Goal: Task Accomplishment & Management: Manage account settings

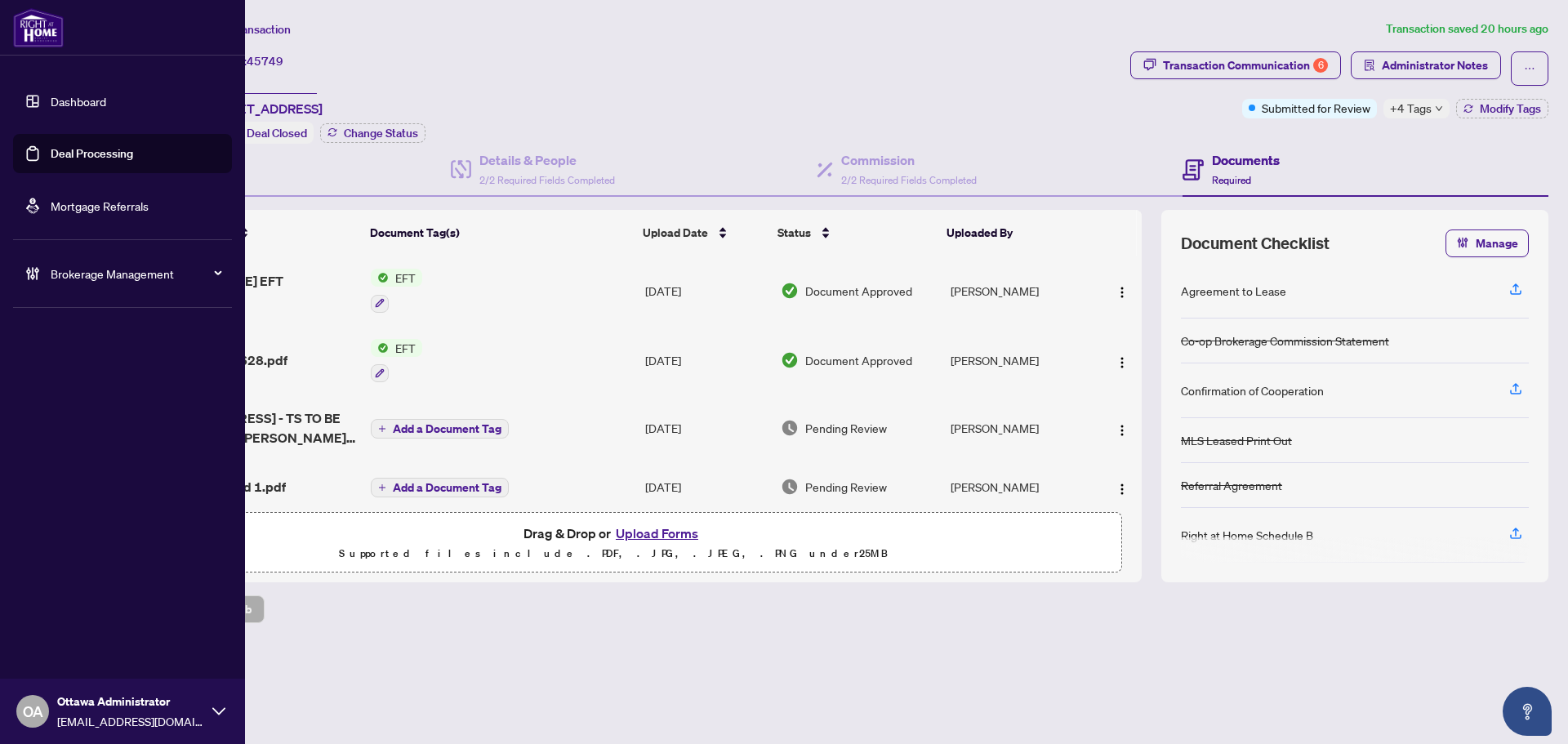
click at [98, 286] on div "Brokerage Management" at bounding box center [122, 274] width 219 height 39
click at [98, 391] on link "Manage Agents" at bounding box center [74, 391] width 81 height 15
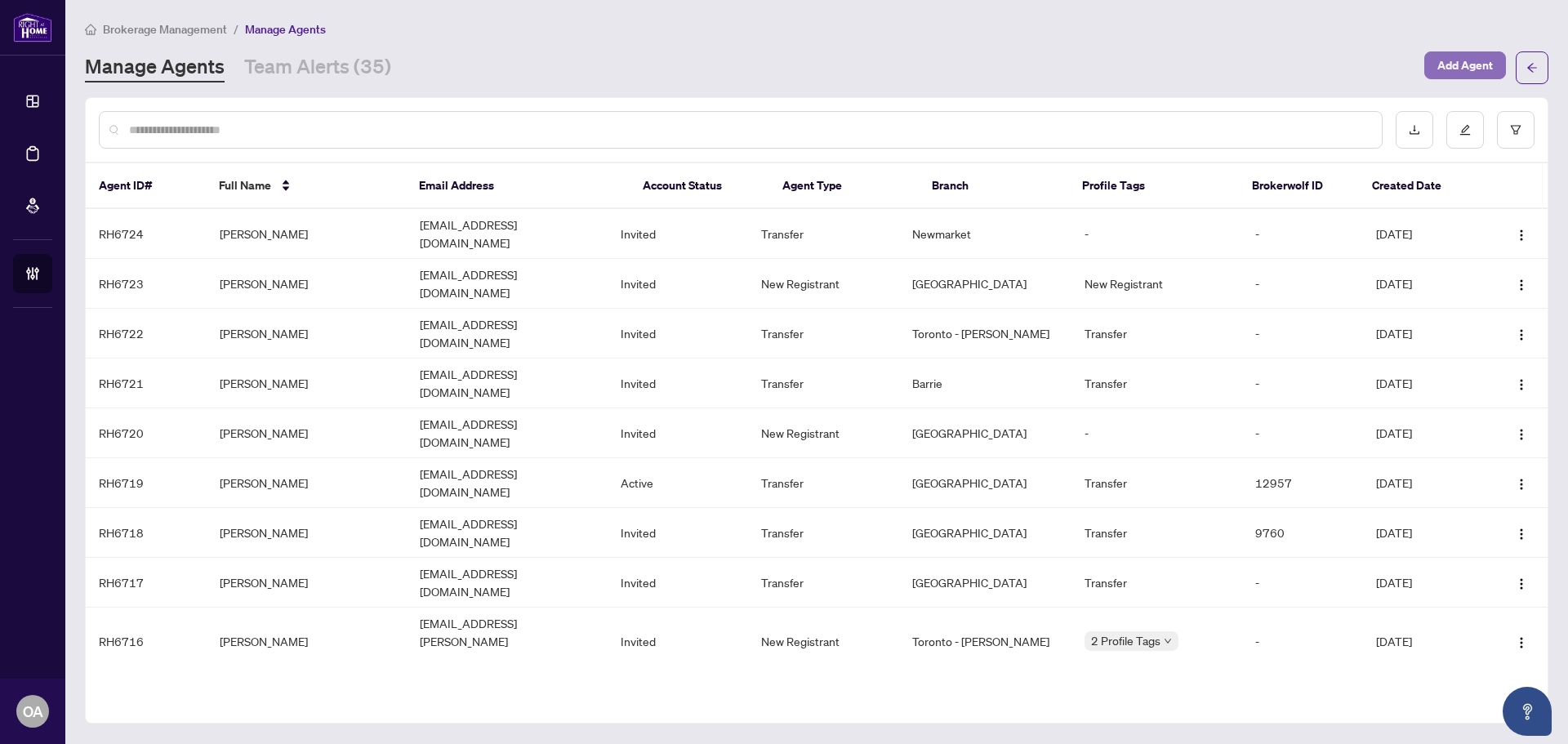
click at [1471, 66] on span "Add Agent" at bounding box center [1464, 65] width 56 height 26
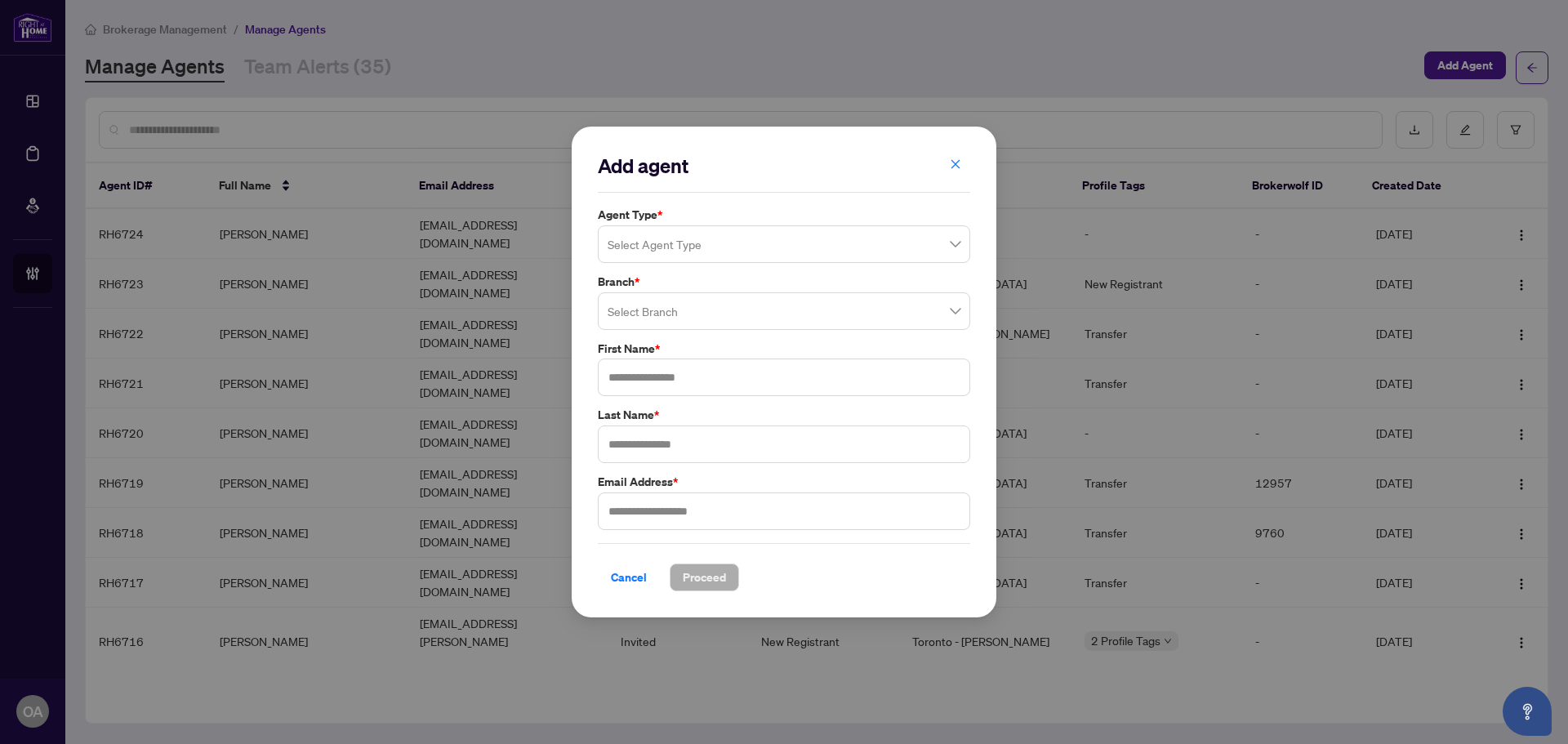
click at [678, 252] on input "search" at bounding box center [776, 247] width 338 height 36
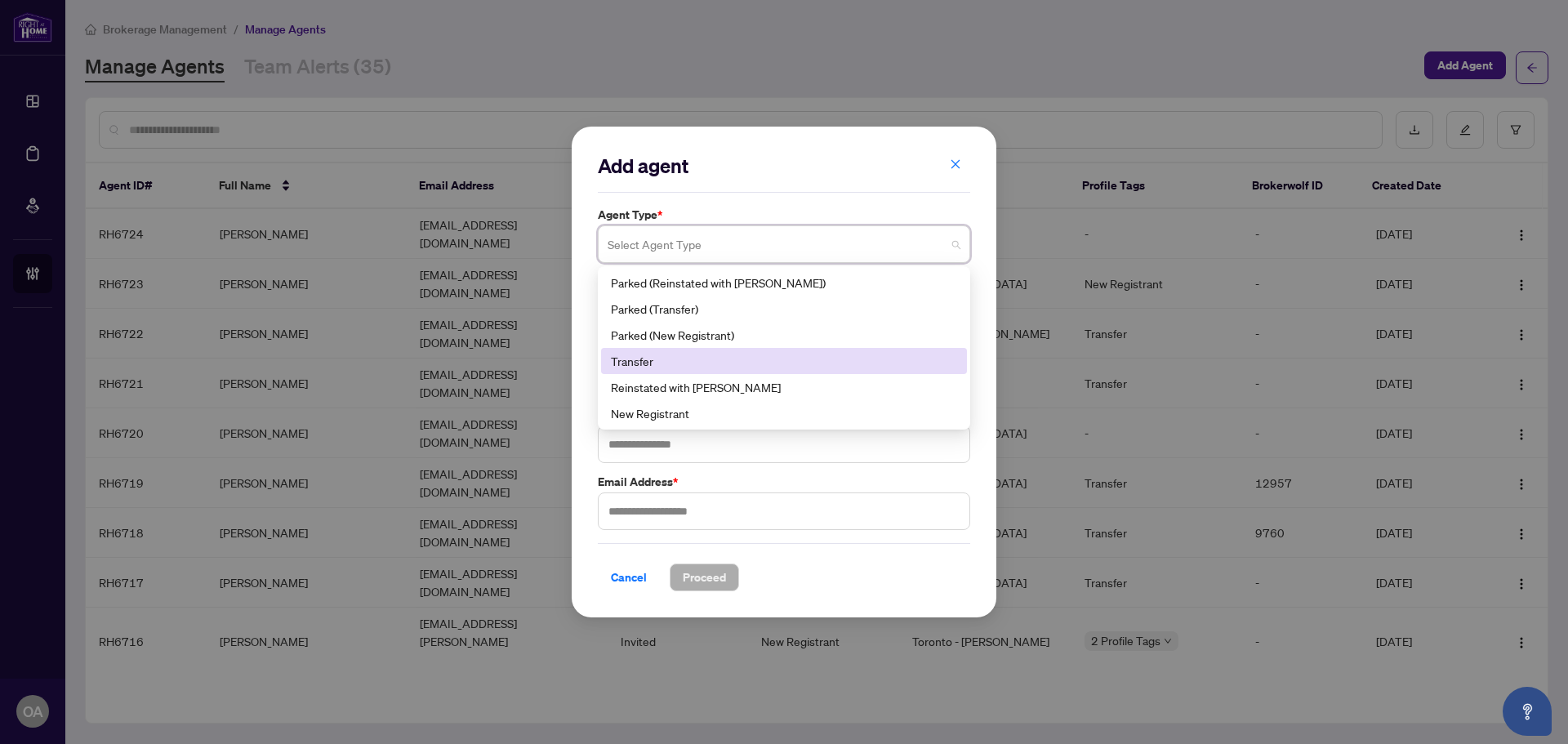
click at [679, 357] on div "Transfer" at bounding box center [784, 361] width 347 height 18
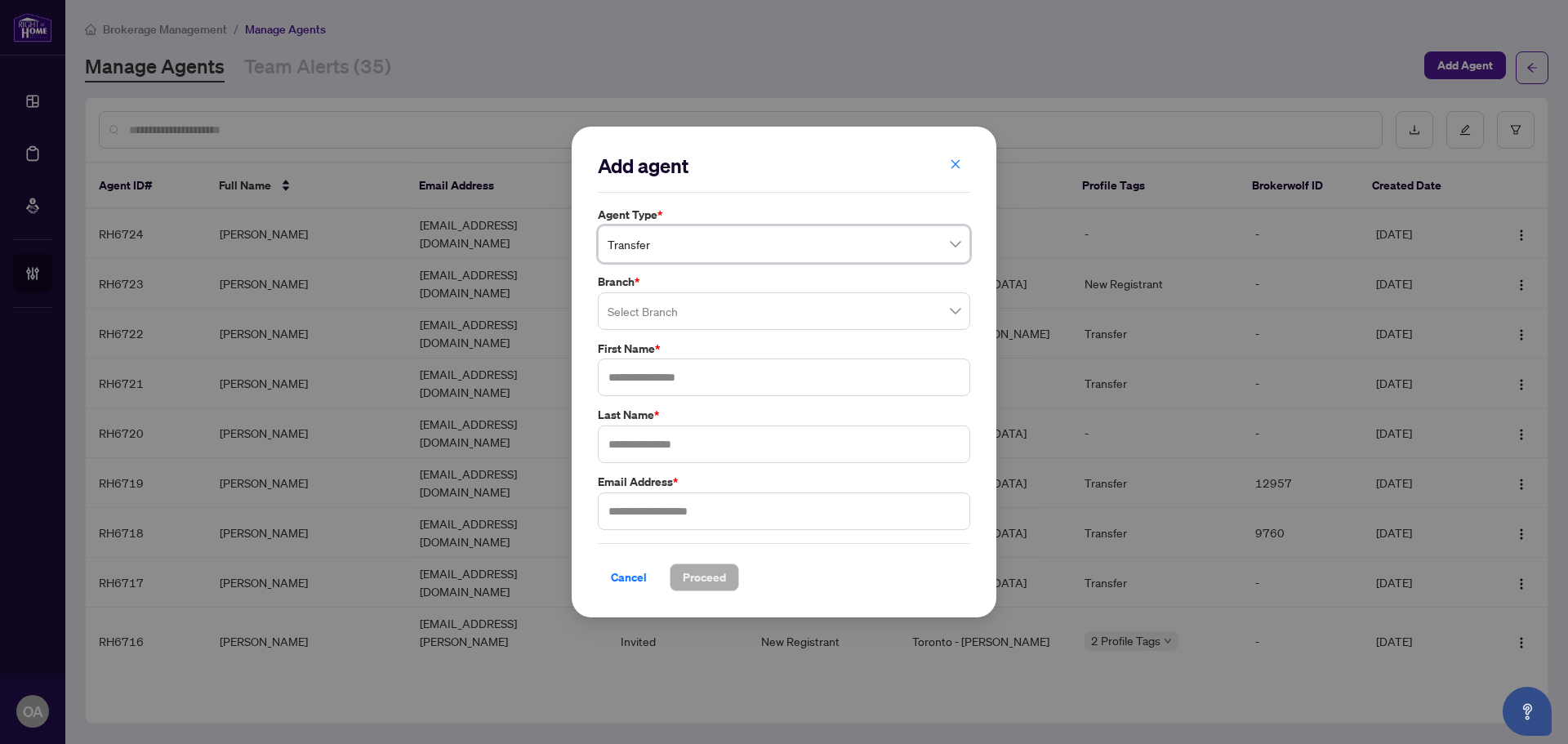
click at [672, 301] on input "search" at bounding box center [776, 313] width 338 height 36
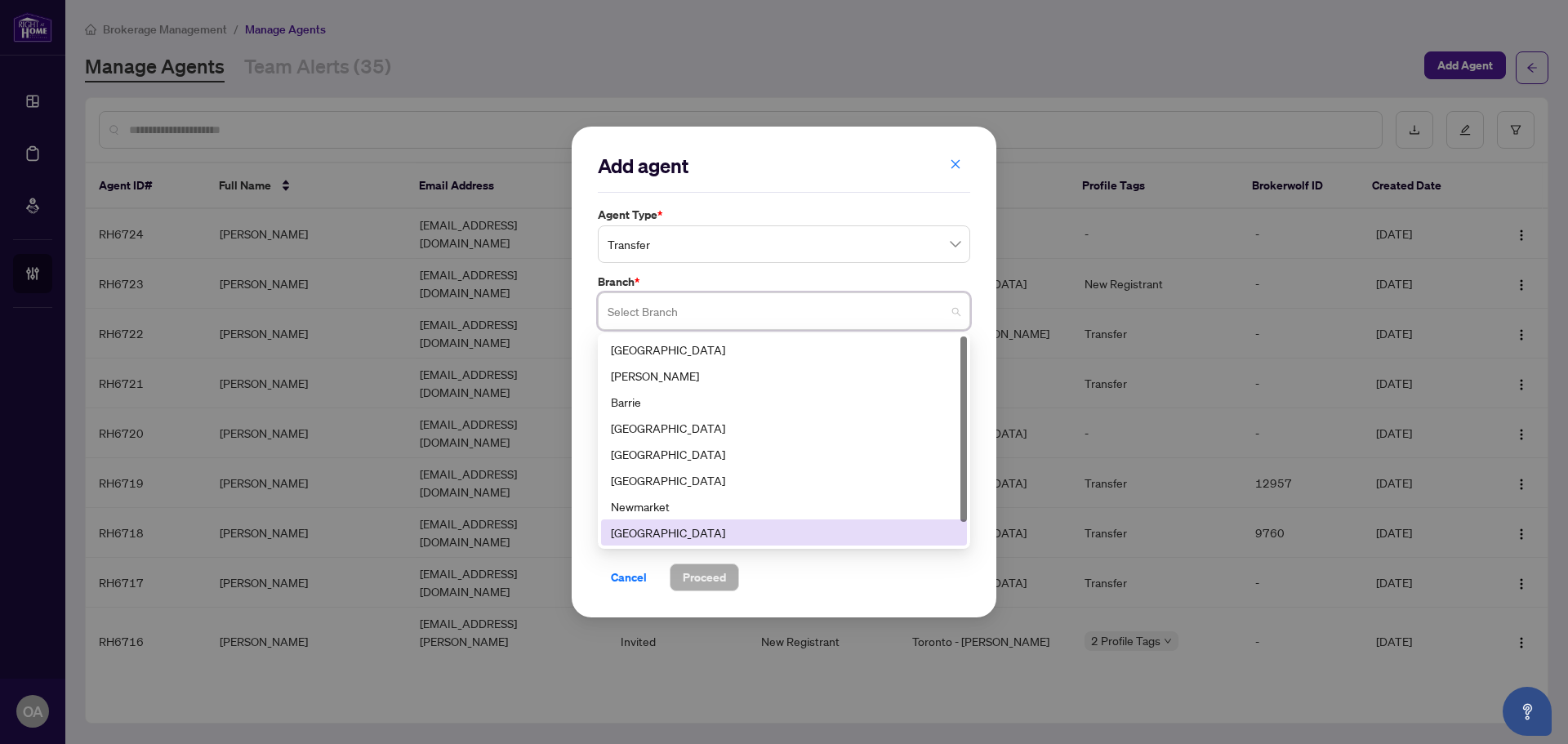
click at [640, 536] on div "Ottawa" at bounding box center [784, 533] width 347 height 18
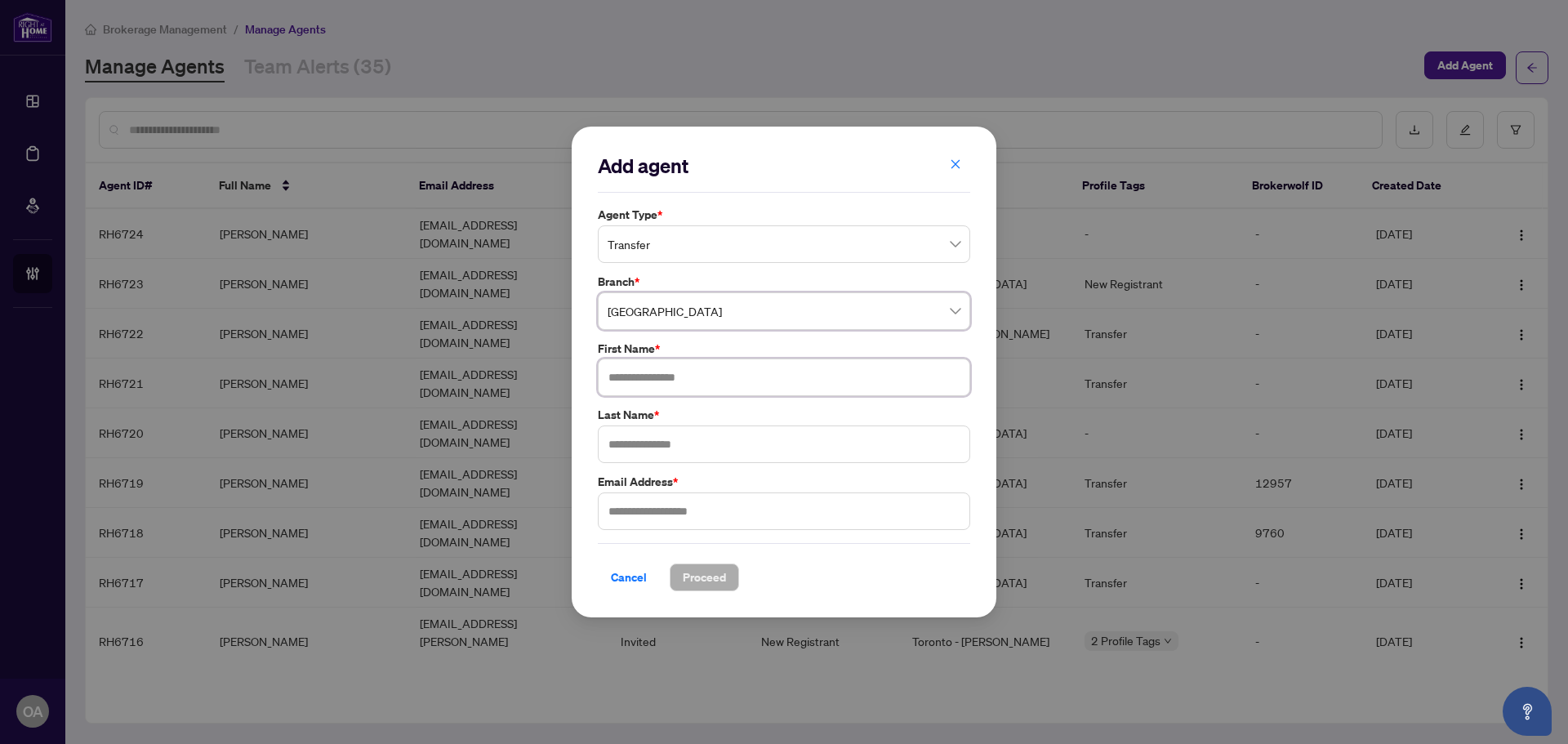
click at [660, 383] on input "text" at bounding box center [784, 377] width 372 height 37
type input "****"
type input "*******"
click at [688, 502] on input "text" at bounding box center [784, 512] width 372 height 37
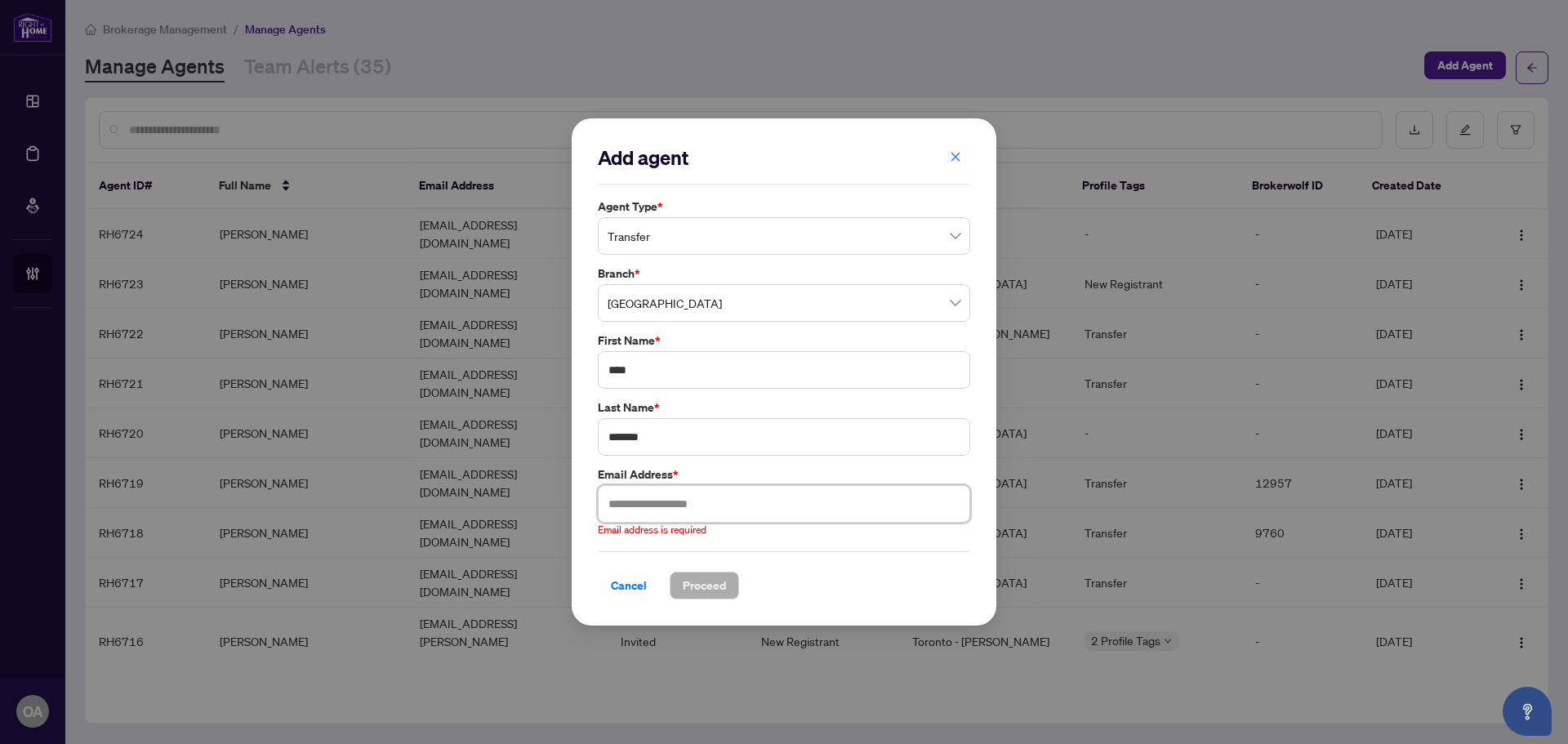
click at [643, 505] on input "text" at bounding box center [784, 504] width 372 height 37
paste input "**********"
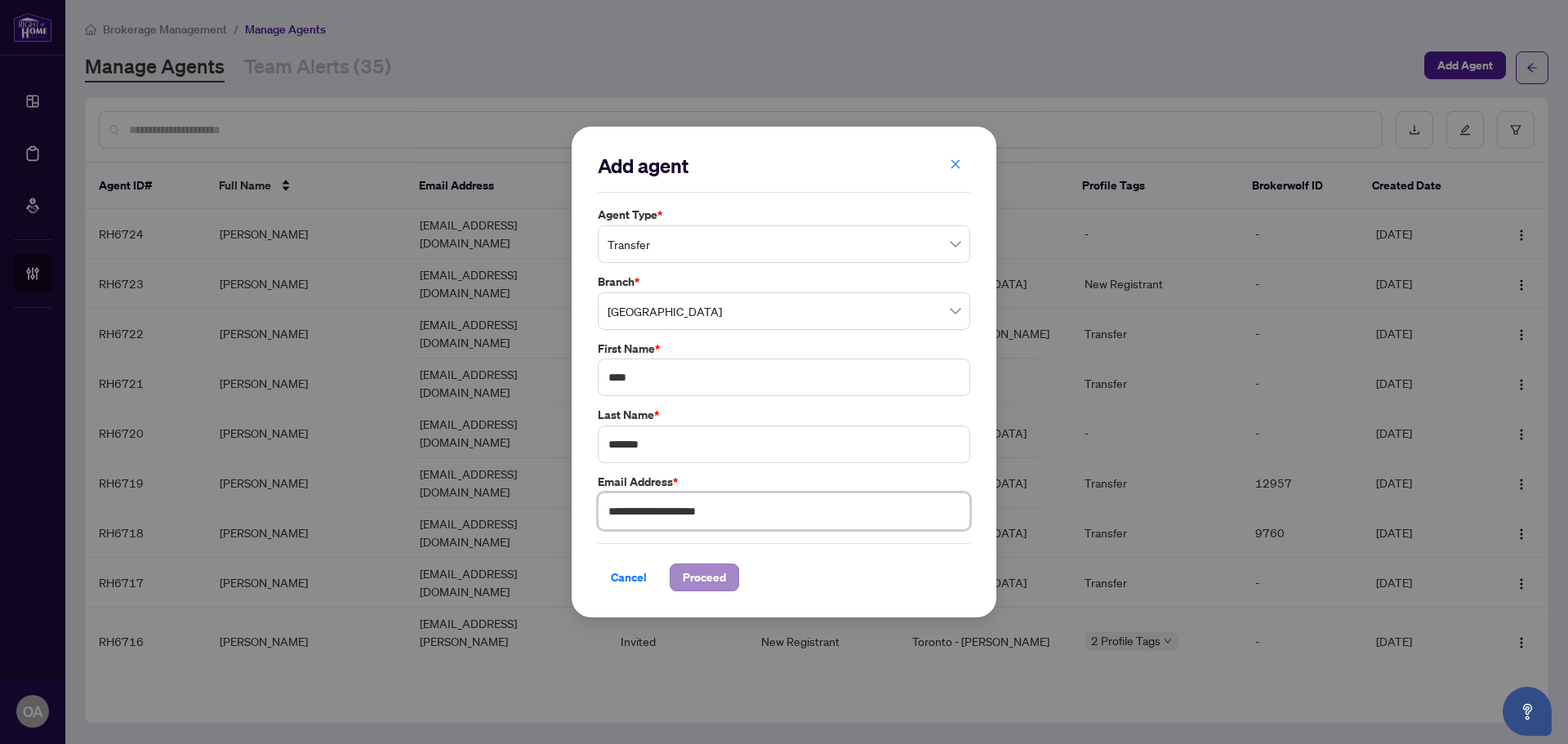
type input "**********"
click at [691, 583] on span "Proceed" at bounding box center [704, 577] width 43 height 26
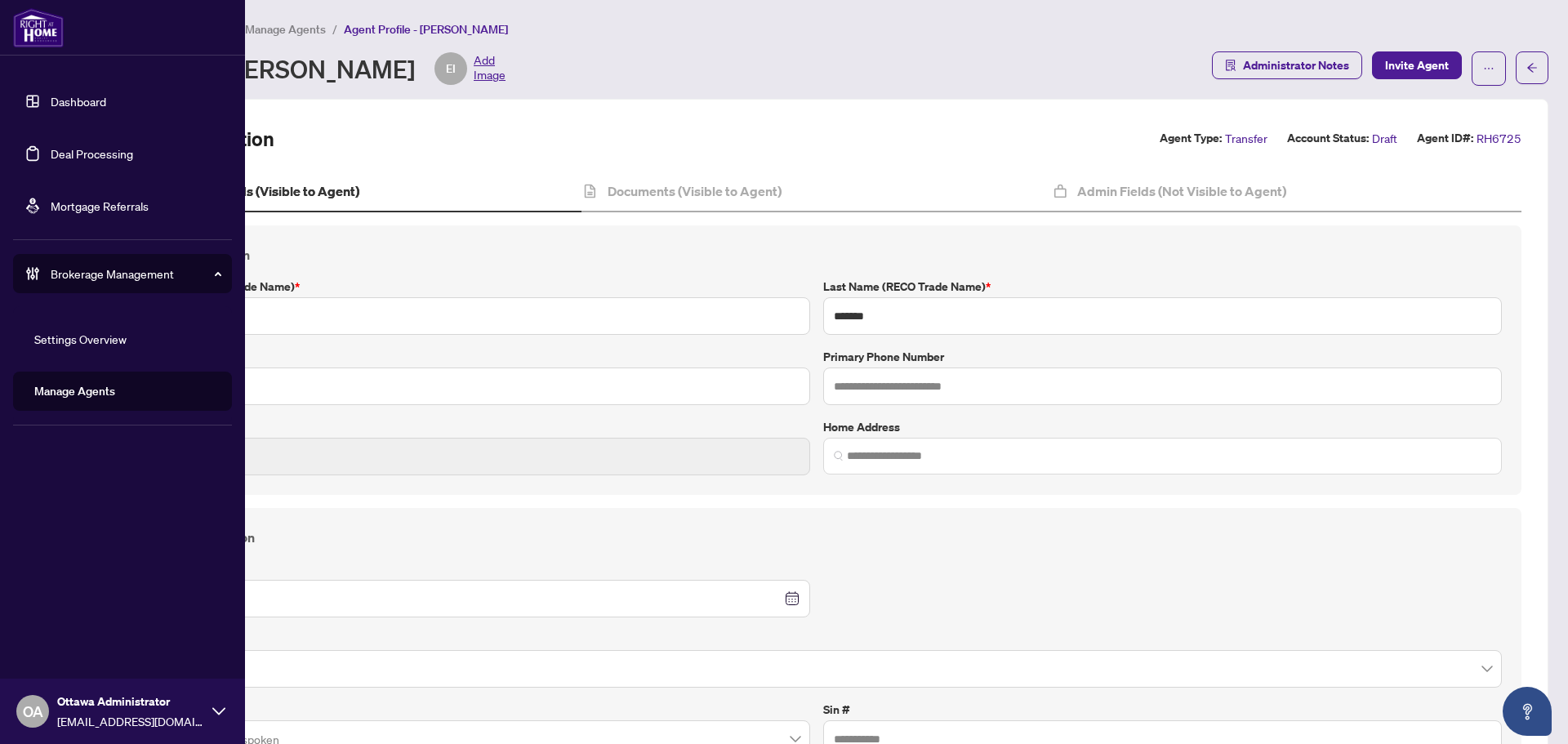
click at [94, 397] on link "Manage Agents" at bounding box center [74, 391] width 81 height 15
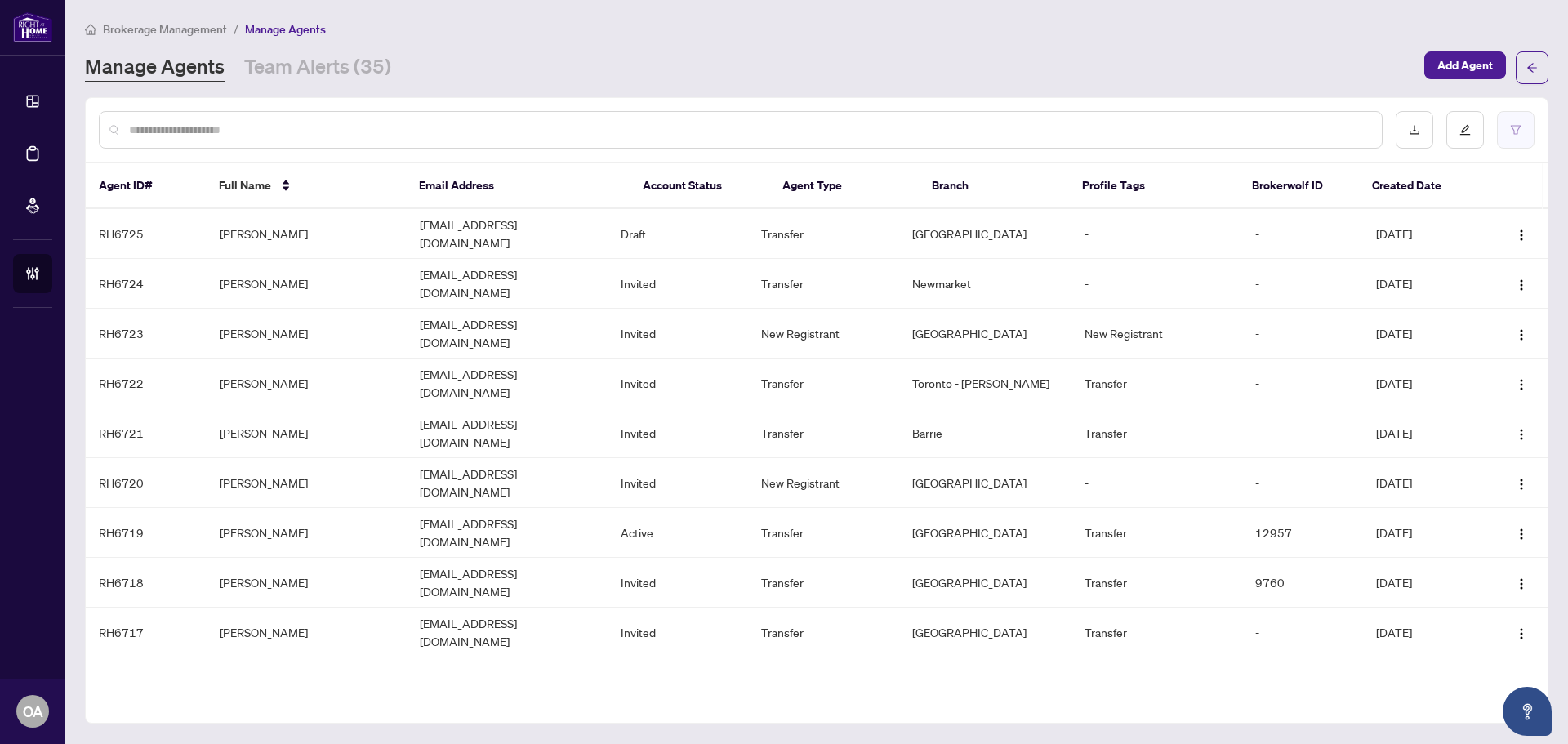
click at [1502, 137] on button "button" at bounding box center [1516, 129] width 37 height 37
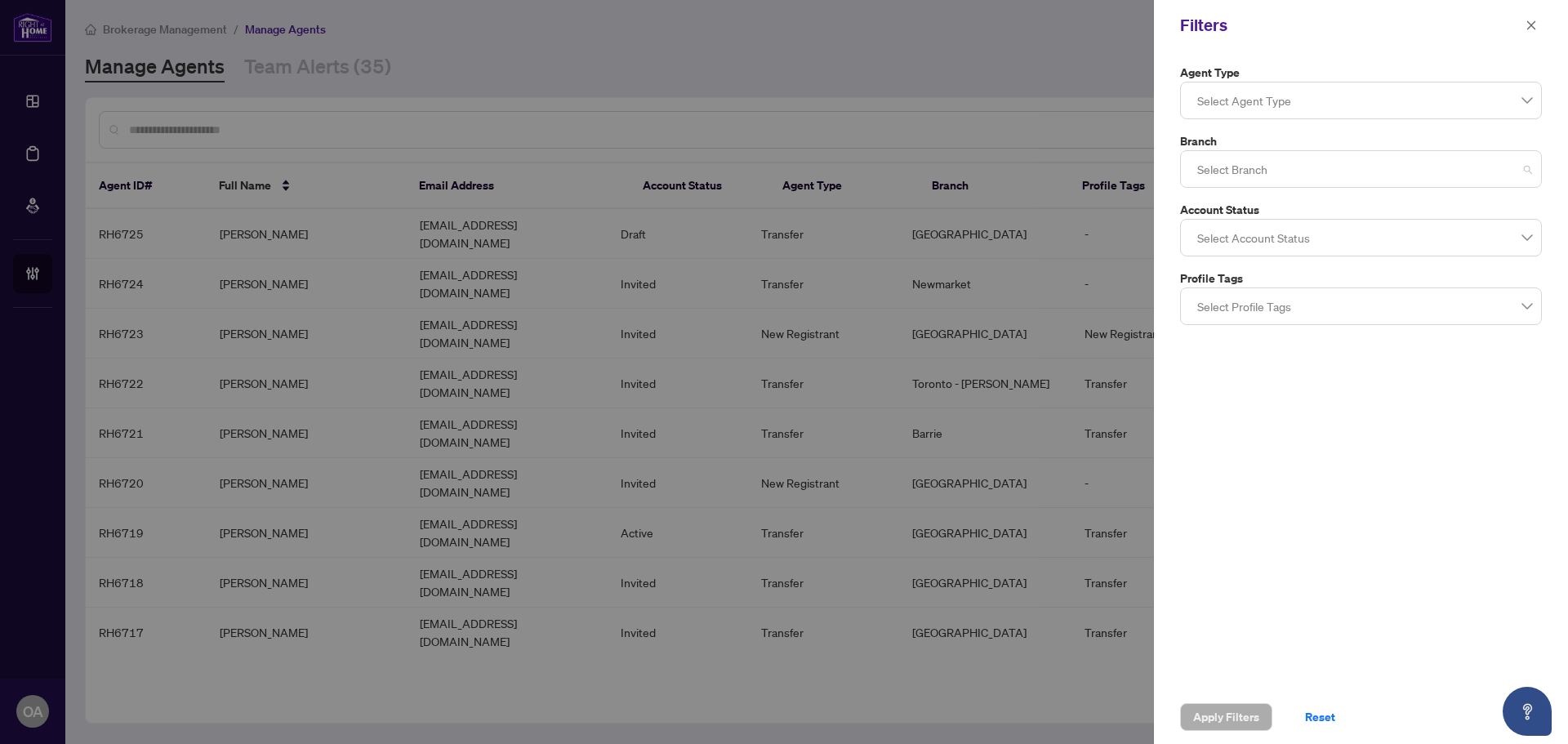
click at [1258, 171] on div at bounding box center [1361, 168] width 340 height 29
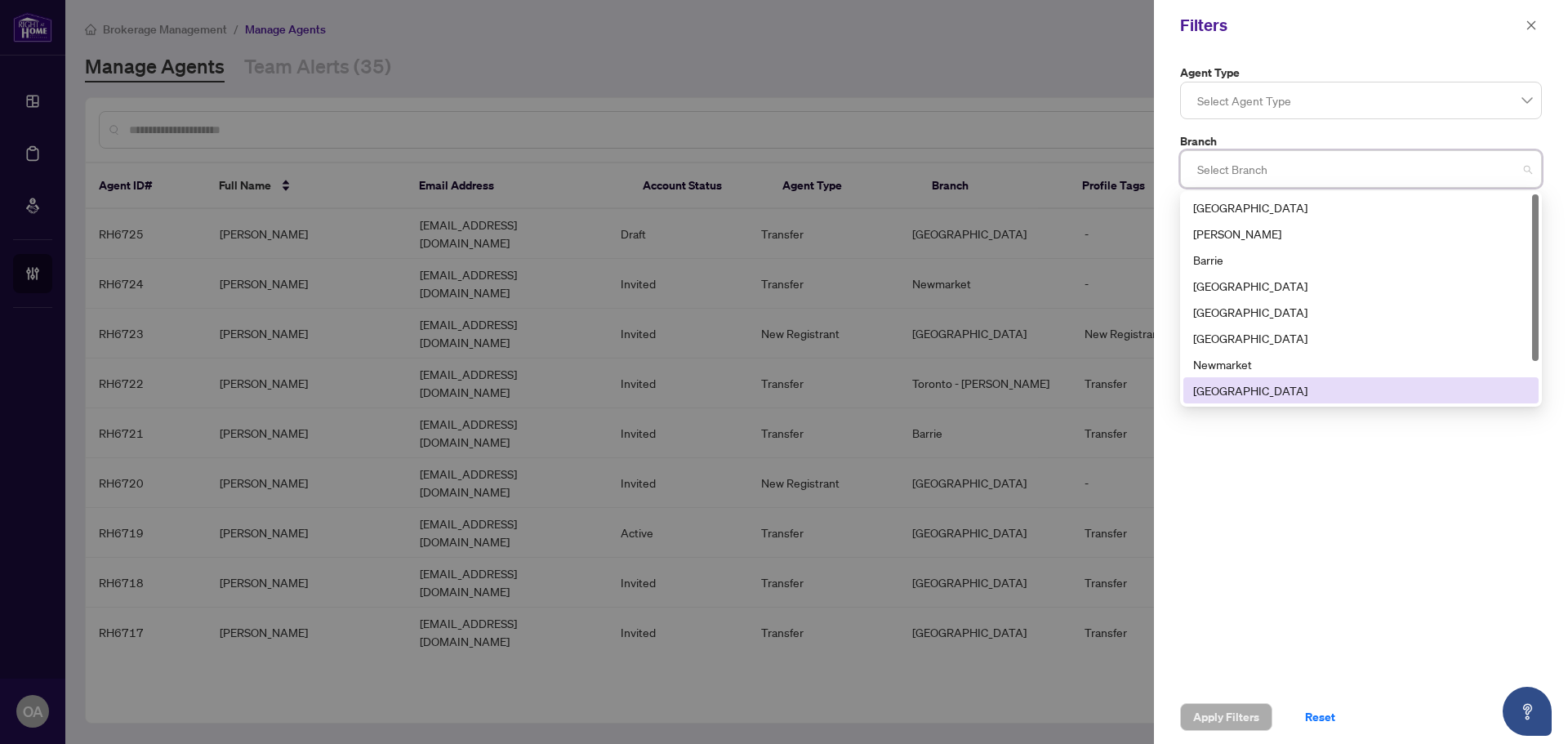
drag, startPoint x: 1221, startPoint y: 392, endPoint x: 1245, endPoint y: 218, distance: 175.6
click at [1220, 382] on div "[GEOGRAPHIC_DATA]" at bounding box center [1361, 390] width 336 height 18
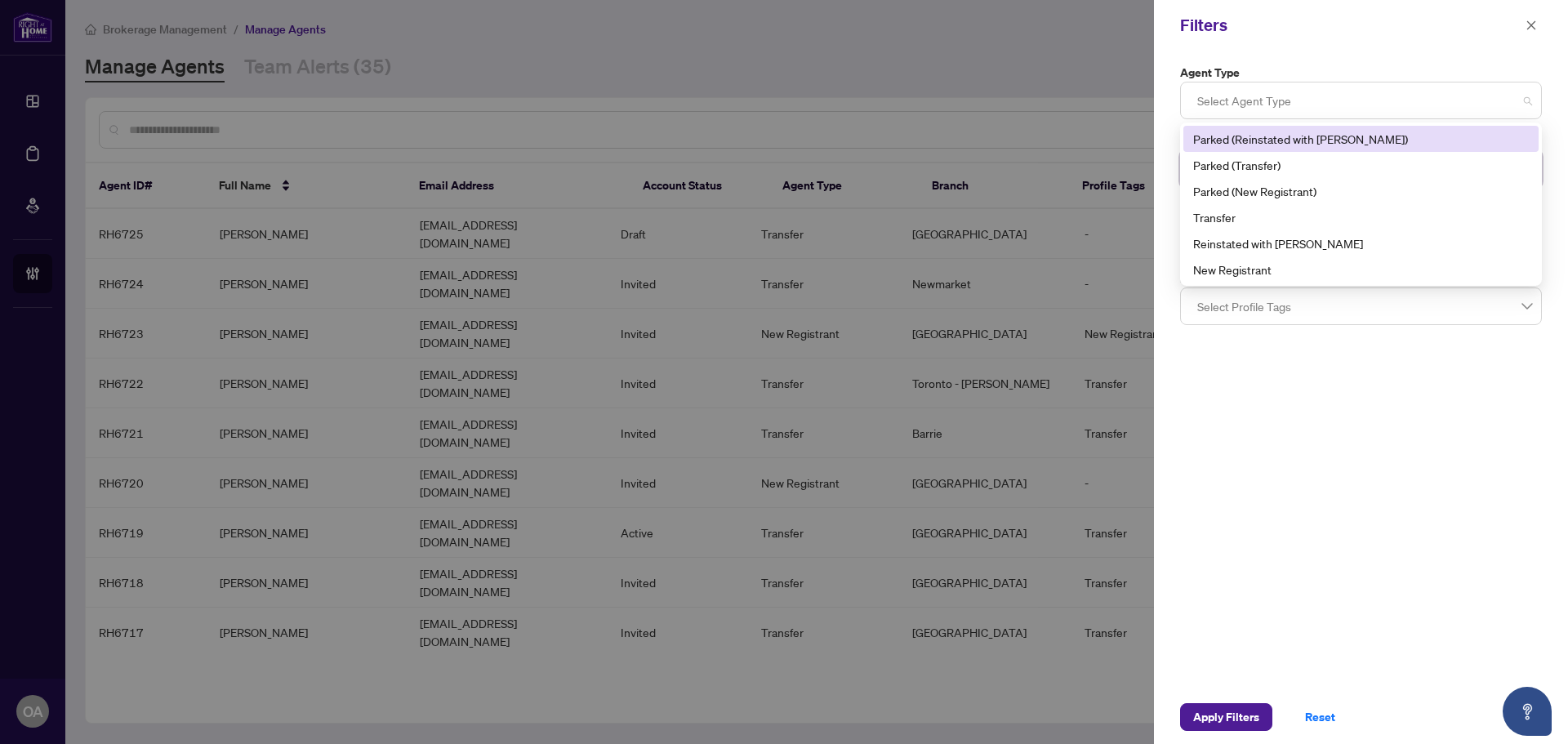
click at [1280, 106] on div at bounding box center [1361, 100] width 340 height 29
click at [1292, 46] on div "Filters" at bounding box center [1361, 25] width 414 height 51
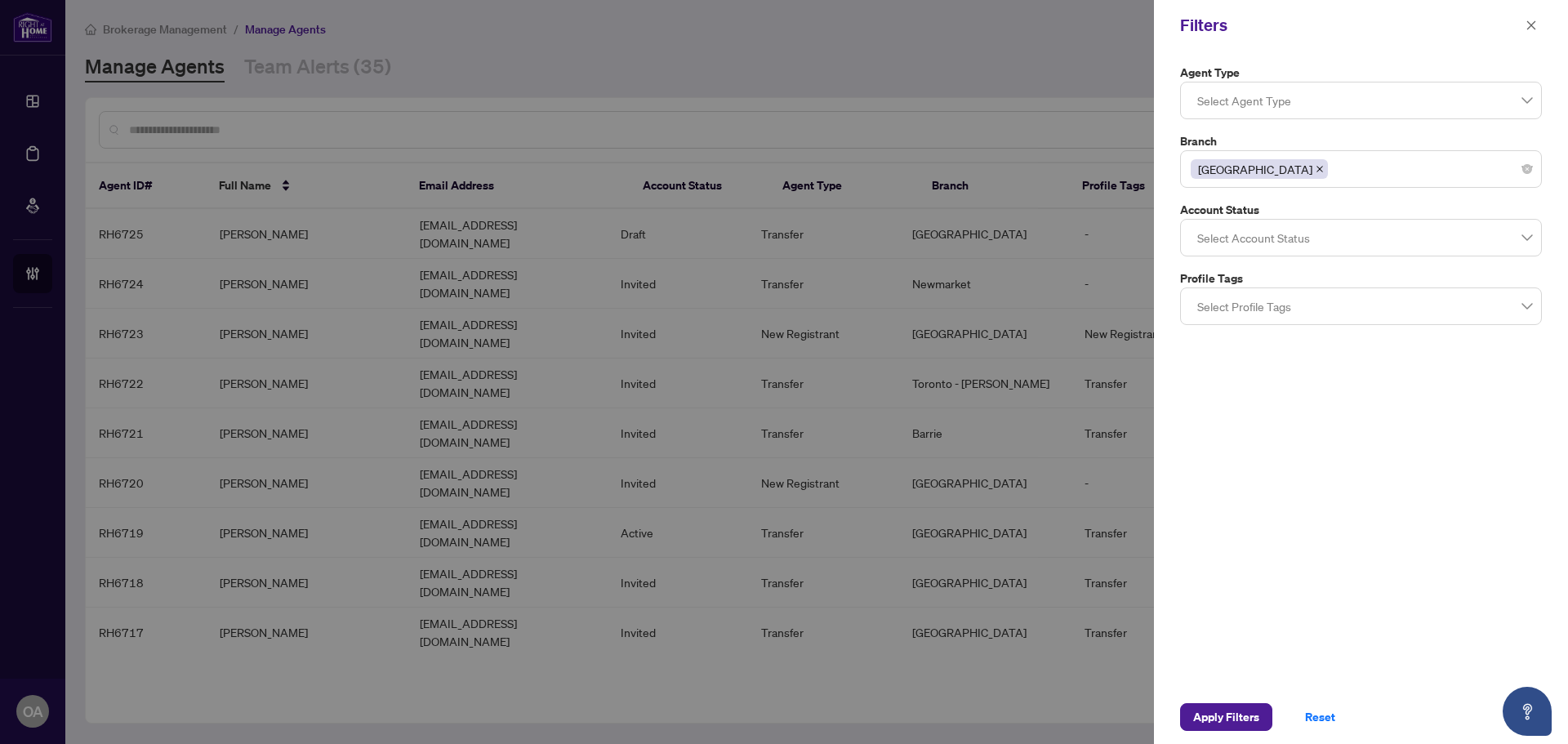
click at [1255, 219] on div "Select Account Status" at bounding box center [1361, 238] width 362 height 37
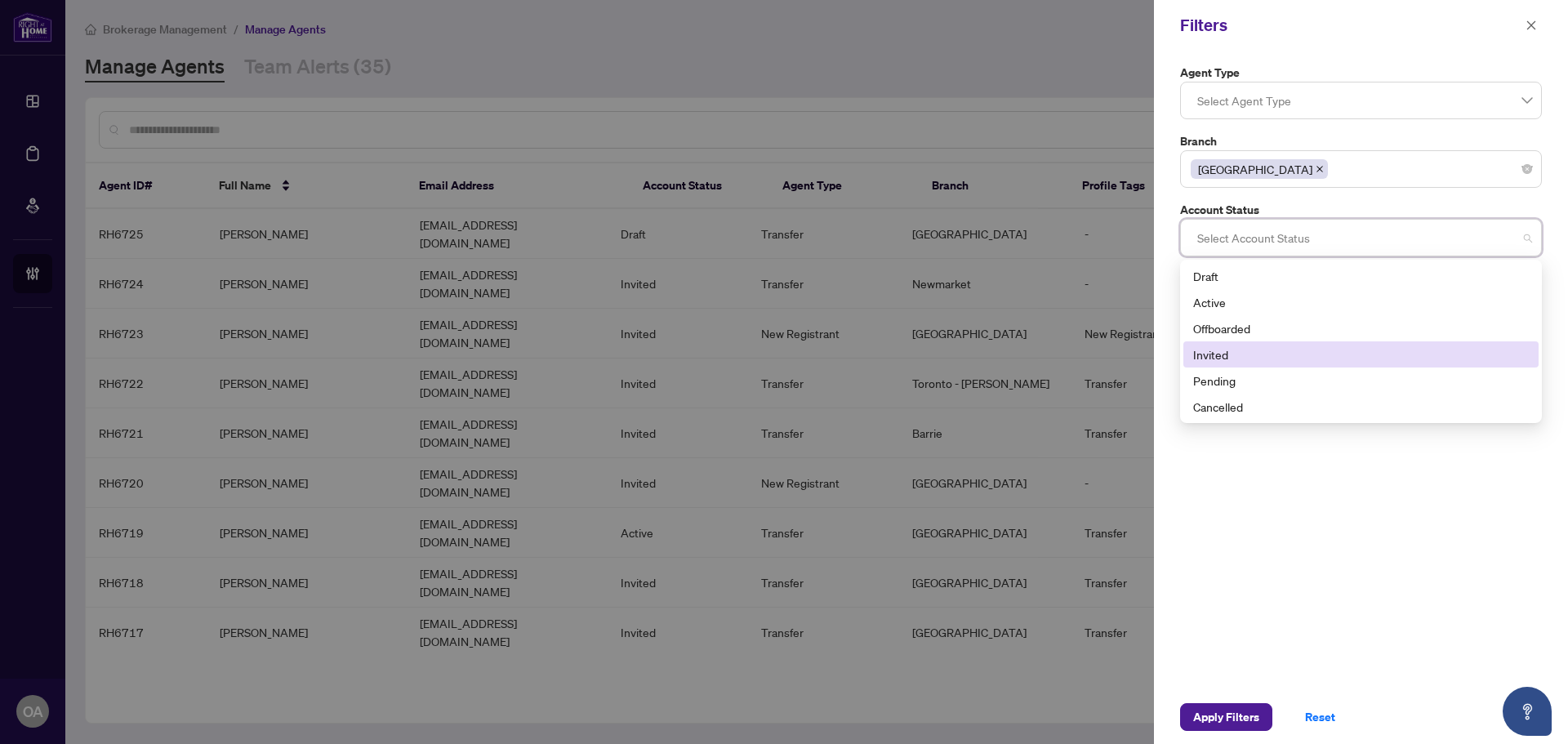
click at [1256, 361] on div "Invited" at bounding box center [1361, 355] width 336 height 18
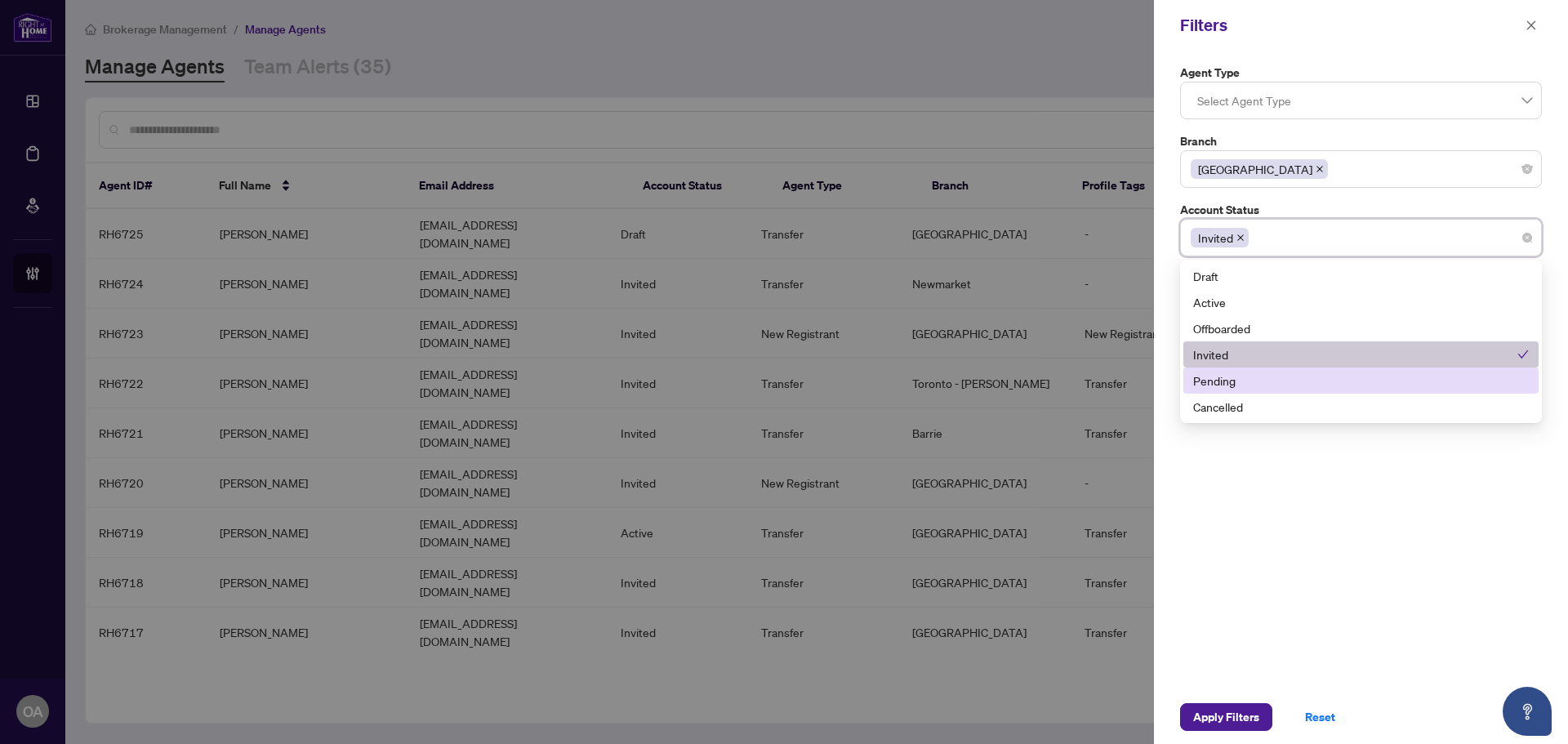
click at [1258, 380] on div "Pending" at bounding box center [1361, 380] width 336 height 18
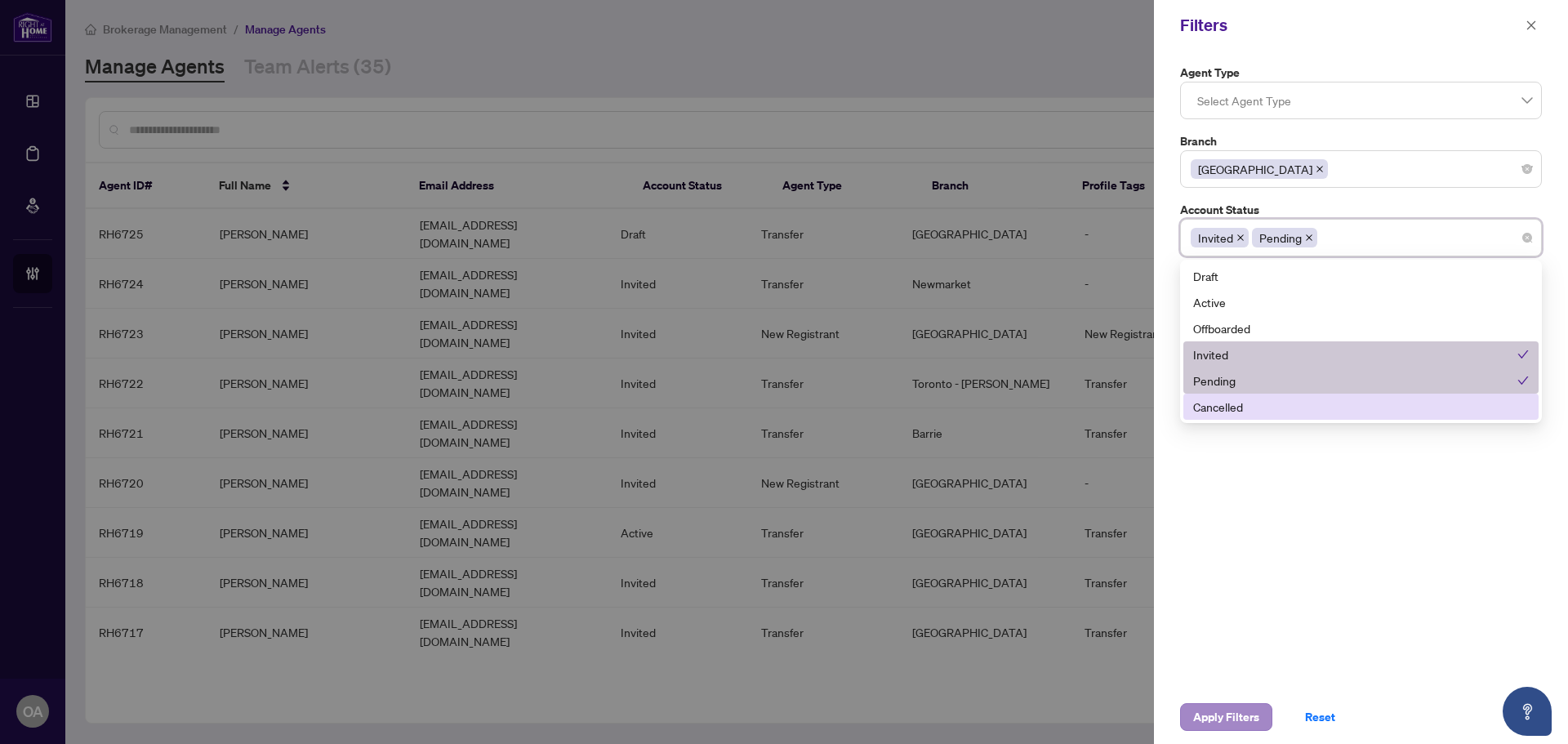
click at [1213, 703] on div "Apply Filters Reset" at bounding box center [1361, 717] width 414 height 54
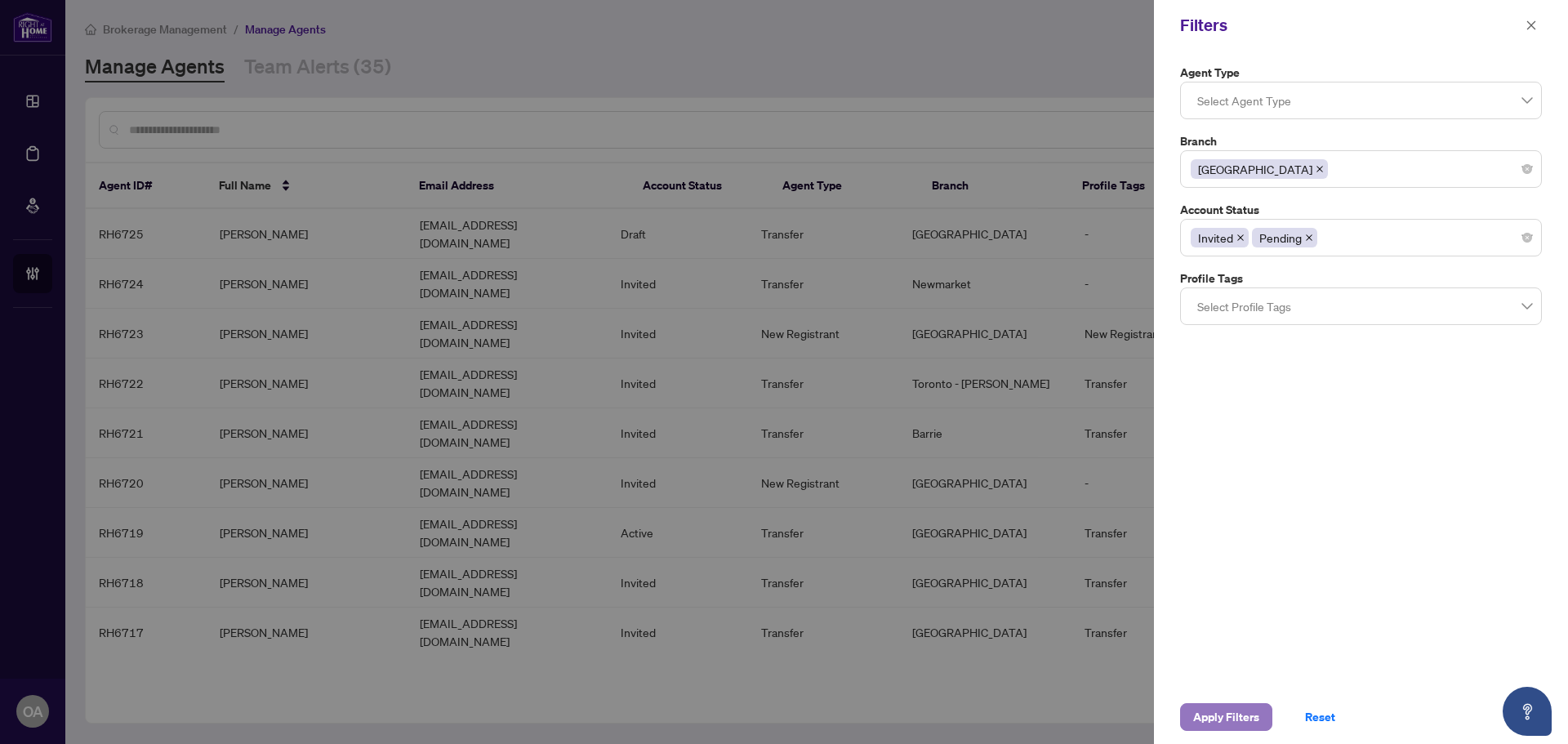
click at [1213, 722] on span "Apply Filters" at bounding box center [1226, 717] width 66 height 26
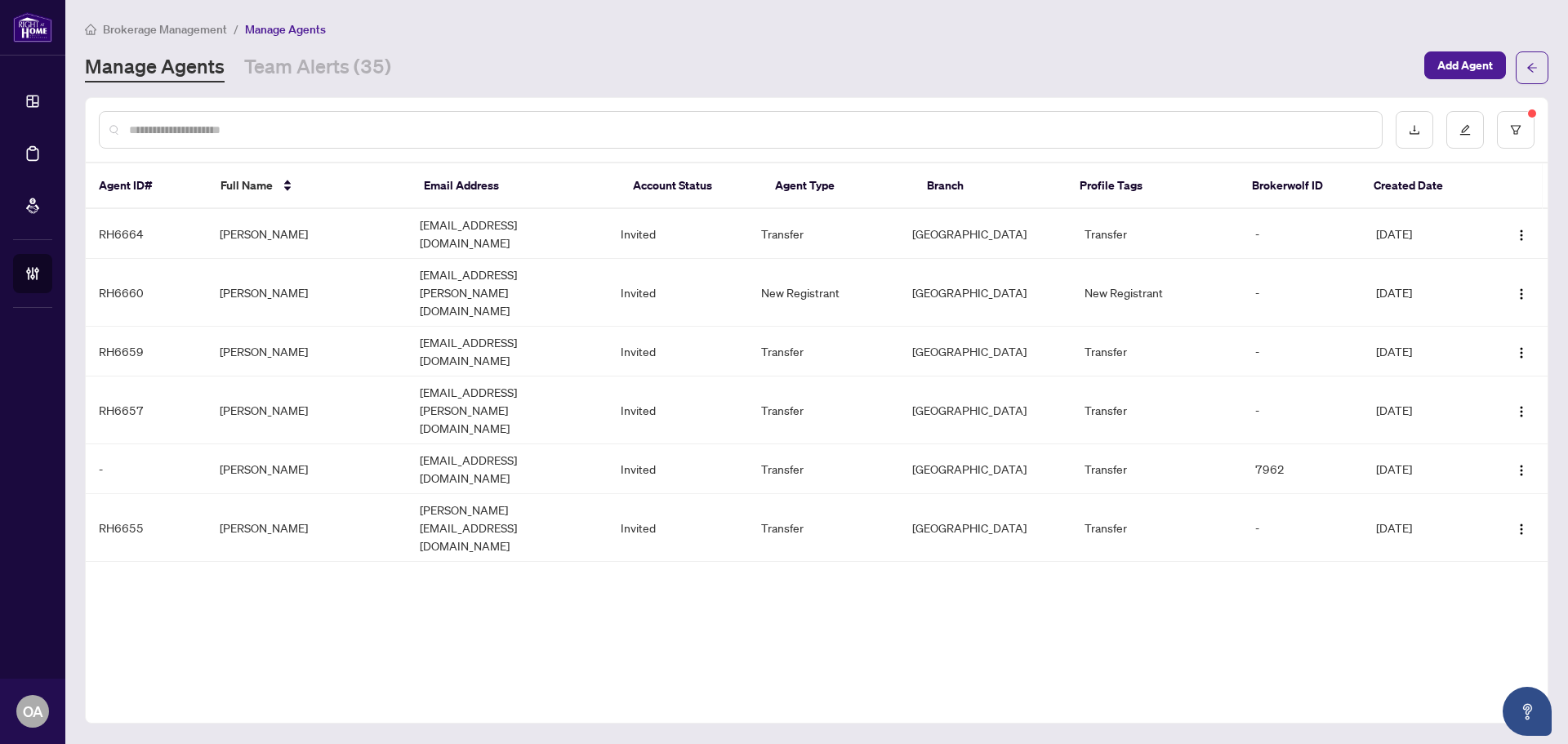
click at [450, 579] on div "Agent ID# Full Name Email Address Account Status Agent Type Branch Profile Tags…" at bounding box center [816, 411] width 1463 height 627
click at [1509, 129] on button "button" at bounding box center [1516, 129] width 37 height 37
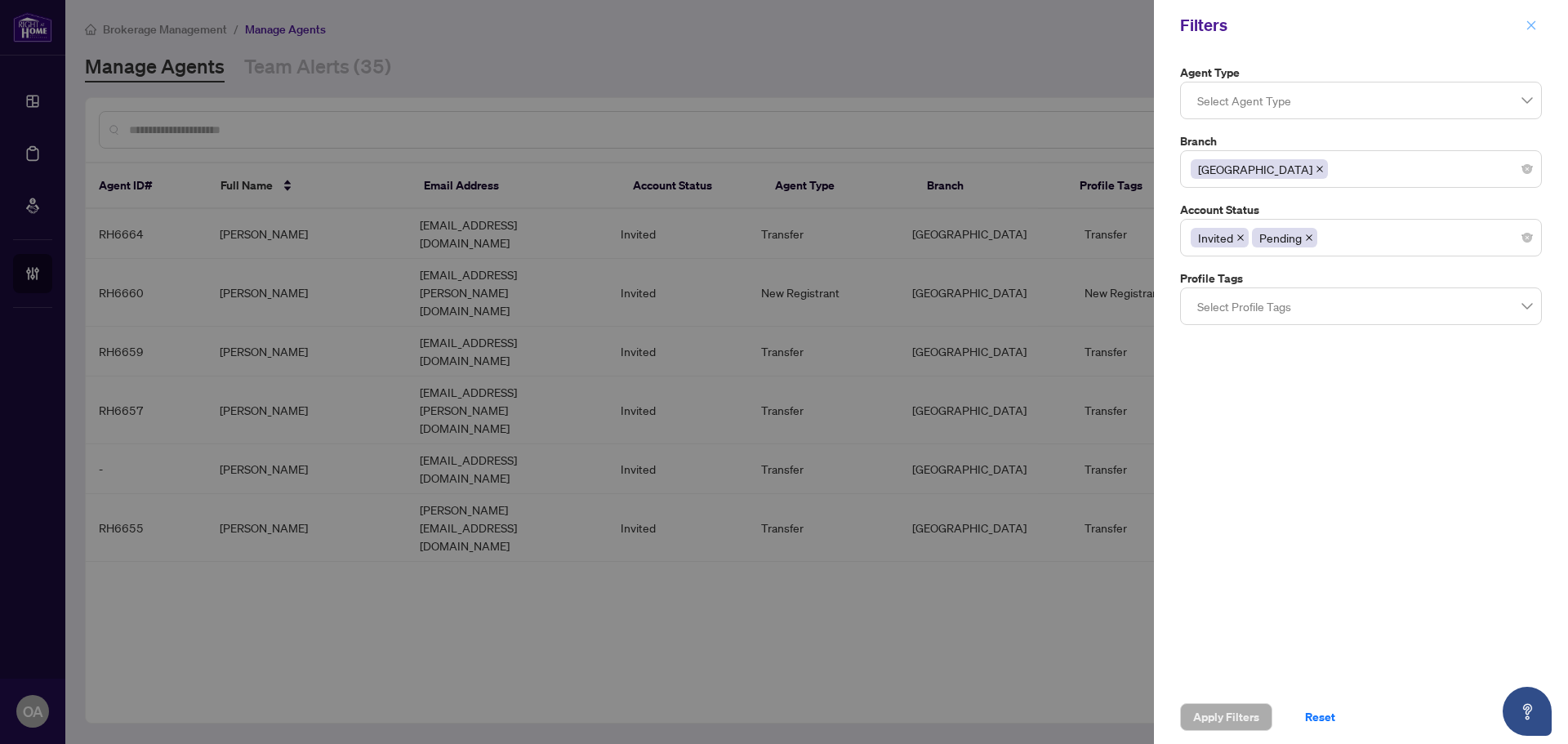
click at [1528, 20] on icon "close" at bounding box center [1531, 25] width 12 height 12
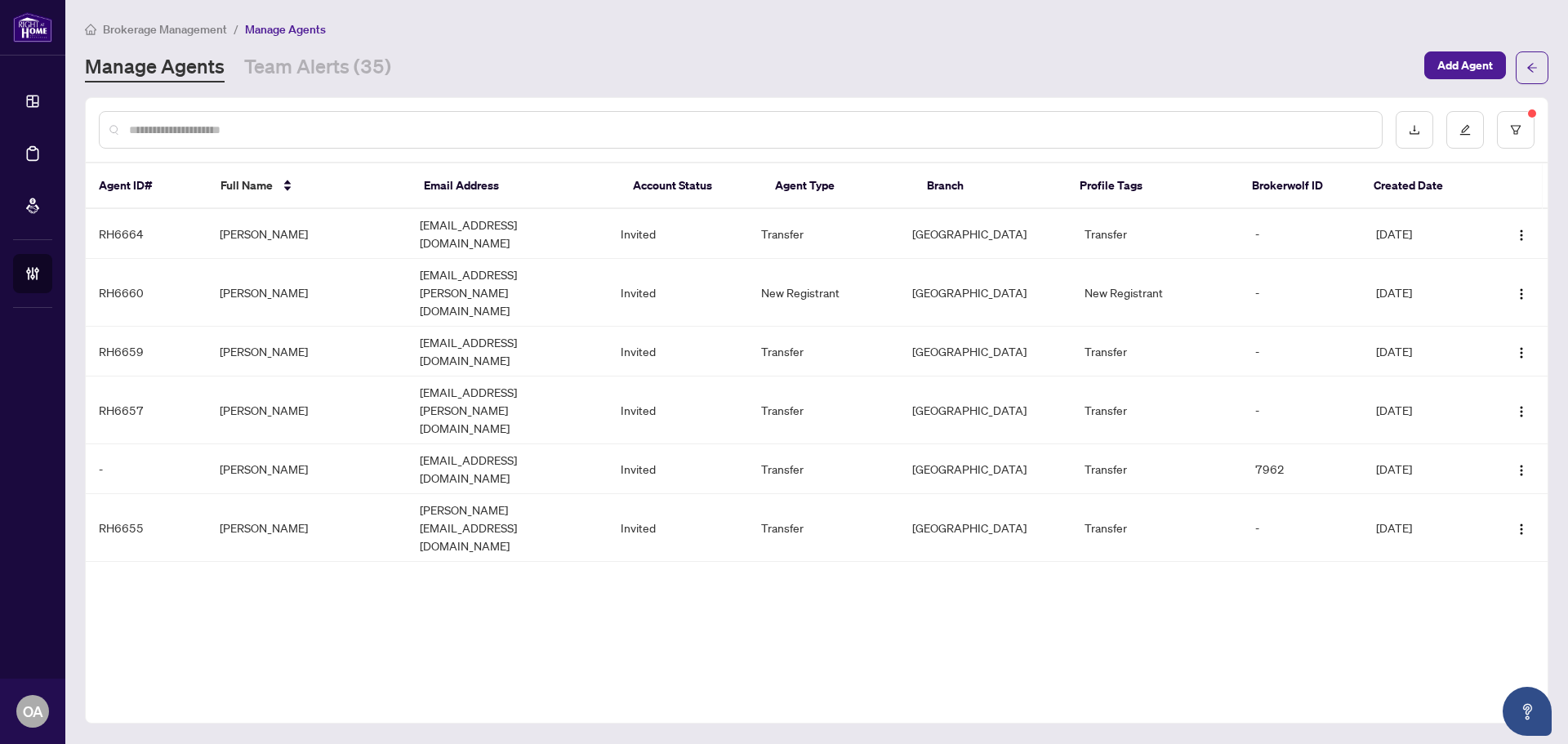
click at [238, 137] on input "text" at bounding box center [749, 129] width 1239 height 18
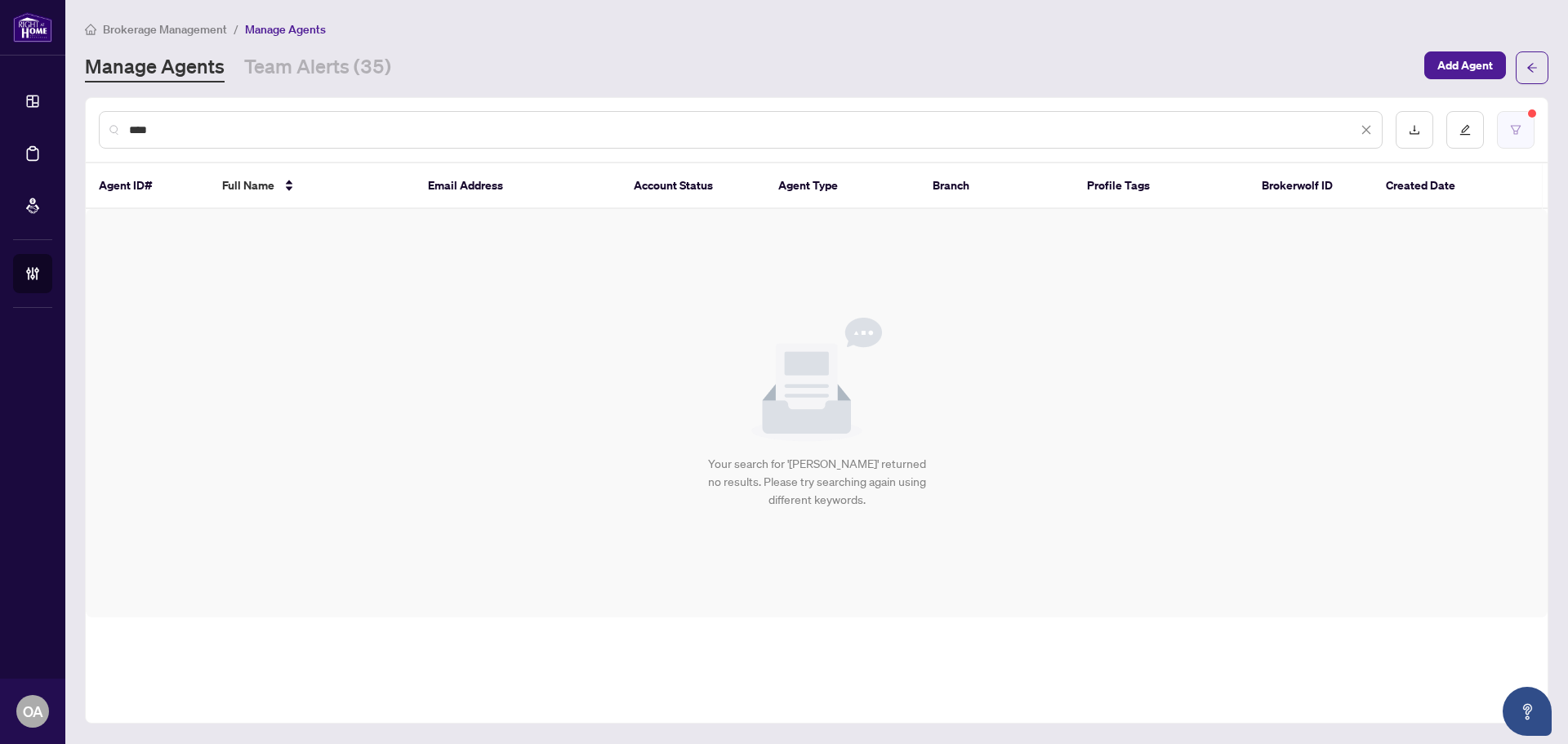
type input "****"
click at [1507, 137] on button "button" at bounding box center [1516, 129] width 37 height 37
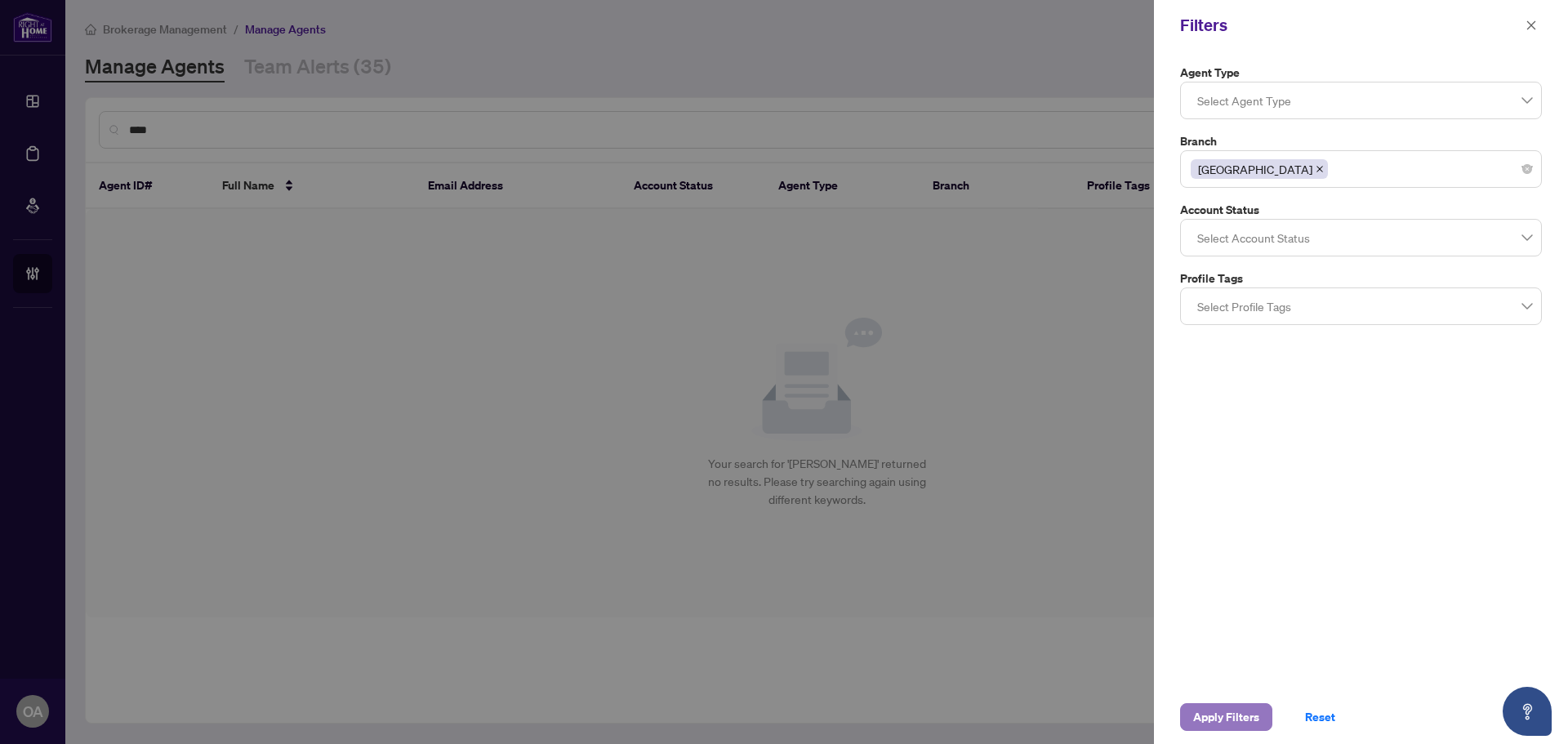
click at [1241, 725] on span "Apply Filters" at bounding box center [1226, 717] width 66 height 26
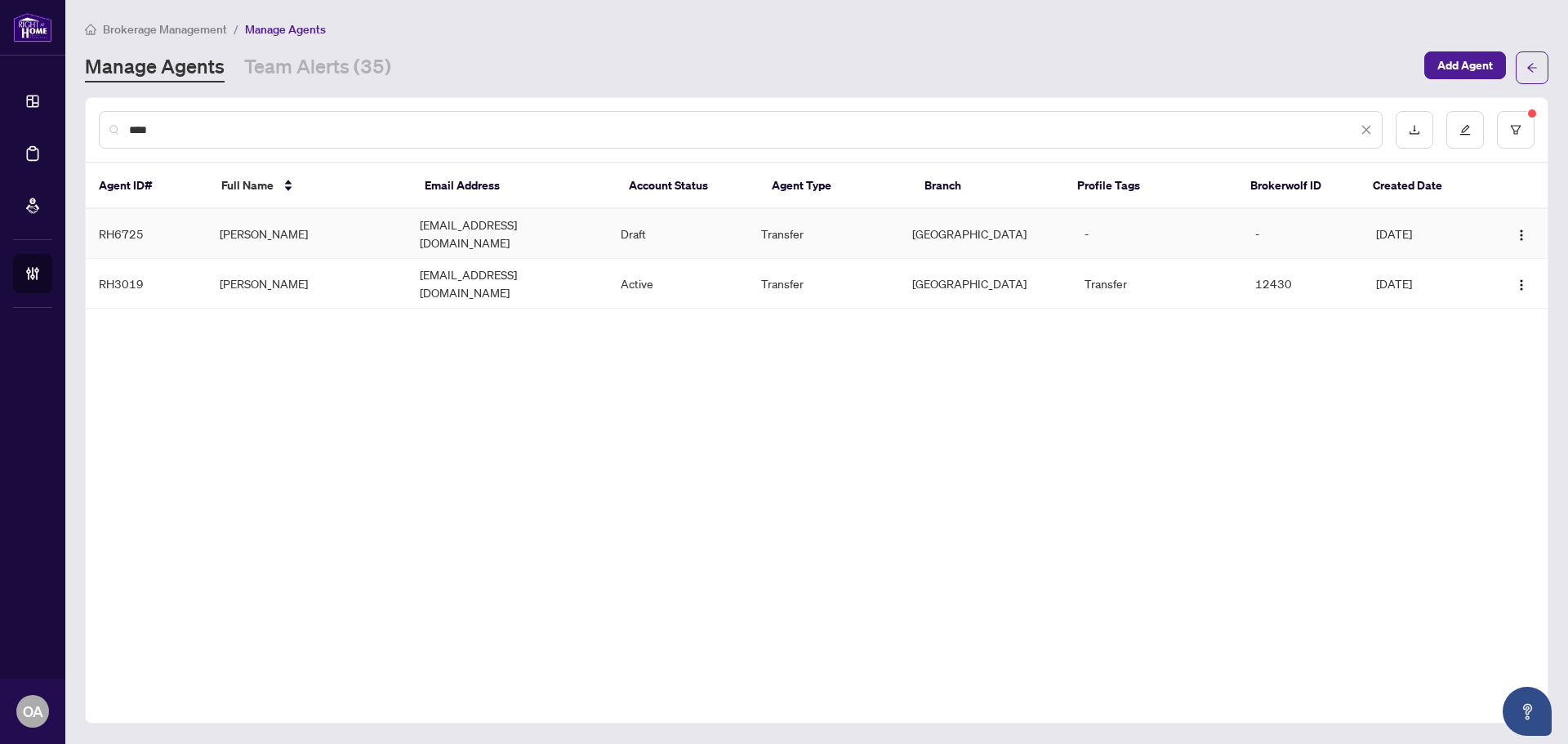
click at [679, 225] on td "Draft" at bounding box center [677, 234] width 140 height 50
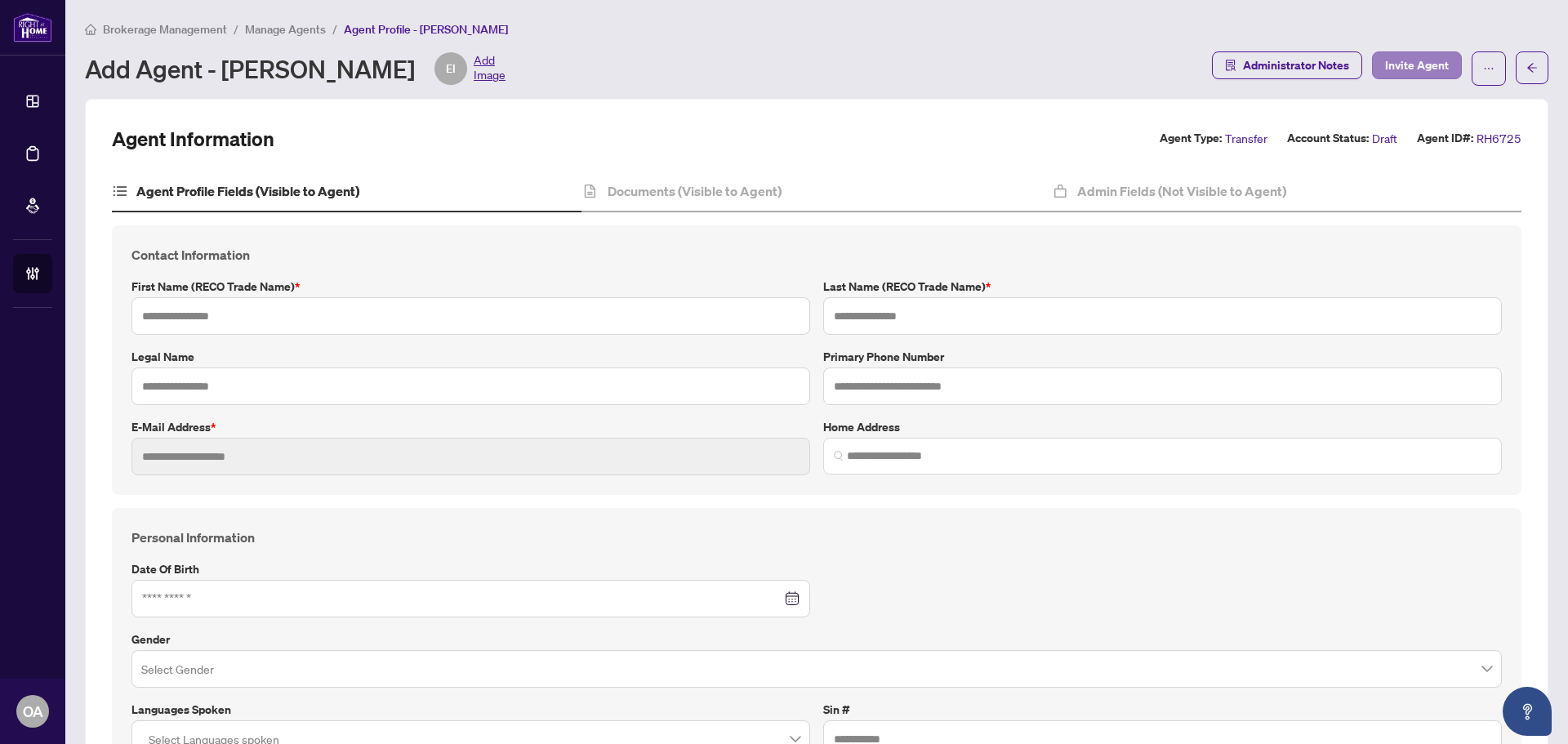
type input "****"
type input "*******"
type input "**********"
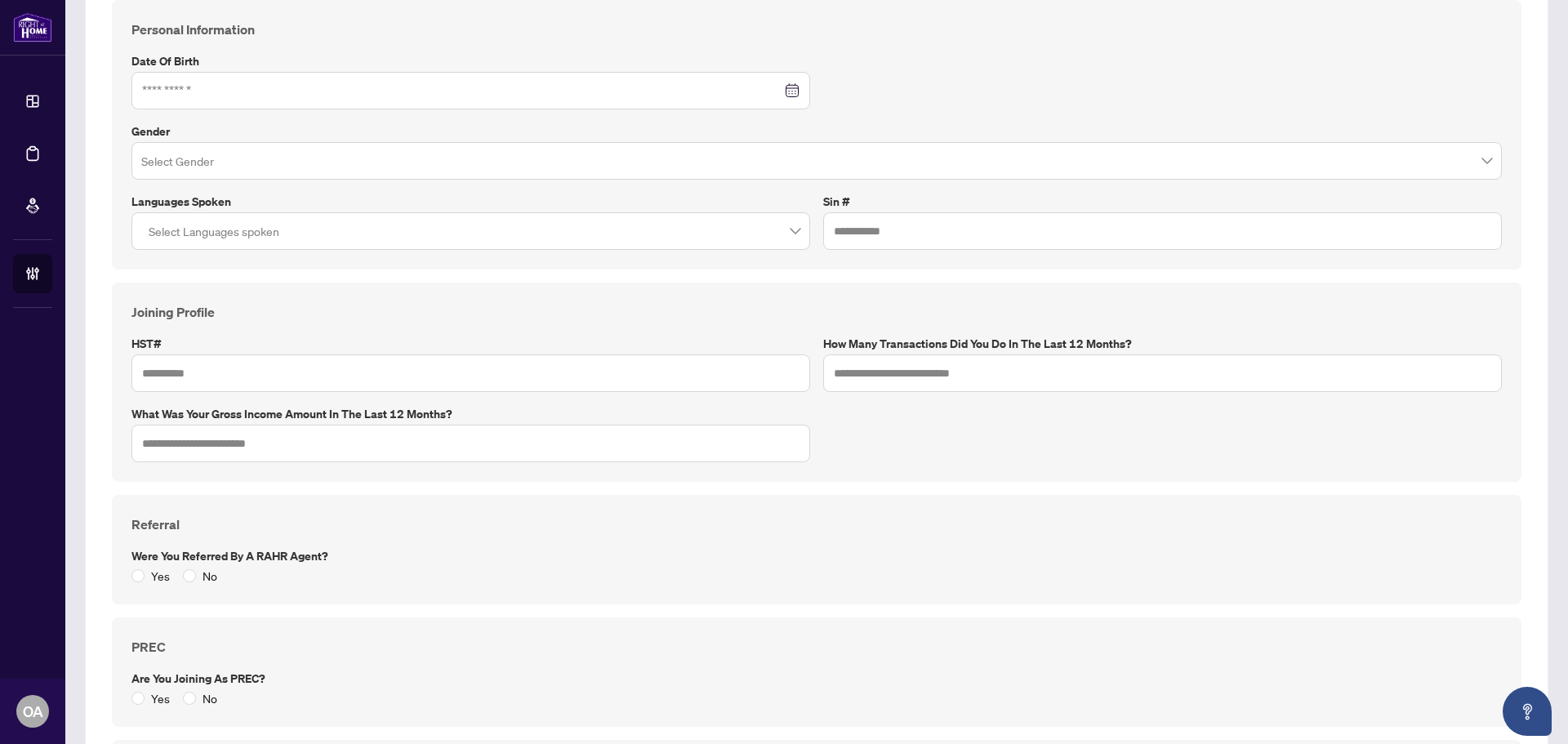
scroll to position [966, 0]
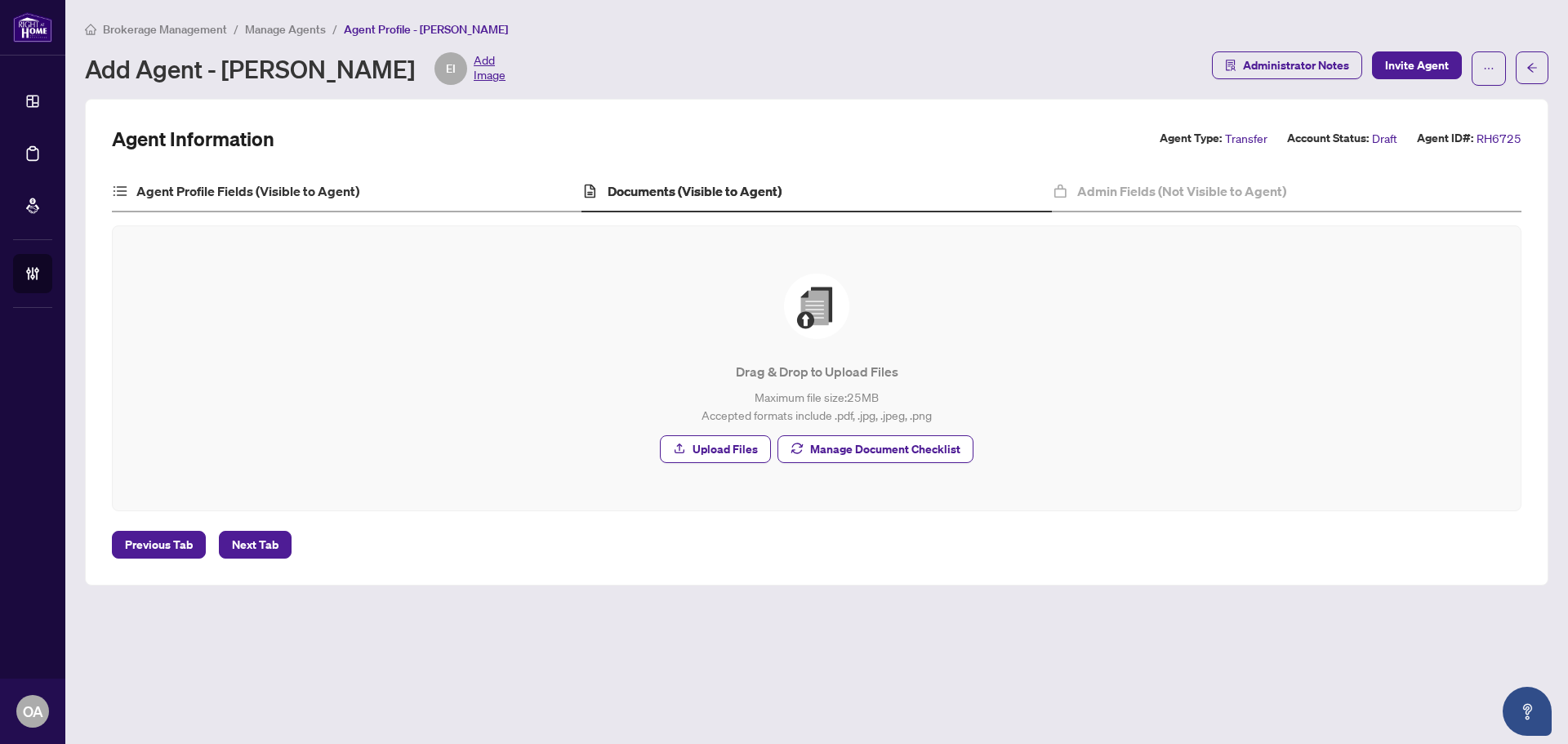
click at [333, 201] on div "Agent Profile Fields (Visible to Agent)" at bounding box center [347, 192] width 470 height 41
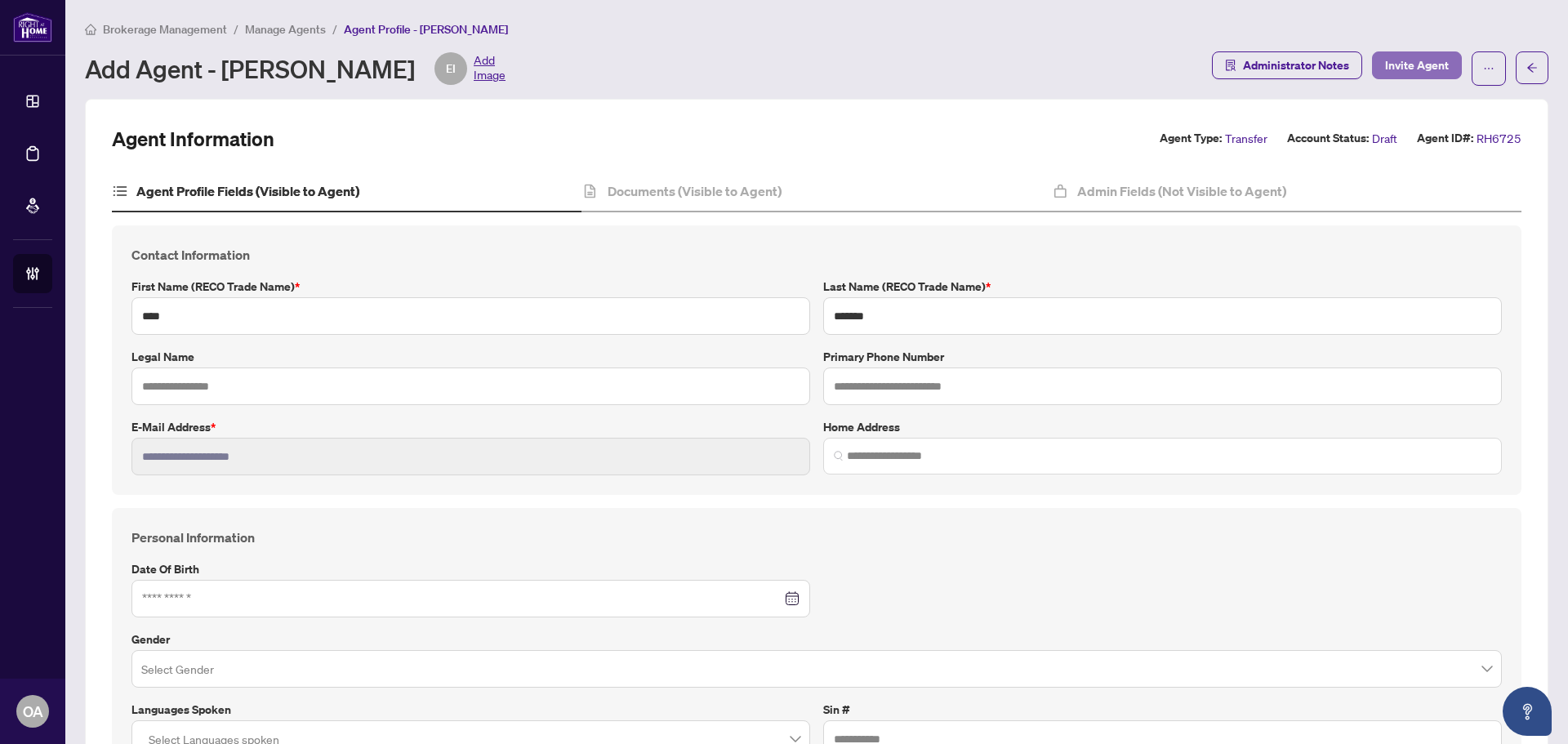
click at [1424, 67] on span "Invite Agent" at bounding box center [1416, 65] width 64 height 26
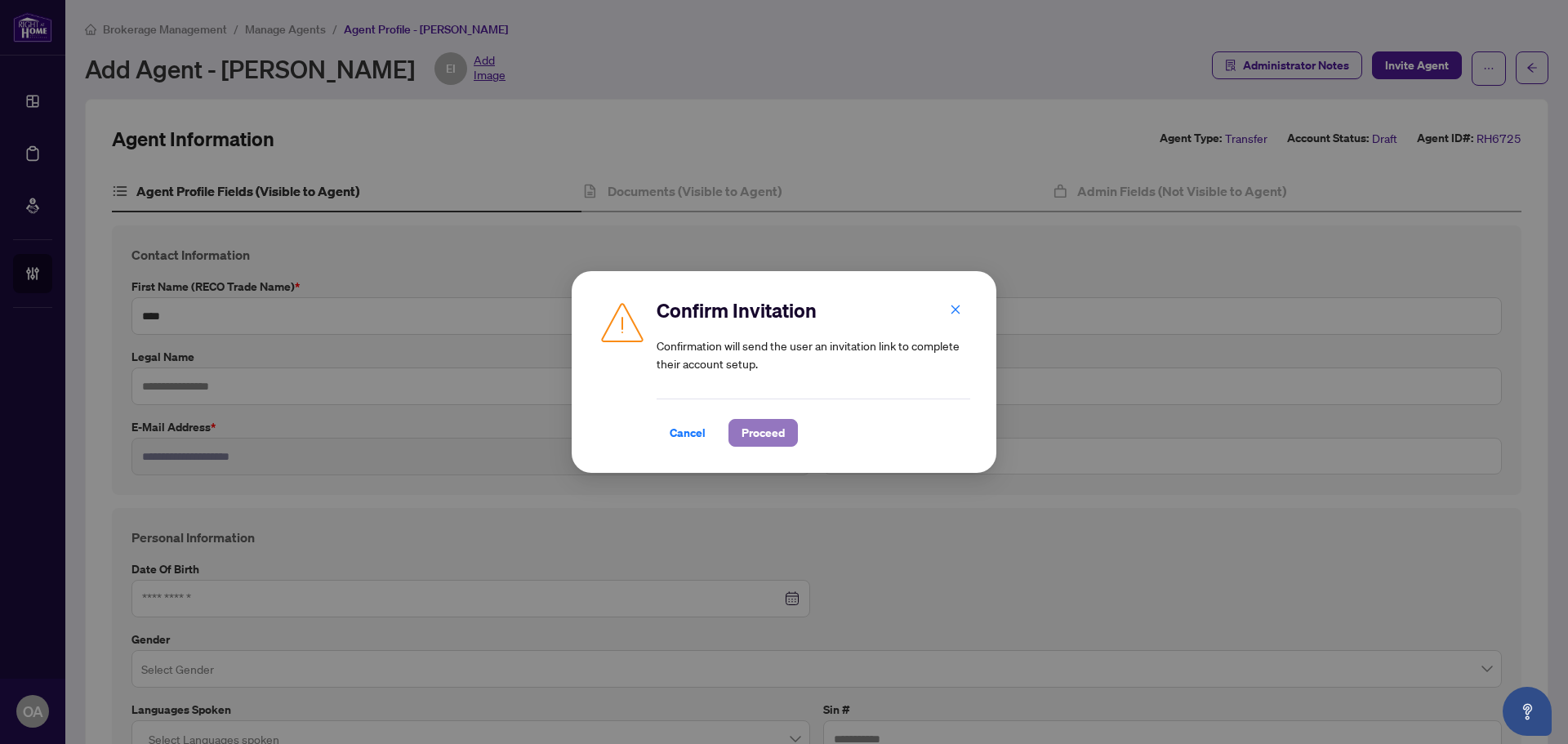
click at [759, 431] on span "Proceed" at bounding box center [762, 433] width 43 height 26
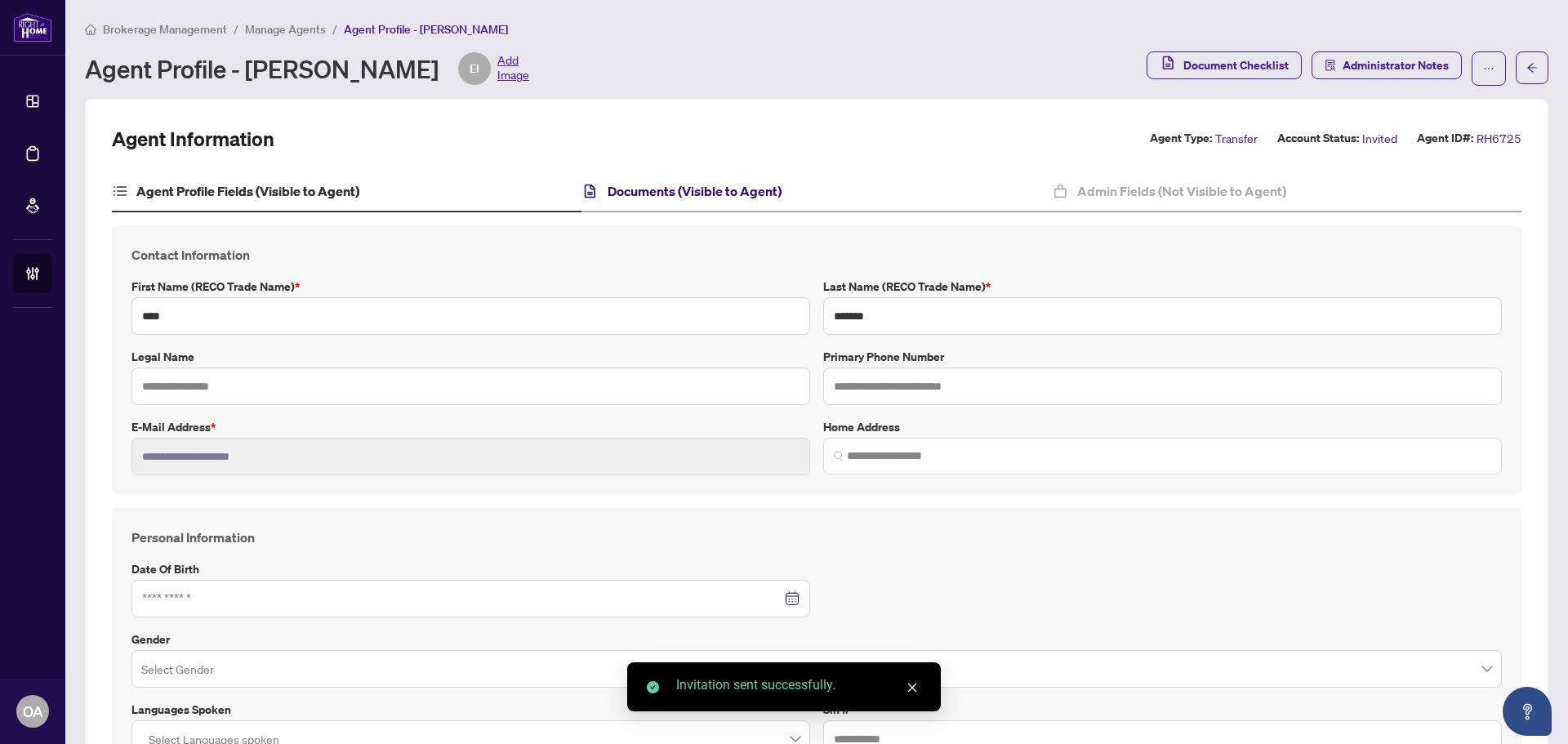
click at [723, 195] on h4 "Documents (Visible to Agent)" at bounding box center [694, 192] width 174 height 20
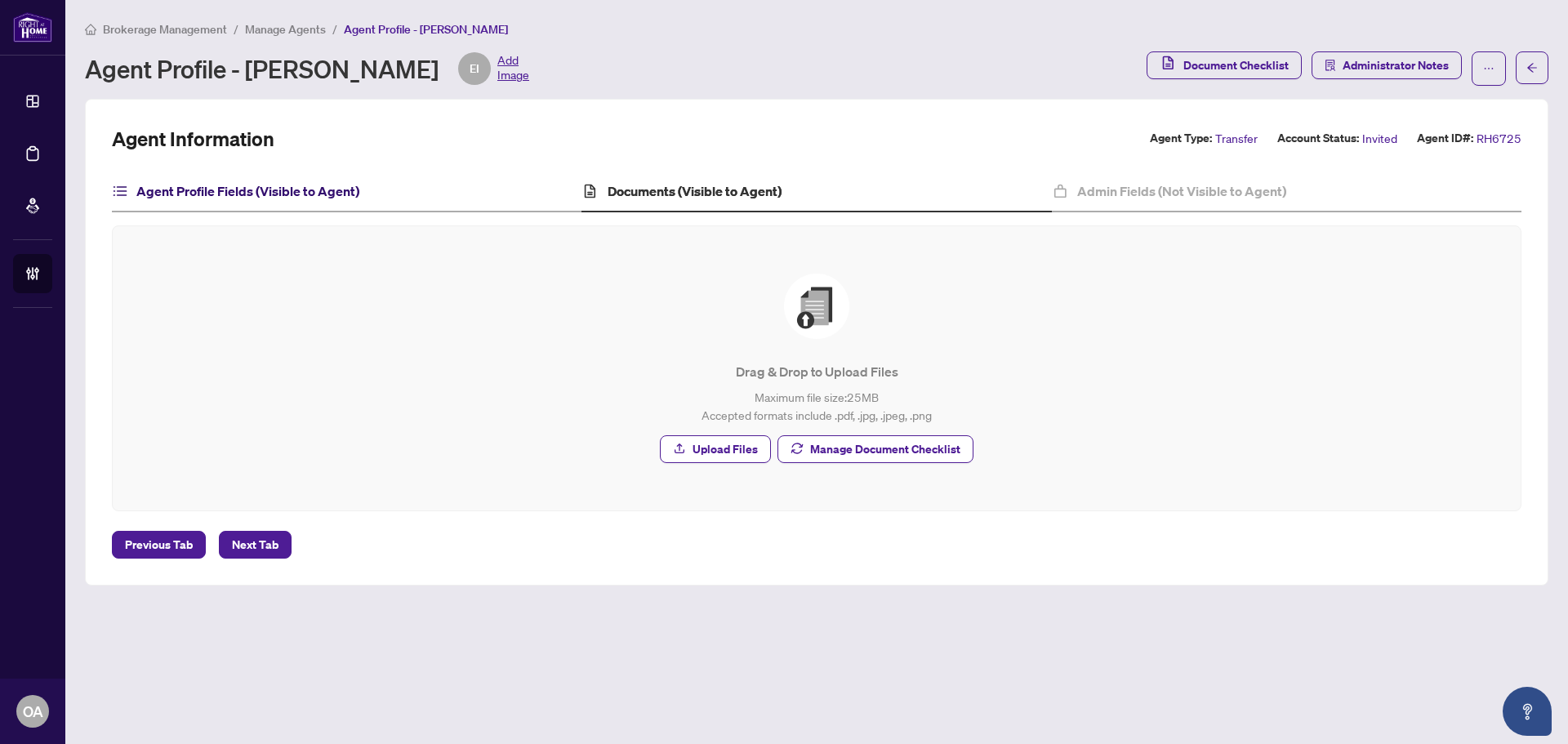
drag, startPoint x: 286, startPoint y: 192, endPoint x: 299, endPoint y: 192, distance: 13.0
click at [299, 192] on h4 "Agent Profile Fields (Visible to Agent)" at bounding box center [247, 192] width 222 height 20
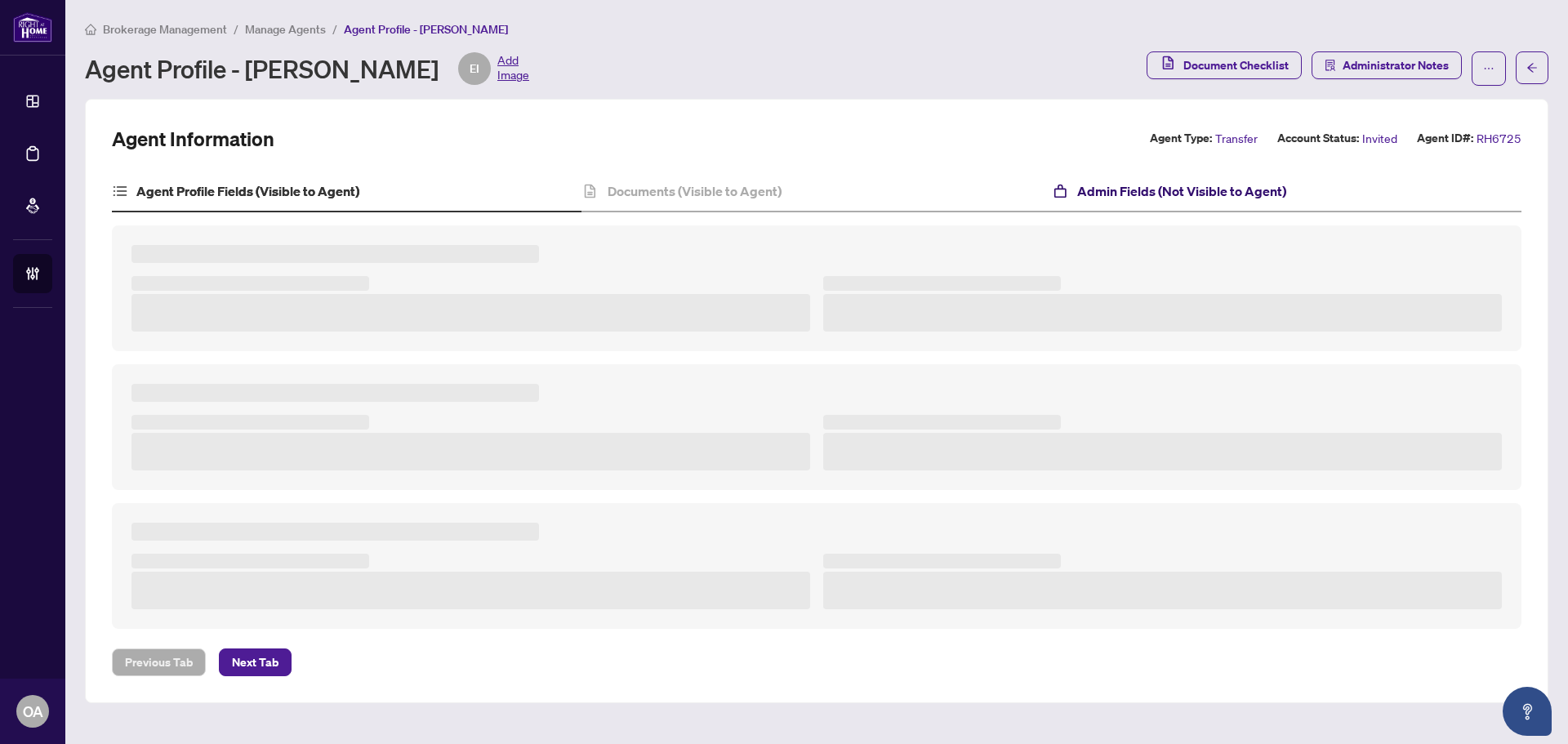
click at [1149, 192] on h4 "Admin Fields (Not Visible to Agent)" at bounding box center [1182, 192] width 209 height 20
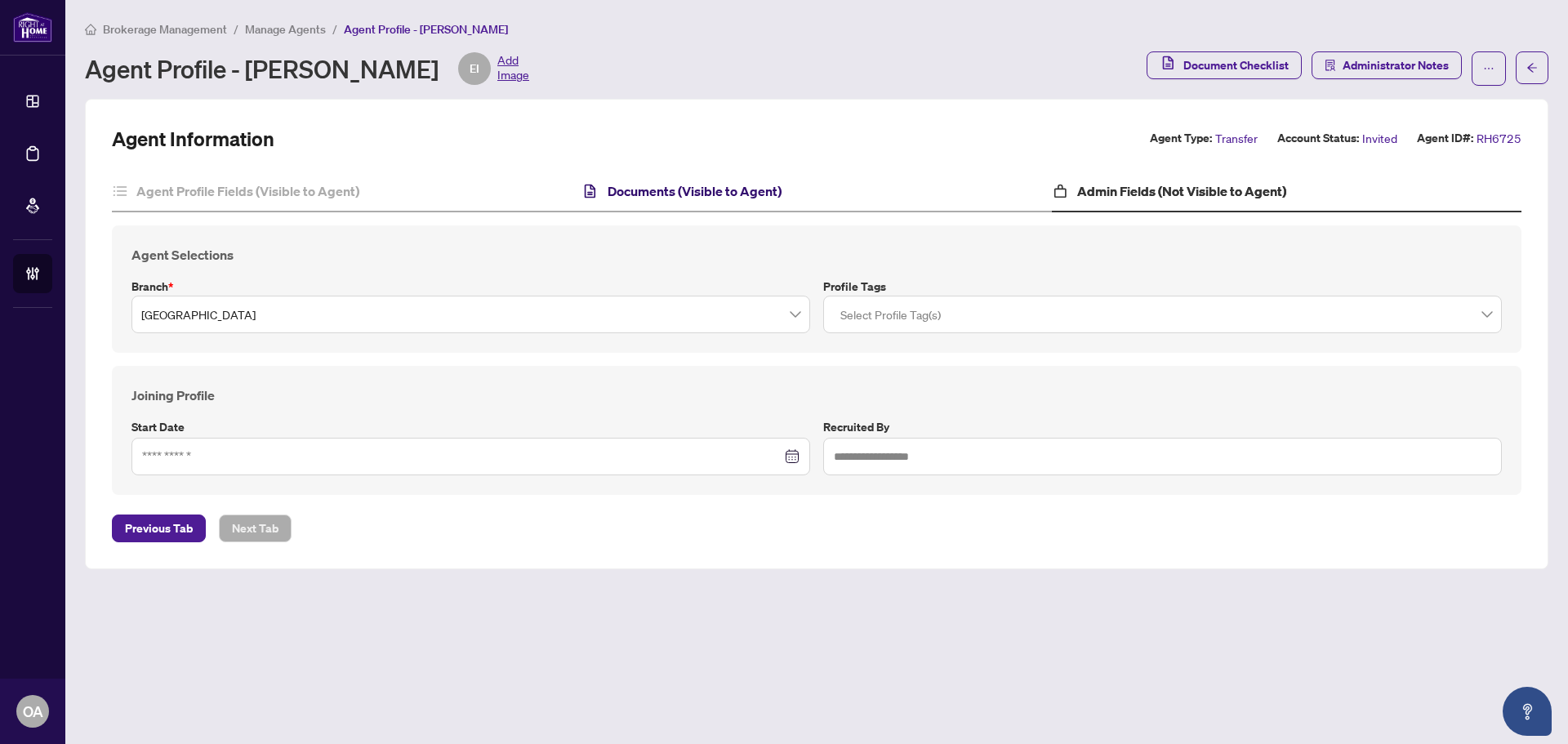
click at [740, 194] on h4 "Documents (Visible to Agent)" at bounding box center [694, 192] width 174 height 20
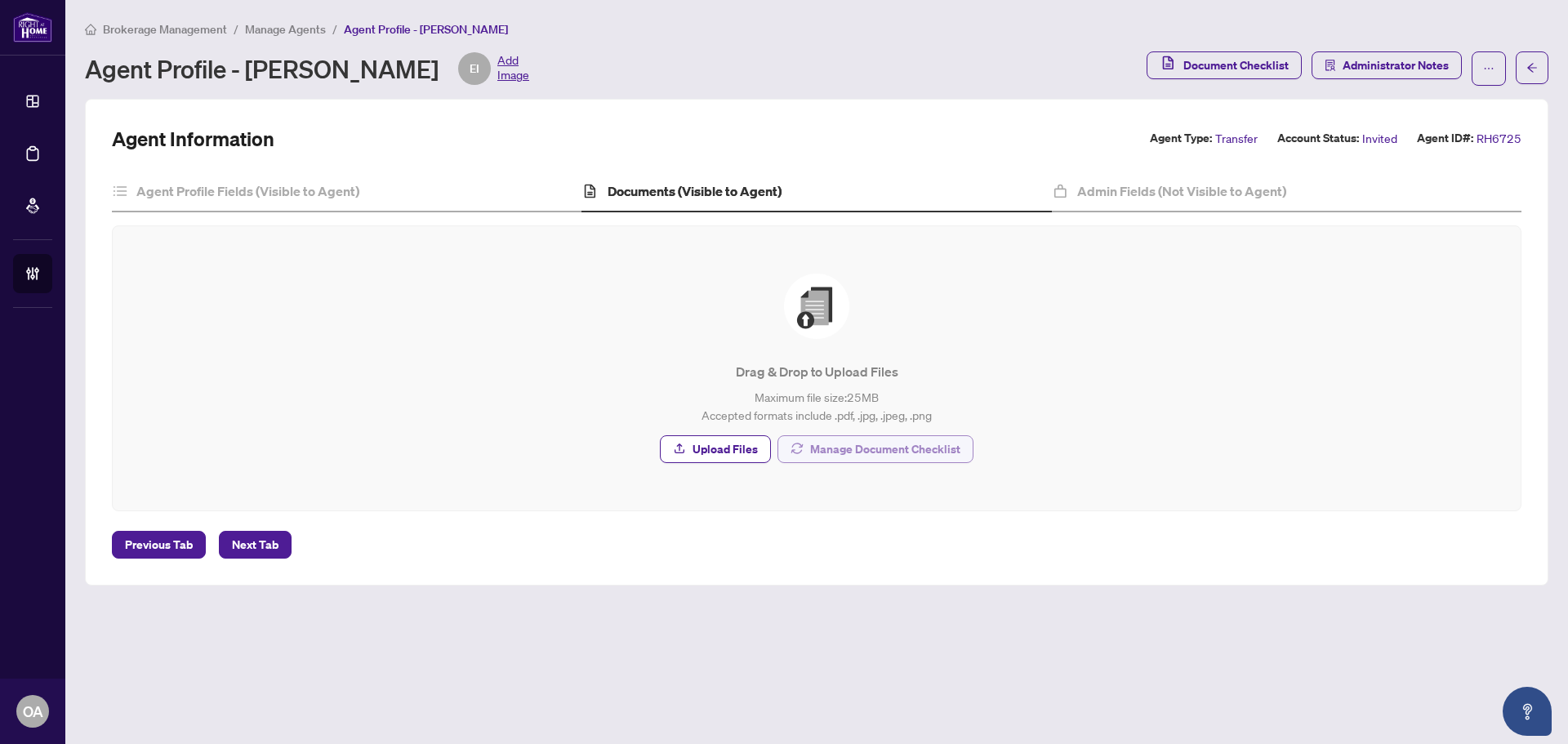
click at [834, 452] on span "Manage Document Checklist" at bounding box center [885, 449] width 151 height 26
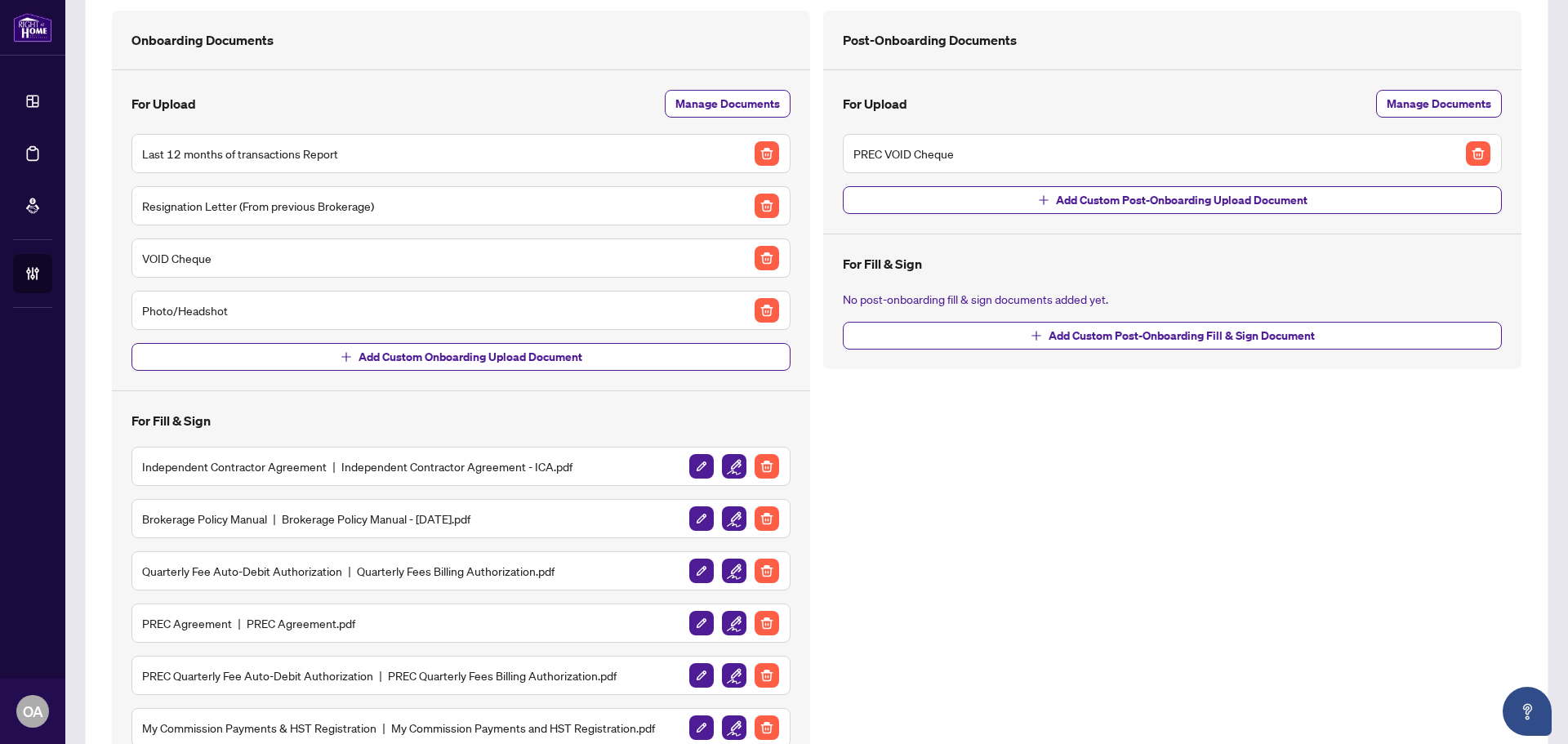
scroll to position [223, 0]
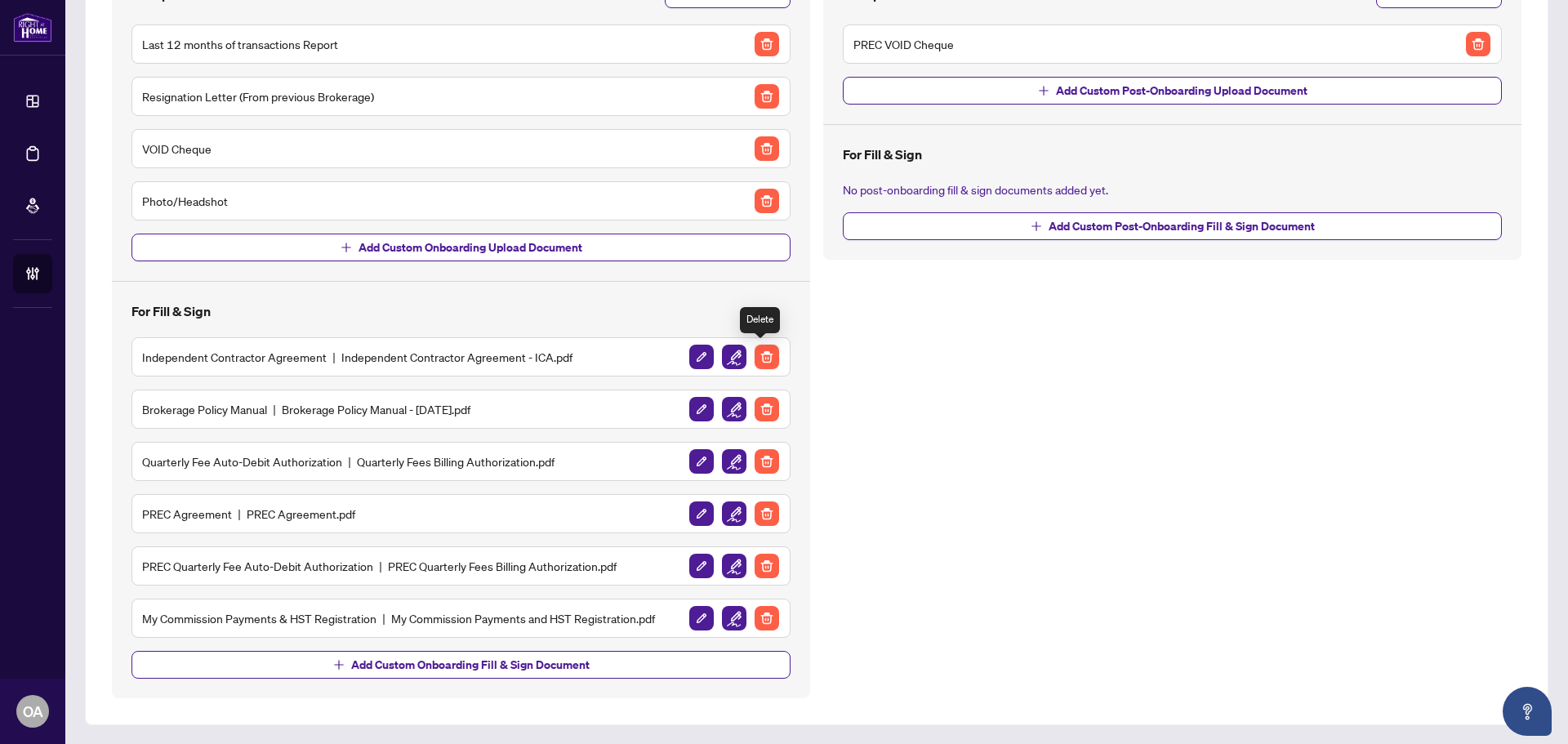
click at [761, 356] on img "button" at bounding box center [767, 357] width 25 height 25
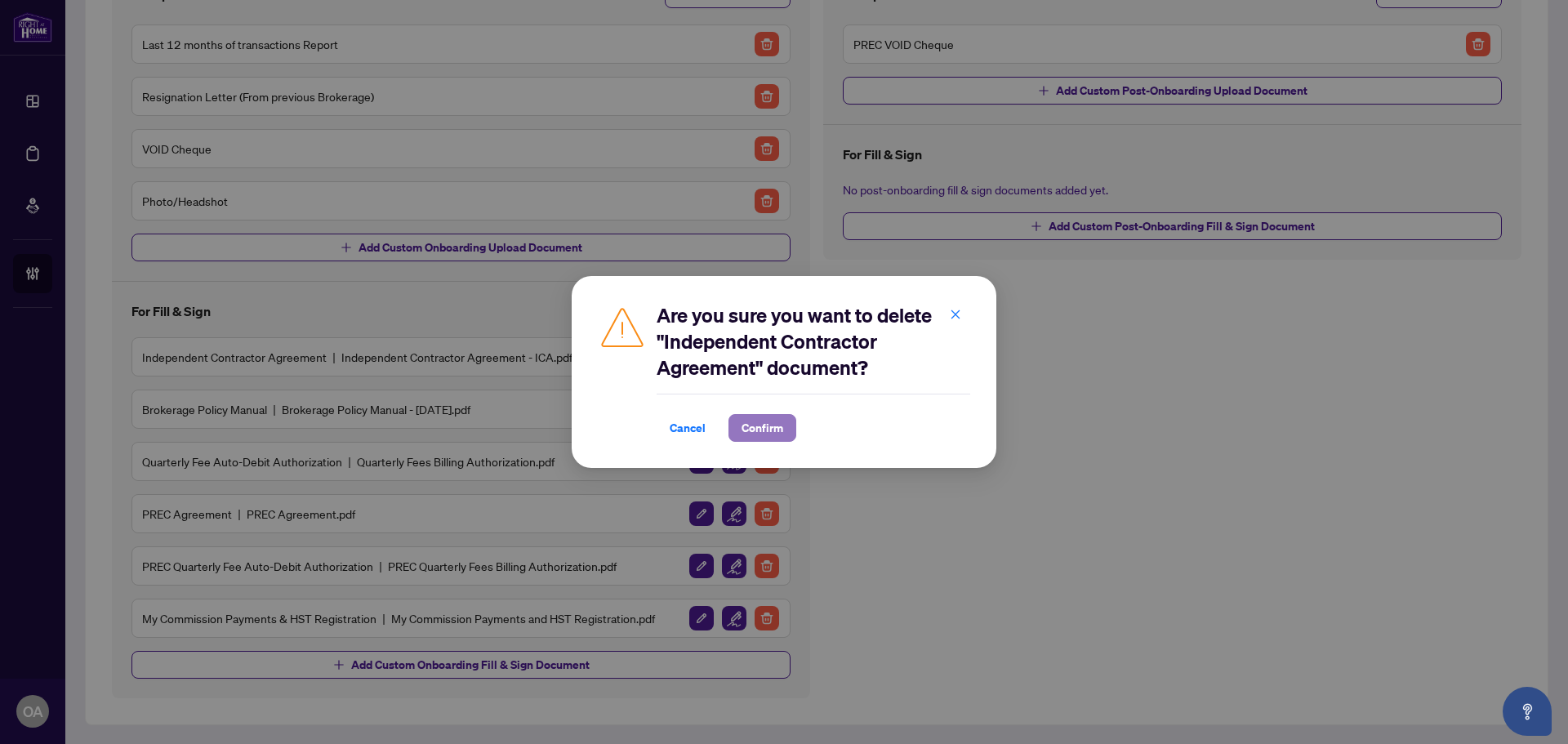
click at [770, 420] on span "Confirm" at bounding box center [761, 427] width 42 height 26
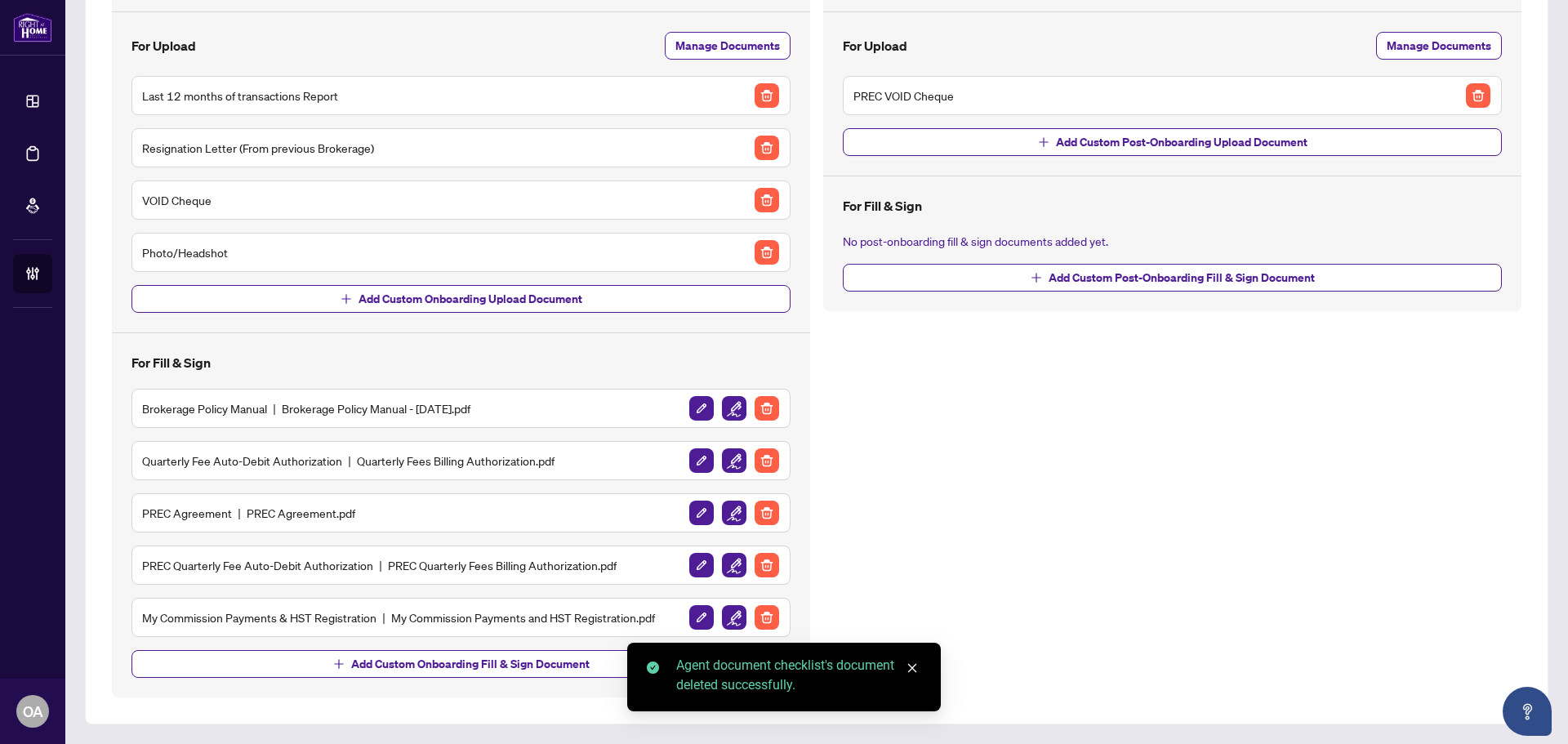
scroll to position [171, 0]
click at [762, 410] on img "button" at bounding box center [767, 410] width 25 height 25
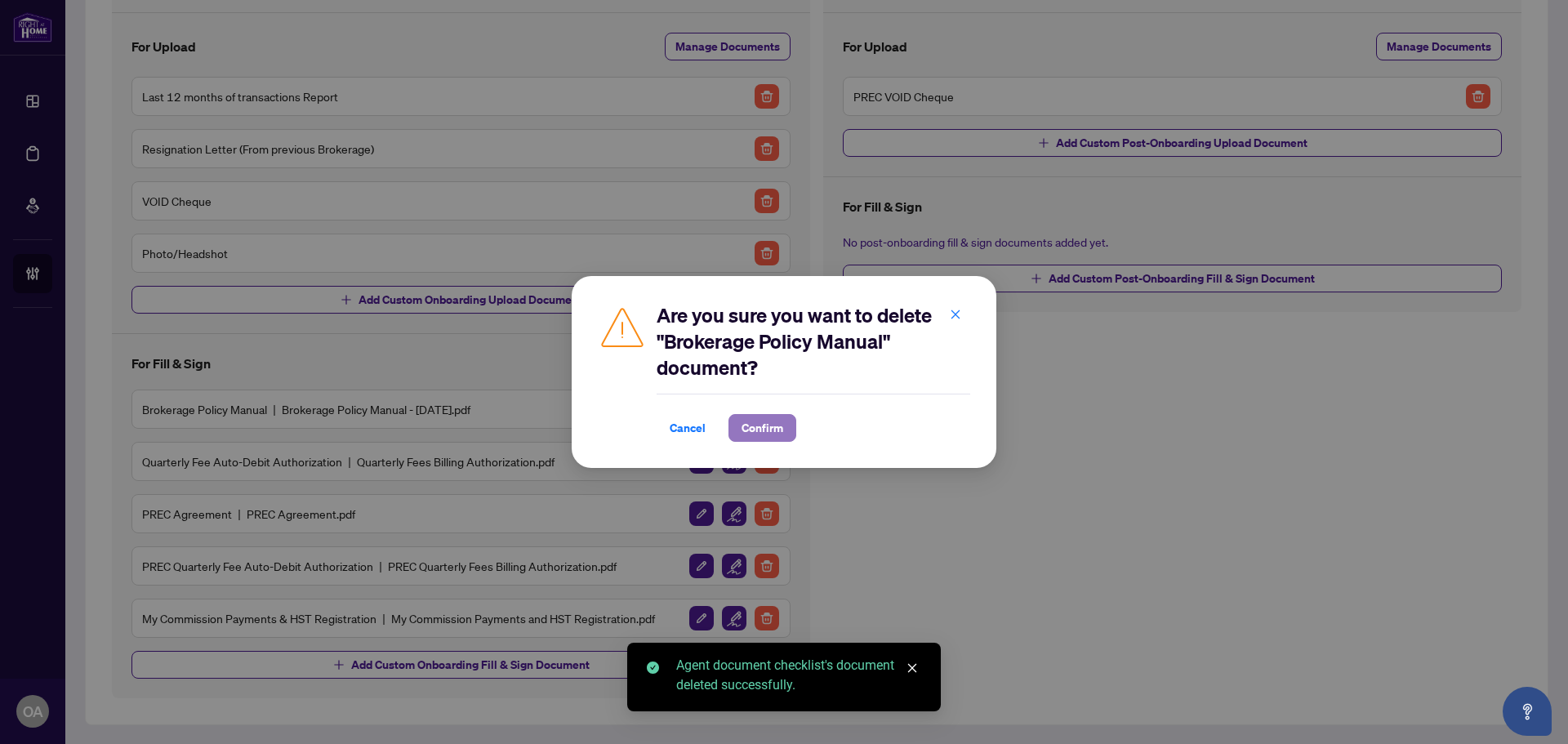
click at [768, 423] on span "Confirm" at bounding box center [761, 427] width 42 height 26
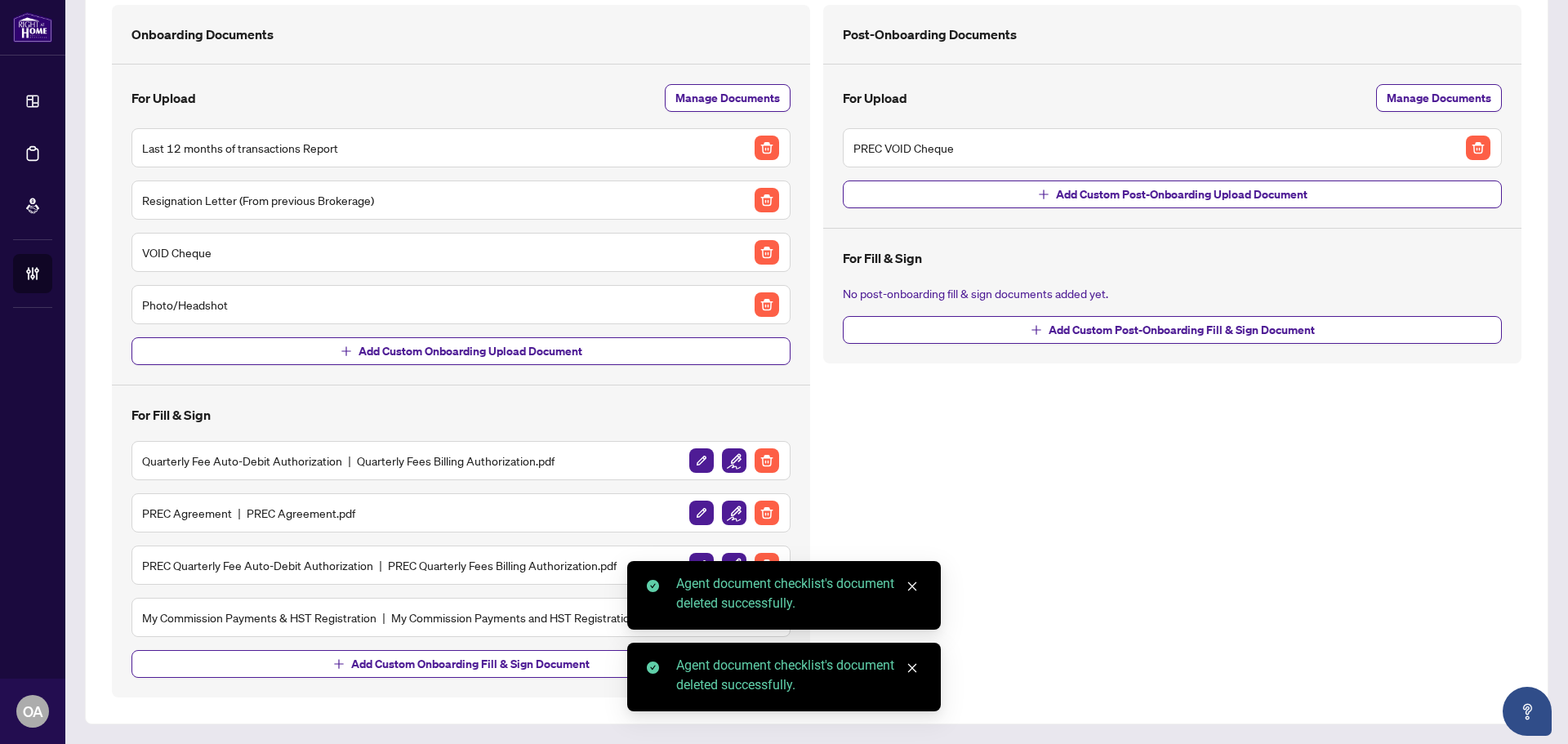
scroll to position [119, 0]
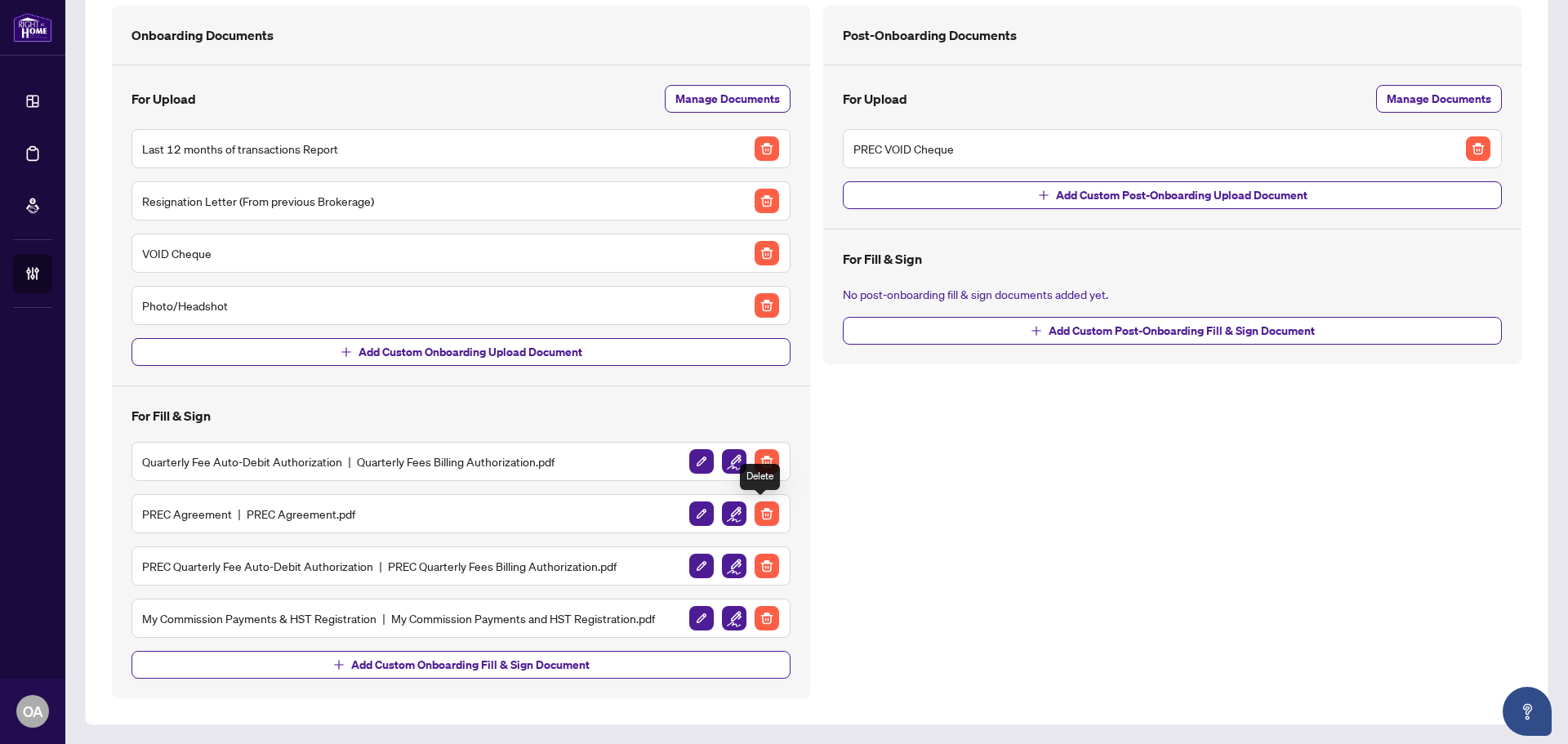
click at [760, 517] on img "button" at bounding box center [767, 514] width 25 height 25
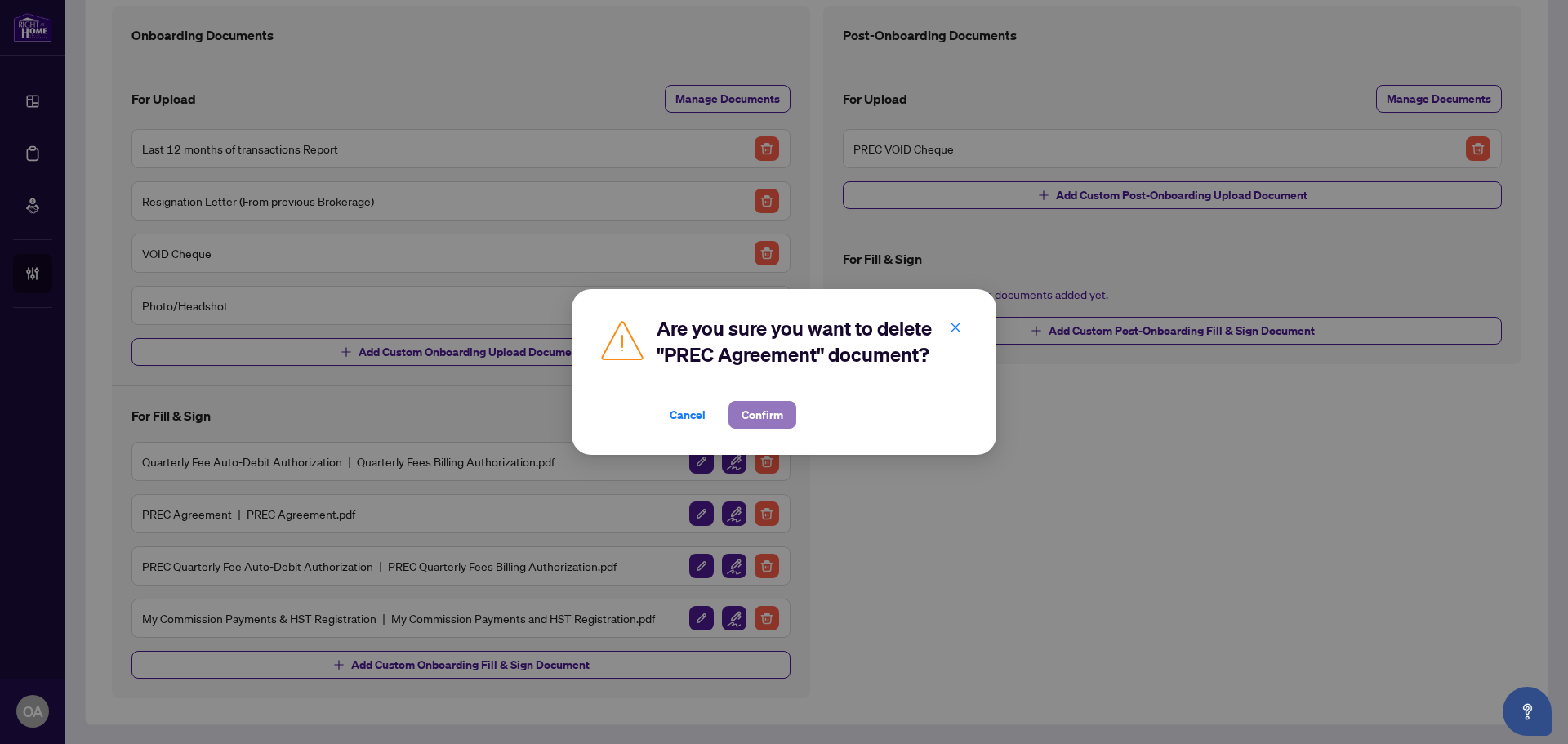
click at [769, 419] on span "Confirm" at bounding box center [761, 414] width 42 height 26
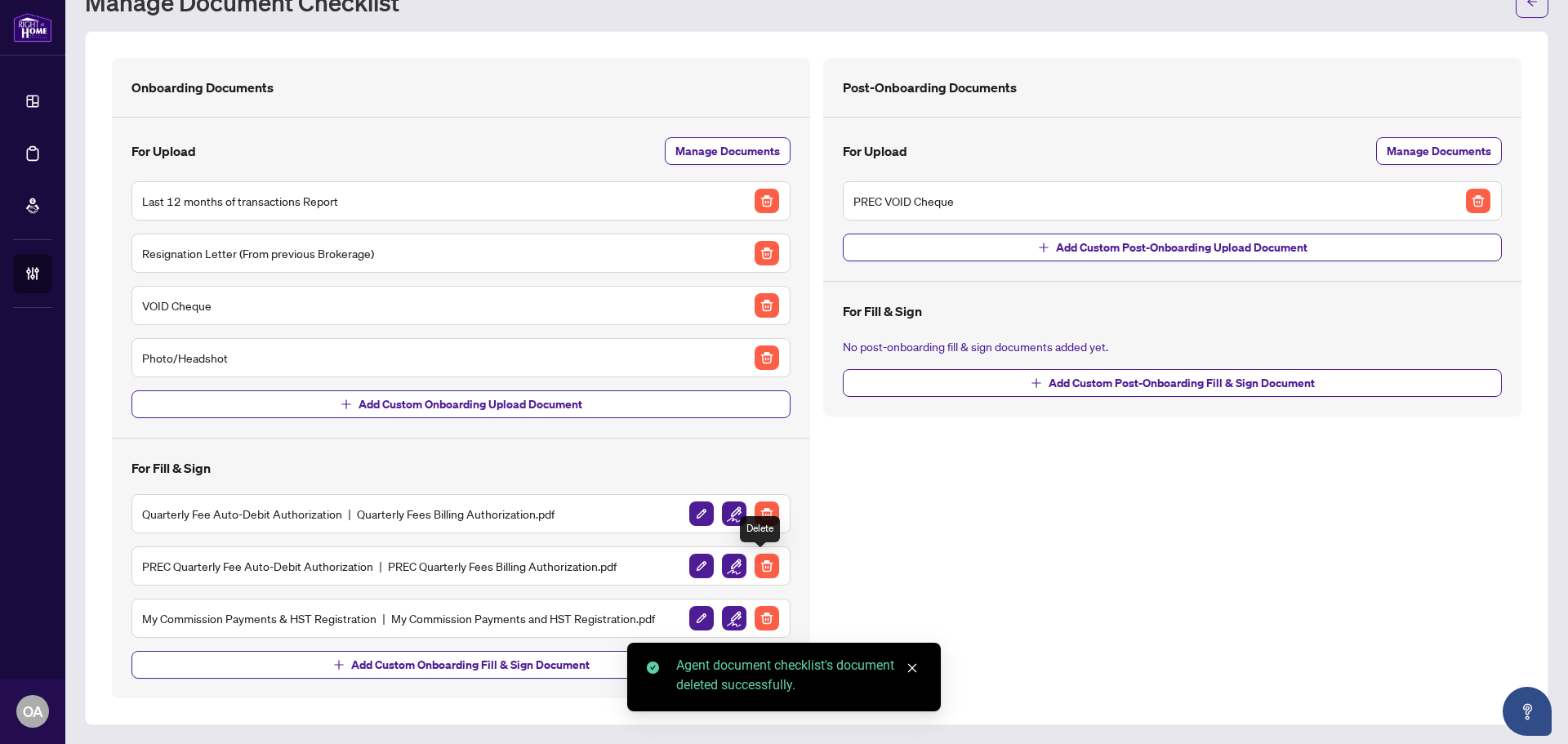
click at [761, 571] on img "button" at bounding box center [767, 567] width 25 height 25
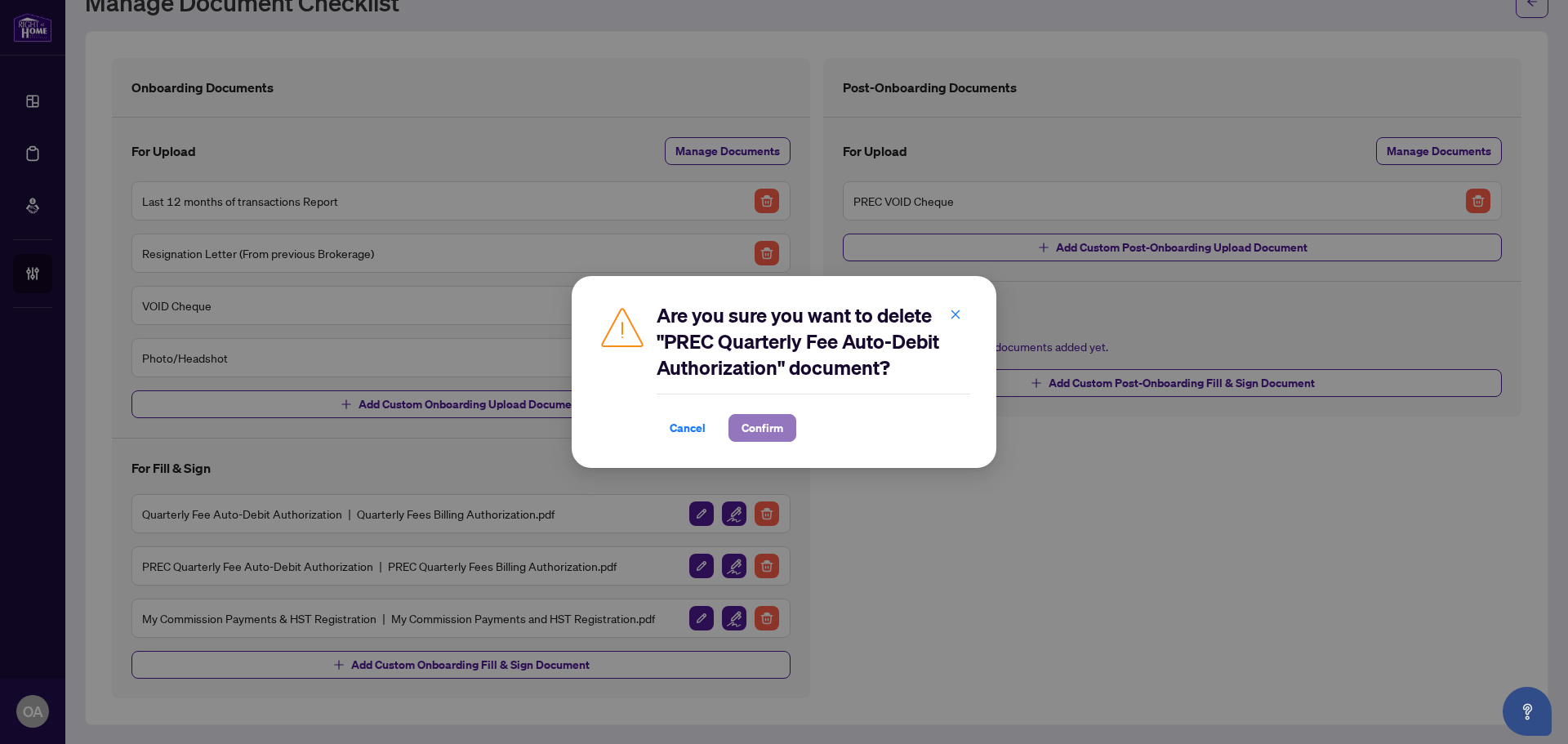
click at [760, 434] on span "Confirm" at bounding box center [761, 427] width 42 height 26
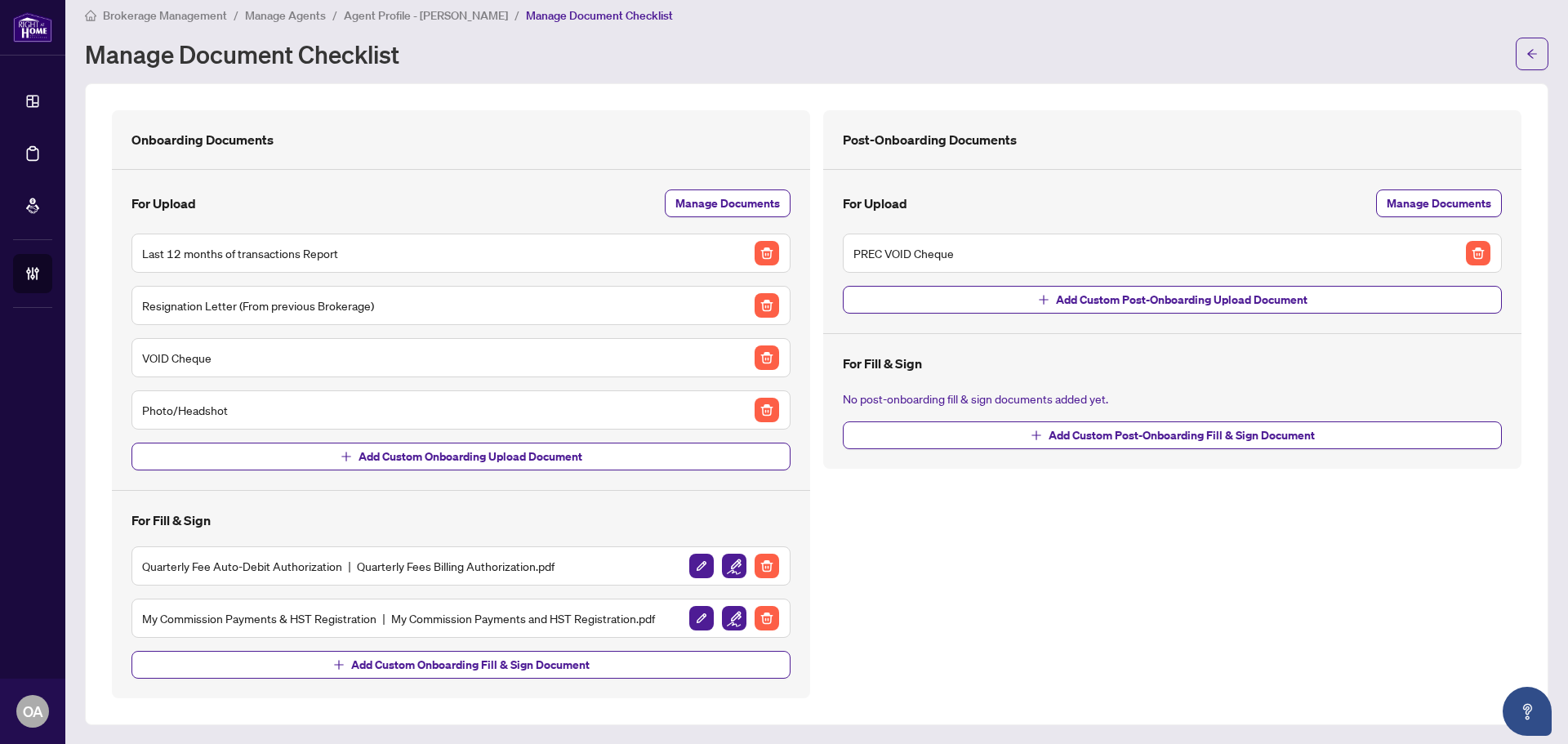
scroll to position [0, 0]
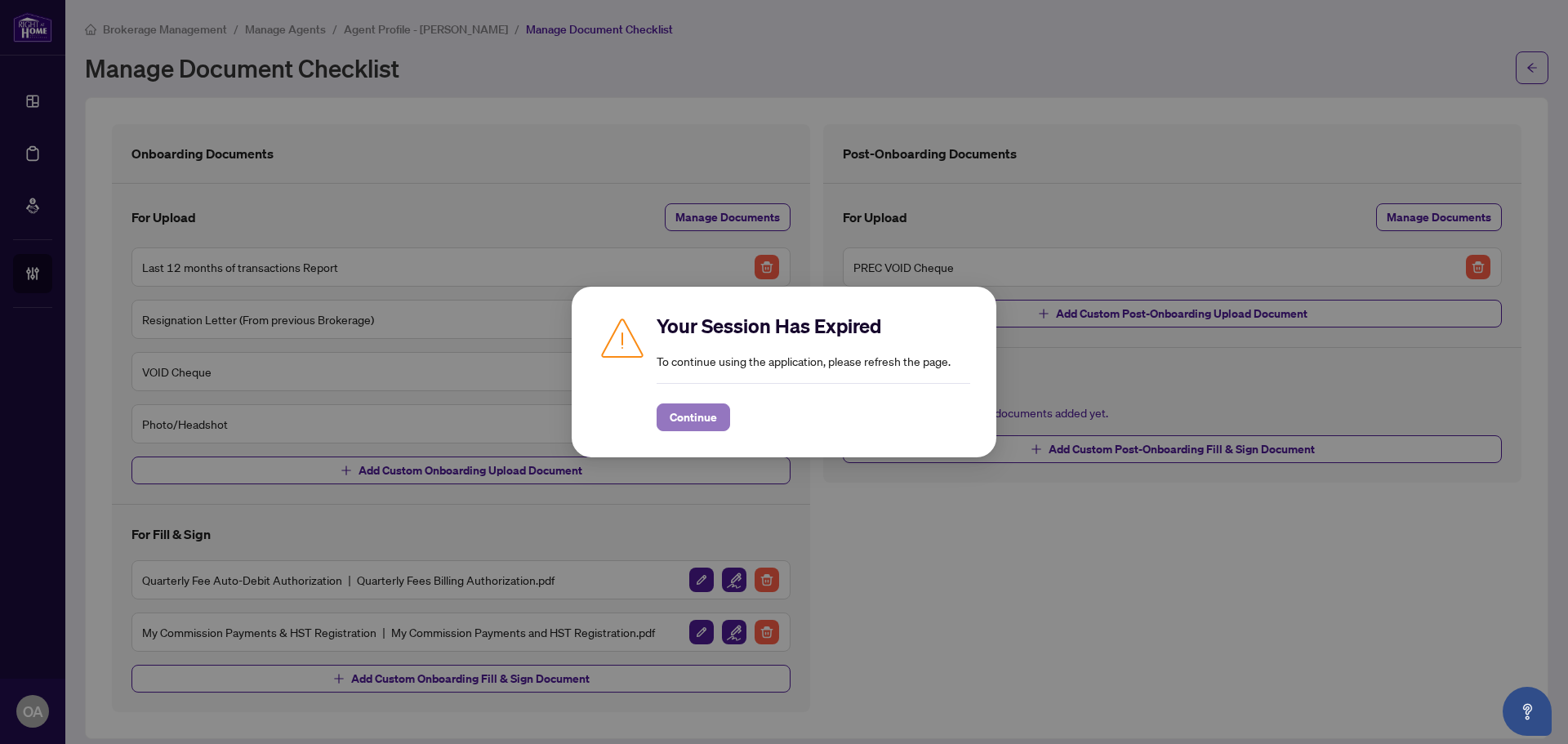
click at [697, 420] on span "Continue" at bounding box center [692, 417] width 47 height 26
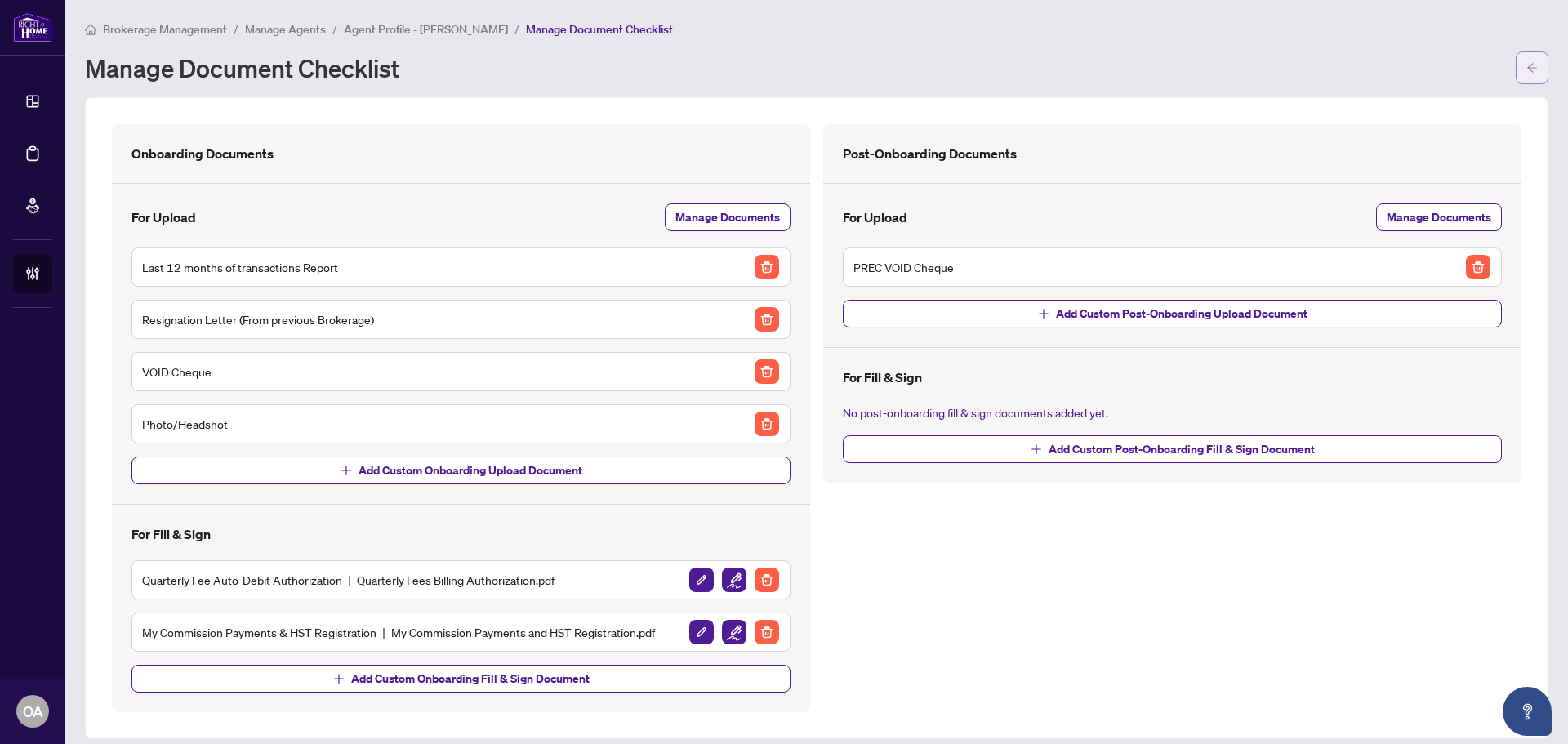
click at [1516, 58] on button "button" at bounding box center [1532, 67] width 33 height 33
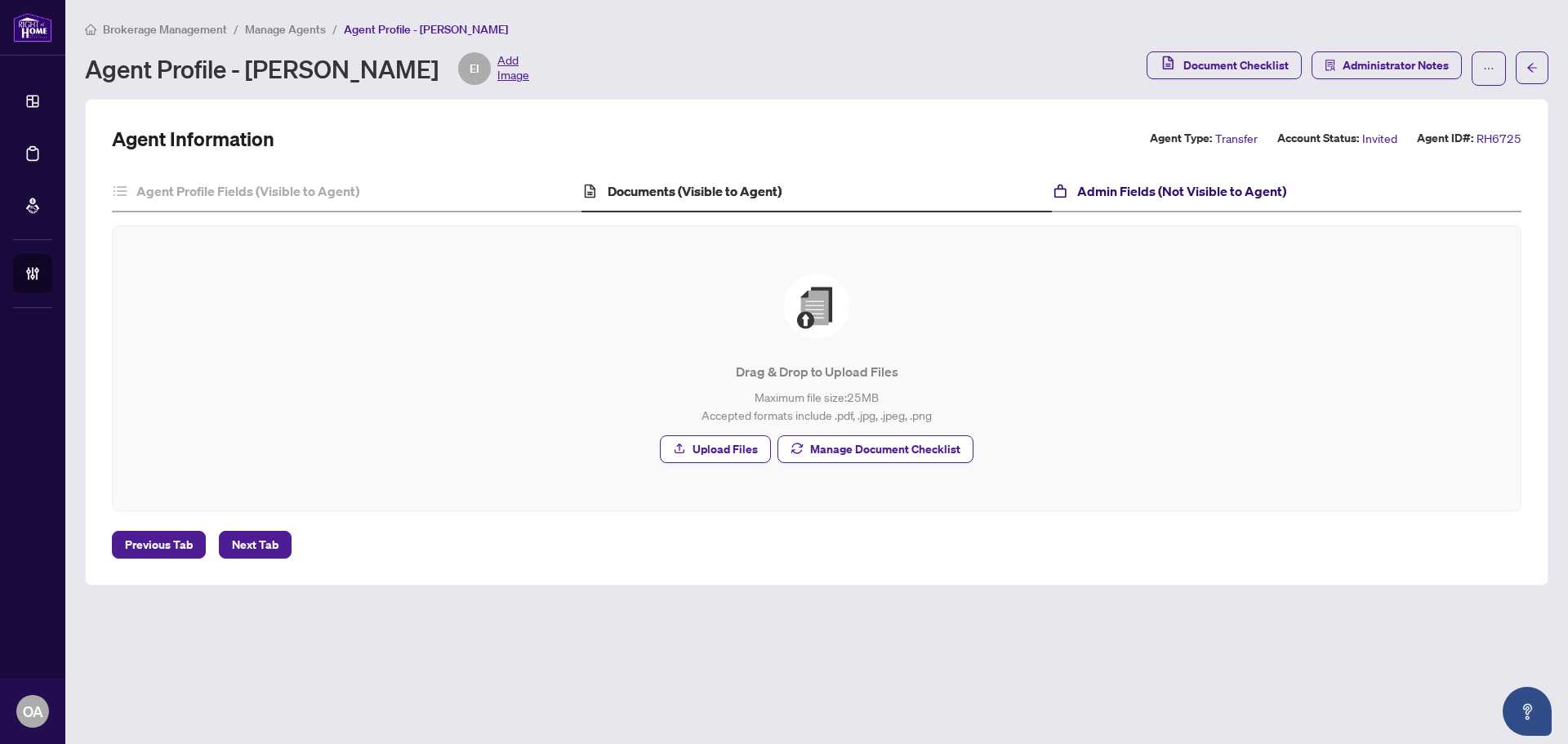
click at [1164, 187] on h4 "Admin Fields (Not Visible to Agent)" at bounding box center [1182, 192] width 209 height 20
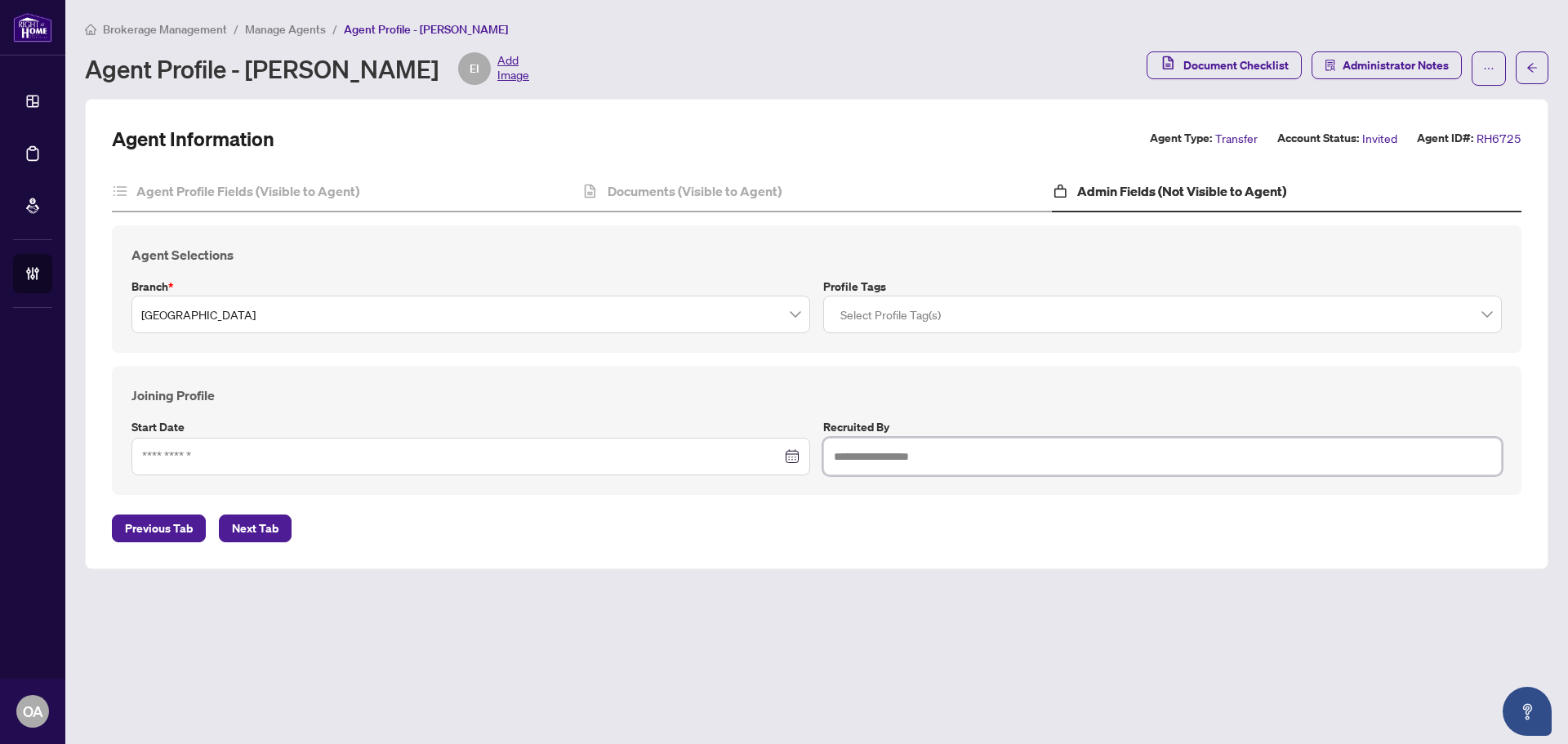
click at [880, 460] on input "text" at bounding box center [1163, 457] width 679 height 37
type input "***"
drag, startPoint x: 772, startPoint y: 439, endPoint x: 739, endPoint y: 436, distance: 33.1
click at [762, 441] on div "Joining Profile Start Date Recruited by ***" at bounding box center [816, 430] width 1384 height 90
type input "**********"
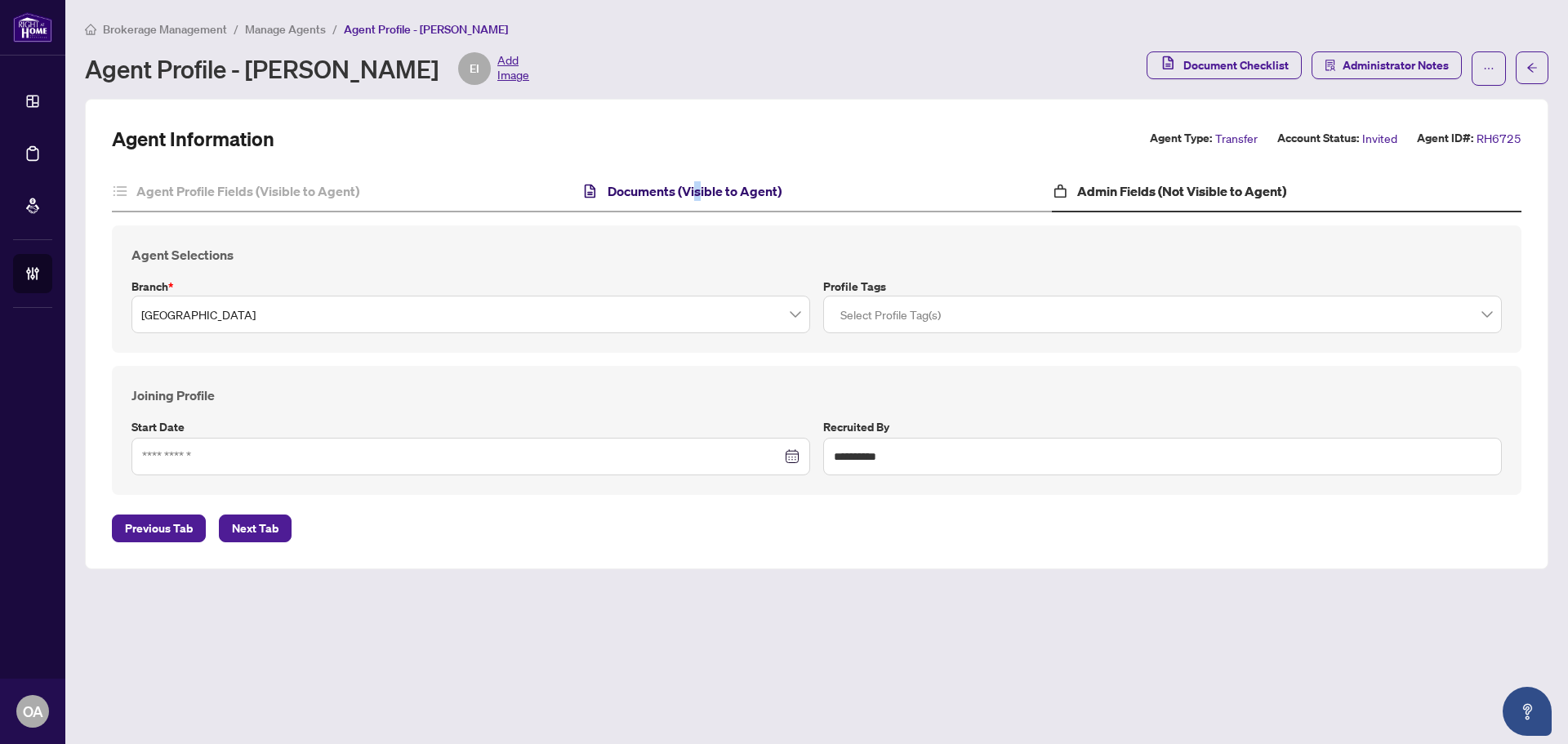
click at [697, 198] on h4 "Documents (Visible to Agent)" at bounding box center [694, 192] width 174 height 20
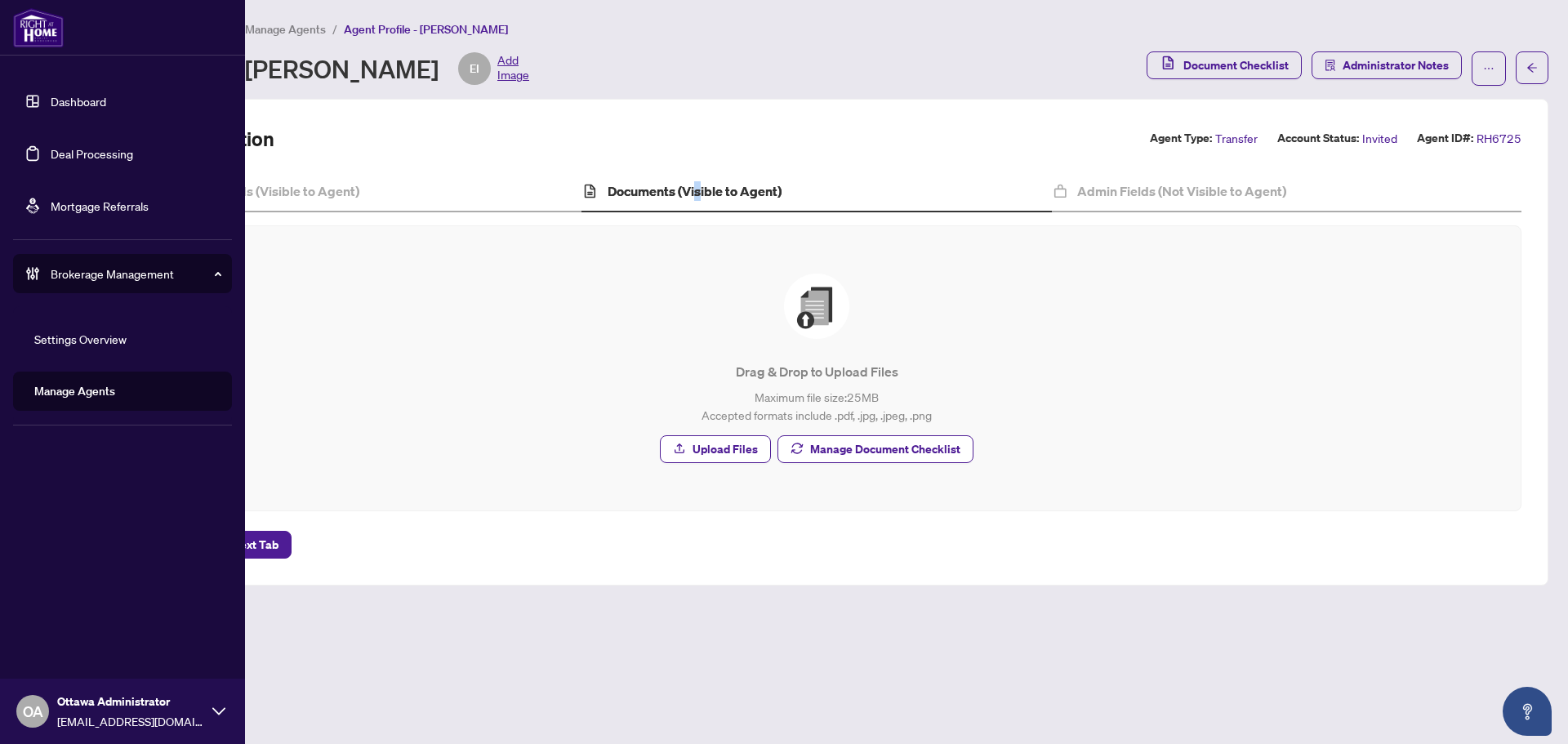
click at [51, 160] on link "Deal Processing" at bounding box center [91, 153] width 82 height 15
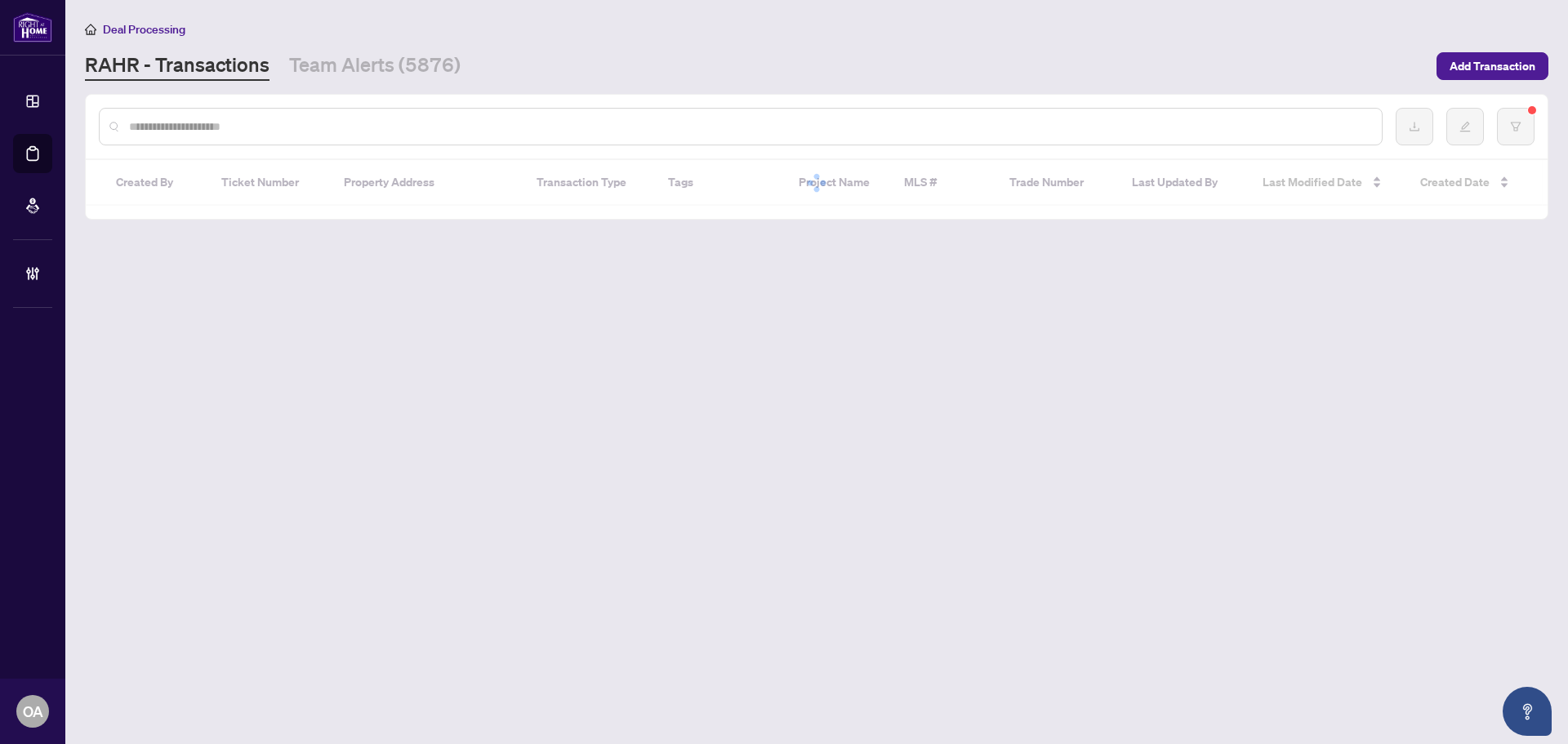
click at [339, 83] on main "Deal Processing [PERSON_NAME] - Transactions Team Alerts (5876) Add Transaction…" at bounding box center [816, 372] width 1502 height 744
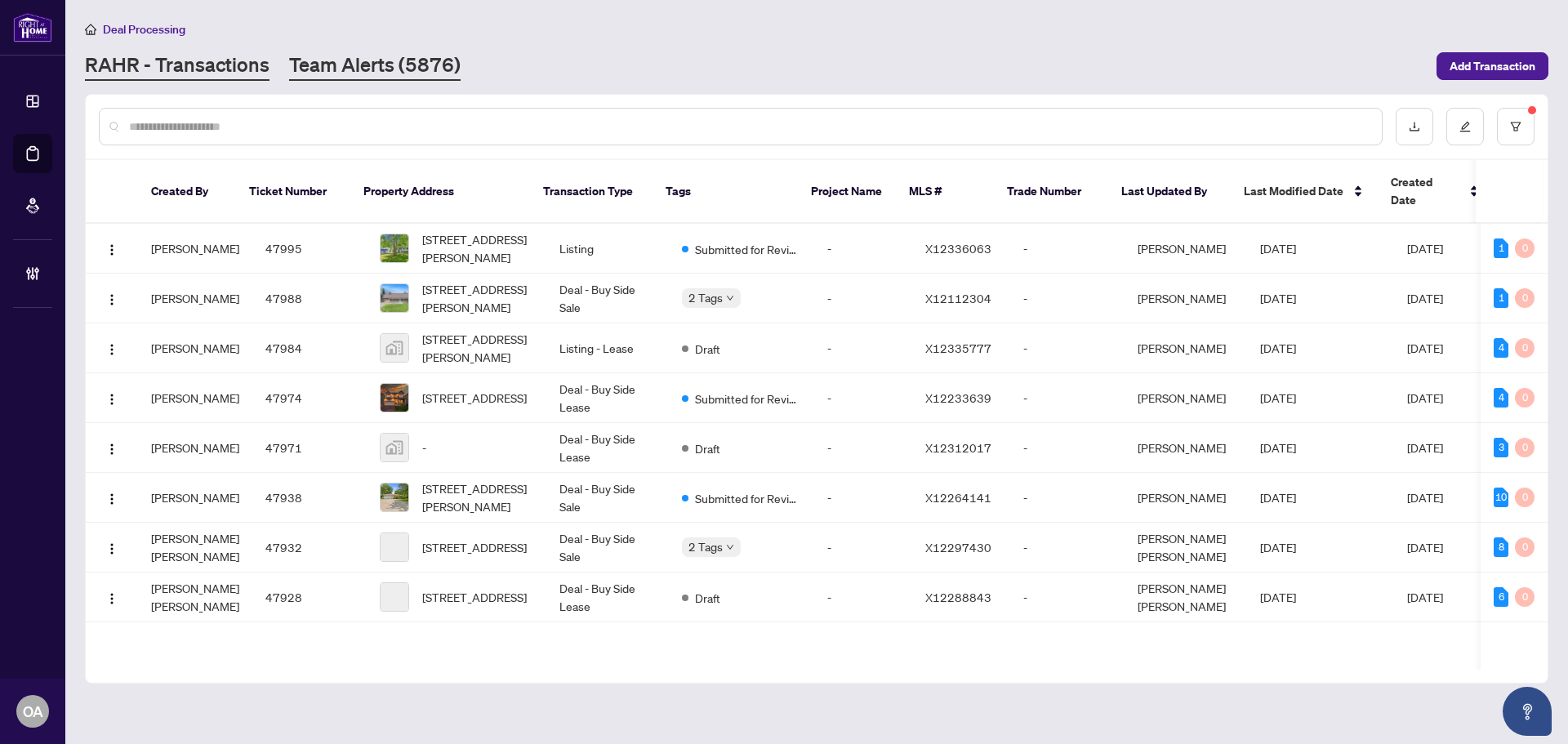
click at [342, 67] on link "Team Alerts (5876)" at bounding box center [374, 66] width 171 height 29
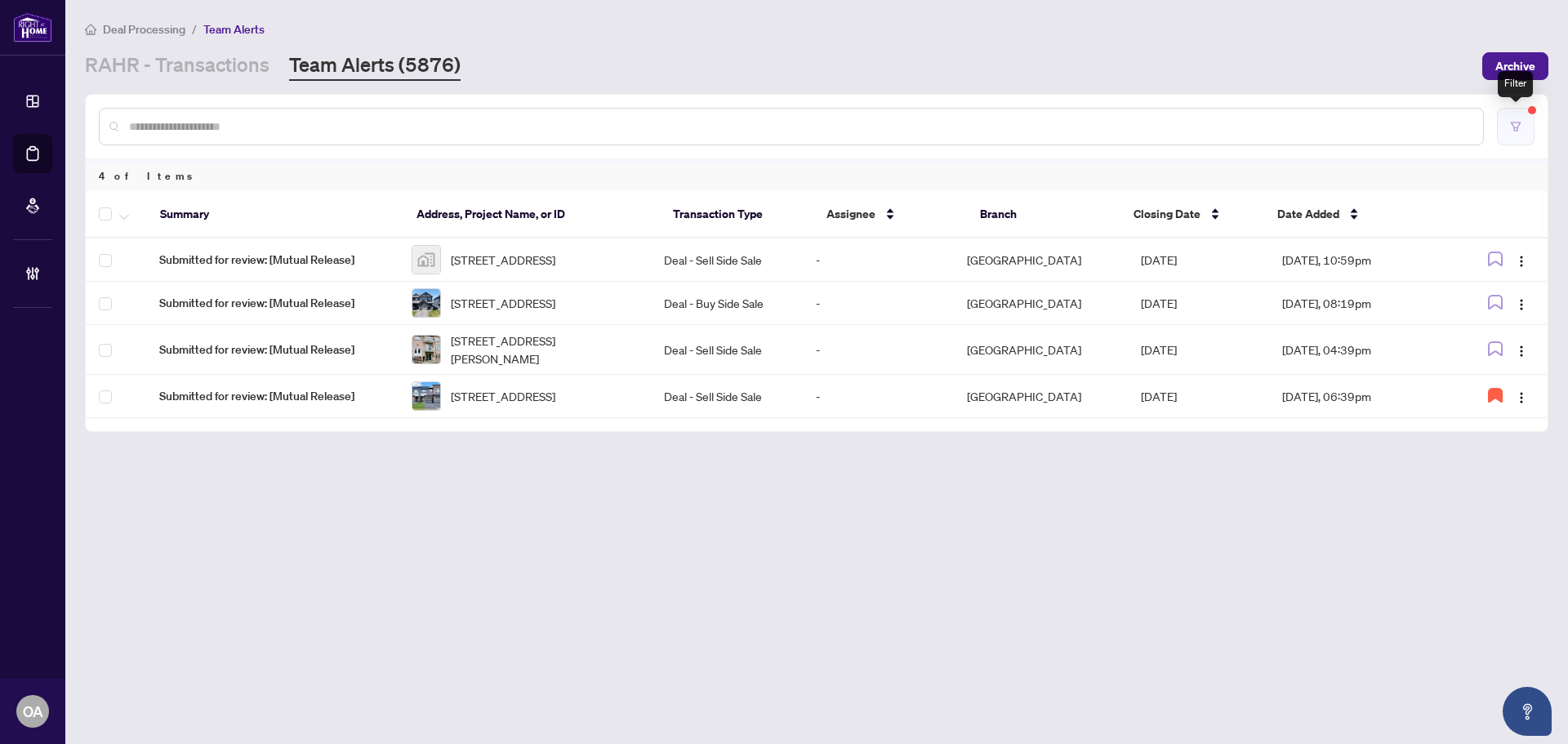
click at [1523, 136] on button "button" at bounding box center [1516, 127] width 37 height 37
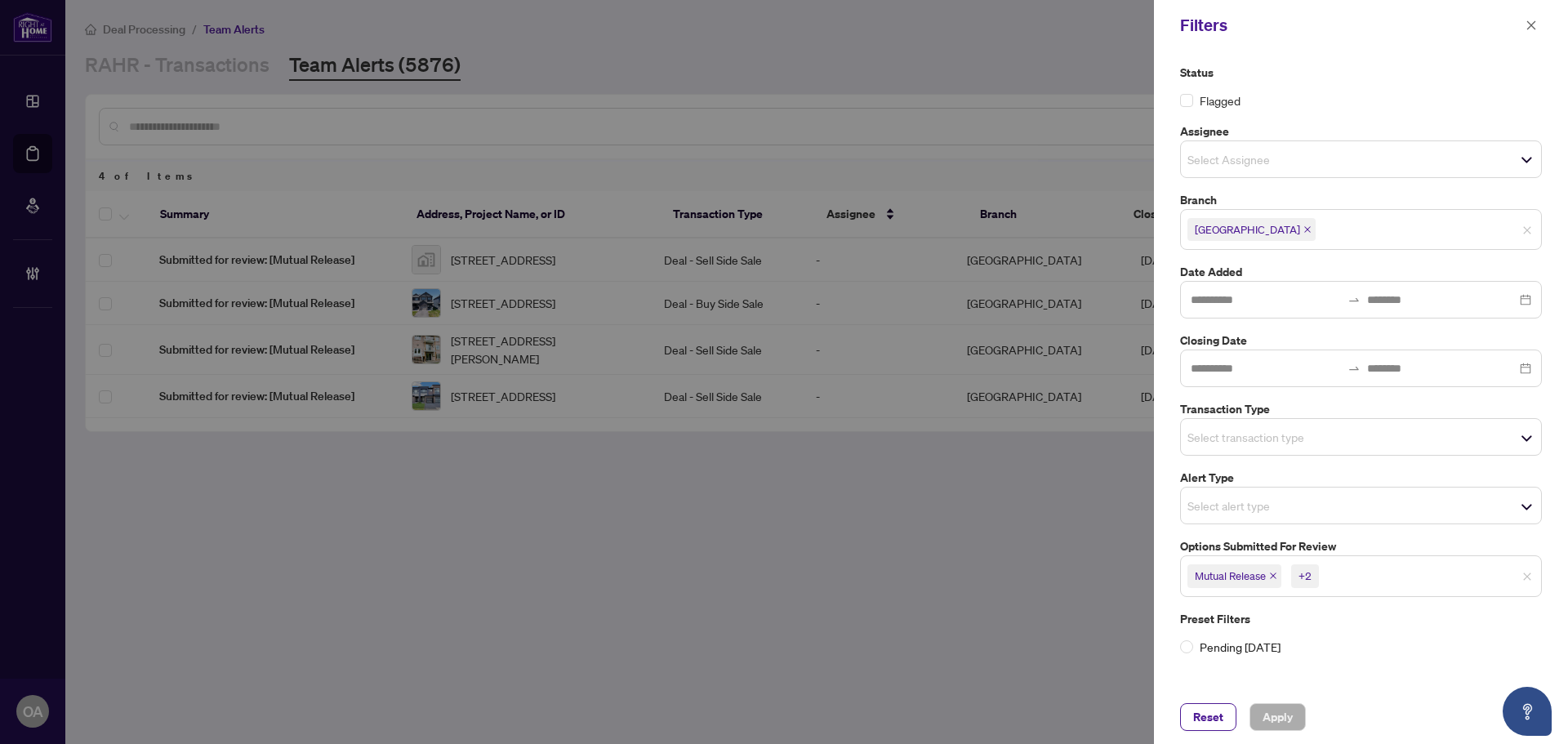
drag, startPoint x: 1533, startPoint y: 20, endPoint x: 1464, endPoint y: 208, distance: 200.3
click at [1533, 21] on icon "close" at bounding box center [1531, 25] width 12 height 12
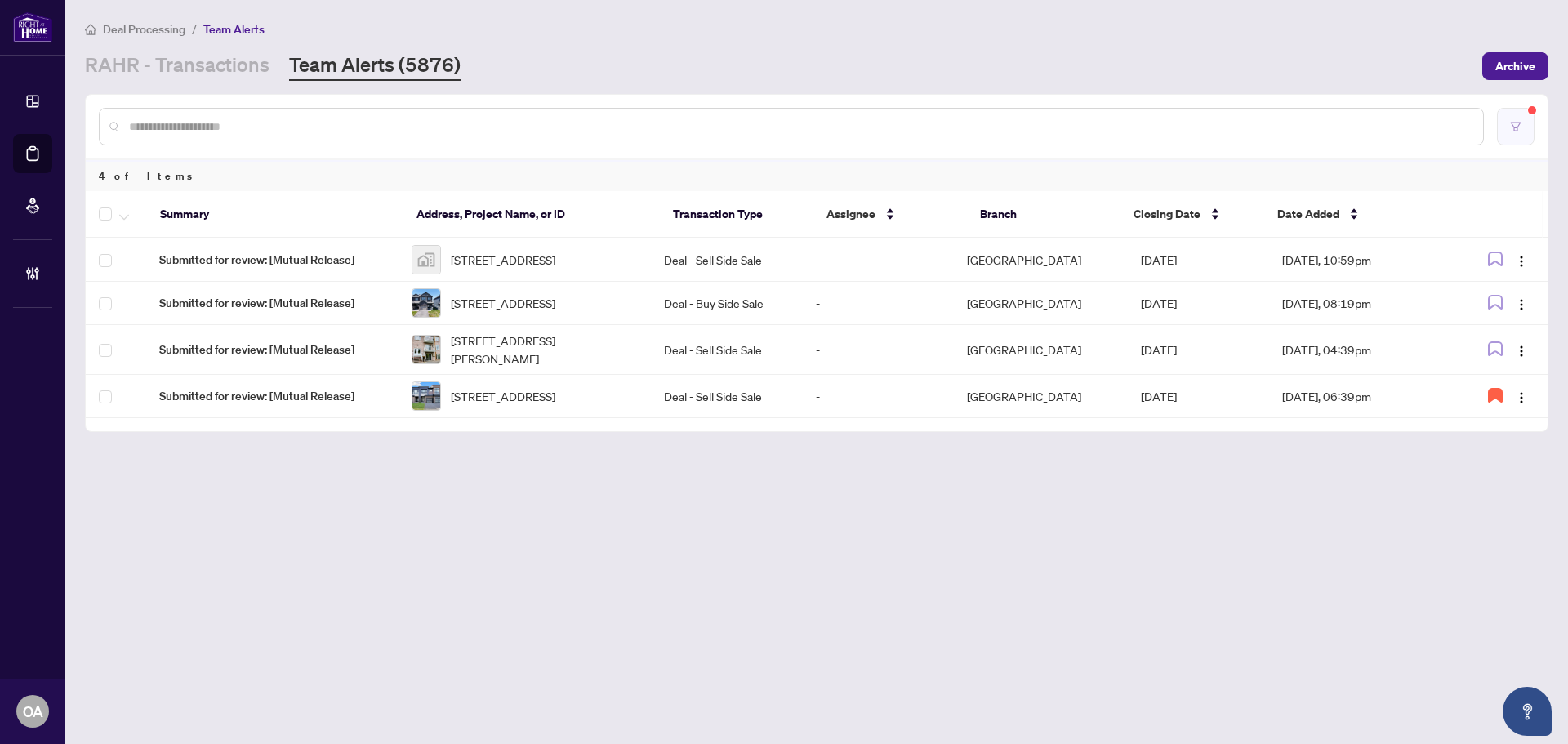
click at [1524, 129] on button "button" at bounding box center [1516, 127] width 37 height 37
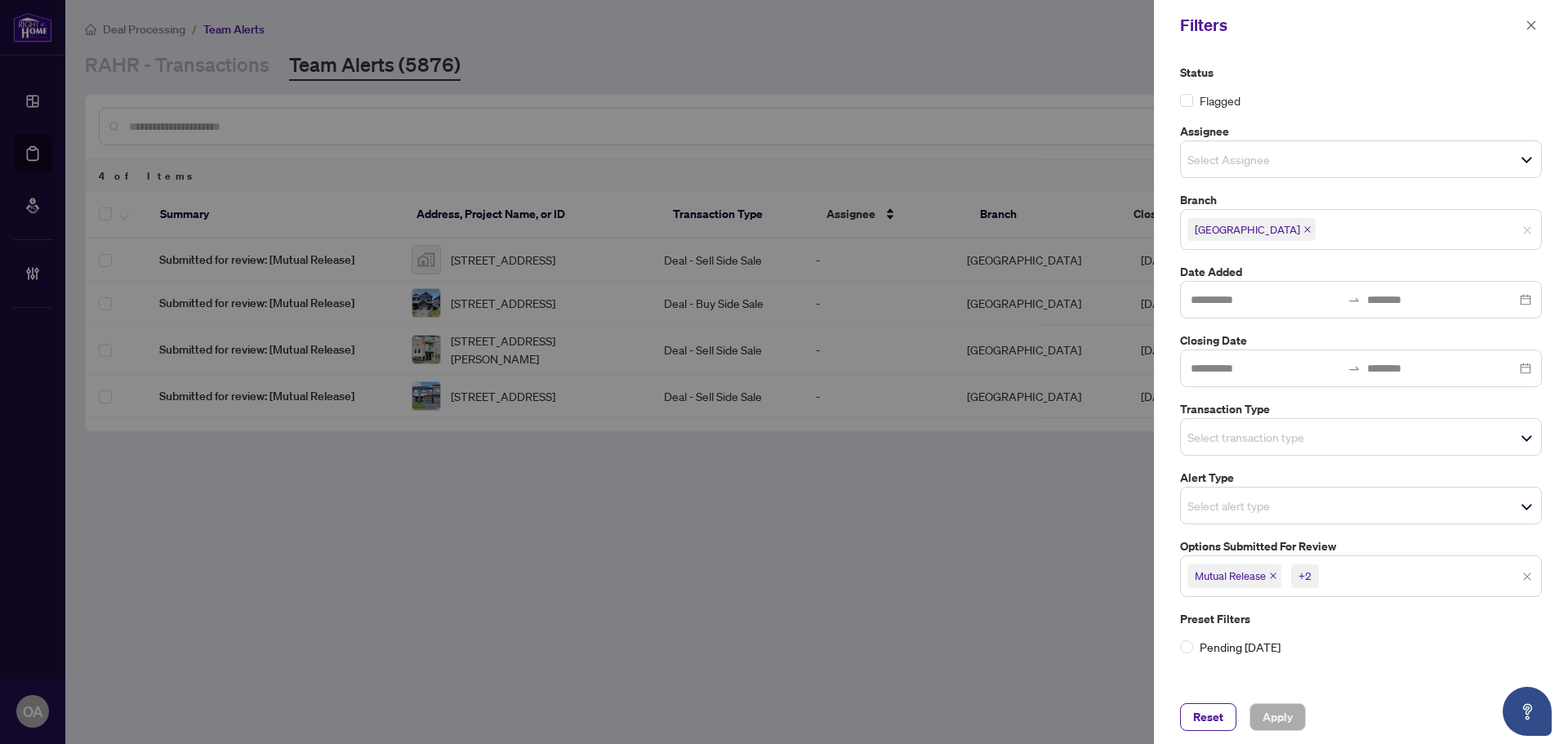
click at [1524, 578] on div "Mutual Release +2" at bounding box center [1361, 576] width 362 height 41
click at [1252, 426] on span "Select transaction type" at bounding box center [1361, 437] width 360 height 23
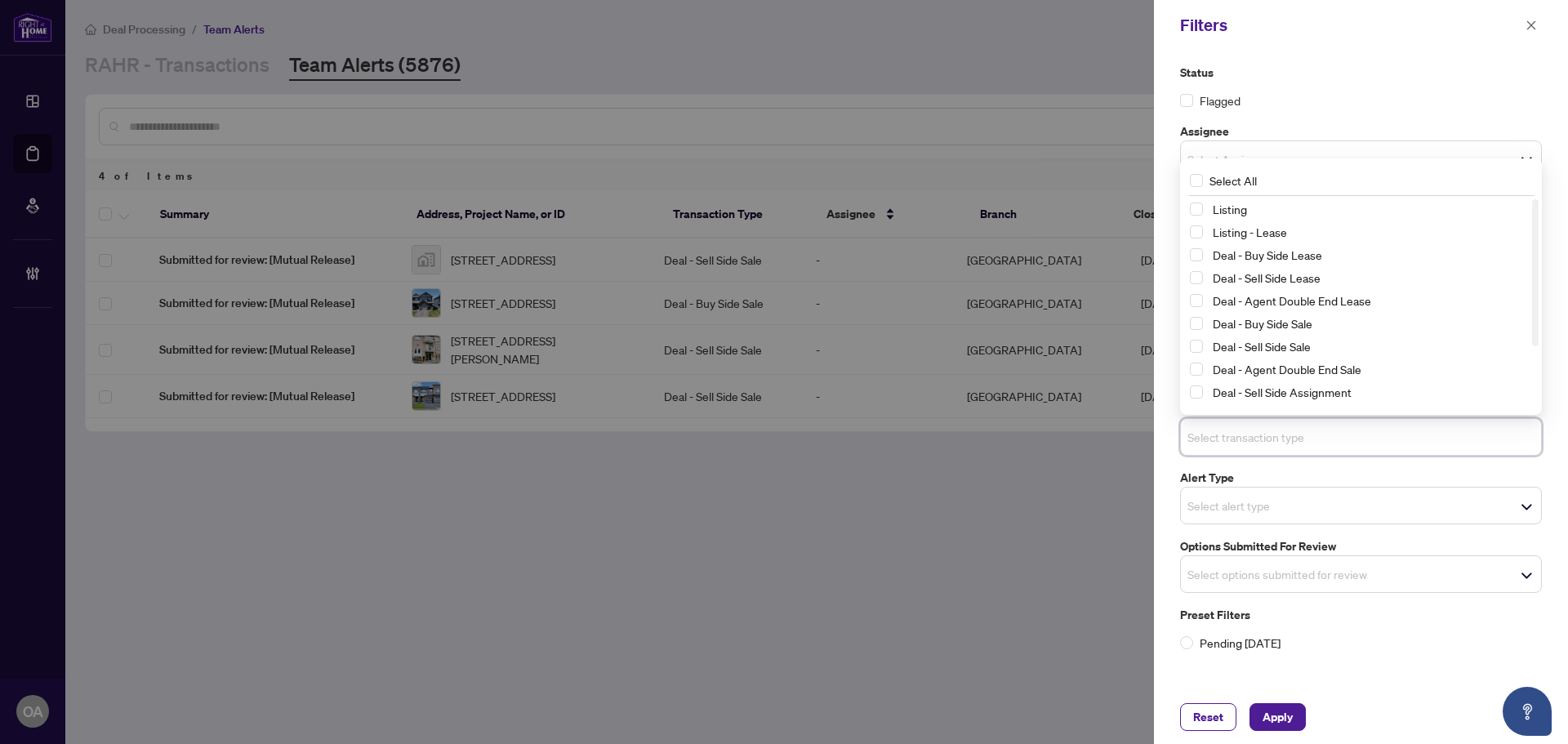
click at [1196, 239] on div "Listing - Lease" at bounding box center [1361, 232] width 342 height 20
click at [1197, 211] on span "Select Listing" at bounding box center [1196, 208] width 13 height 13
click at [1199, 233] on span "Select Listing - Lease" at bounding box center [1196, 232] width 13 height 13
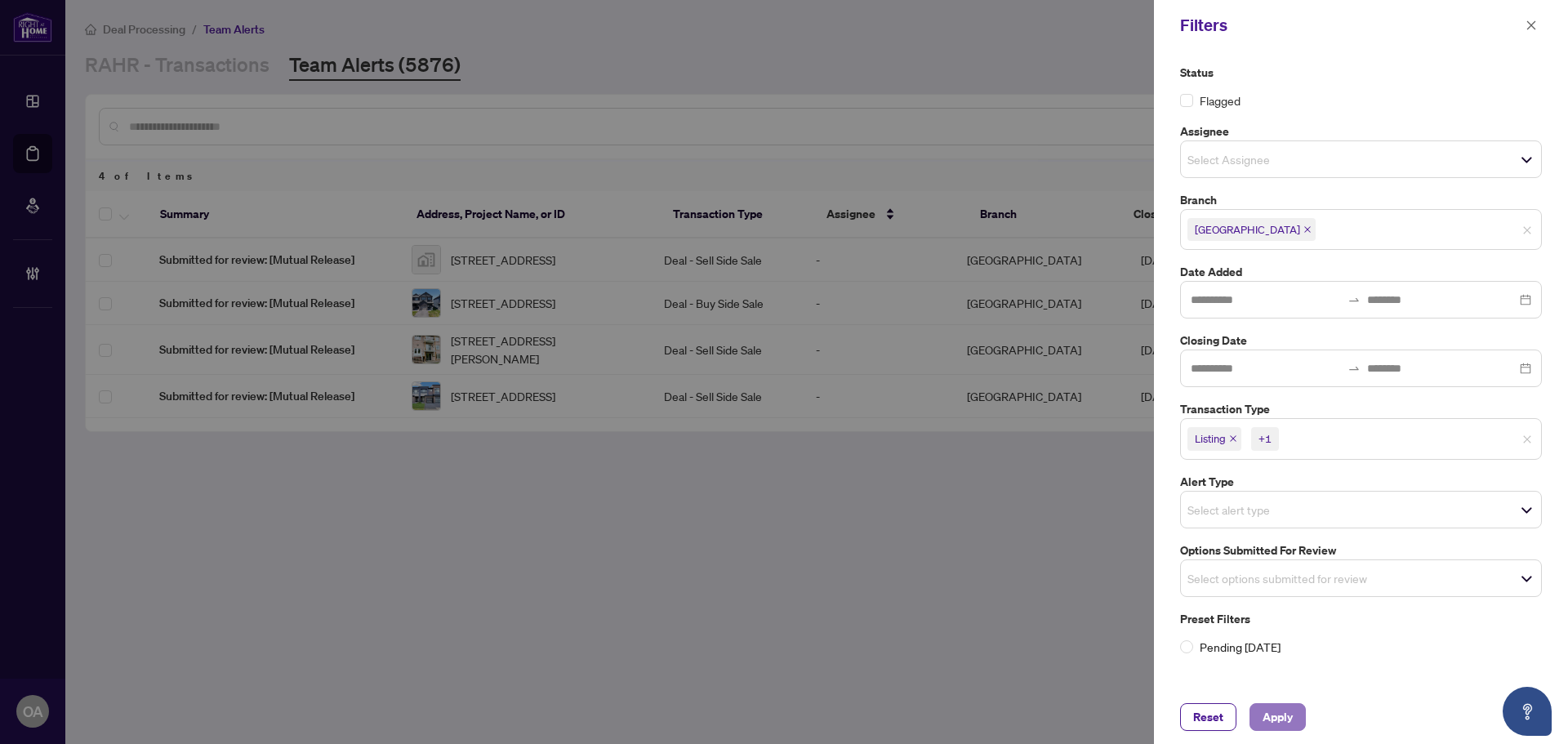
click at [1289, 725] on span "Apply" at bounding box center [1277, 717] width 30 height 26
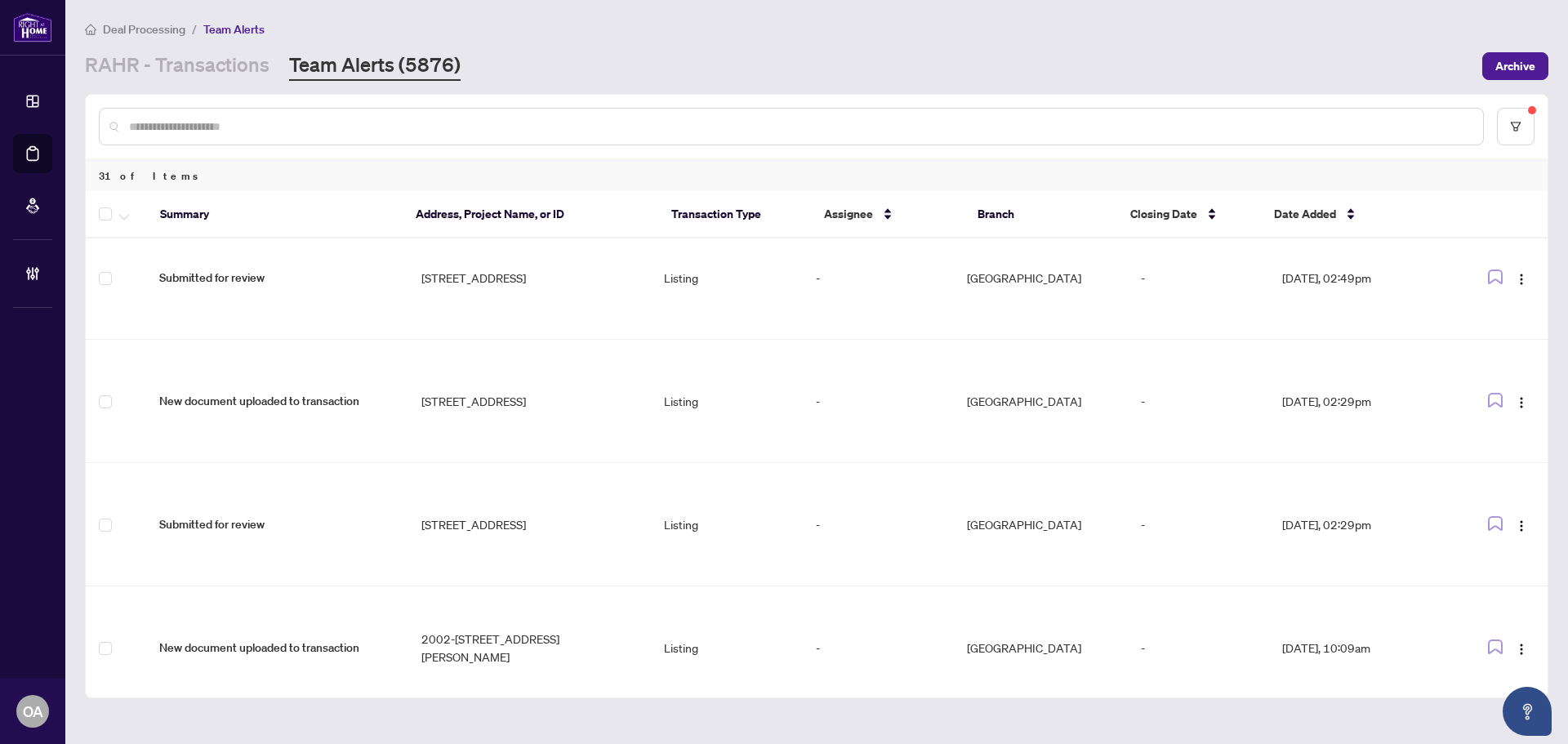
scroll to position [1093, 0]
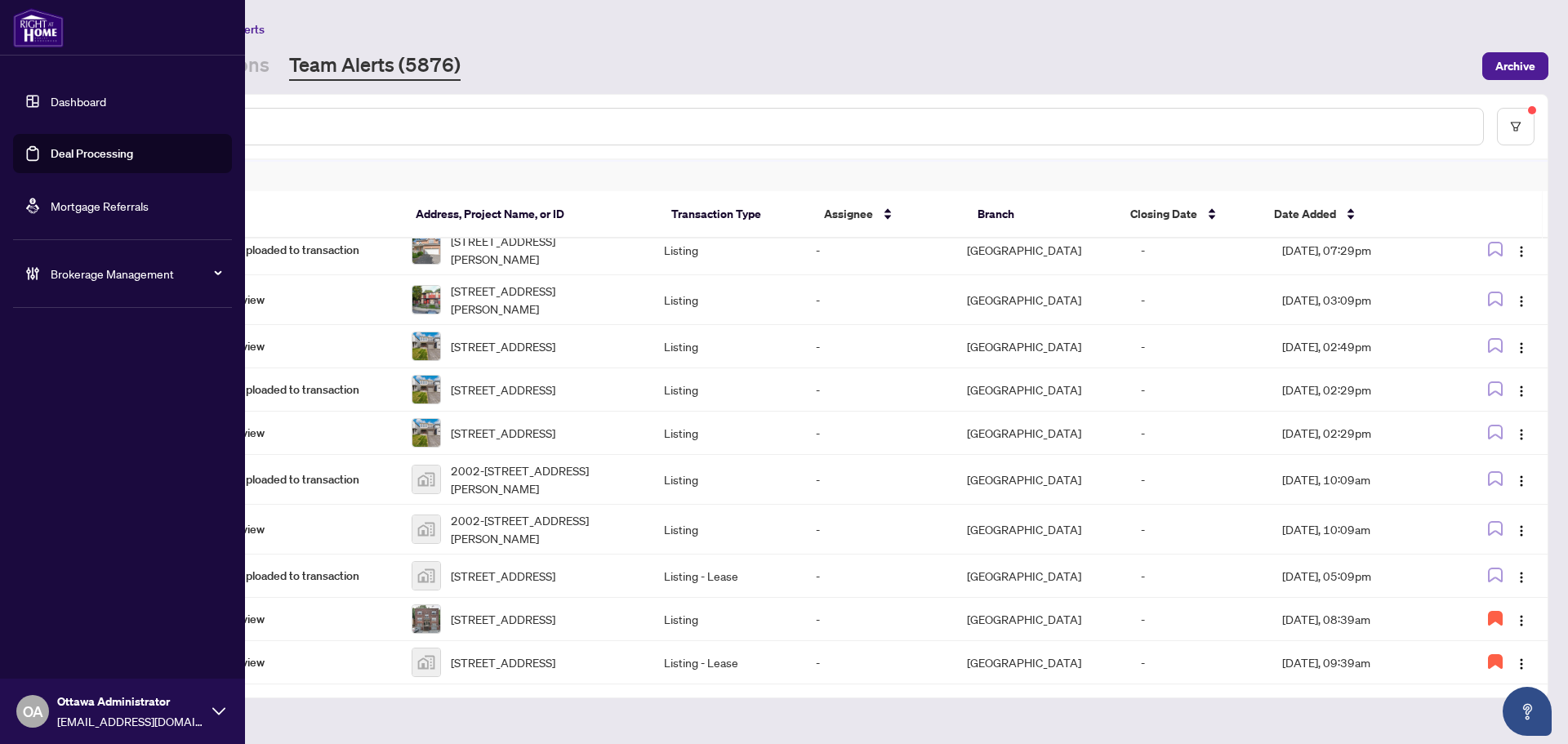
click at [74, 161] on link "Deal Processing" at bounding box center [91, 153] width 82 height 15
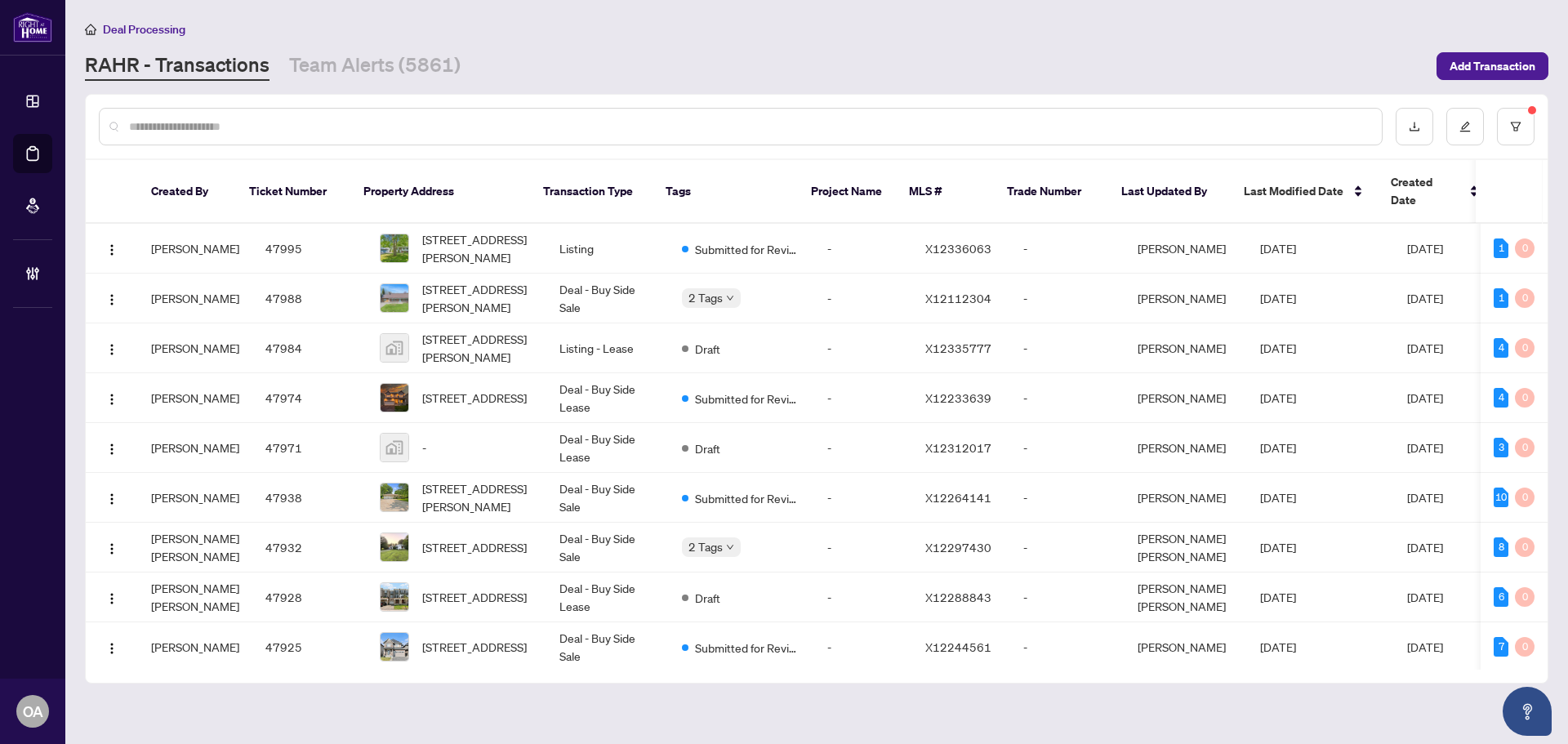
click at [379, 129] on input "text" at bounding box center [749, 127] width 1239 height 18
click at [456, 129] on input "text" at bounding box center [749, 127] width 1239 height 18
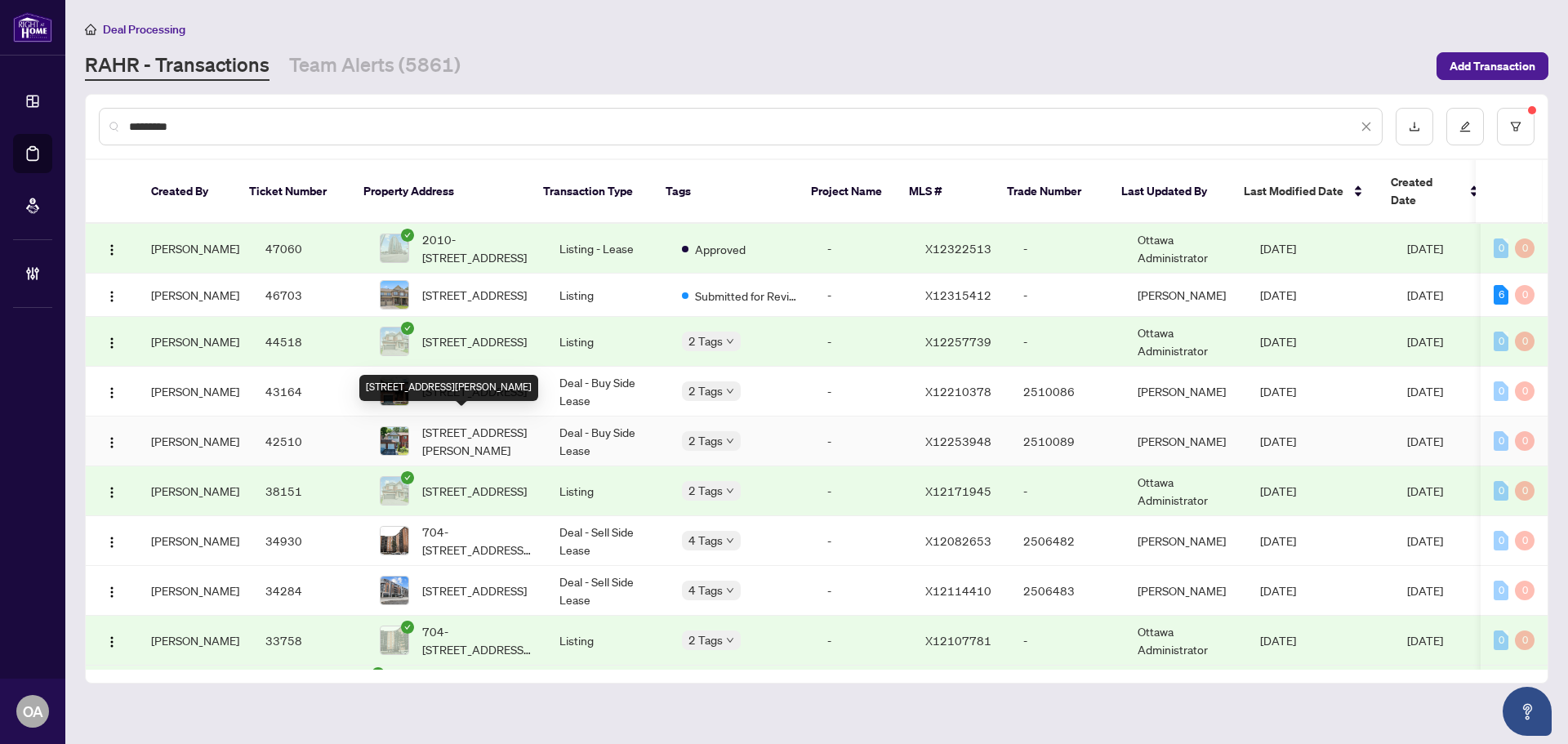
type input "*********"
click at [487, 423] on span "[STREET_ADDRESS][PERSON_NAME]" at bounding box center [477, 441] width 111 height 36
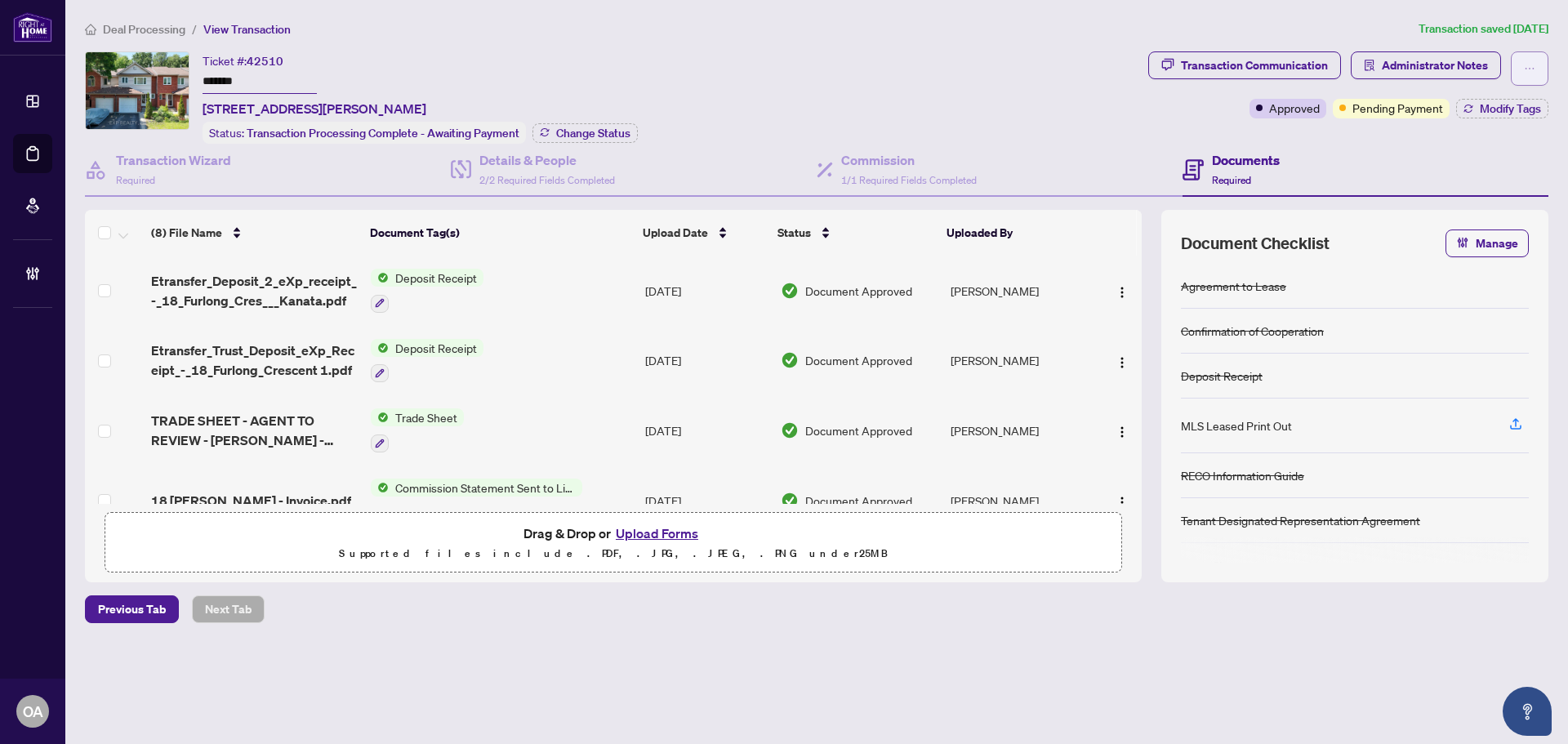
click at [1525, 68] on icon "ellipsis" at bounding box center [1530, 68] width 9 height 2
drag, startPoint x: 1245, startPoint y: 150, endPoint x: 1369, endPoint y: 69, distance: 148.1
click at [1246, 144] on div "Documents Required" at bounding box center [1365, 170] width 366 height 53
click at [1390, 59] on span "Administrator Notes" at bounding box center [1435, 65] width 106 height 26
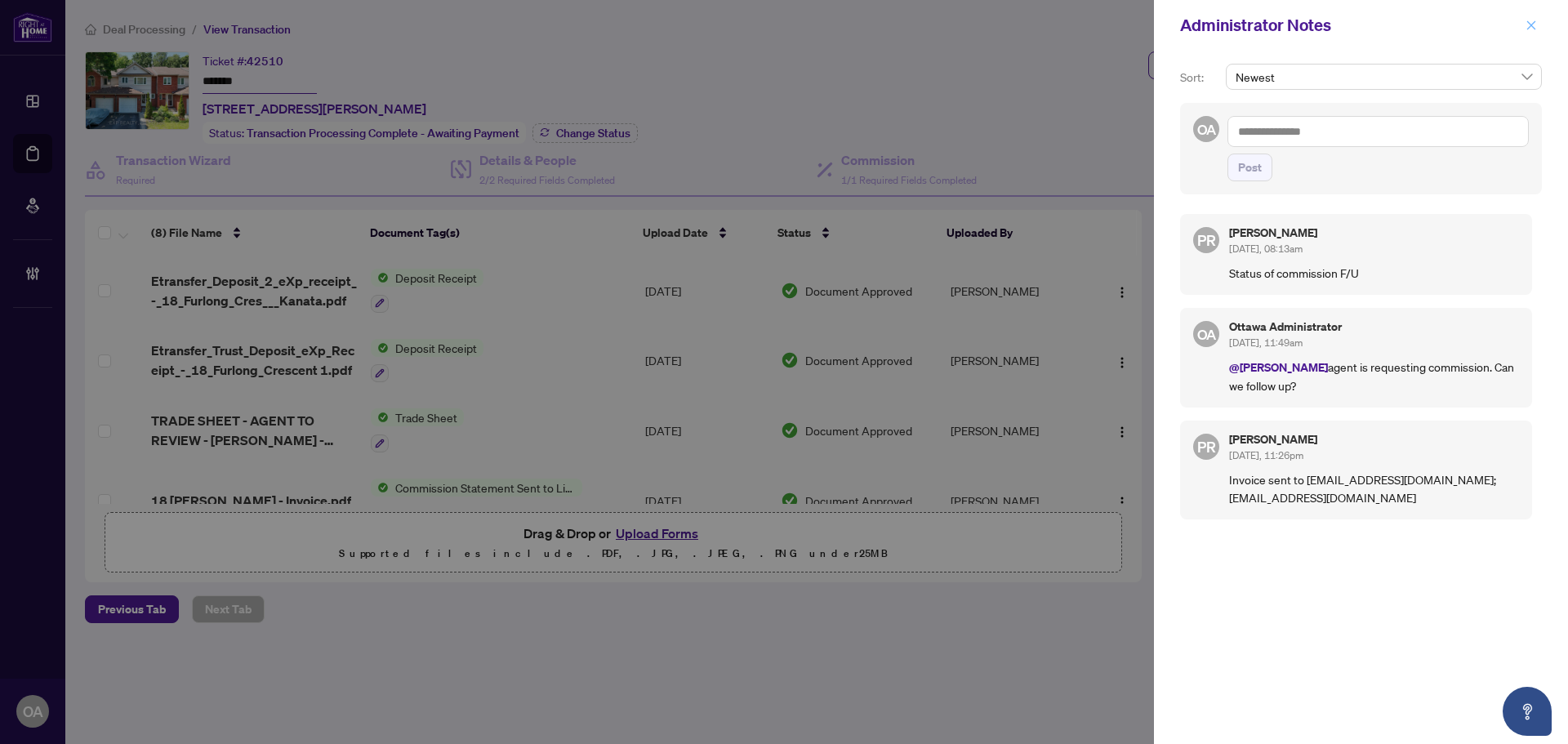
click at [1530, 28] on icon "close" at bounding box center [1531, 25] width 12 height 12
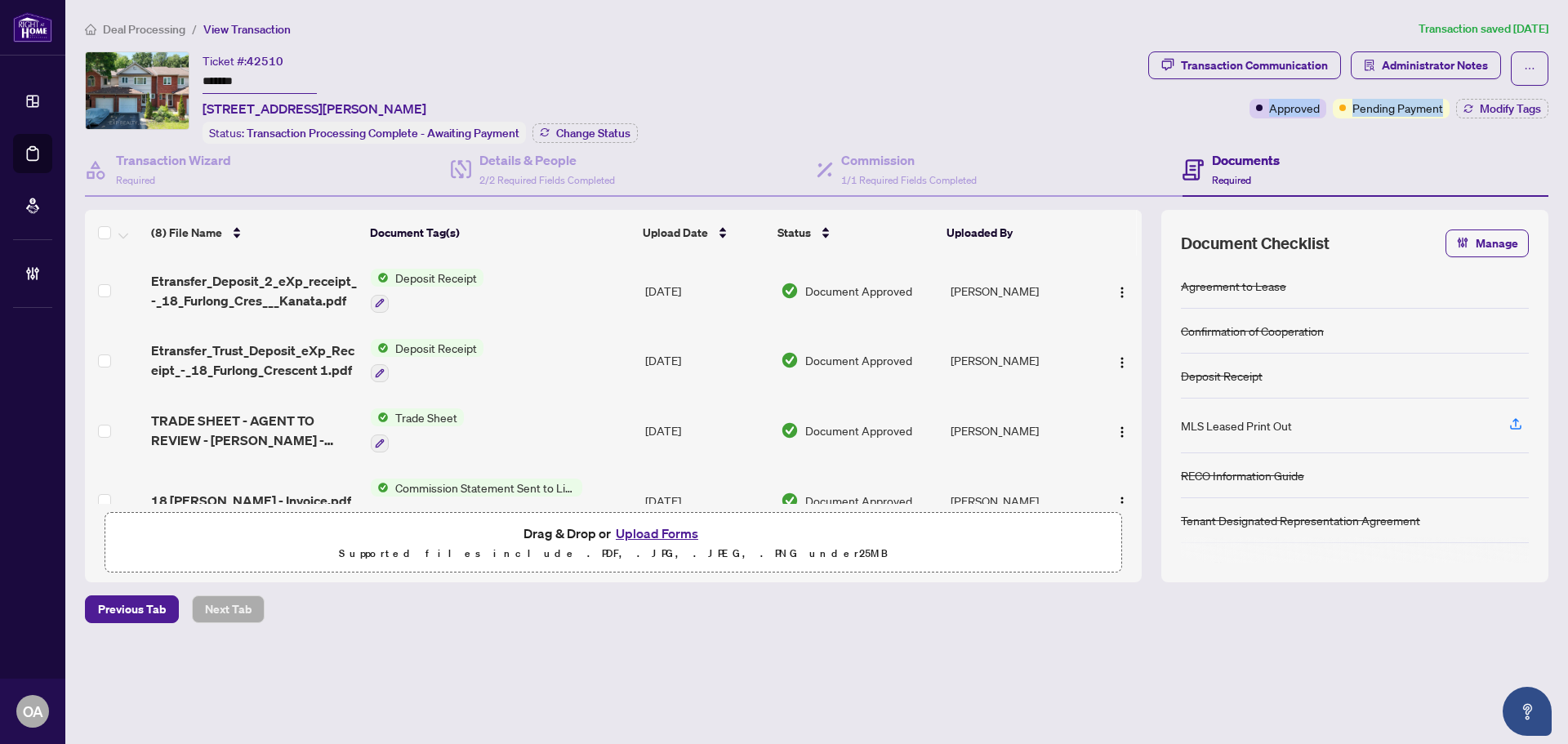
drag, startPoint x: 1443, startPoint y: 107, endPoint x: 1197, endPoint y: 109, distance: 246.0
click at [1201, 113] on div "Transaction Communication Administrator Notes Approved Pending Payment Modify T…" at bounding box center [1347, 85] width 400 height 67
click at [1197, 109] on div "Transaction Communication Administrator Notes Approved Pending Payment Modify T…" at bounding box center [1347, 85] width 400 height 67
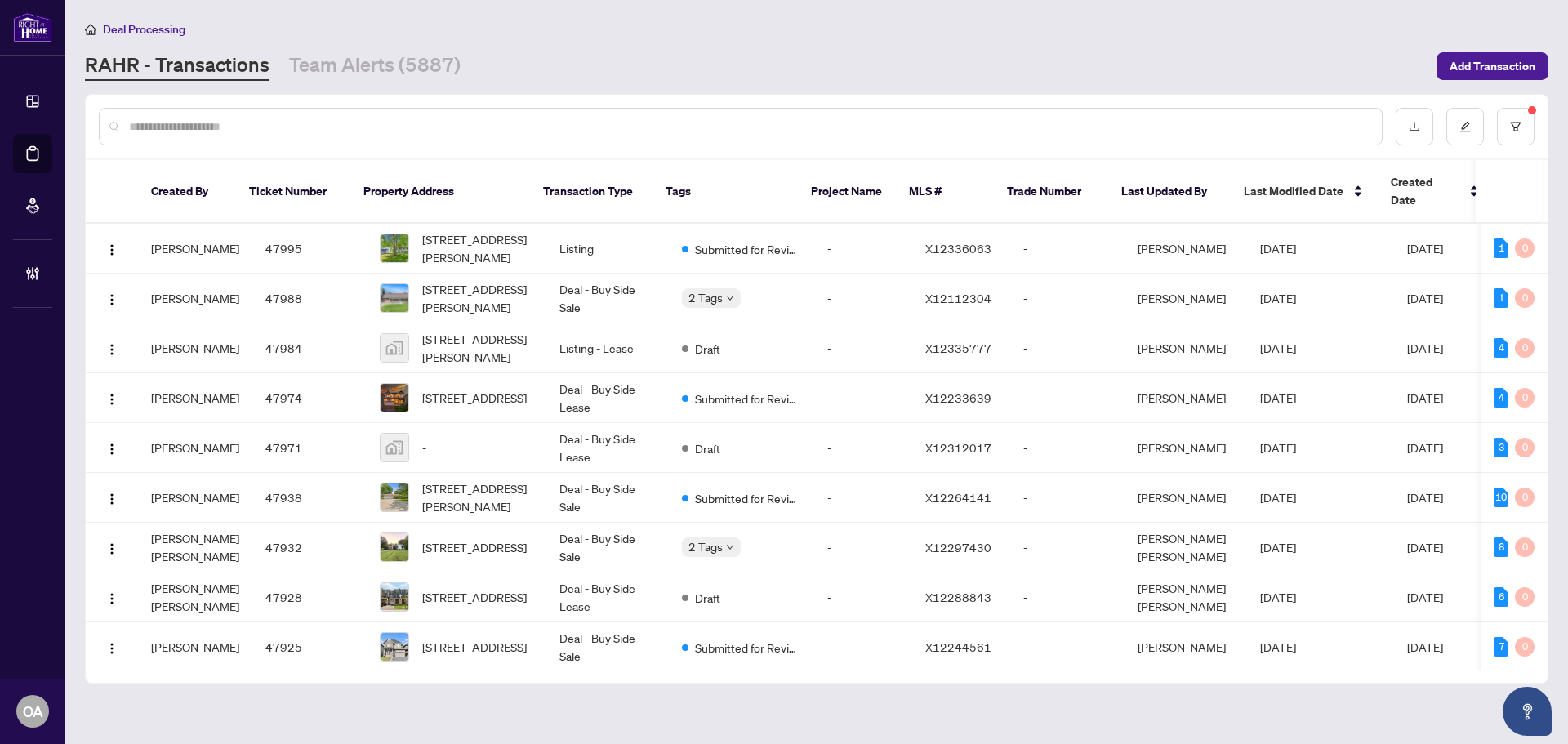
click at [451, 127] on input "text" at bounding box center [749, 127] width 1239 height 18
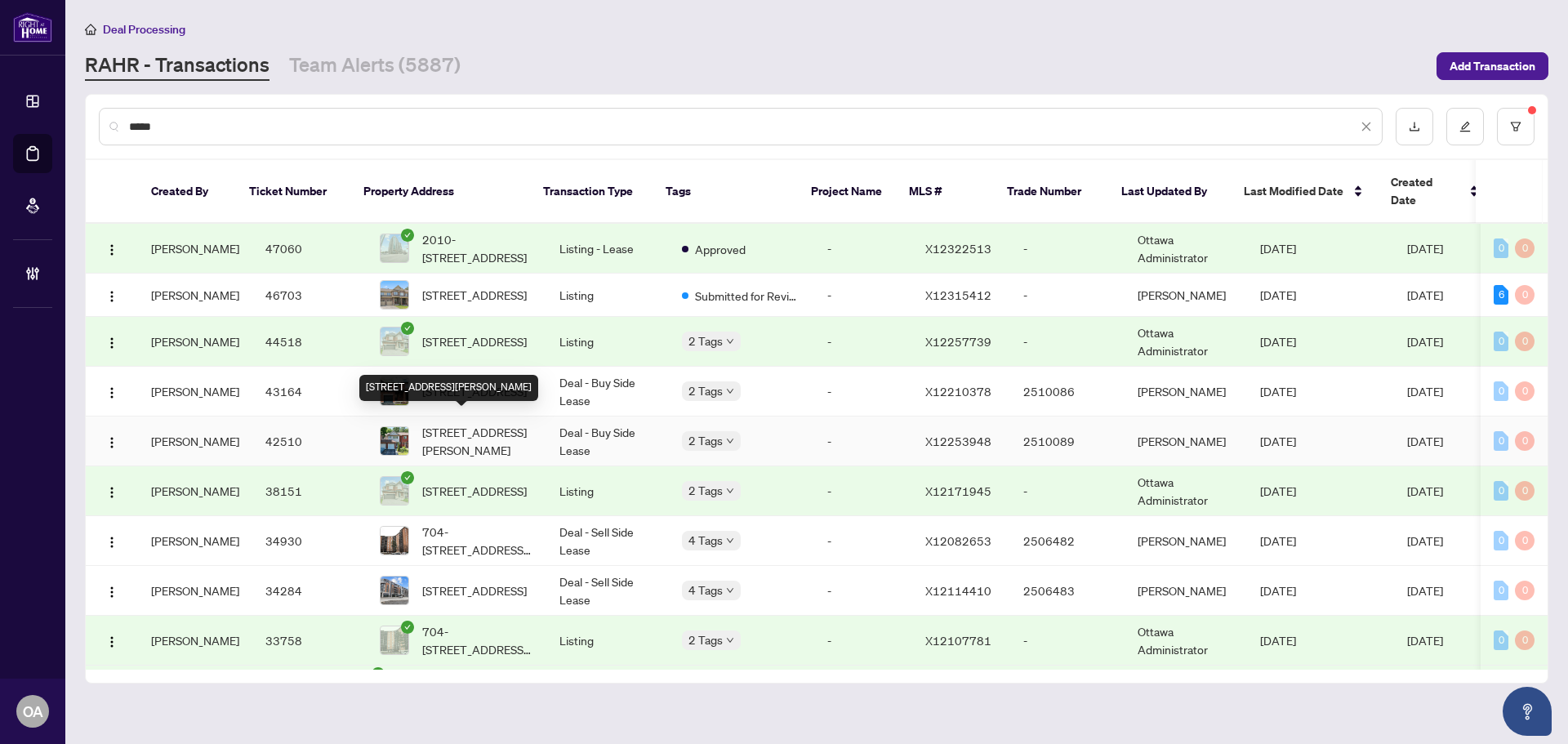
type input "*****"
click at [453, 430] on span "[STREET_ADDRESS][PERSON_NAME]" at bounding box center [477, 441] width 111 height 36
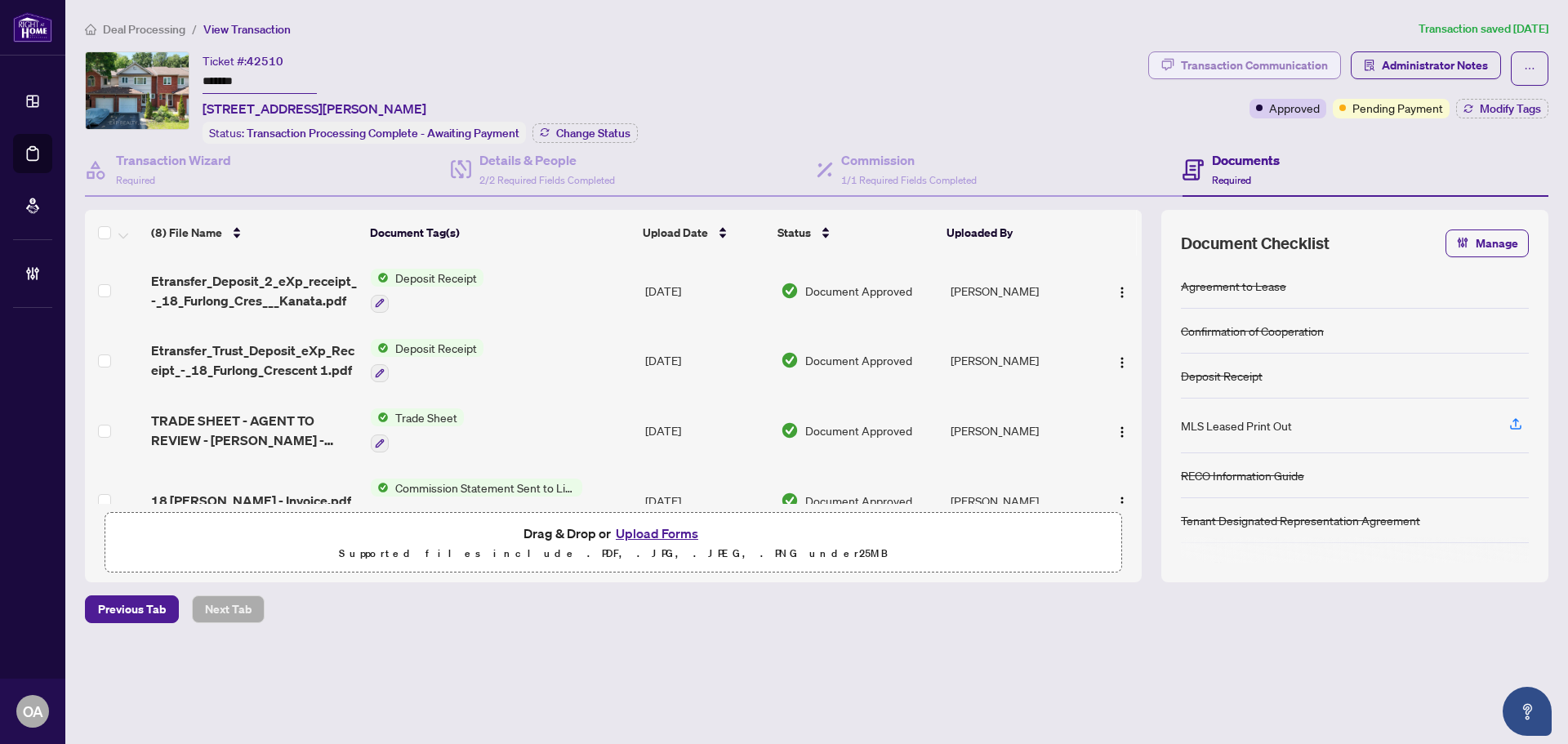
click at [1338, 62] on button "Transaction Communication" at bounding box center [1244, 65] width 192 height 27
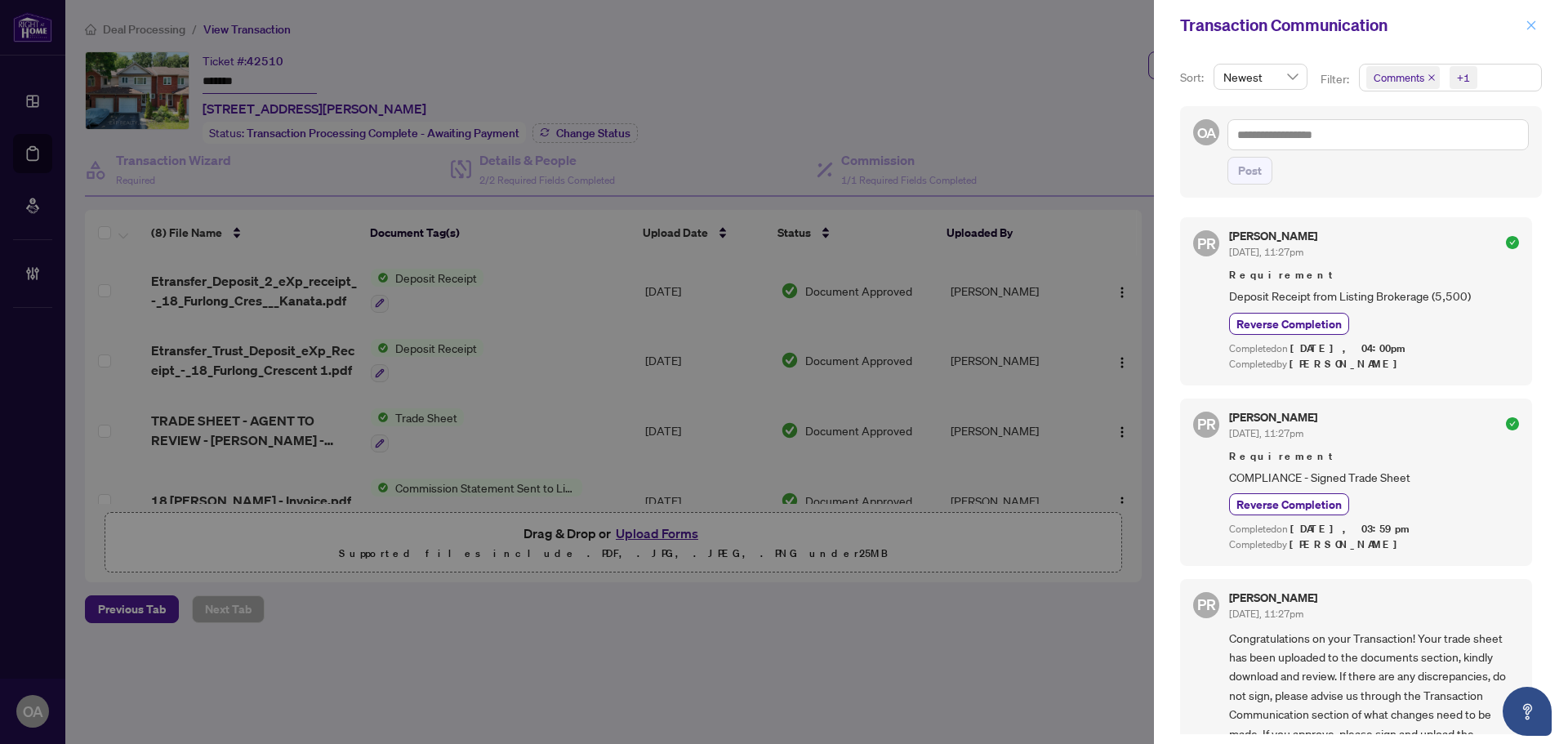
click at [1533, 26] on icon "close" at bounding box center [1531, 25] width 12 height 12
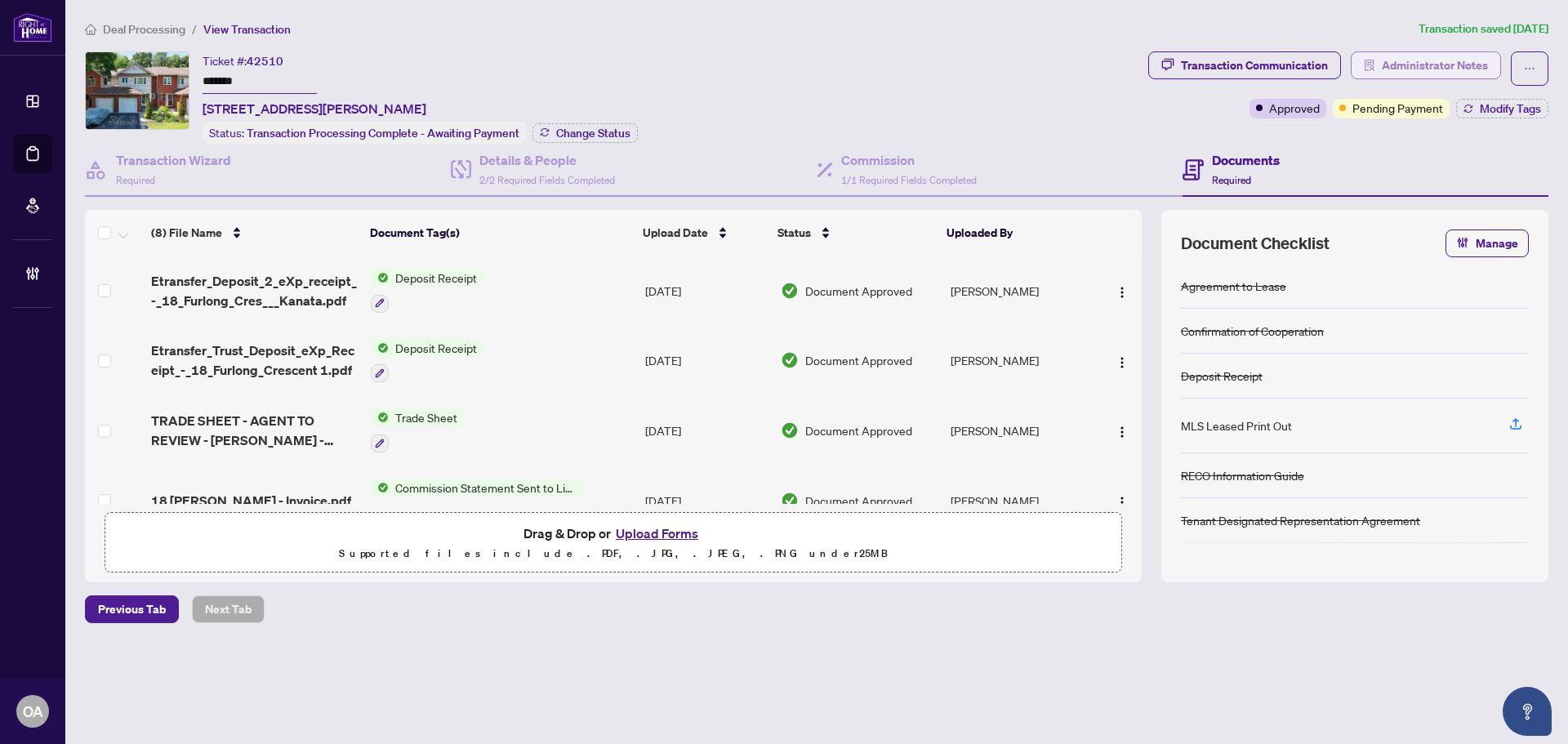
click at [1394, 67] on span "Administrator Notes" at bounding box center [1435, 65] width 106 height 26
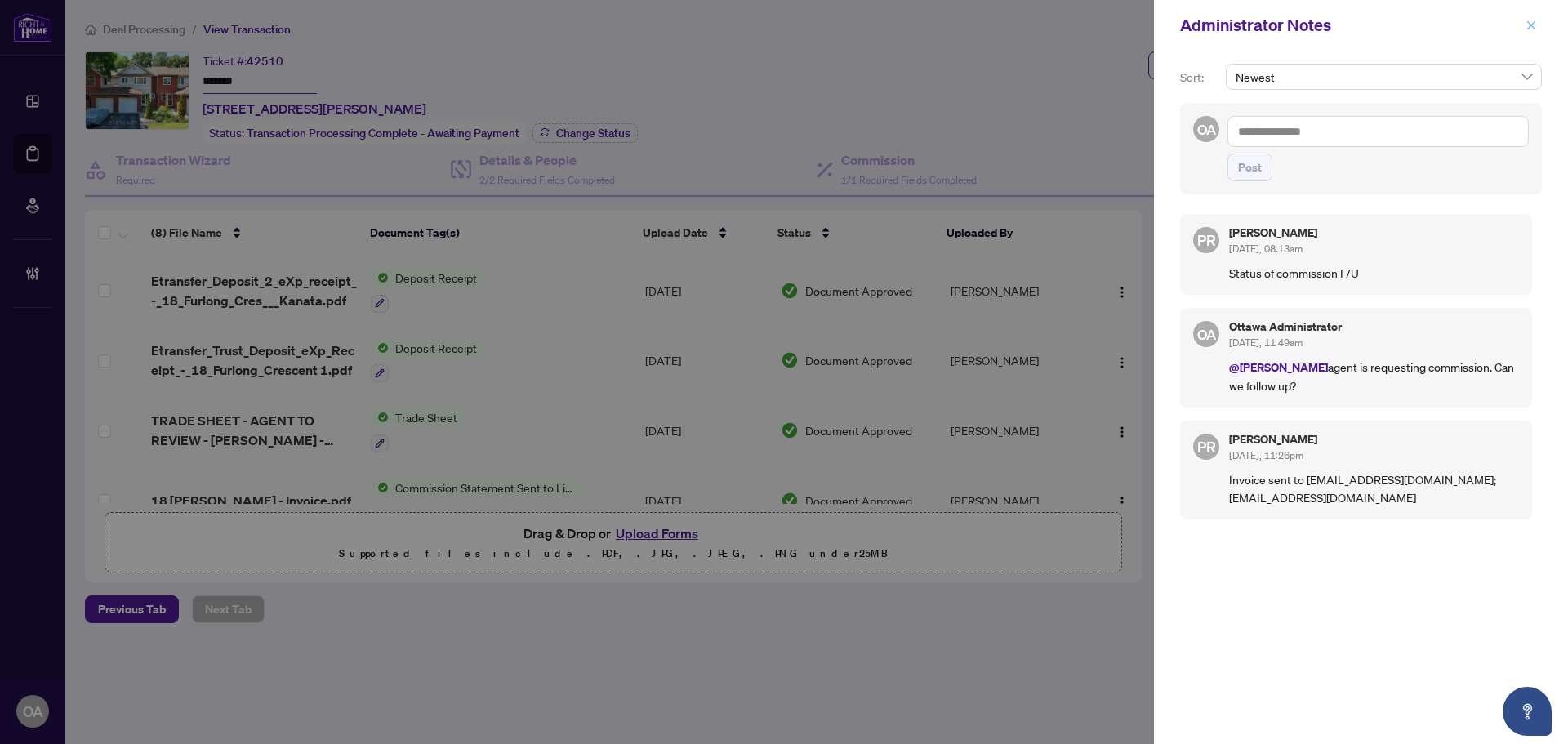
click at [1533, 26] on icon "close" at bounding box center [1531, 25] width 12 height 12
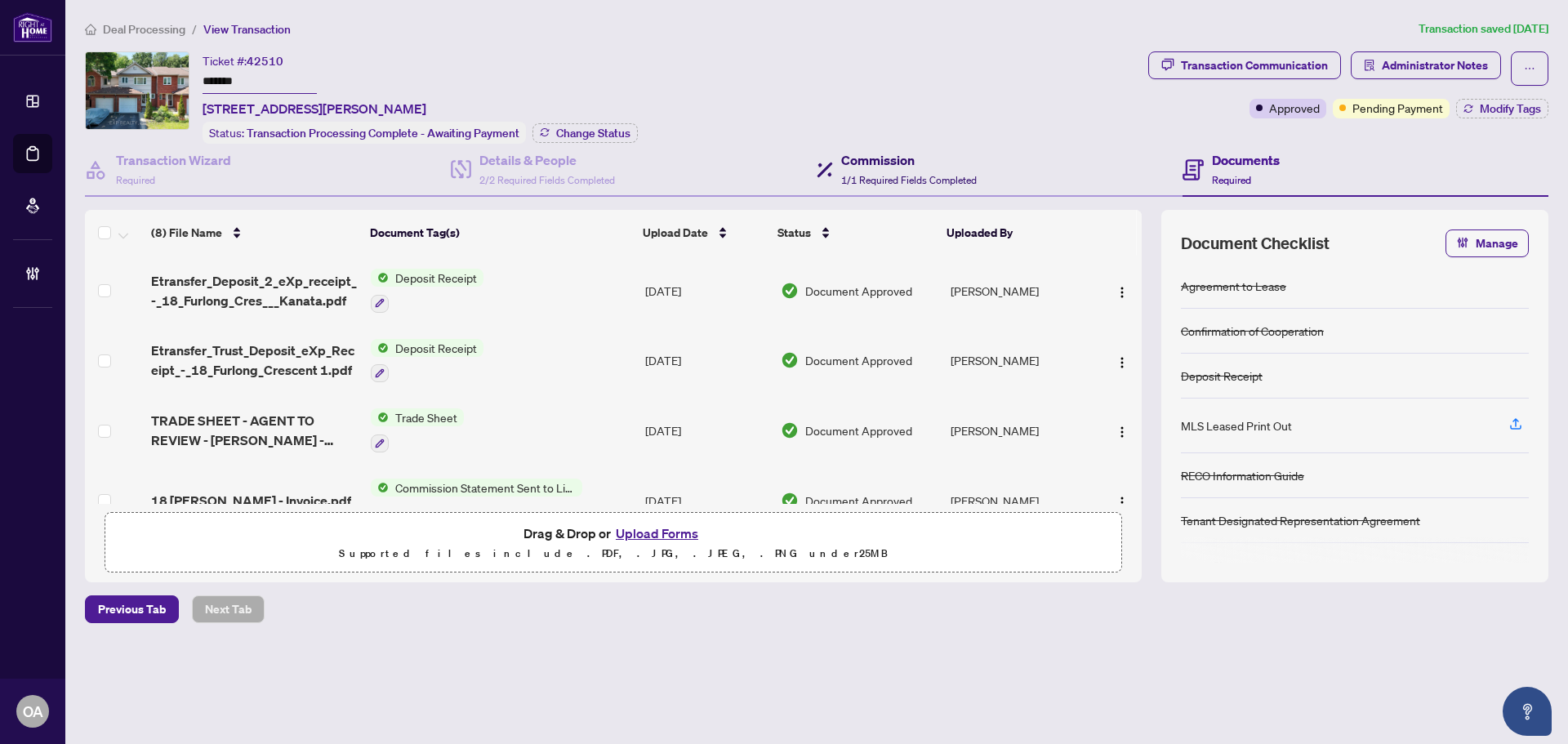
click at [870, 151] on h4 "Commission" at bounding box center [909, 161] width 136 height 20
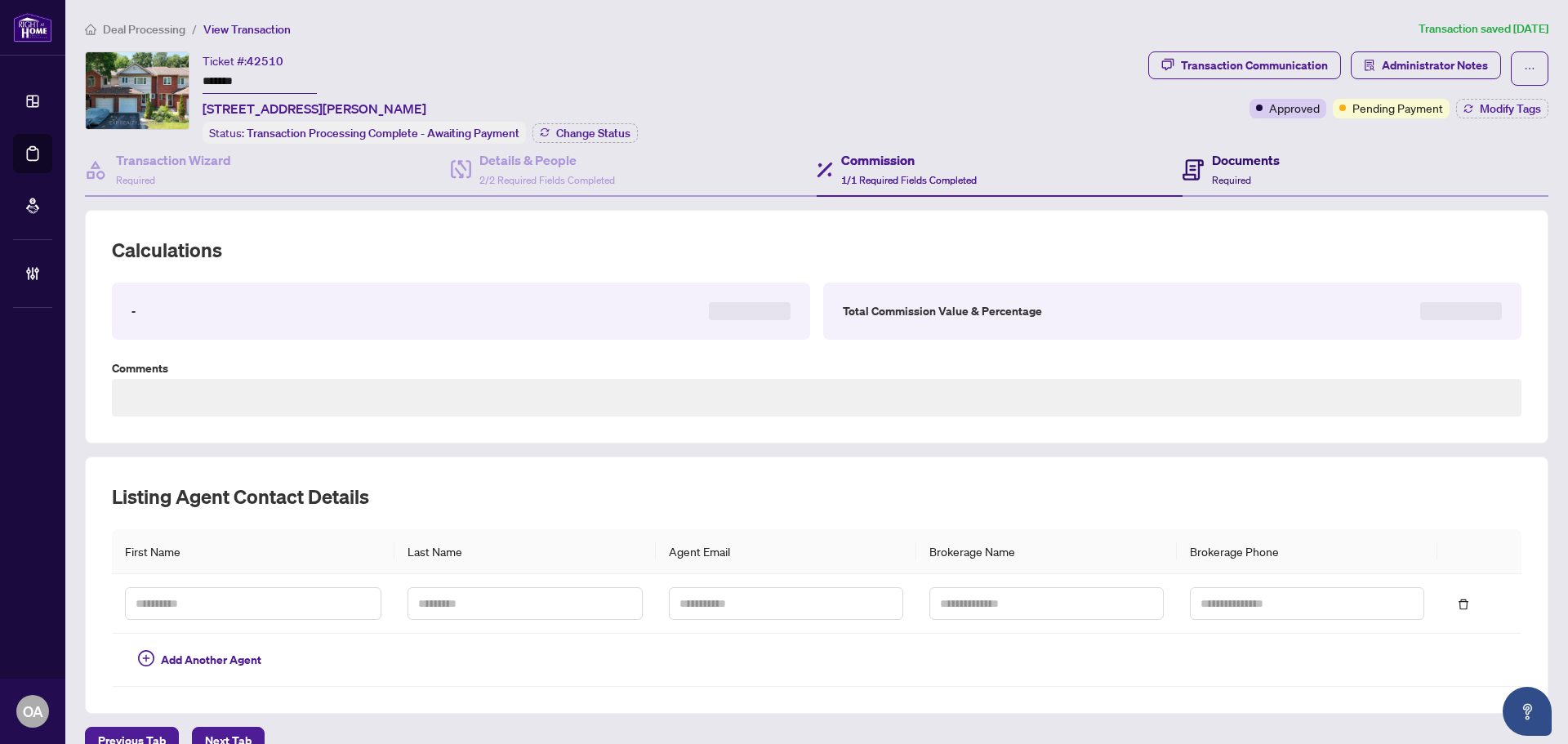
click at [1251, 184] on div "Documents Required" at bounding box center [1245, 169] width 67 height 38
type textarea "**********"
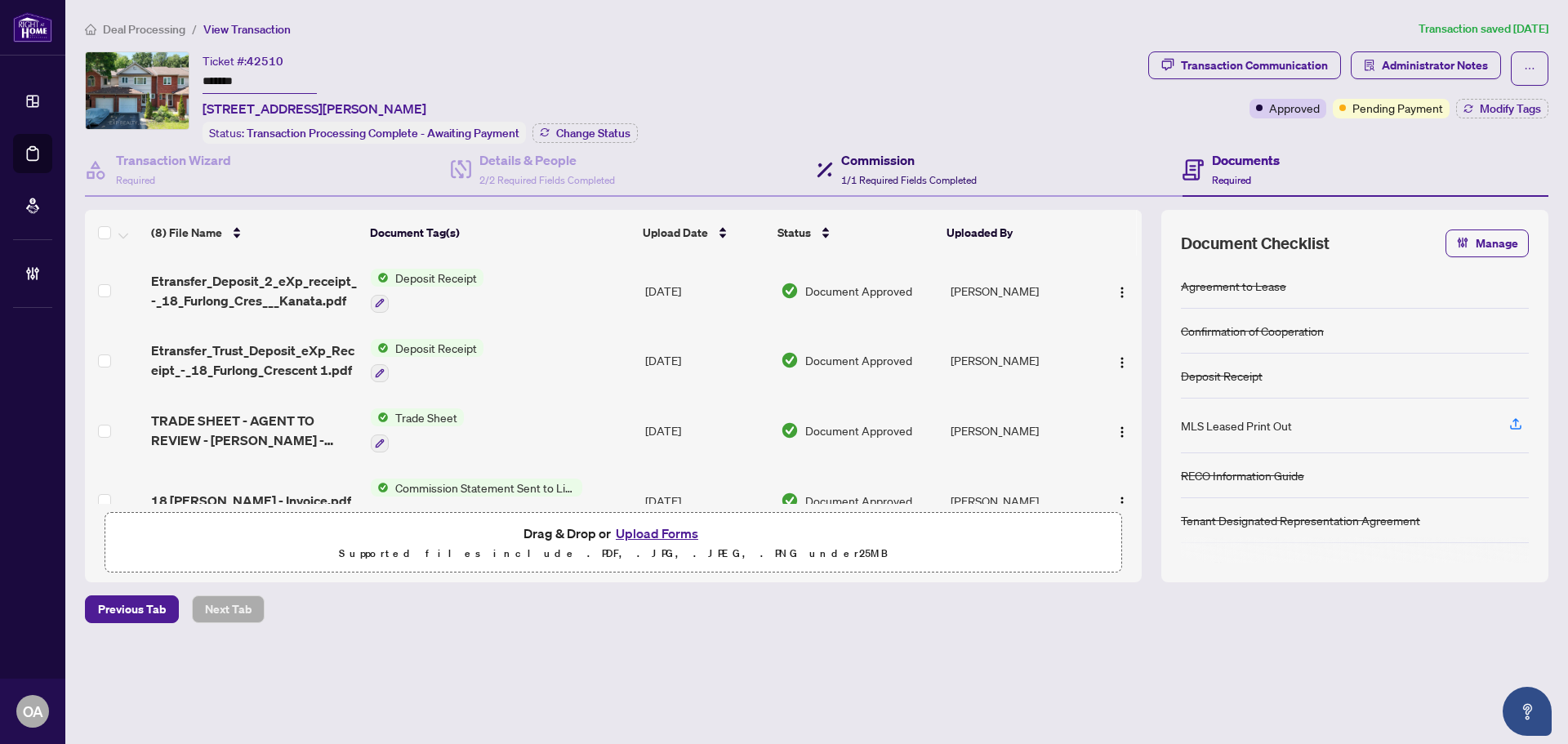
click at [885, 163] on h4 "Commission" at bounding box center [909, 161] width 136 height 20
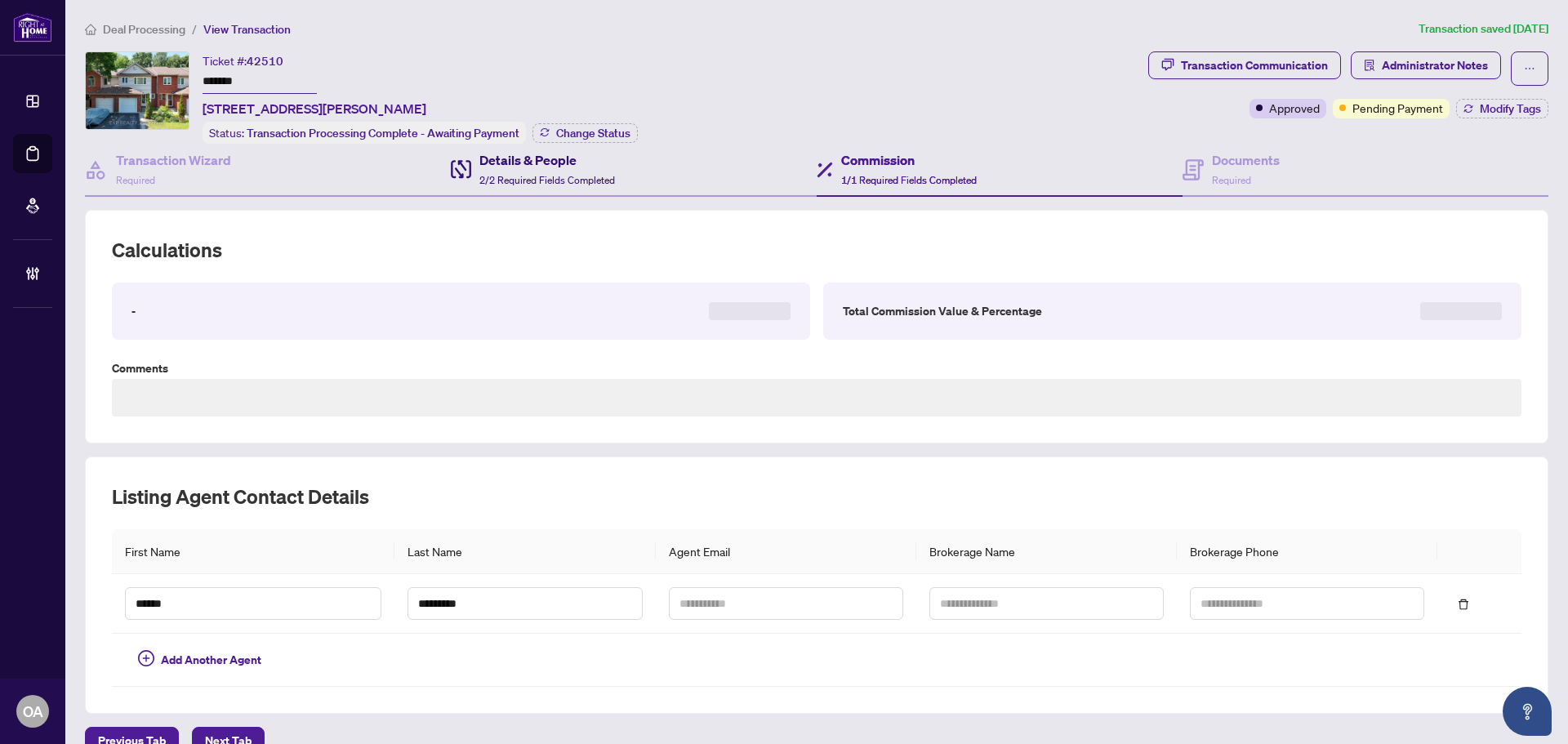
click at [573, 171] on div "Details & People 2/2 Required Fields Completed" at bounding box center [547, 169] width 136 height 38
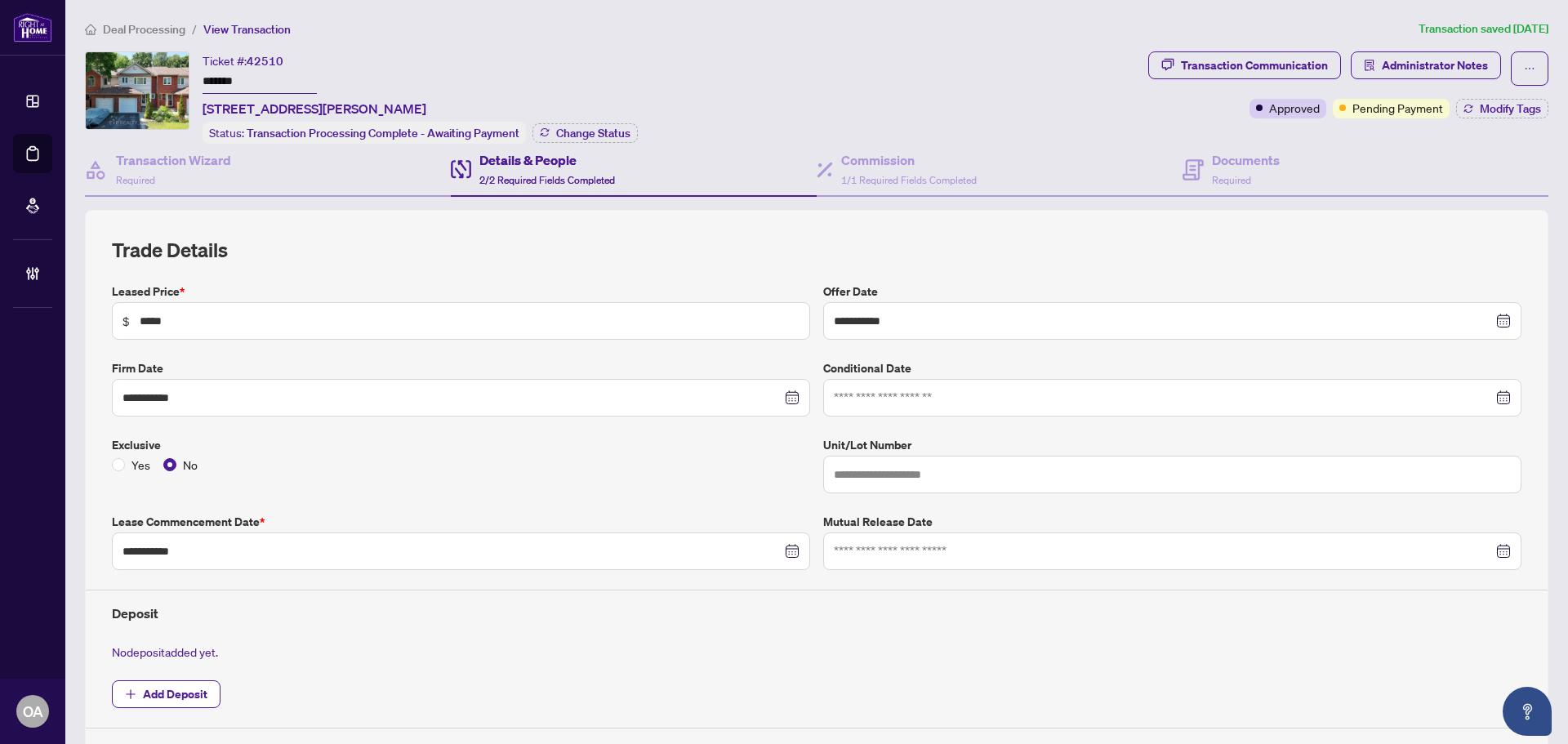
click at [537, 165] on h4 "Details & People" at bounding box center [547, 161] width 136 height 20
click at [942, 174] on span "1/1 Required Fields Completed" at bounding box center [909, 180] width 136 height 12
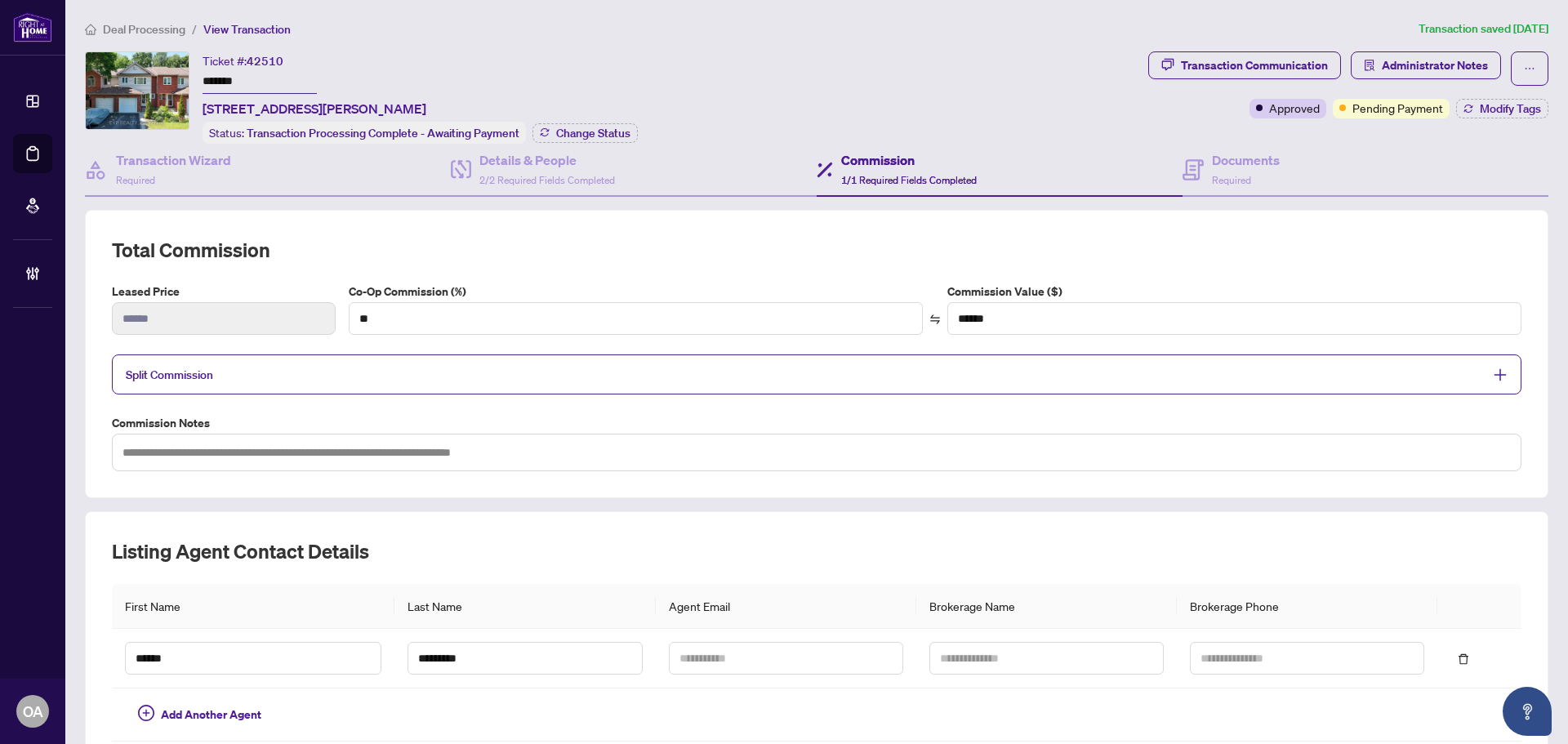
scroll to position [139, 0]
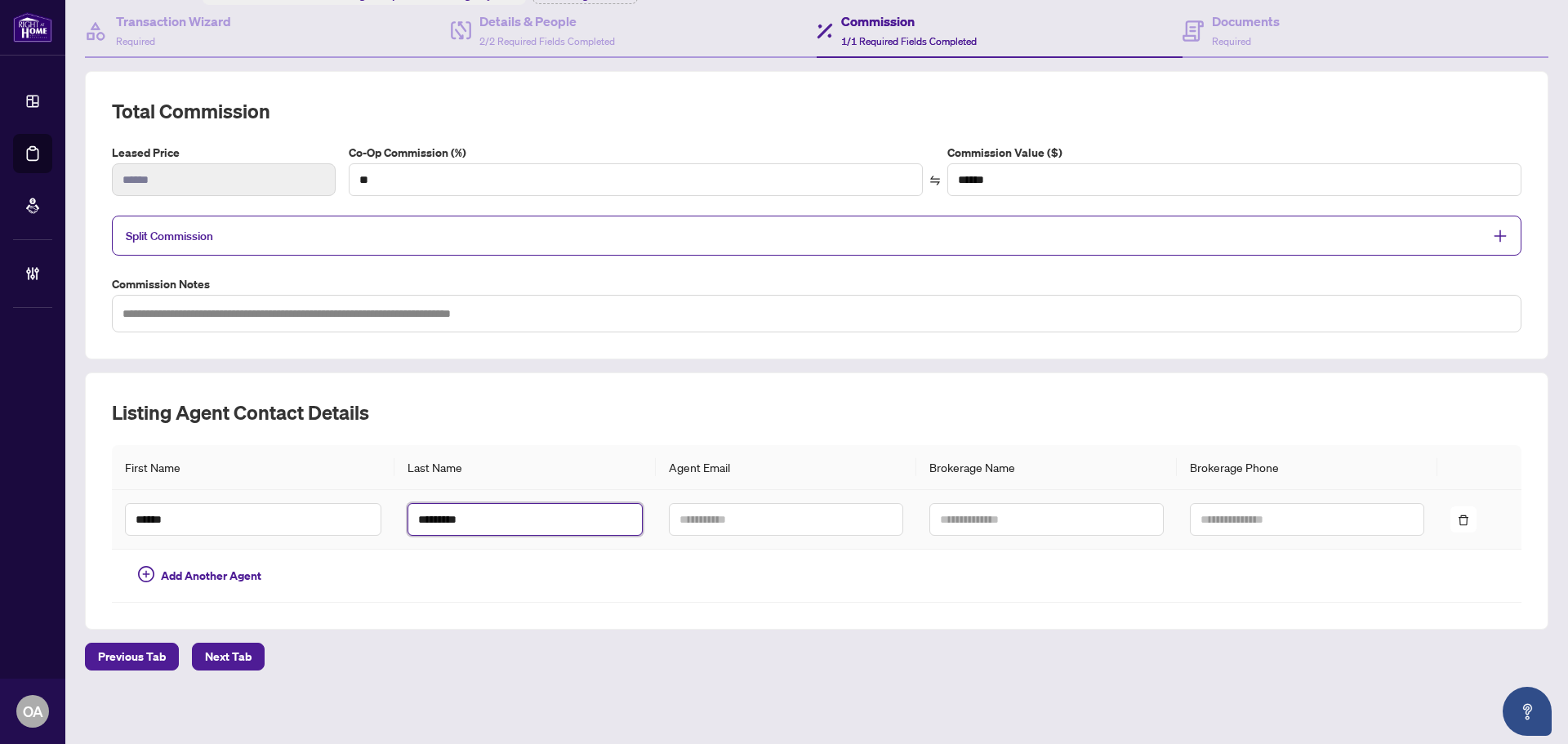
drag, startPoint x: 492, startPoint y: 517, endPoint x: 370, endPoint y: 533, distance: 123.0
click at [370, 533] on tr "****** *********" at bounding box center [816, 520] width 1409 height 59
click at [502, 522] on input "*********" at bounding box center [525, 519] width 234 height 33
drag, startPoint x: 368, startPoint y: 535, endPoint x: 318, endPoint y: 530, distance: 50.2
click at [318, 530] on tr "****** *********" at bounding box center [816, 520] width 1409 height 59
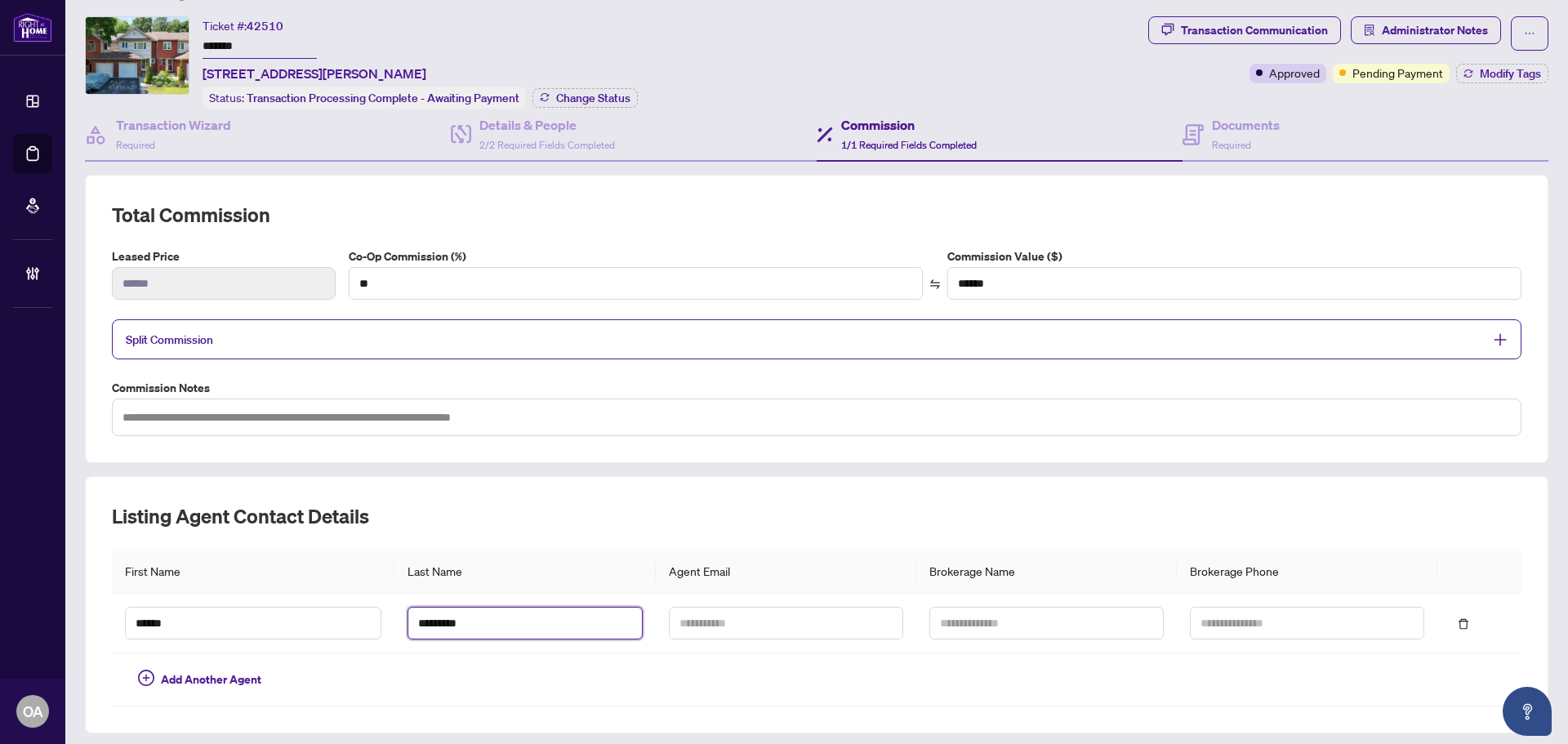
scroll to position [0, 0]
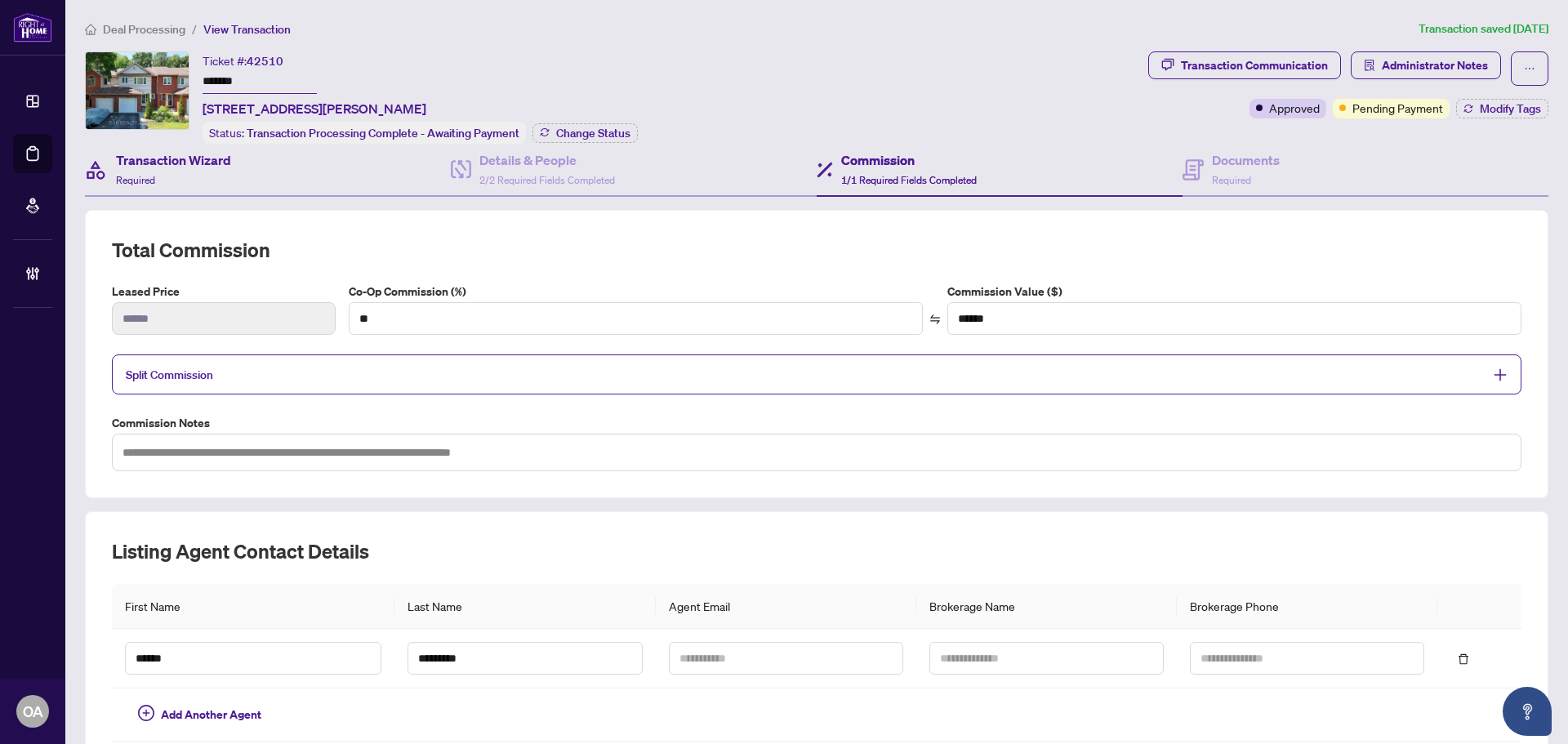
click at [255, 162] on div "Transaction Wizard Required" at bounding box center [268, 170] width 366 height 53
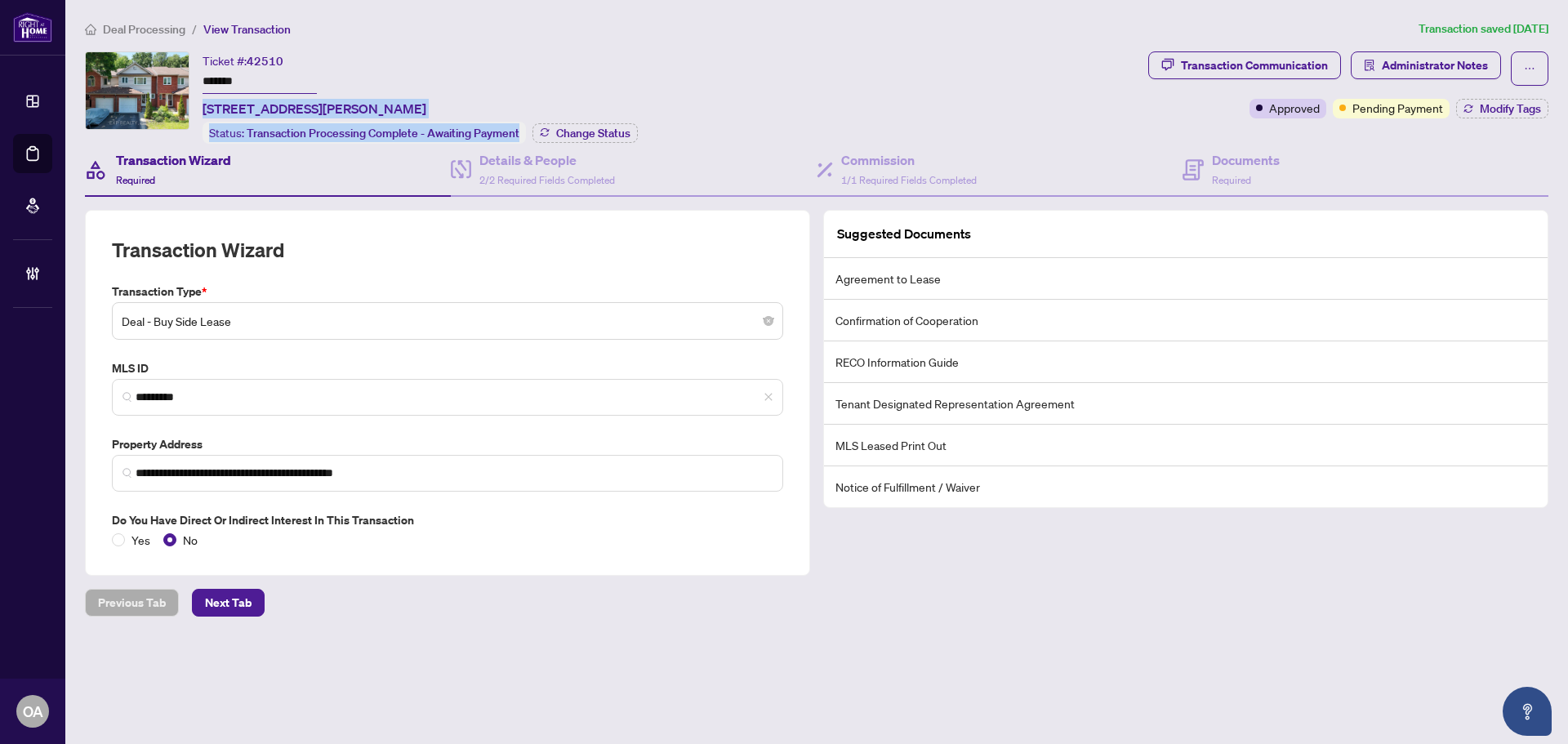
drag, startPoint x: 240, startPoint y: 109, endPoint x: 642, endPoint y: 103, distance: 402.0
click at [639, 104] on div "Ticket #: 42510 ******* [STREET_ADDRESS][PERSON_NAME] Status: Transaction Proce…" at bounding box center [613, 98] width 1057 height 92
click at [651, 98] on div "Ticket #: 42510 ******* [STREET_ADDRESS][PERSON_NAME] Status: Transaction Proce…" at bounding box center [613, 98] width 1057 height 92
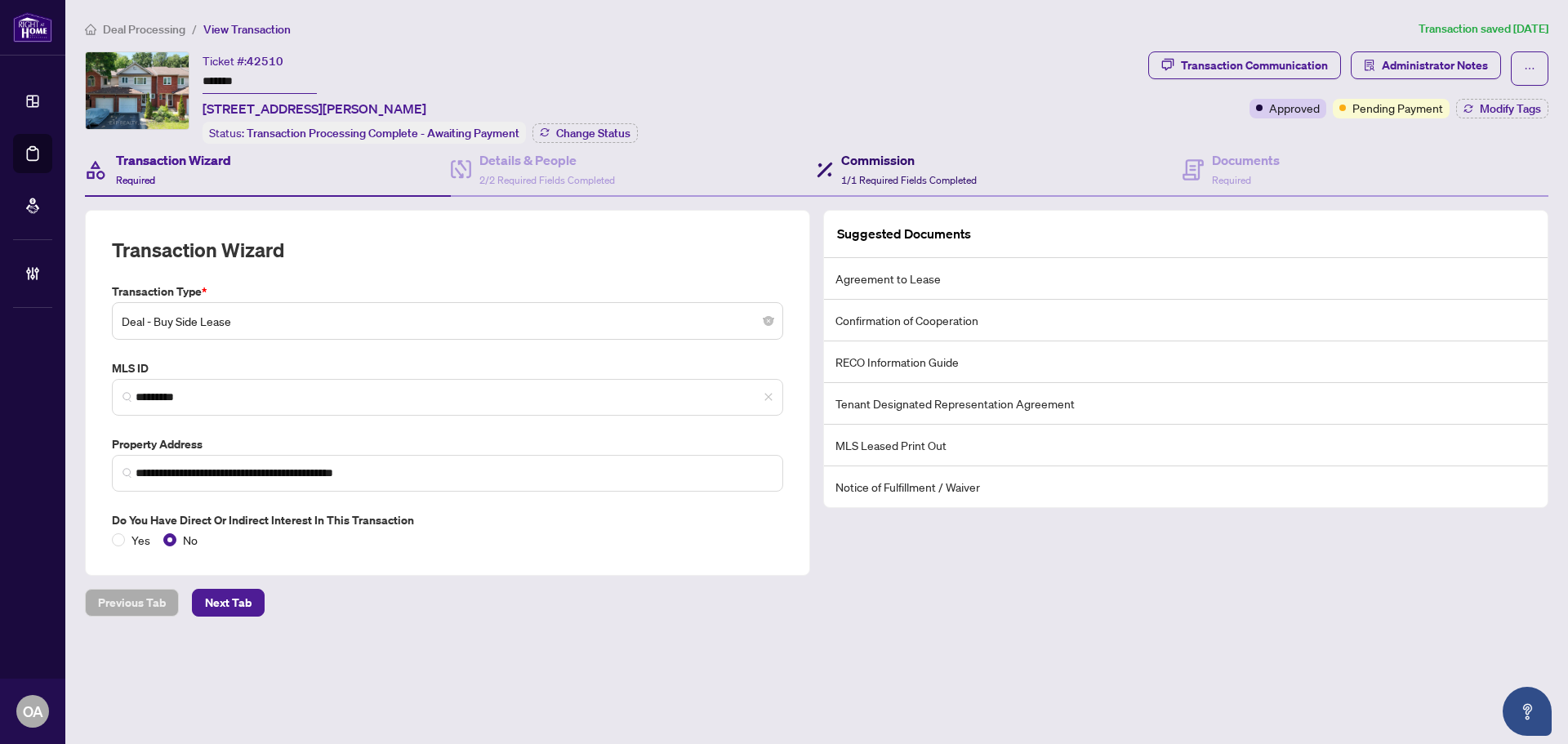
click at [902, 157] on h4 "Commission" at bounding box center [909, 161] width 136 height 20
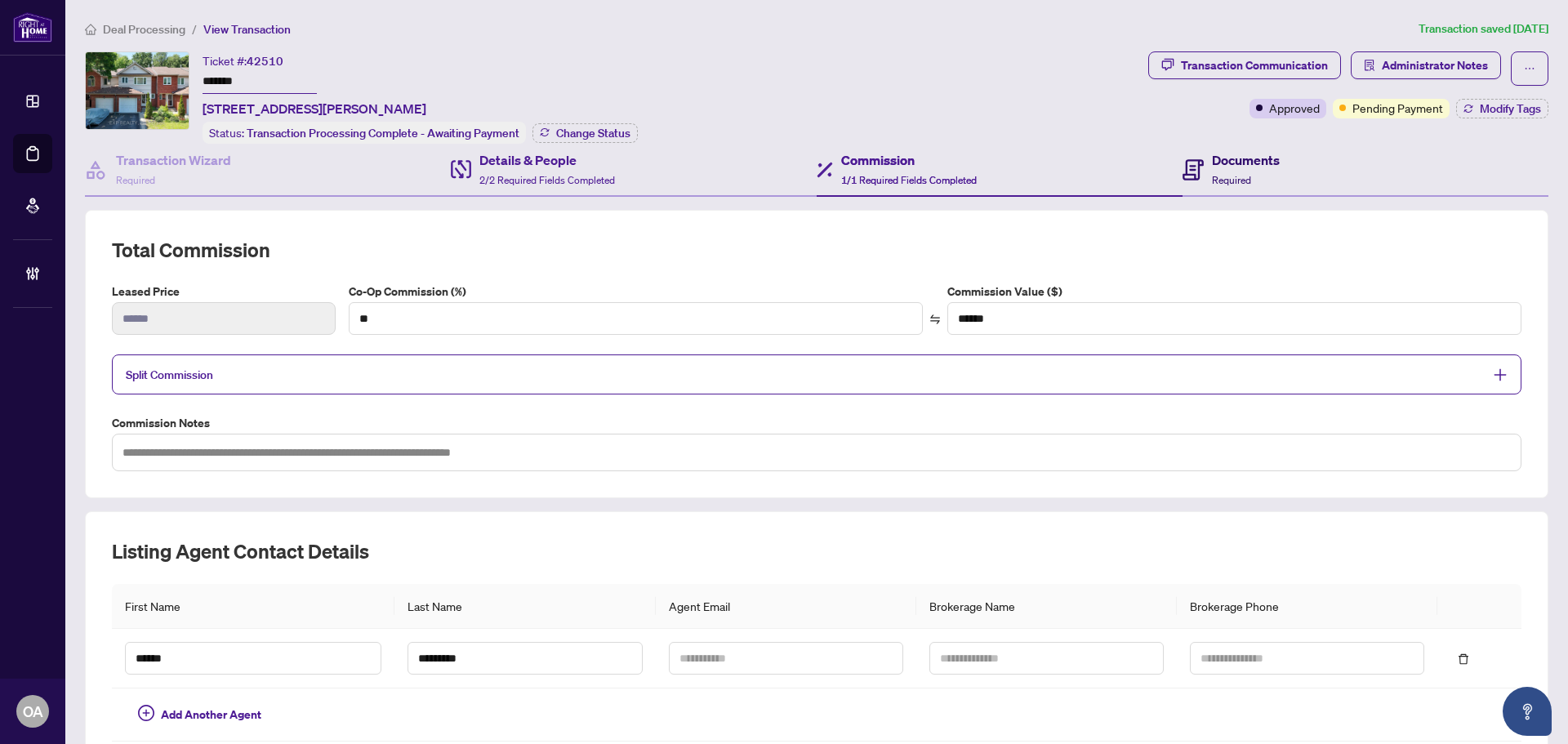
drag, startPoint x: 1234, startPoint y: 170, endPoint x: 797, endPoint y: 181, distance: 437.1
click at [1229, 171] on div "Documents Required" at bounding box center [1245, 169] width 67 height 38
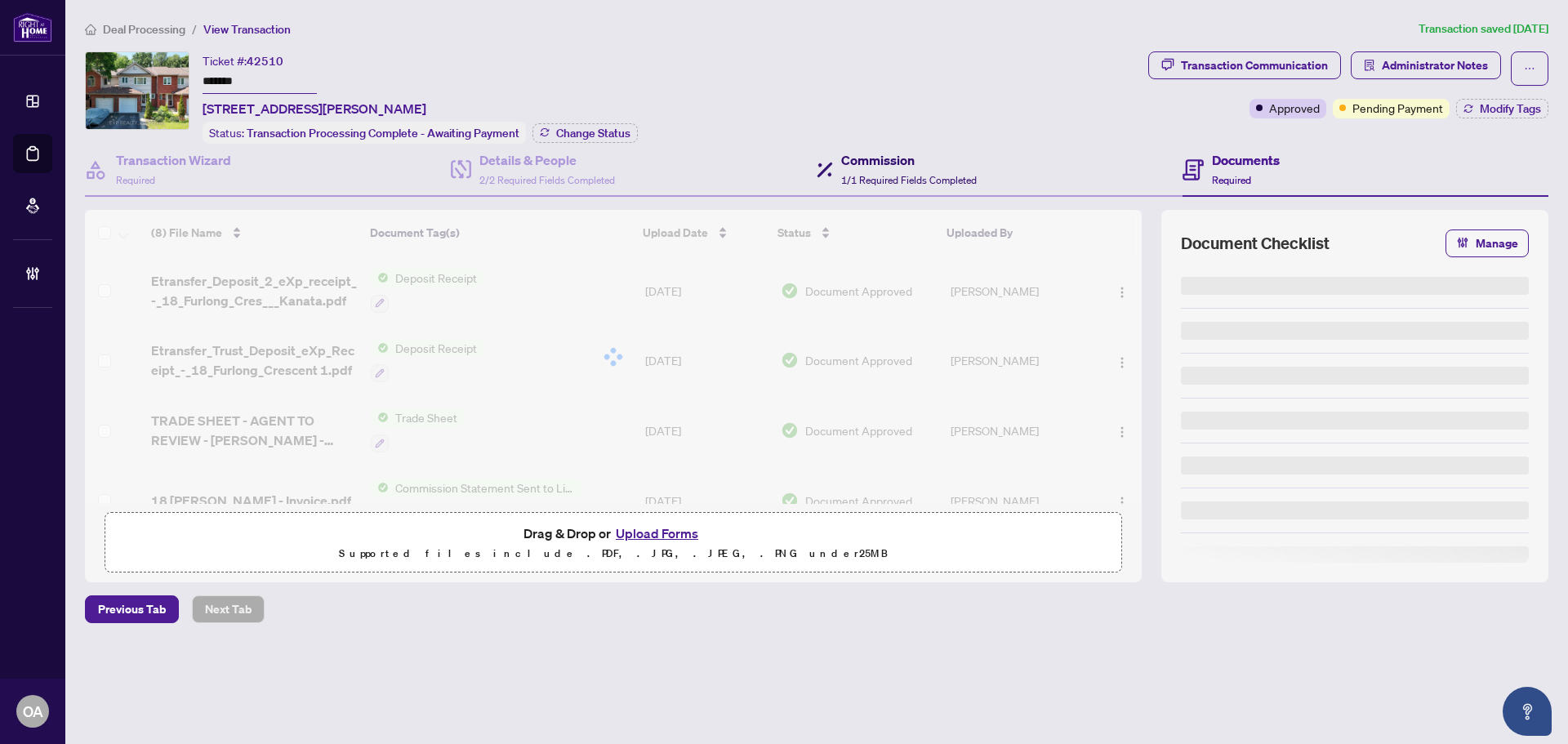
click at [870, 175] on span "1/1 Required Fields Completed" at bounding box center [909, 180] width 136 height 12
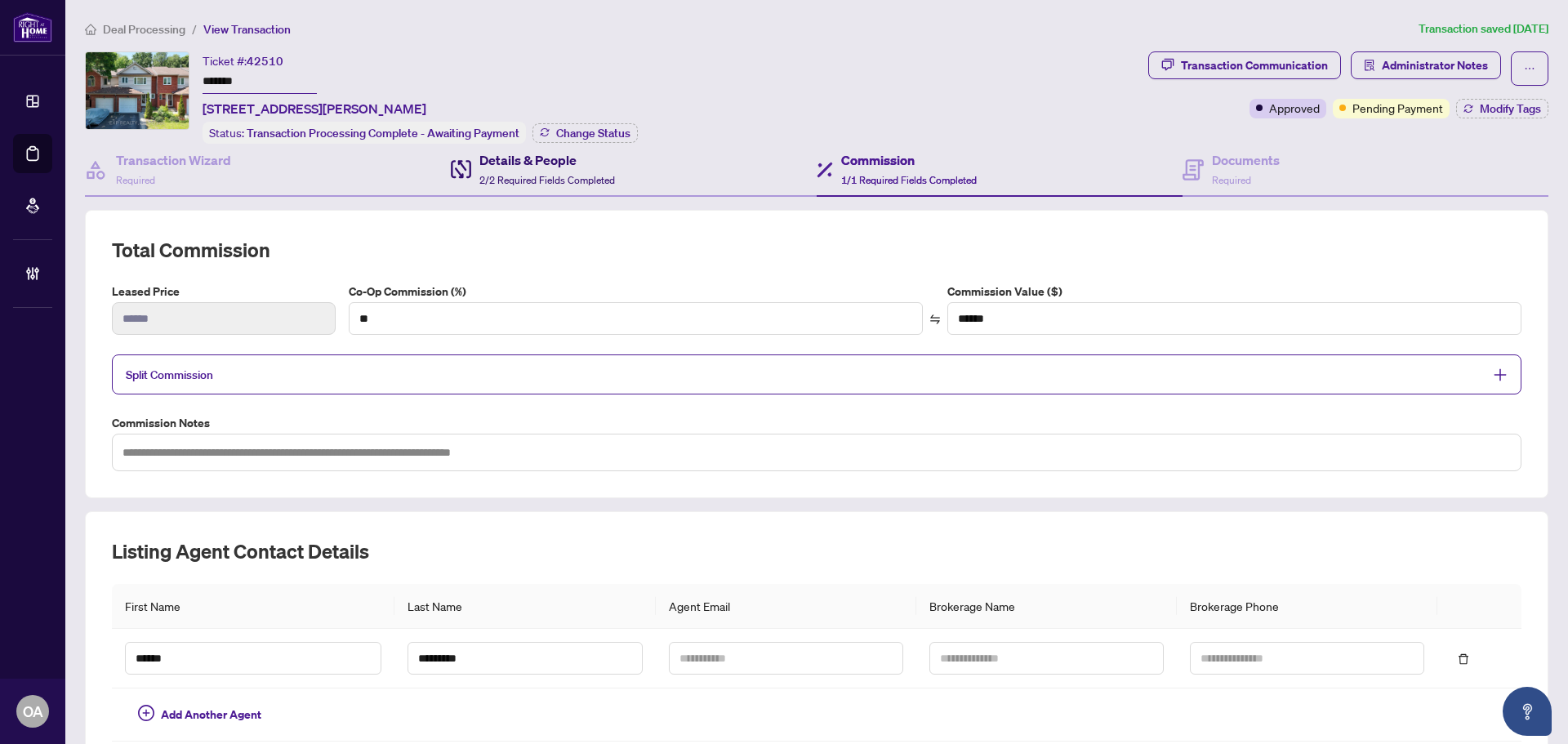
click at [552, 174] on span "2/2 Required Fields Completed" at bounding box center [547, 180] width 136 height 12
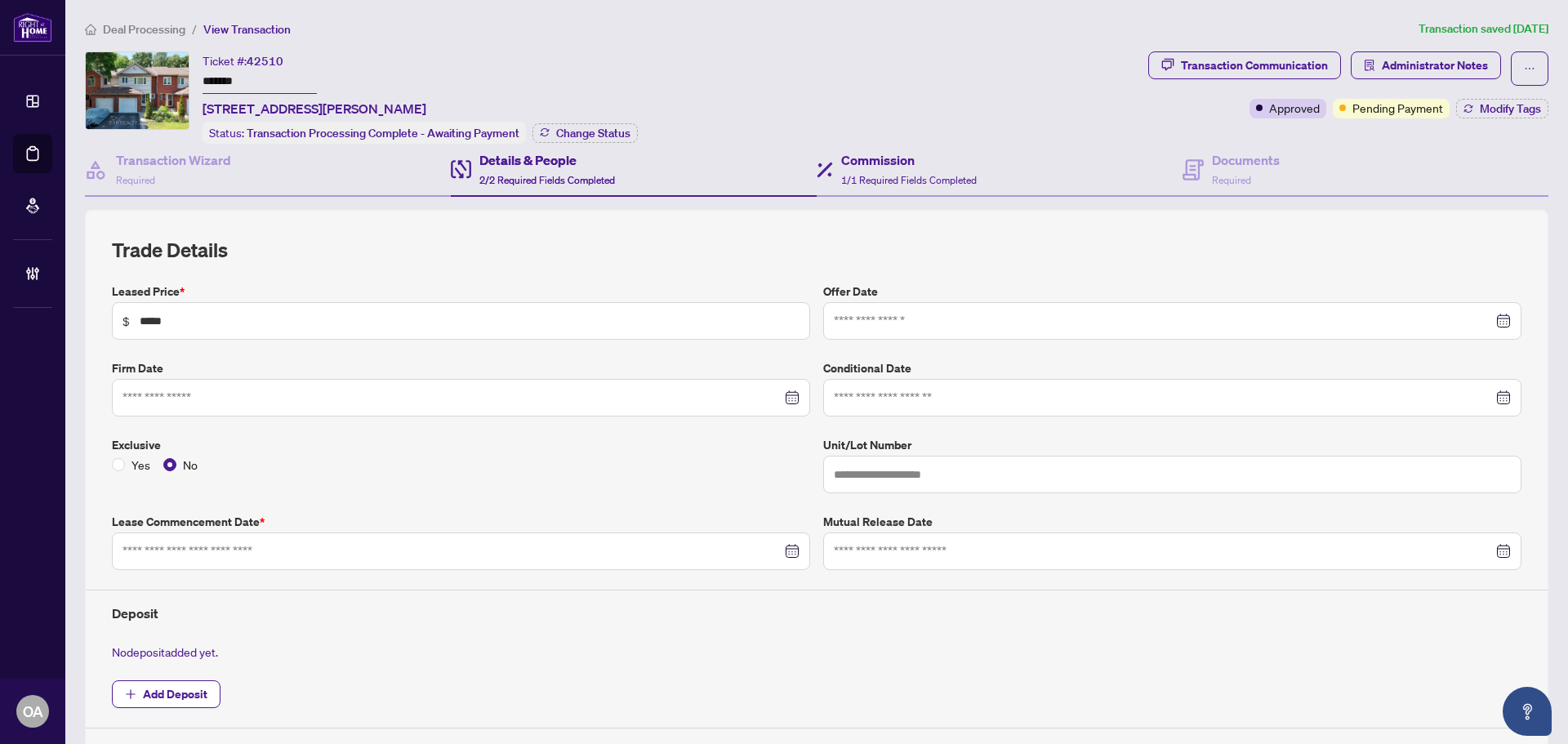
type input "**********"
click at [590, 248] on h2 "Trade Details" at bounding box center [816, 249] width 1409 height 26
click at [941, 163] on h4 "Commission" at bounding box center [909, 161] width 136 height 20
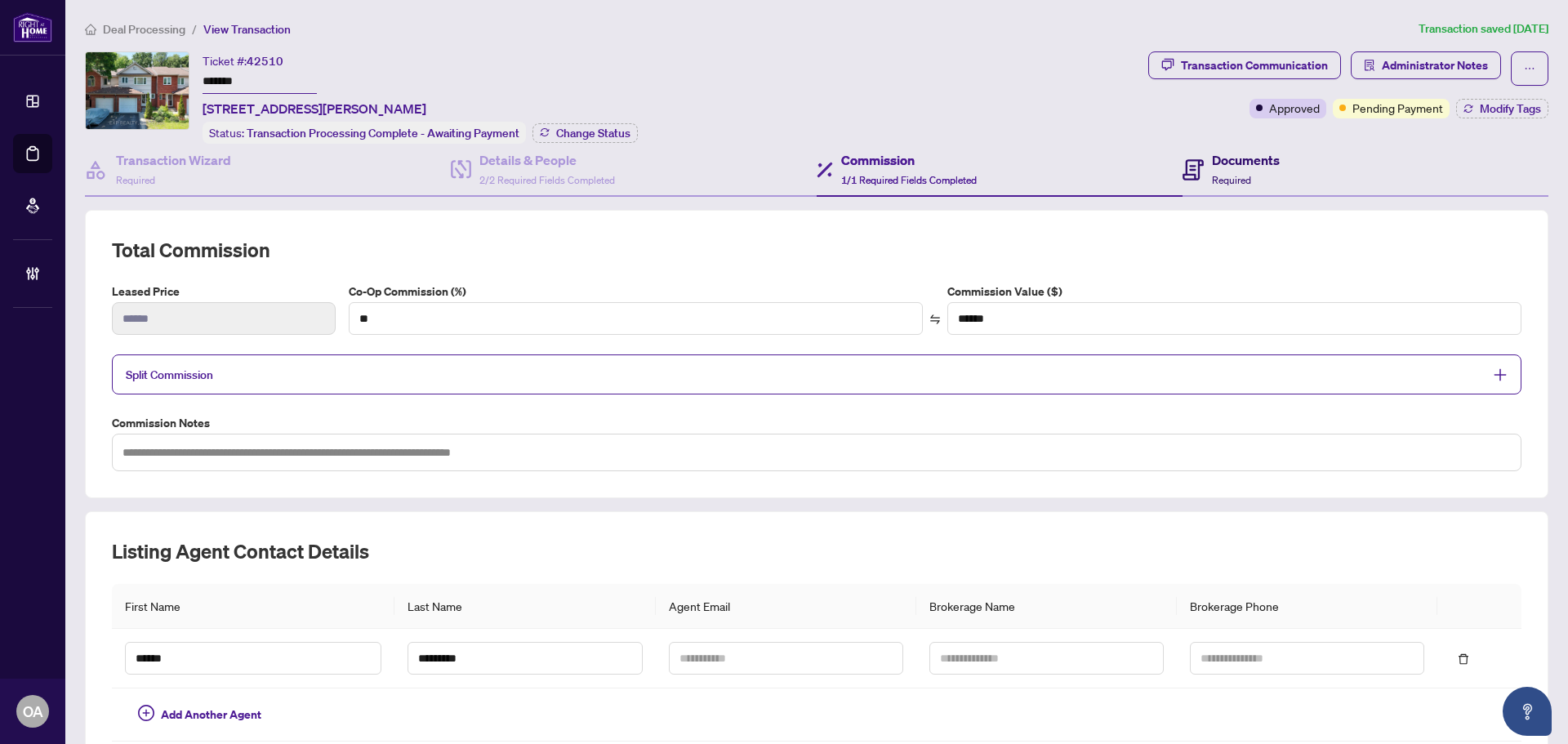
click at [1212, 177] on span "Required" at bounding box center [1231, 180] width 39 height 12
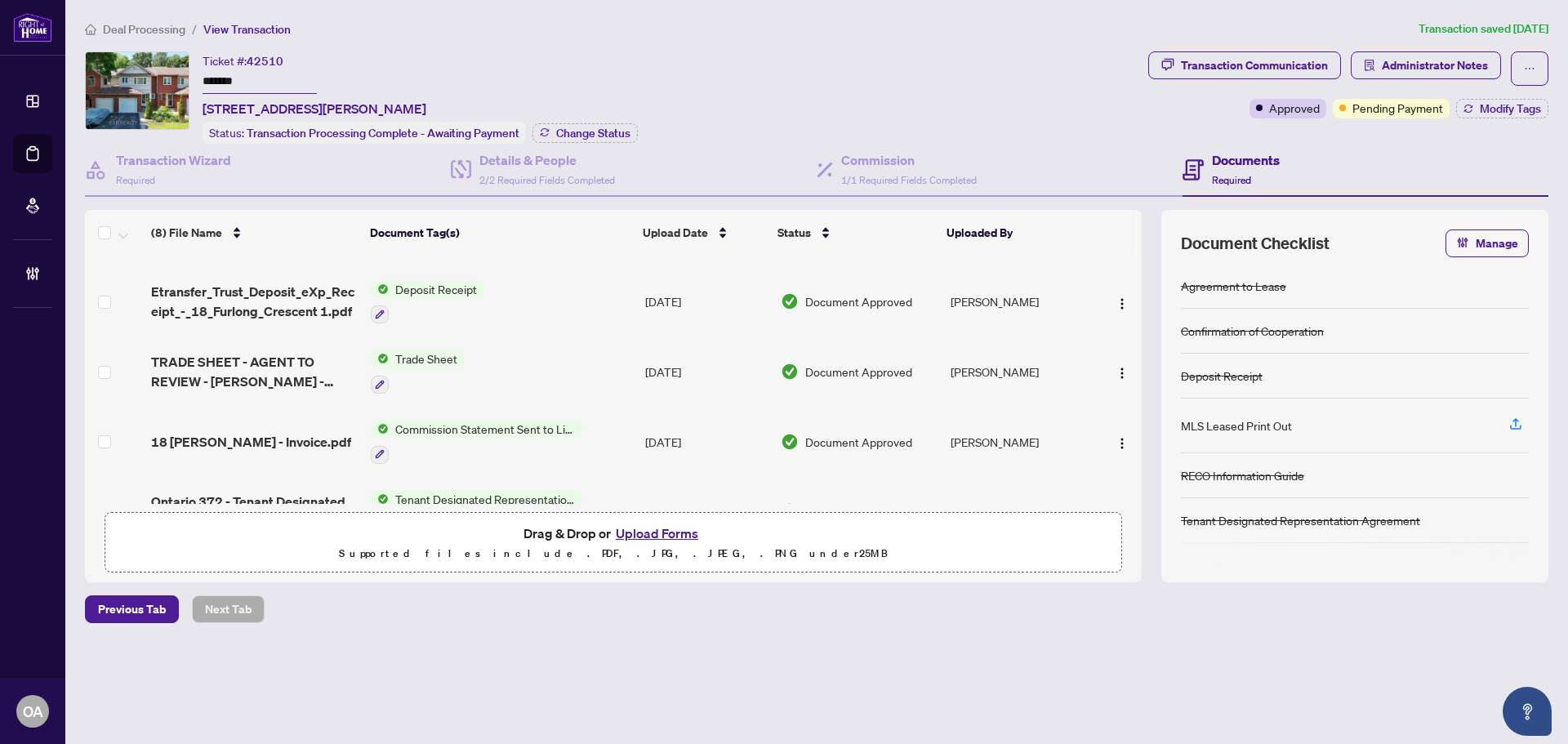
scroll to position [82, 0]
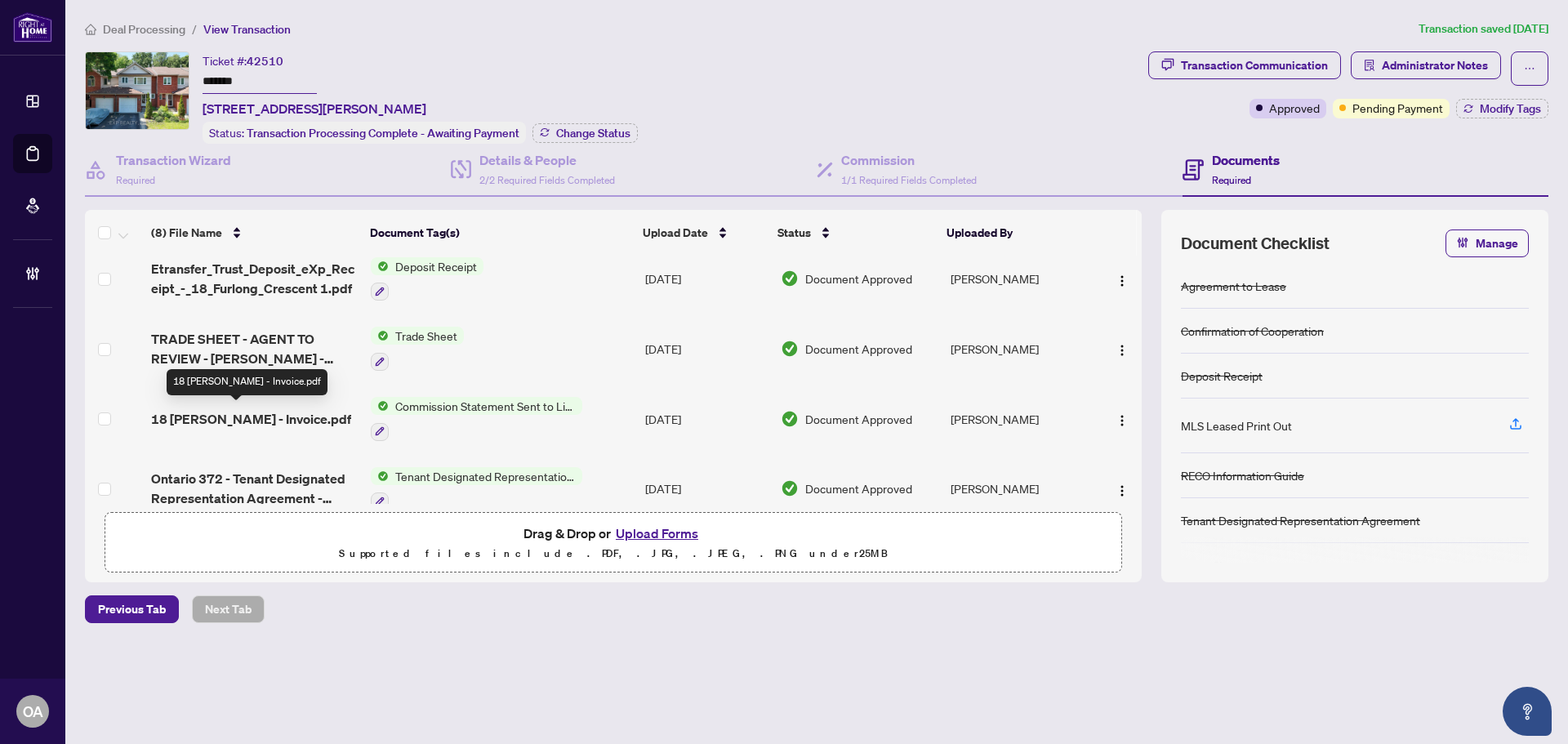
click at [306, 415] on span "18 [PERSON_NAME] - Invoice.pdf" at bounding box center [251, 419] width 200 height 20
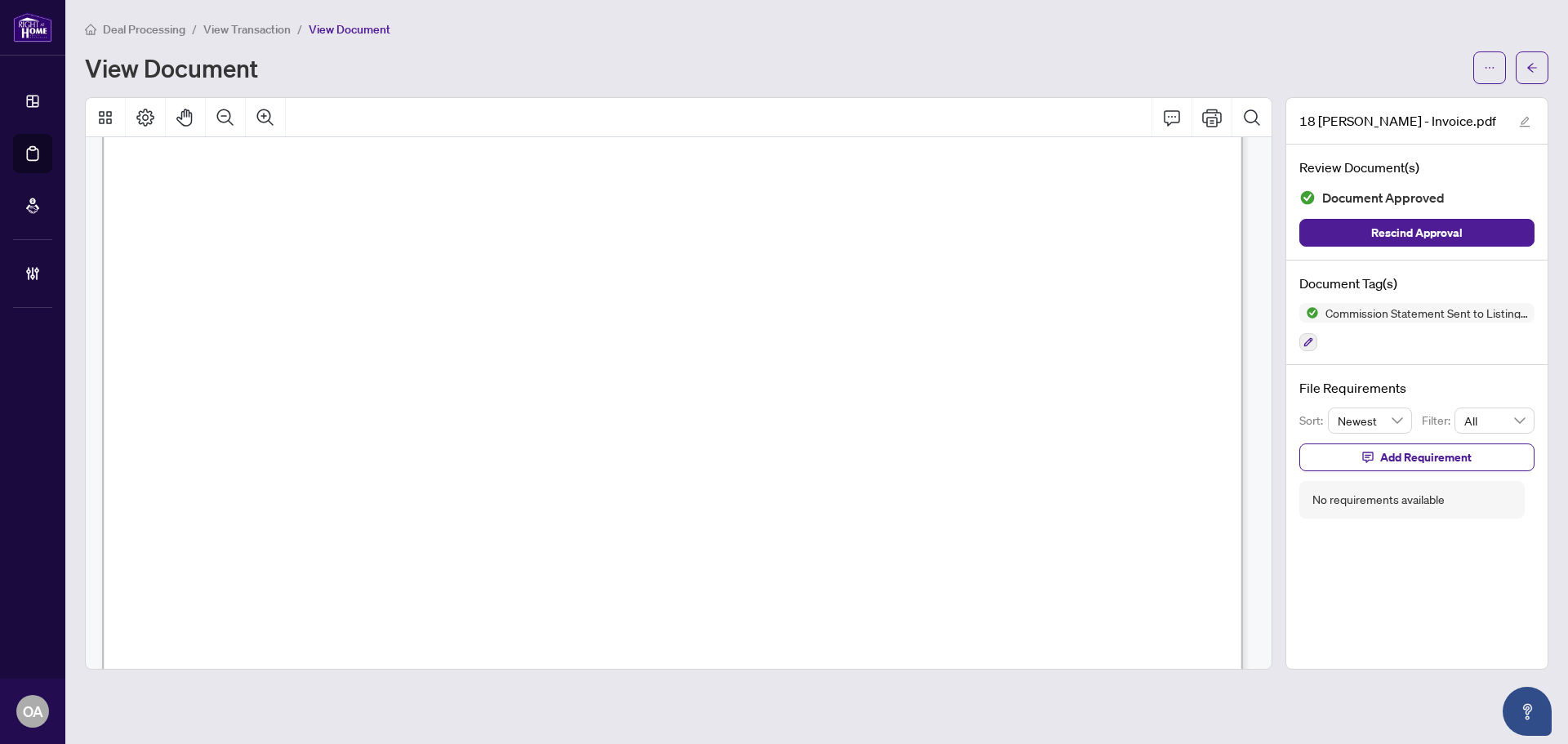
scroll to position [245, 0]
drag, startPoint x: 355, startPoint y: 268, endPoint x: 427, endPoint y: 264, distance: 72.1
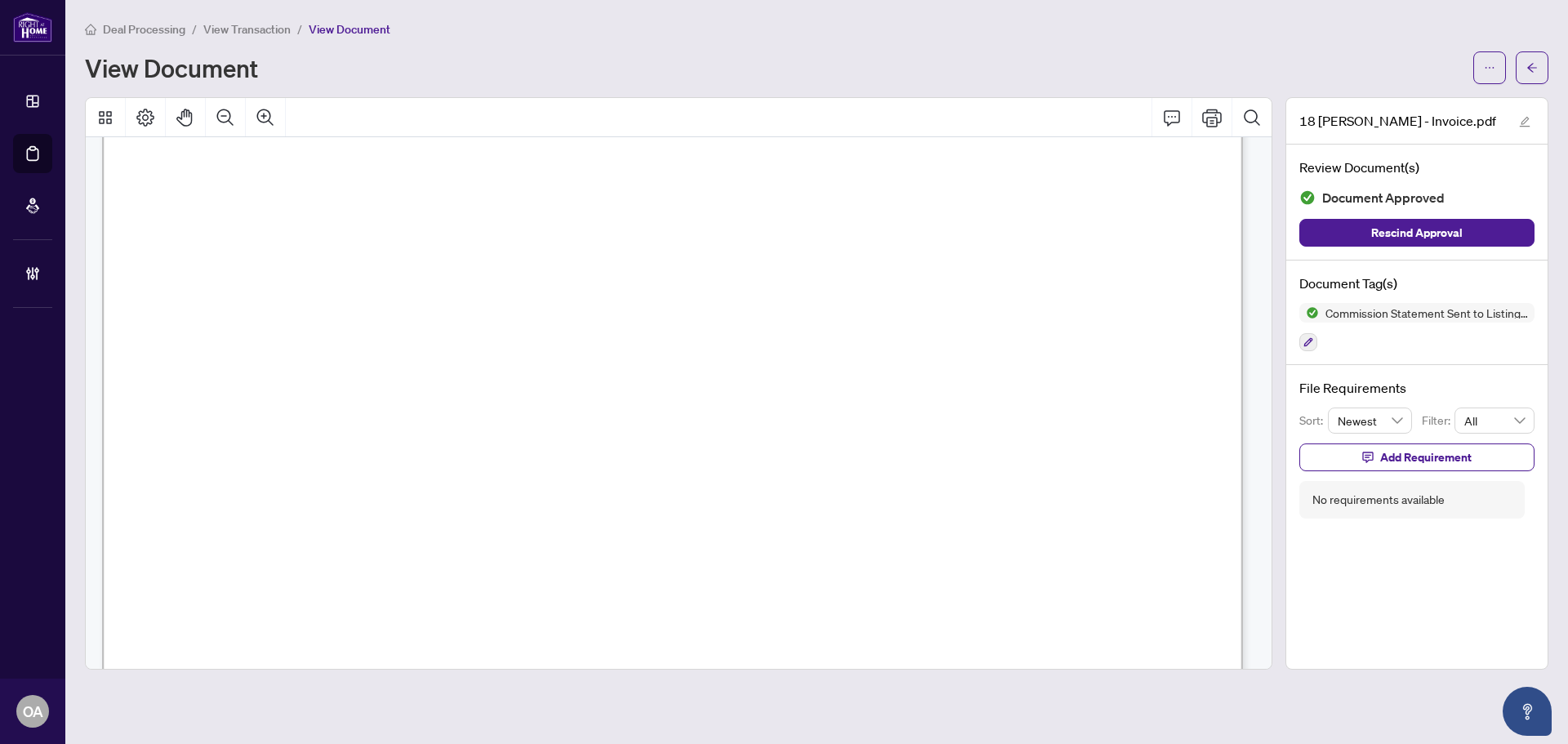
click at [1527, 67] on icon "arrow-left" at bounding box center [1532, 67] width 12 height 12
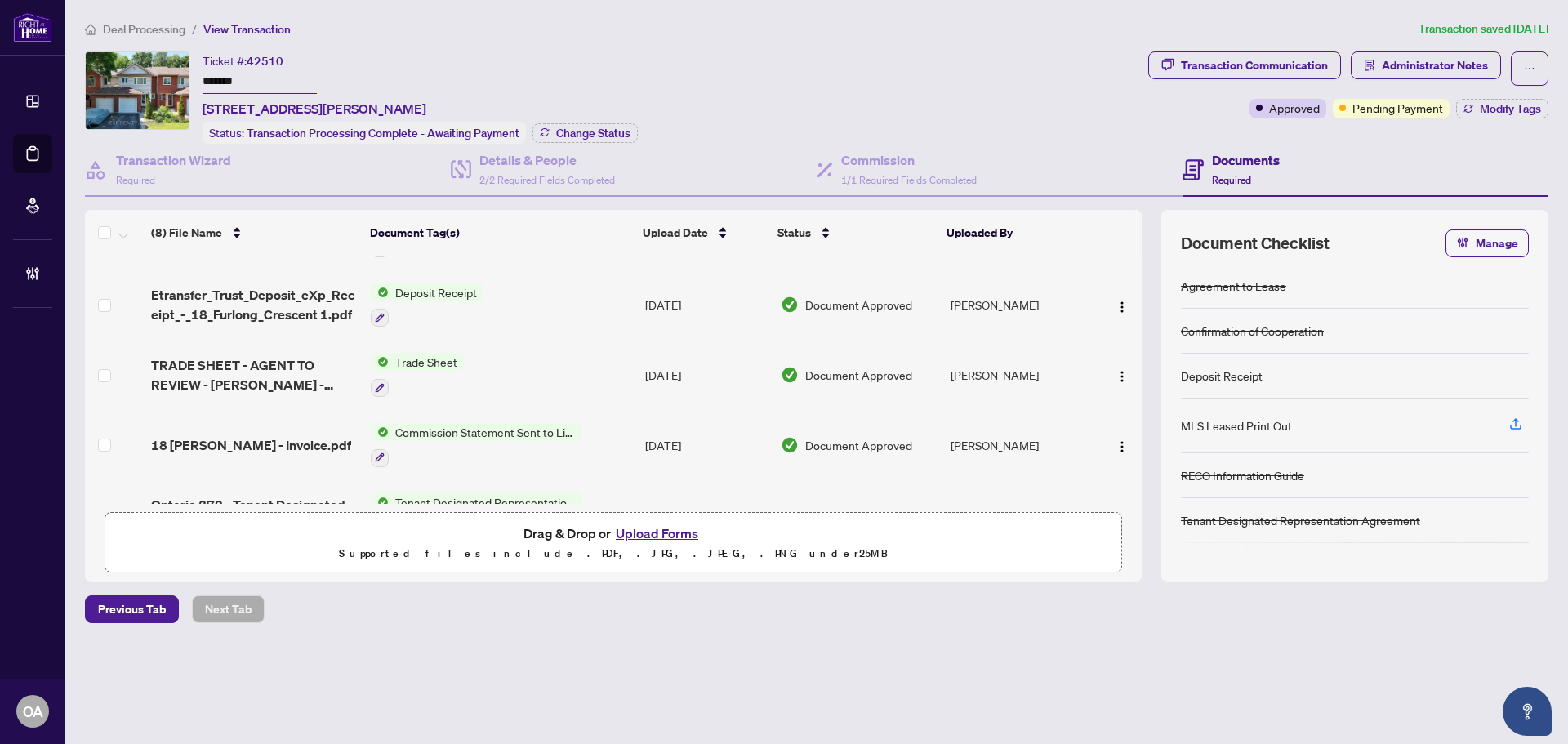
scroll to position [82, 0]
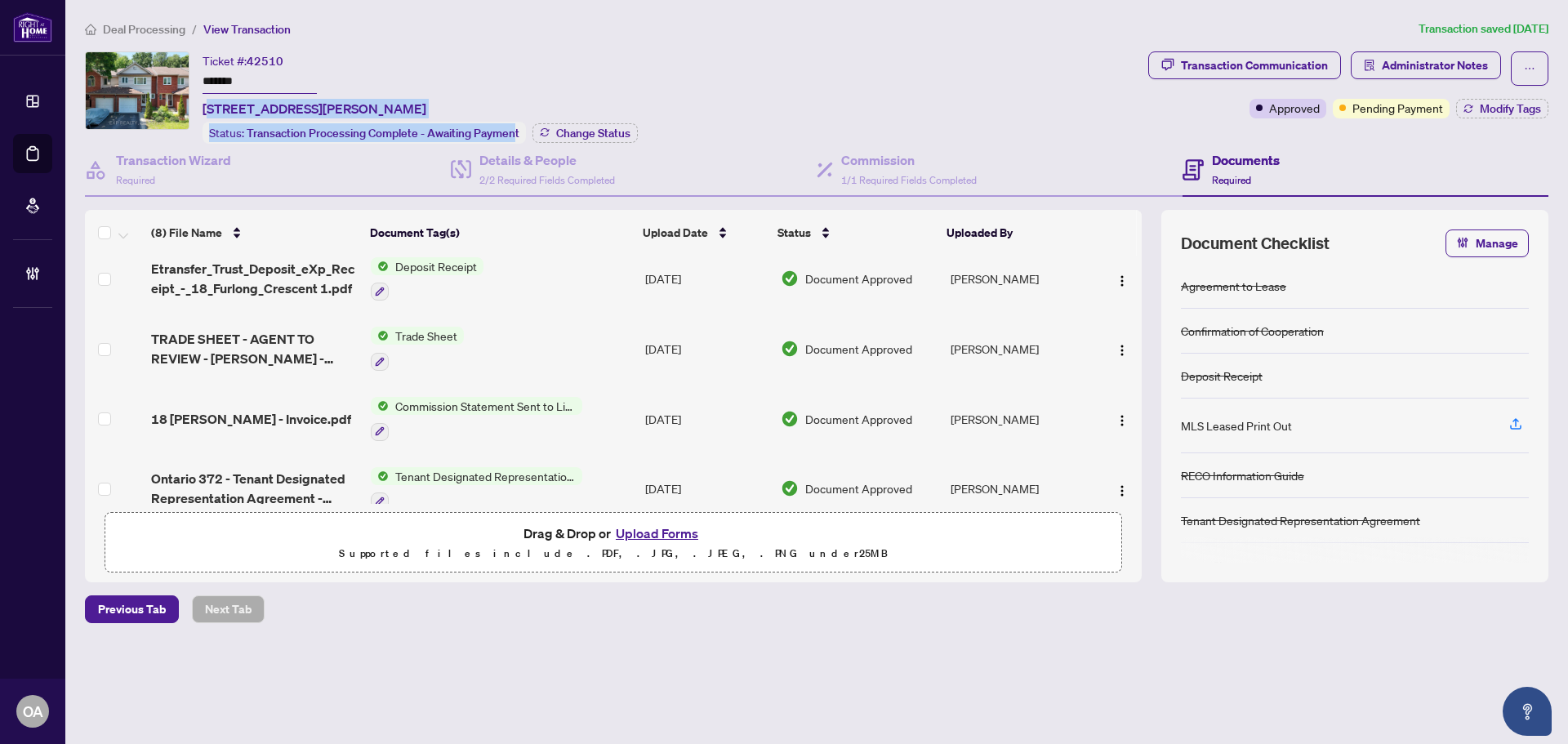
drag, startPoint x: 517, startPoint y: 101, endPoint x: 284, endPoint y: 101, distance: 233.0
click at [211, 99] on div "Ticket #: 42510 ******* [STREET_ADDRESS][PERSON_NAME] Status: Transaction Proce…" at bounding box center [419, 98] width 435 height 92
click at [285, 103] on span "[STREET_ADDRESS][PERSON_NAME]" at bounding box center [314, 108] width 223 height 20
click at [285, 111] on span "[STREET_ADDRESS][PERSON_NAME]" at bounding box center [314, 108] width 223 height 20
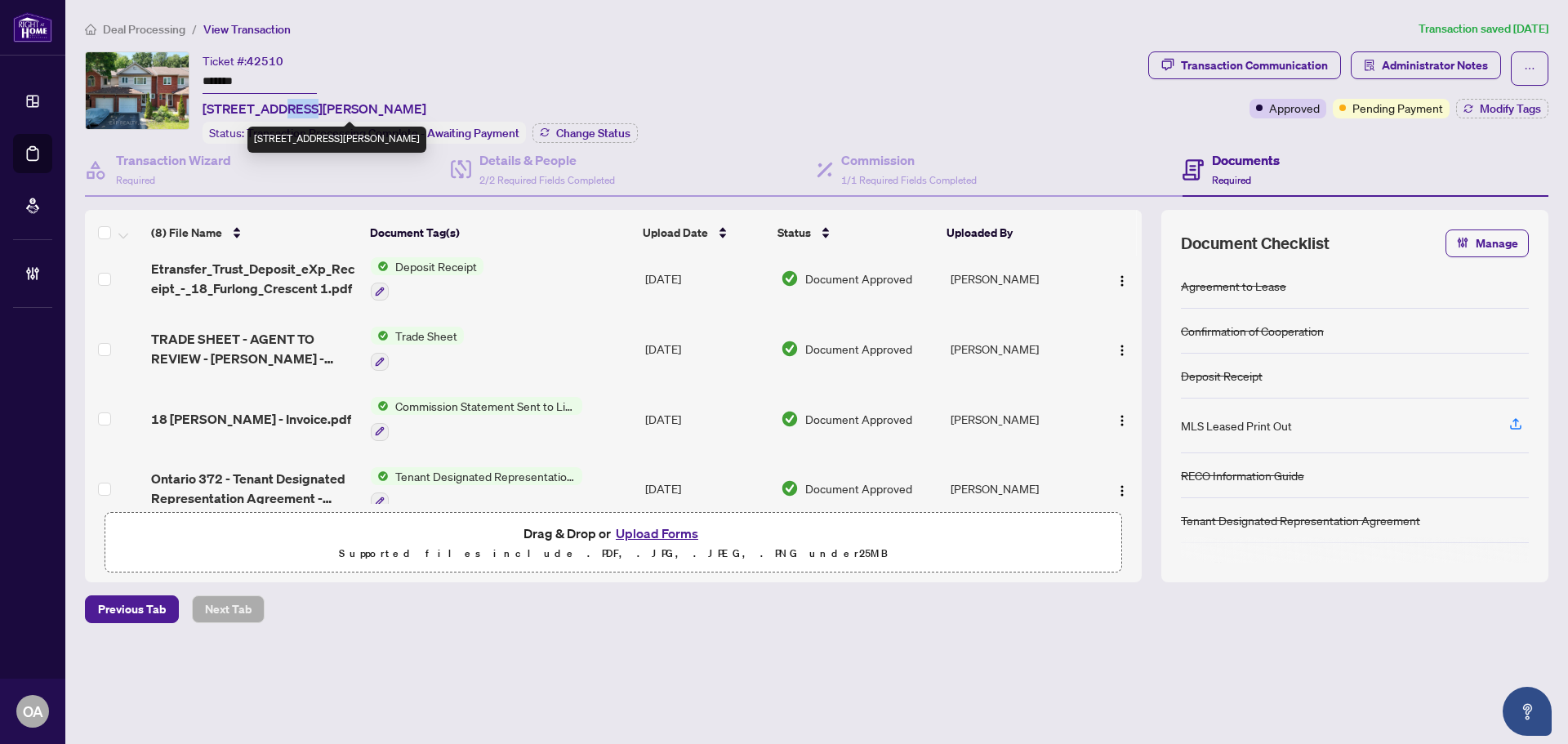
click at [285, 111] on span "[STREET_ADDRESS][PERSON_NAME]" at bounding box center [314, 108] width 223 height 20
drag, startPoint x: 1112, startPoint y: 417, endPoint x: 1119, endPoint y: 429, distance: 13.9
click at [1115, 417] on img "button" at bounding box center [1121, 420] width 13 height 13
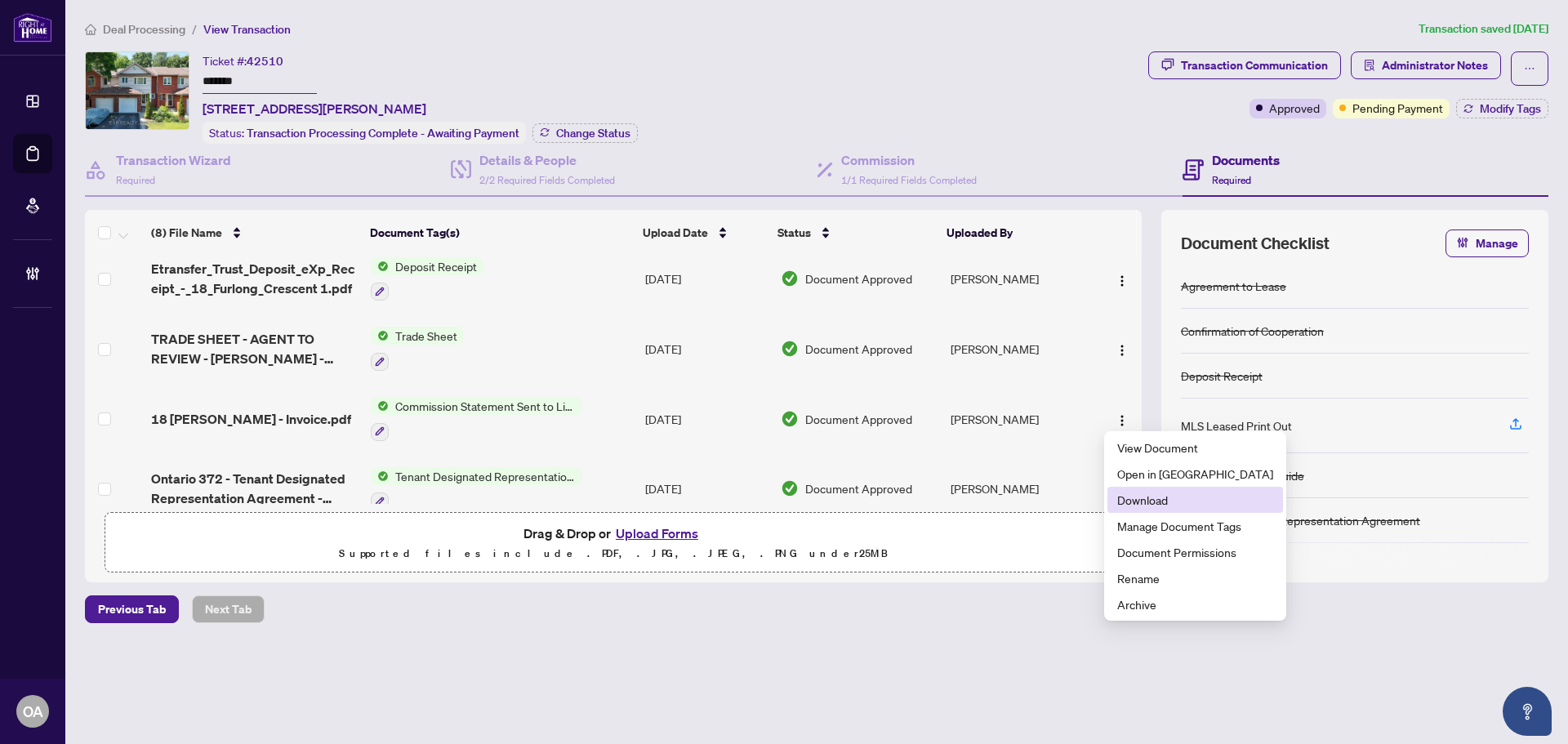
click at [1147, 499] on span "Download" at bounding box center [1195, 500] width 156 height 18
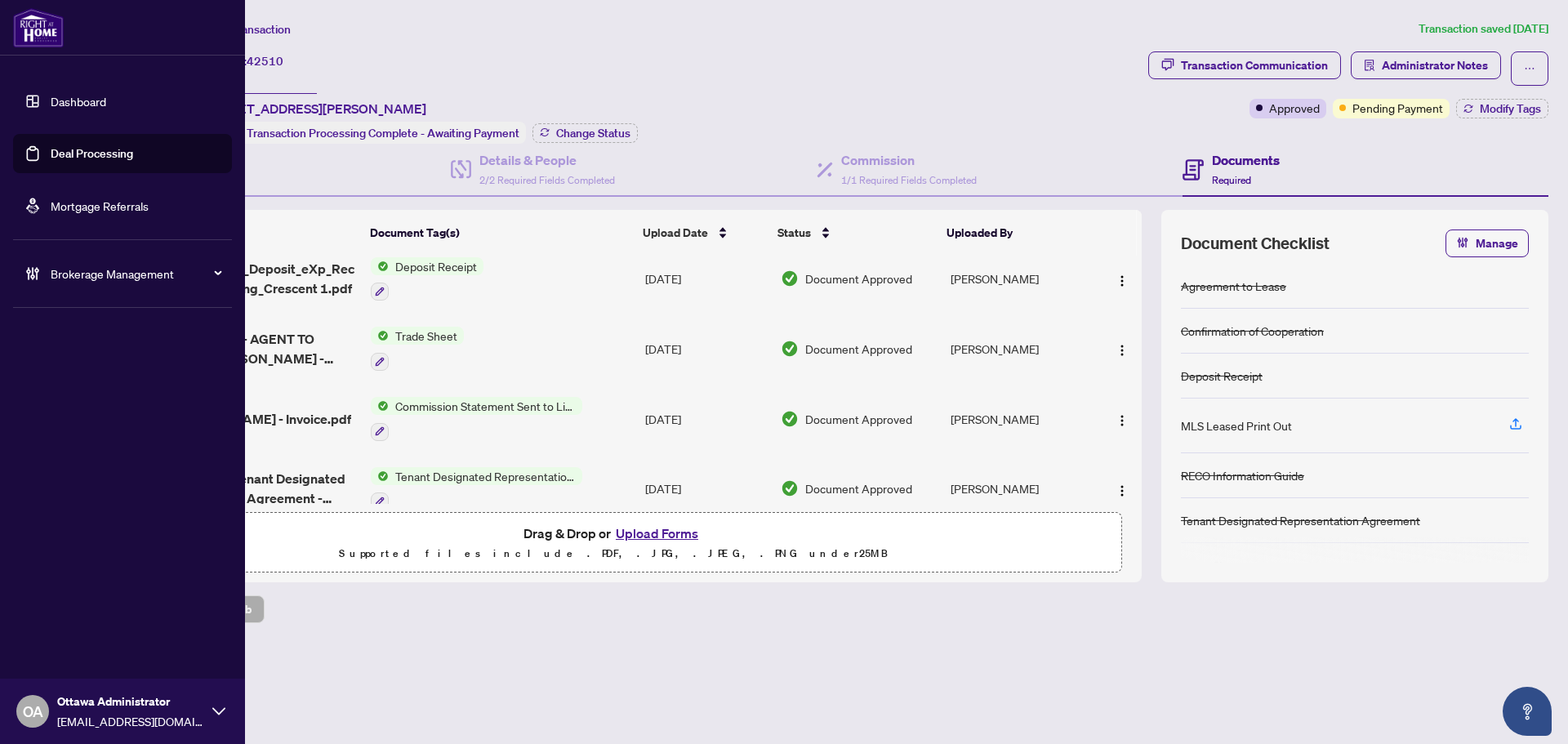
click at [63, 151] on link "Deal Processing" at bounding box center [91, 153] width 82 height 15
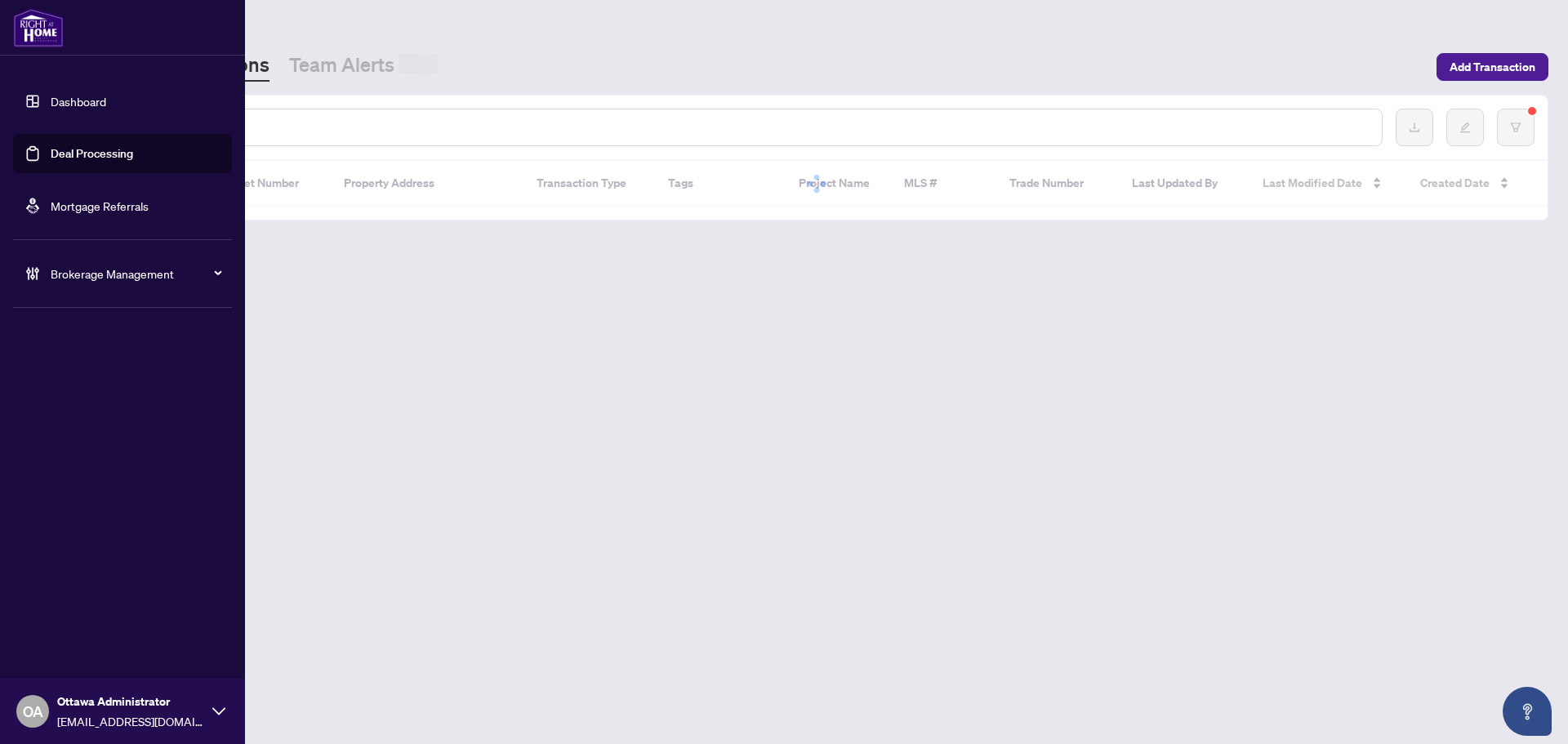
click at [133, 149] on link "Deal Processing" at bounding box center [91, 153] width 82 height 15
click at [290, 129] on input "text" at bounding box center [749, 128] width 1239 height 18
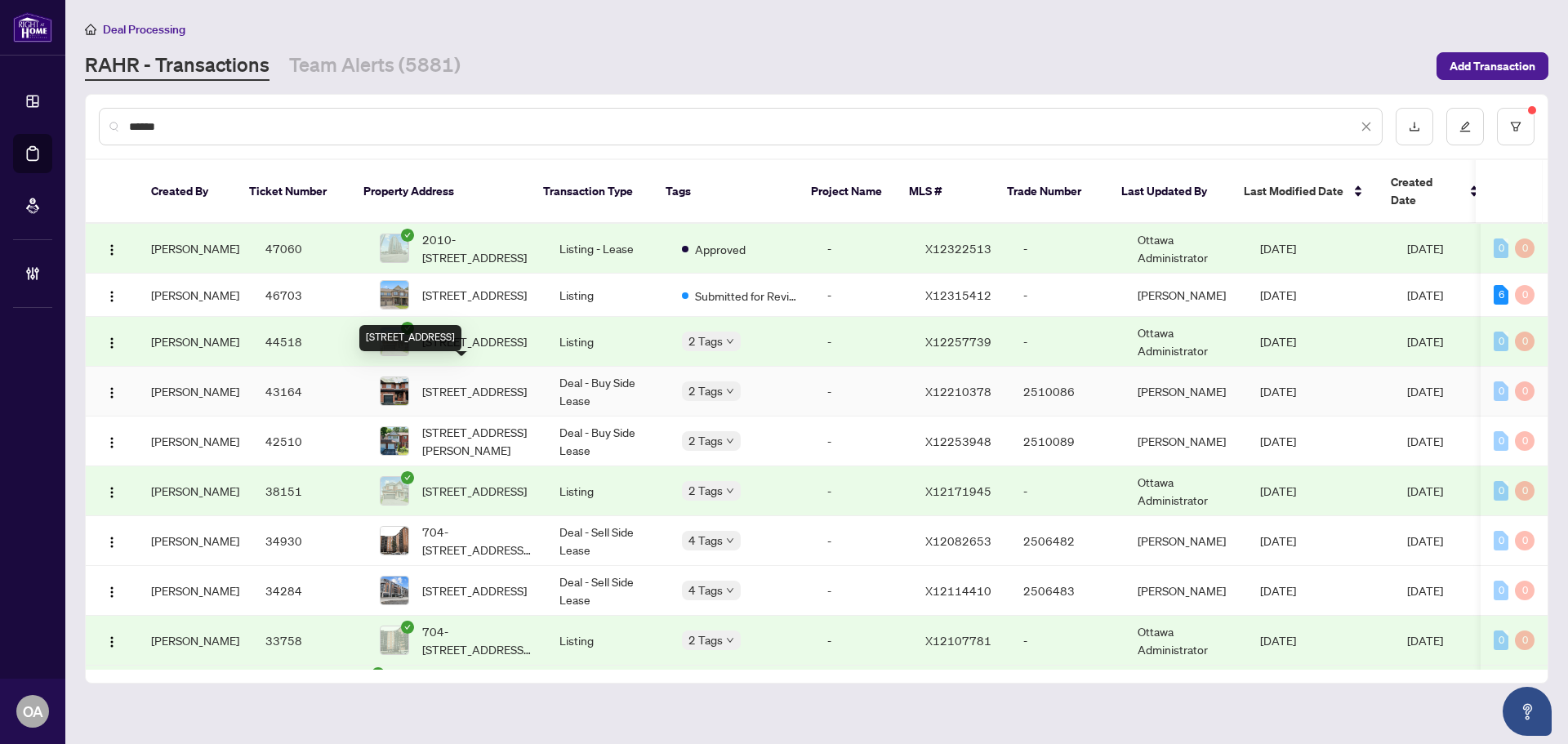
type input "*****"
click at [514, 382] on span "[STREET_ADDRESS]" at bounding box center [474, 391] width 105 height 18
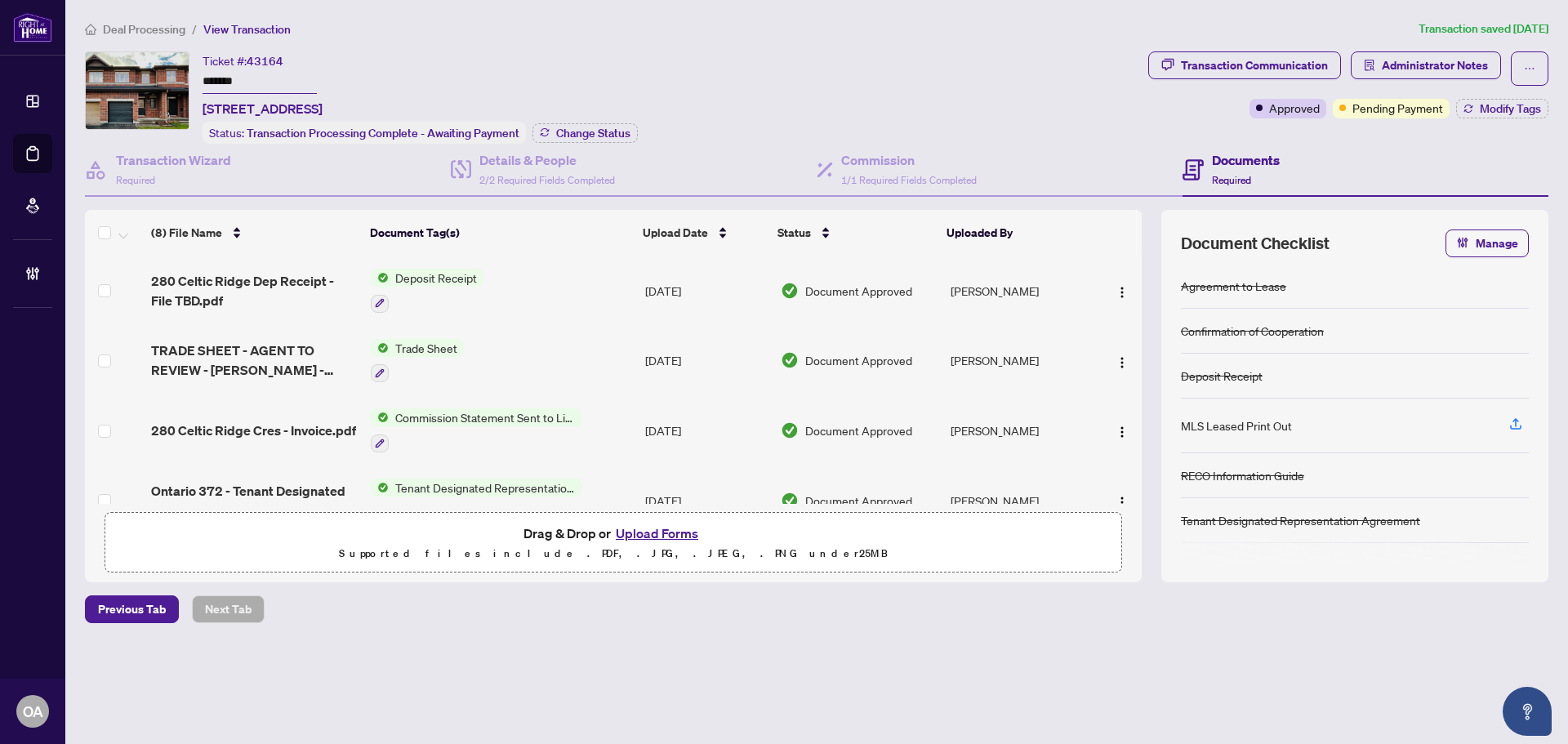
click at [301, 417] on td "280 Celtic Ridge Cres - Invoice.pdf" at bounding box center [254, 430] width 220 height 70
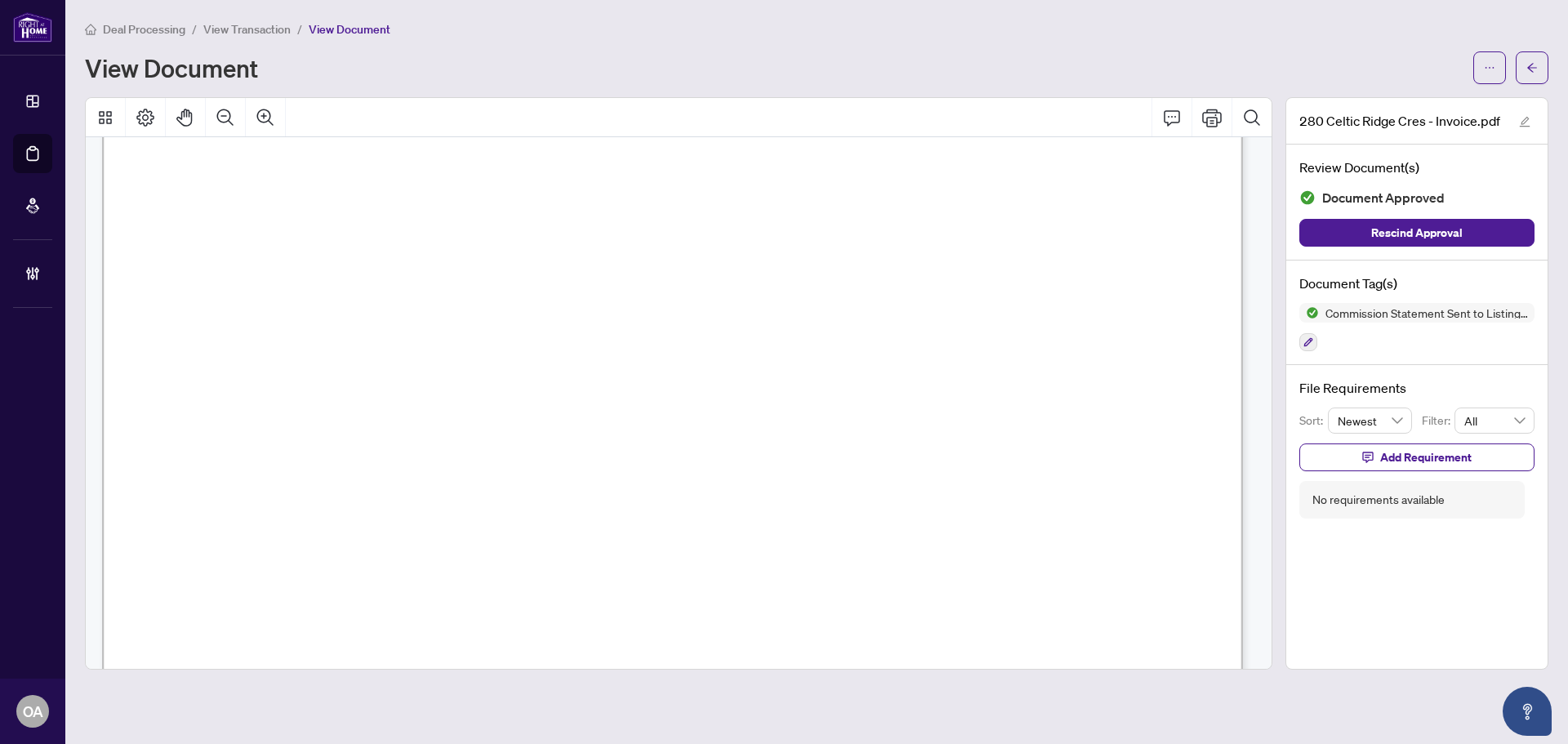
scroll to position [82, 0]
click at [1531, 67] on icon "arrow-left" at bounding box center [1532, 67] width 12 height 12
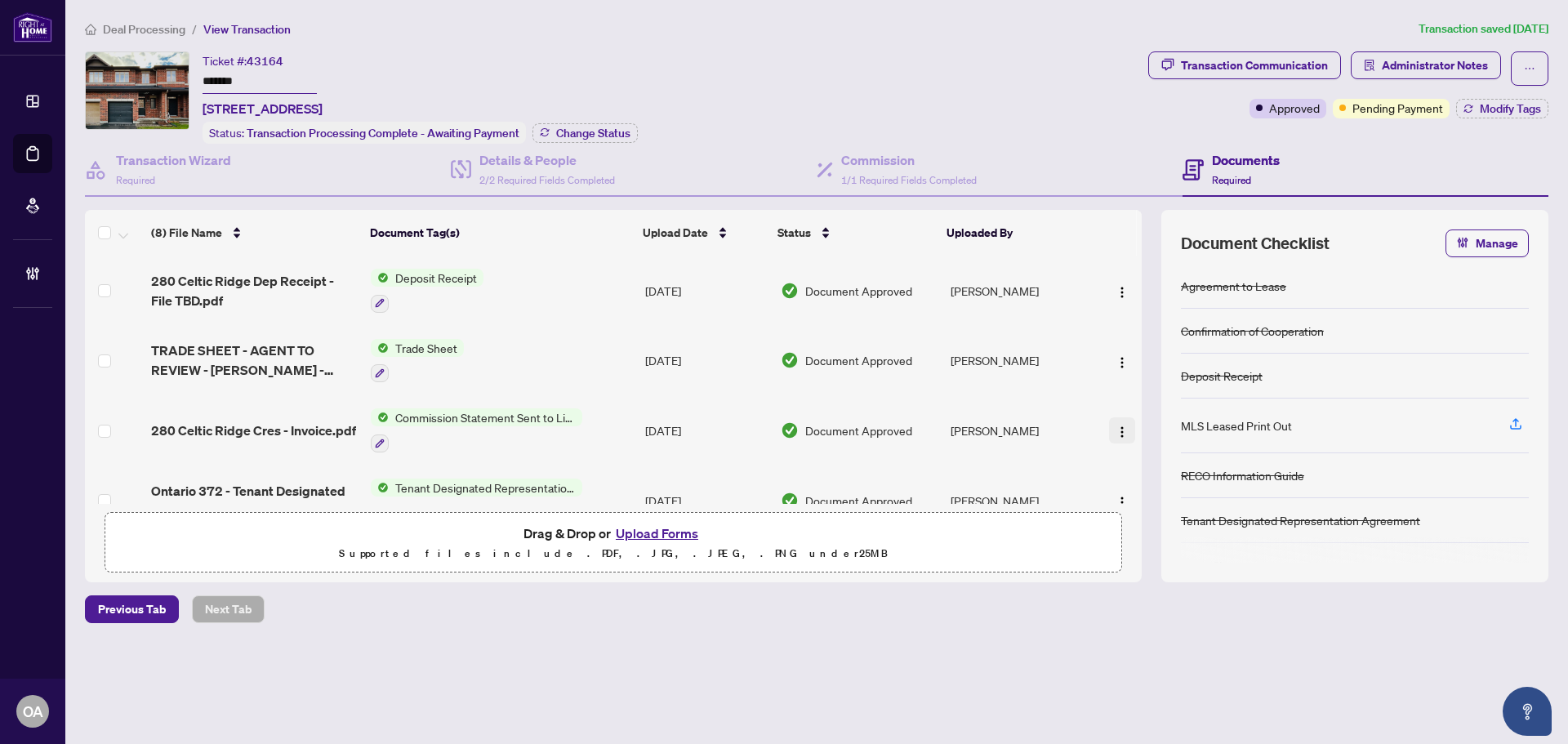
click at [1116, 418] on button "button" at bounding box center [1121, 430] width 26 height 26
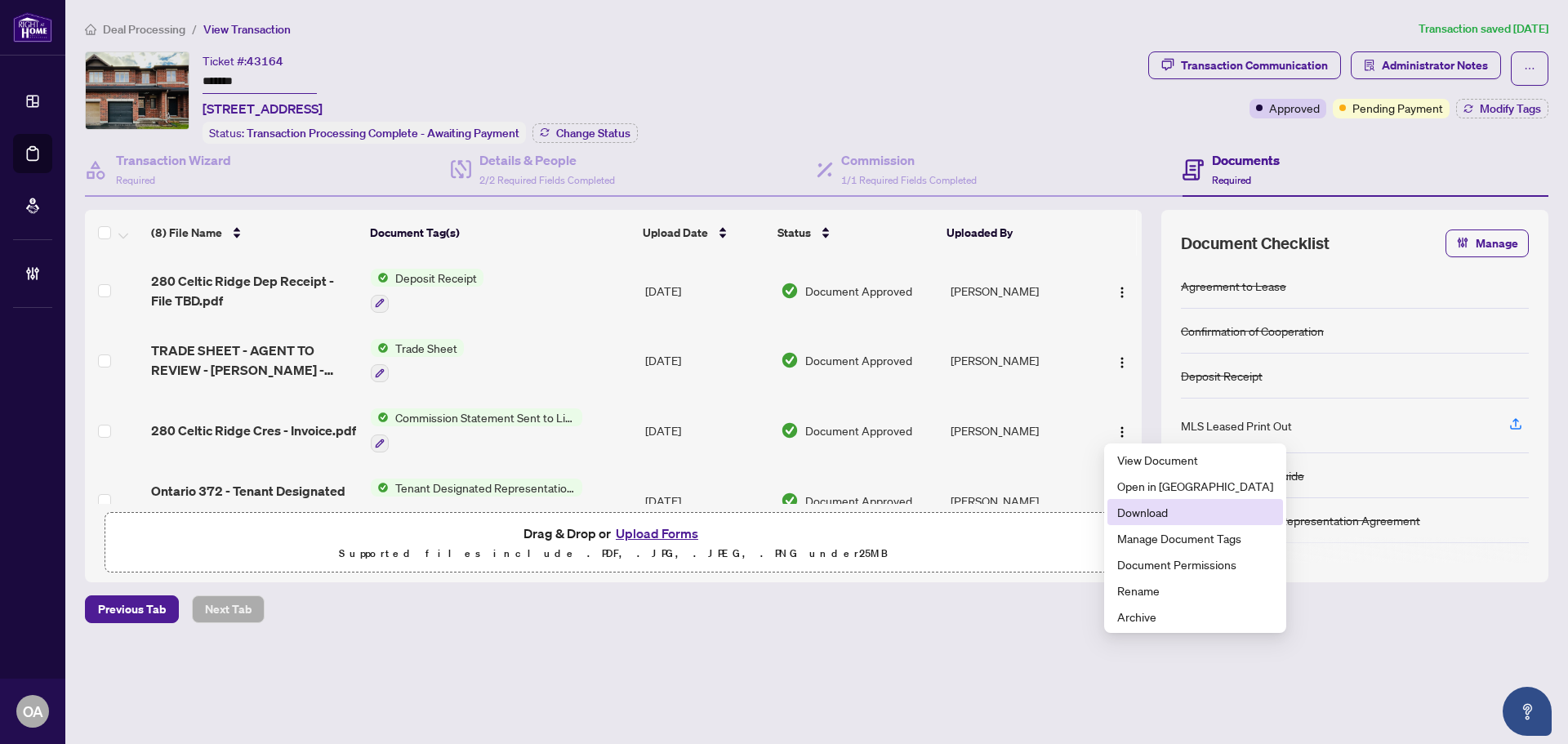
click at [1156, 512] on span "Download" at bounding box center [1195, 512] width 156 height 18
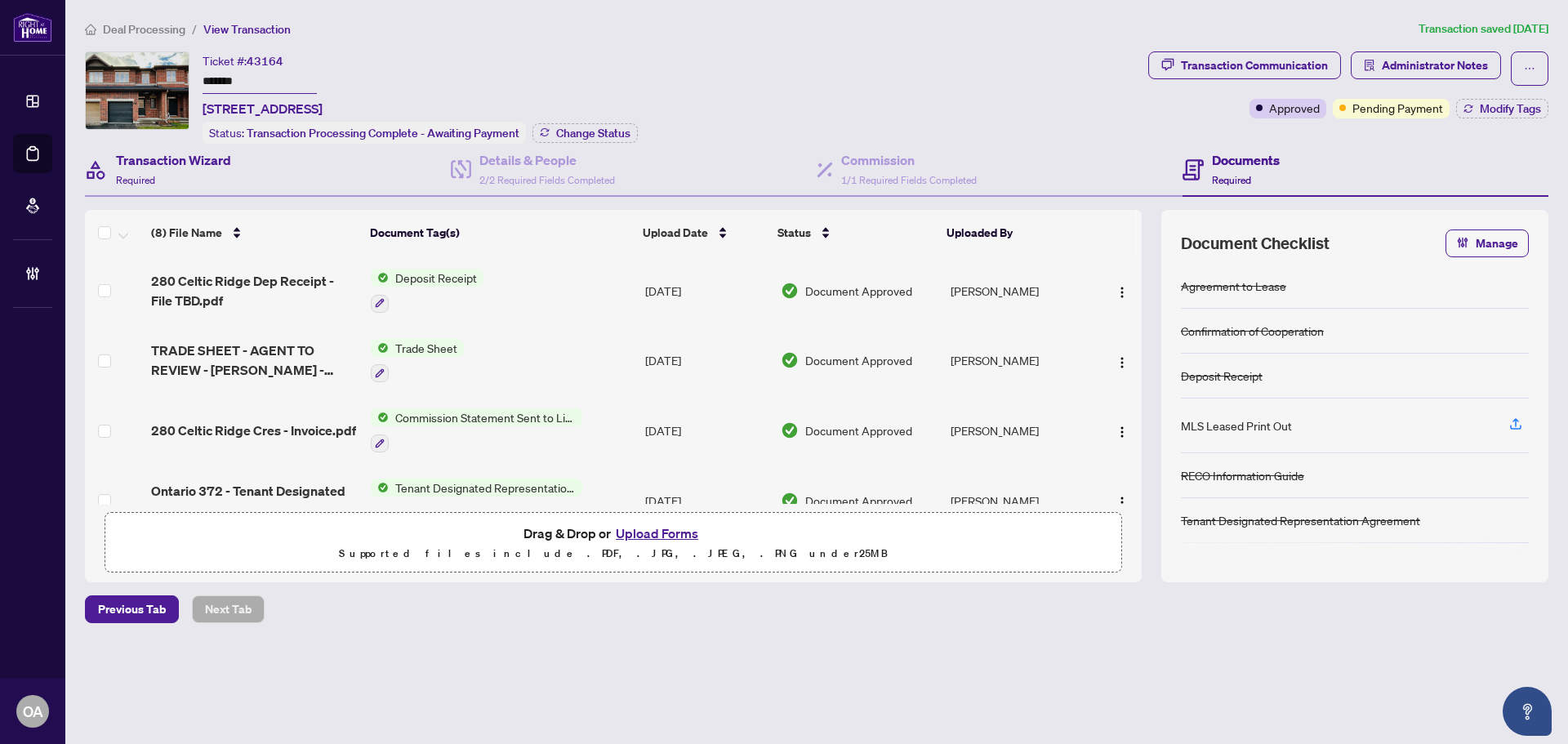
click at [254, 177] on div "Transaction Wizard Required" at bounding box center [268, 170] width 366 height 53
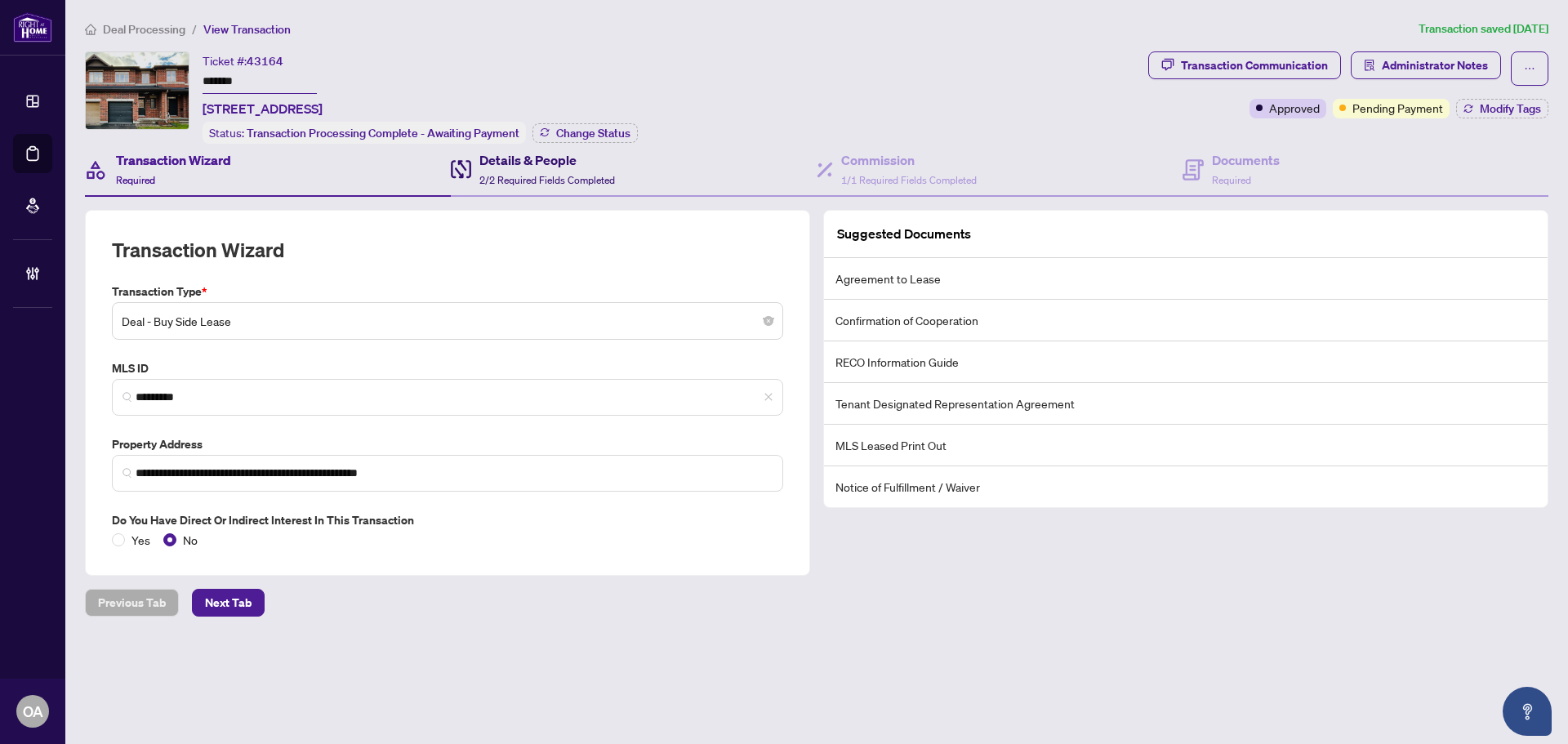
click at [593, 180] on span "2/2 Required Fields Completed" at bounding box center [547, 180] width 136 height 12
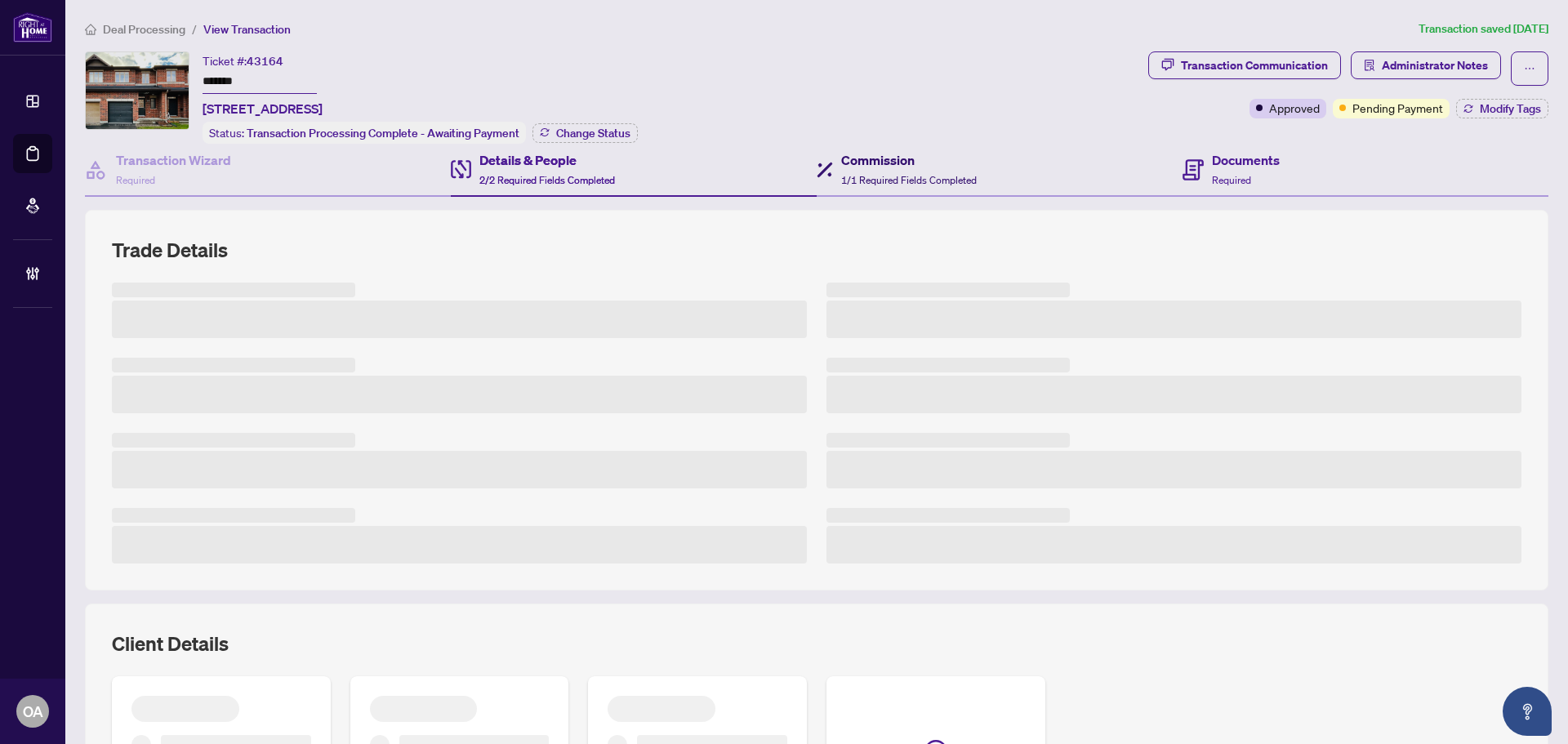
click at [903, 175] on span "1/1 Required Fields Completed" at bounding box center [909, 180] width 136 height 12
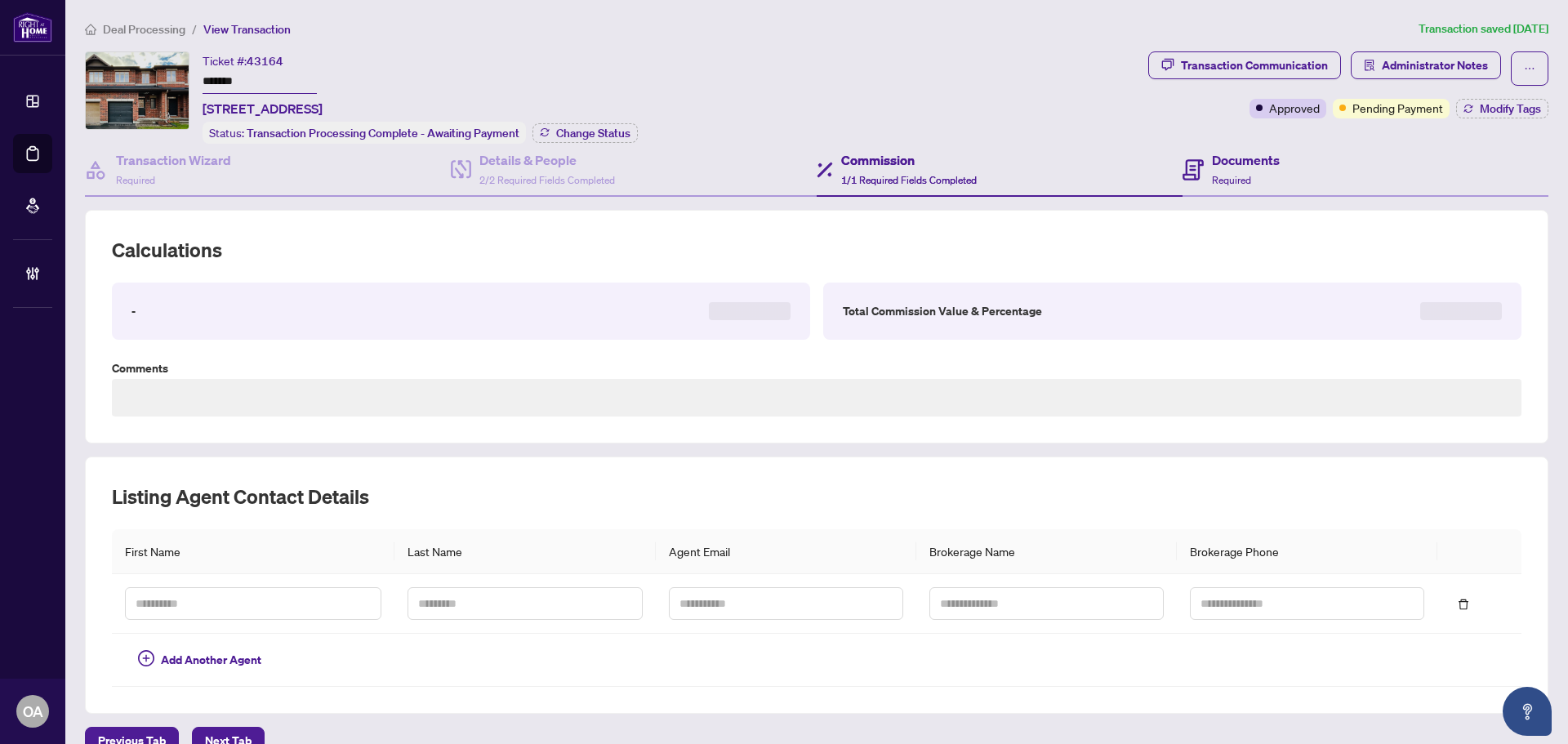
click at [1304, 193] on div "Documents Required" at bounding box center [1365, 170] width 366 height 53
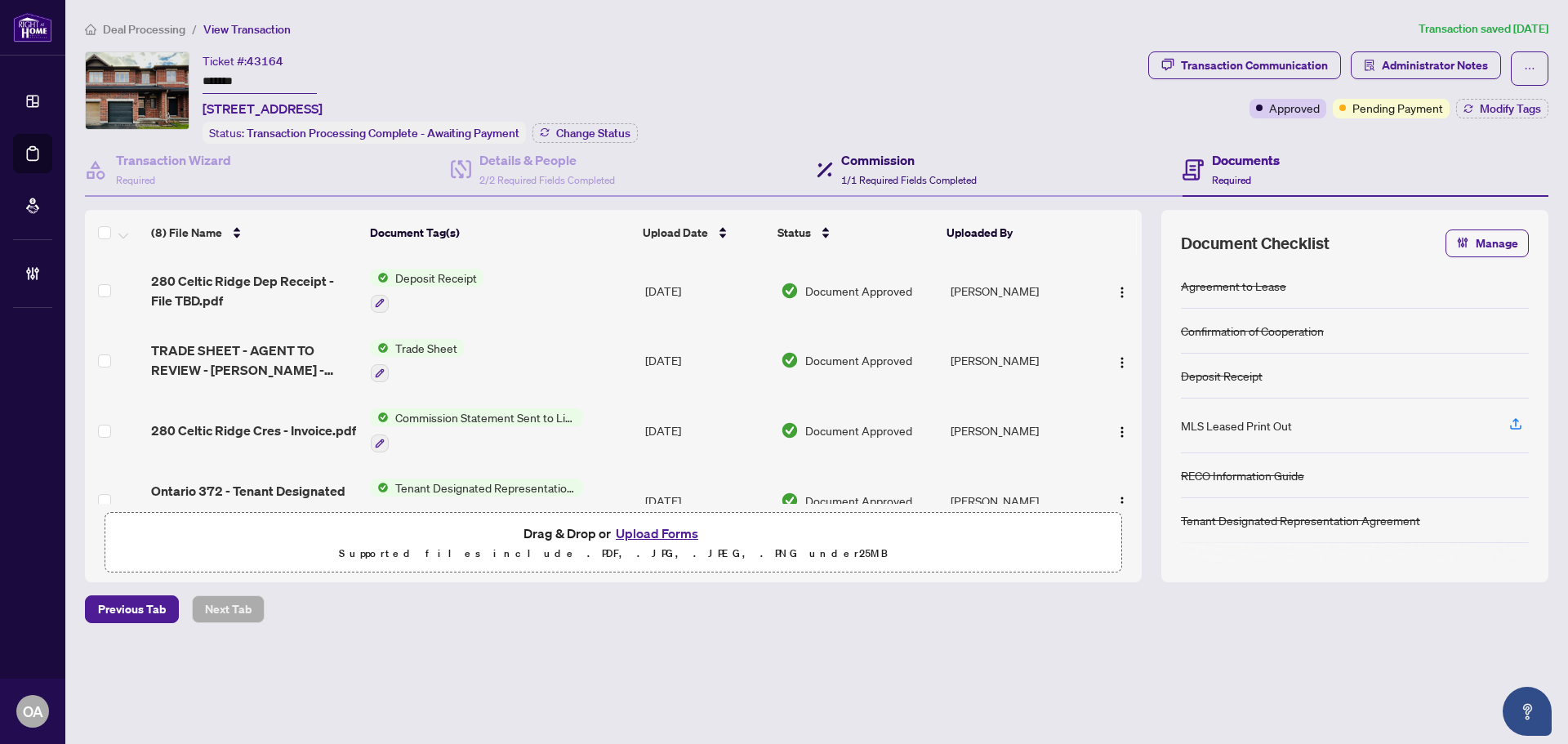
click at [932, 168] on div "Commission 1/1 Required Fields Completed" at bounding box center [909, 169] width 136 height 38
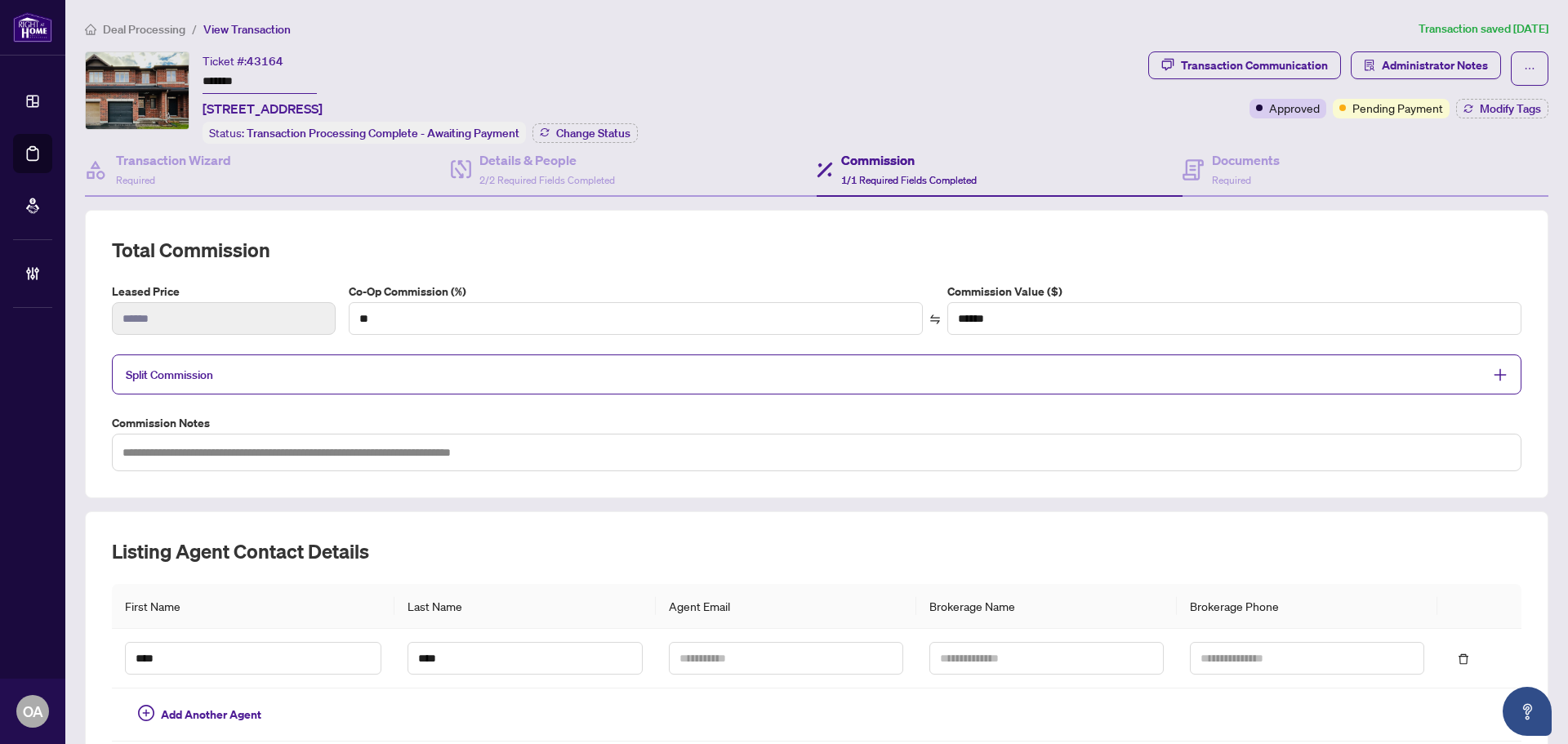
click at [141, 76] on img at bounding box center [137, 90] width 103 height 77
drag, startPoint x: 208, startPoint y: 106, endPoint x: 303, endPoint y: 109, distance: 95.0
click at [303, 109] on span "[STREET_ADDRESS]" at bounding box center [261, 108] width 120 height 20
click at [1212, 161] on h4 "Documents" at bounding box center [1245, 161] width 67 height 20
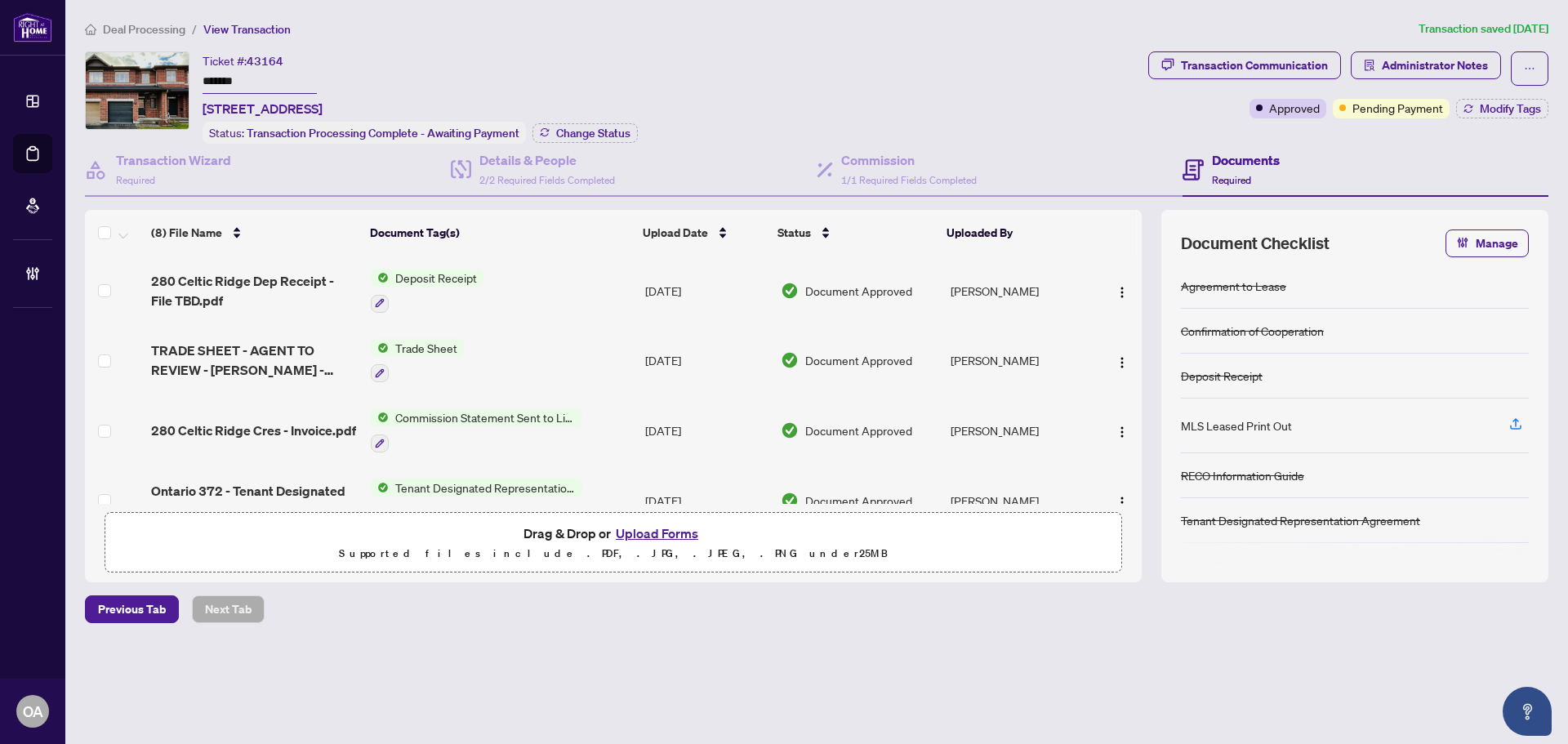
click at [517, 418] on span "Commission Statement Sent to Listing Brokerage" at bounding box center [486, 418] width 193 height 18
click at [286, 433] on span "280 Celtic Ridge Cres - Invoice.pdf" at bounding box center [253, 430] width 205 height 20
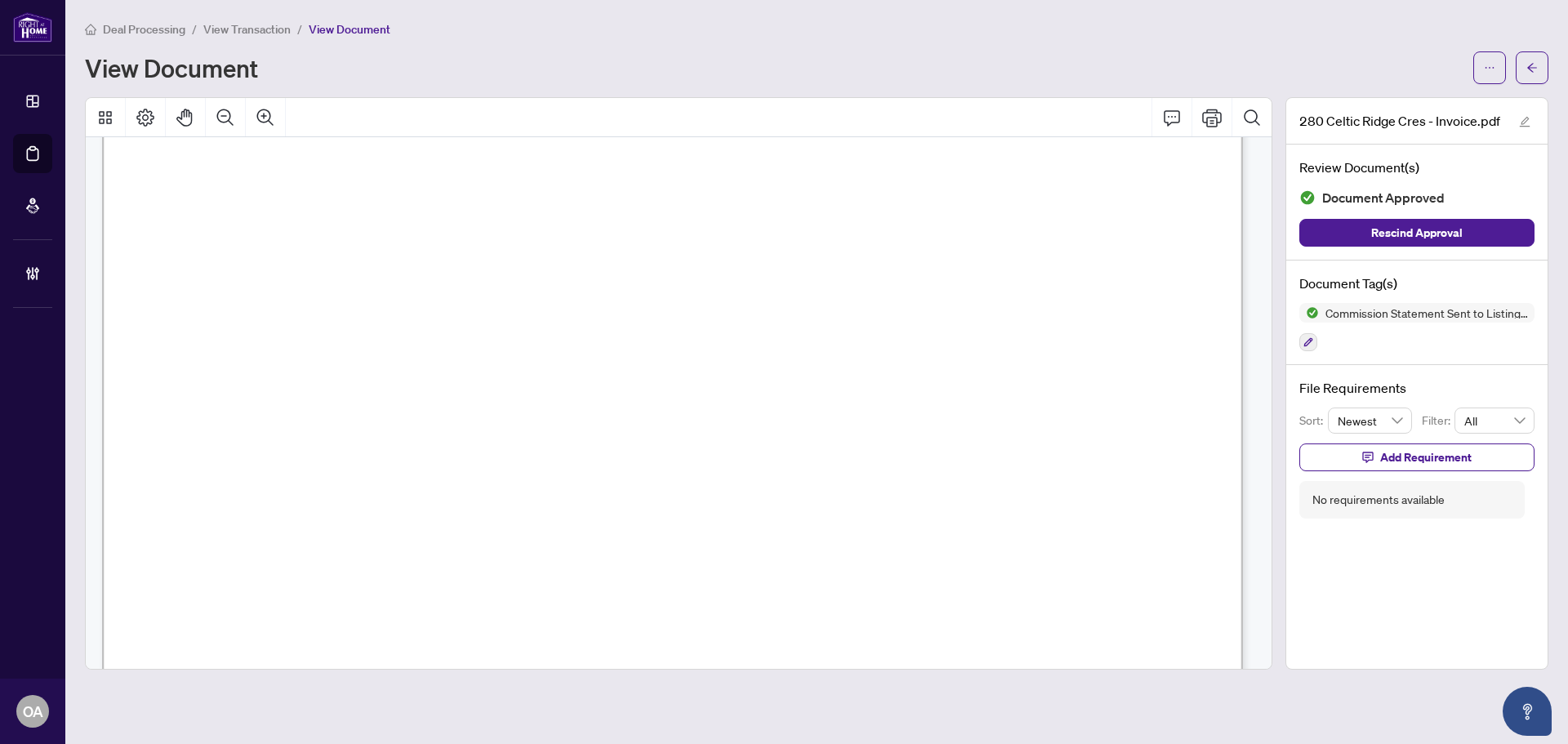
scroll to position [326, 0]
drag, startPoint x: 421, startPoint y: 306, endPoint x: 612, endPoint y: 321, distance: 191.6
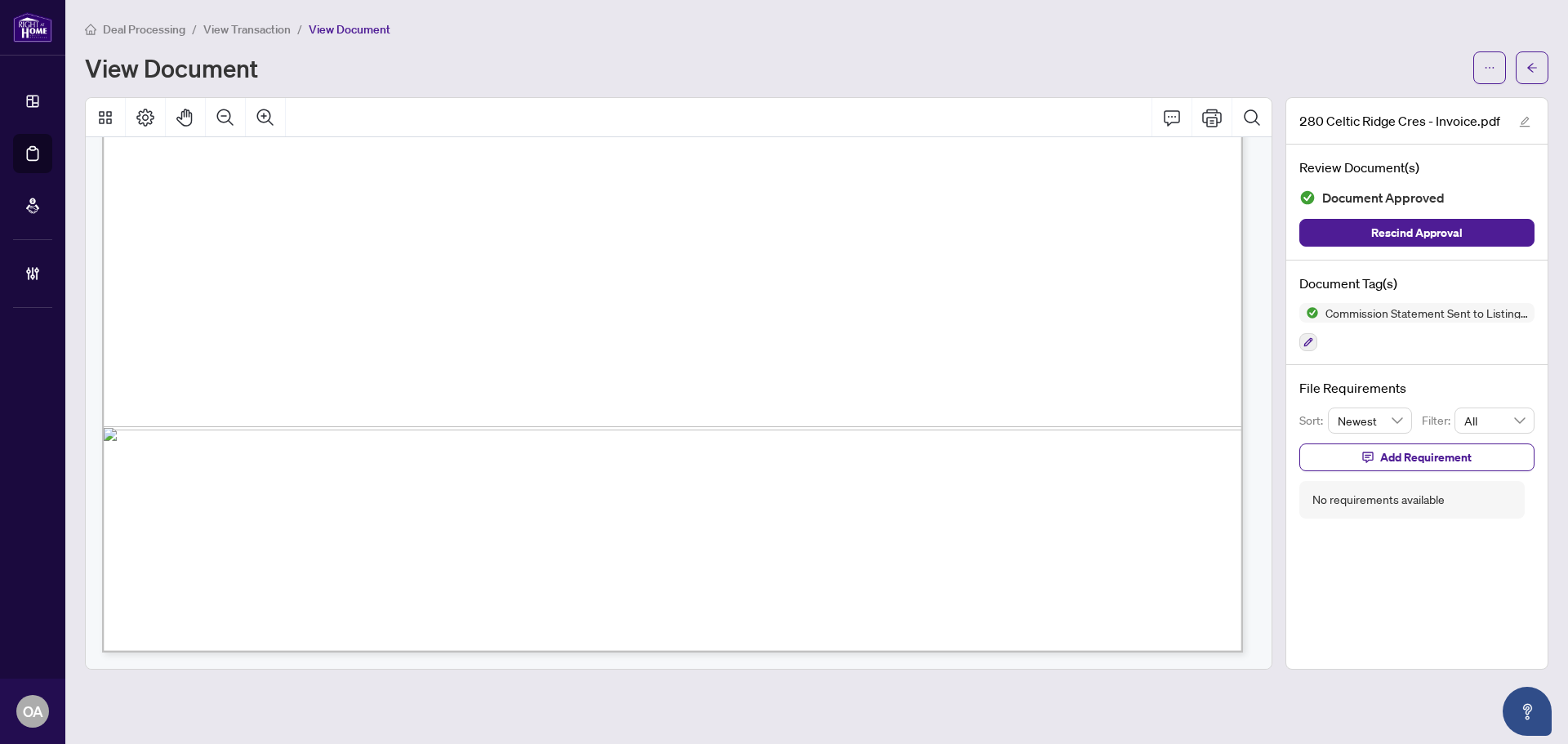
scroll to position [732, 0]
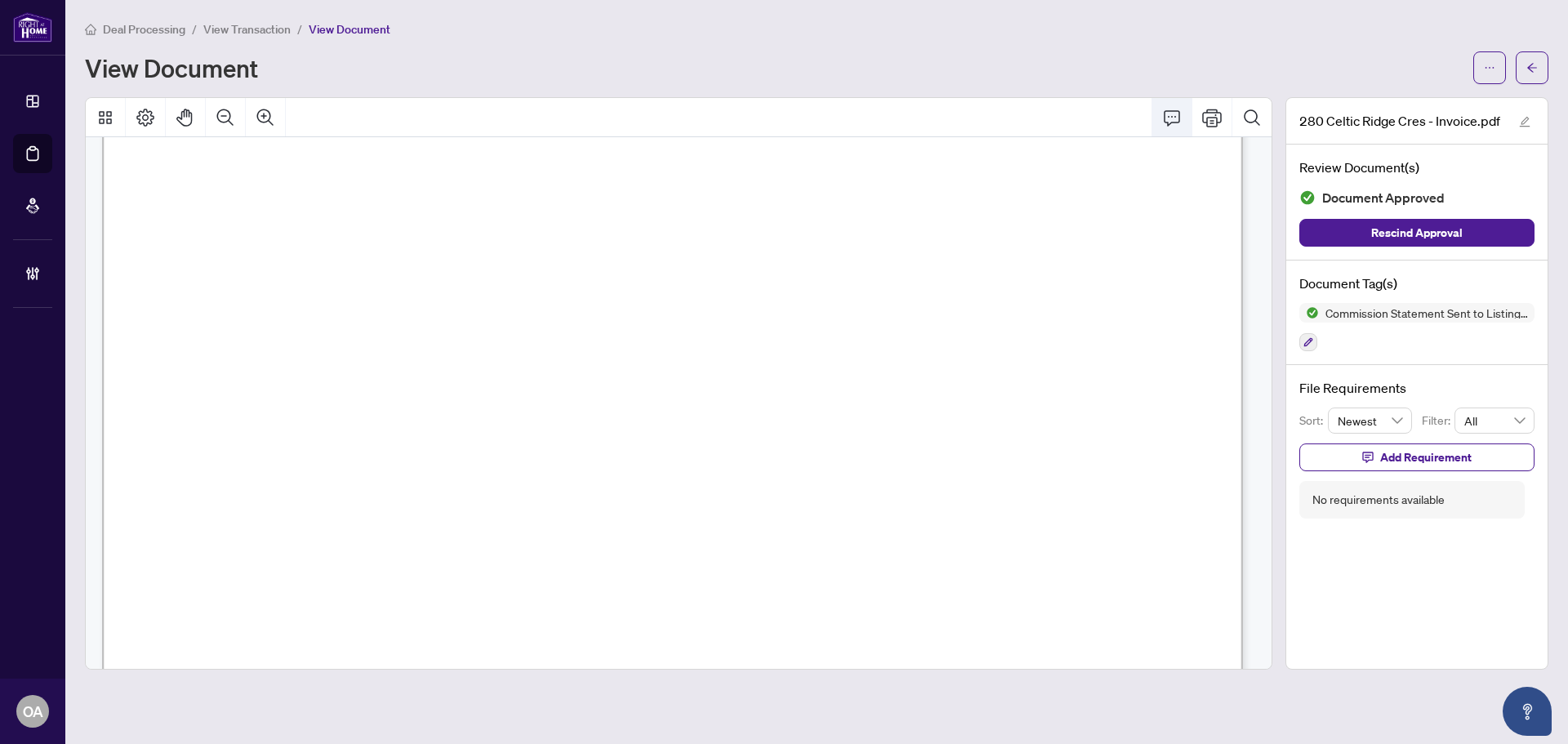
click at [1182, 127] on button "Comment" at bounding box center [1172, 118] width 39 height 39
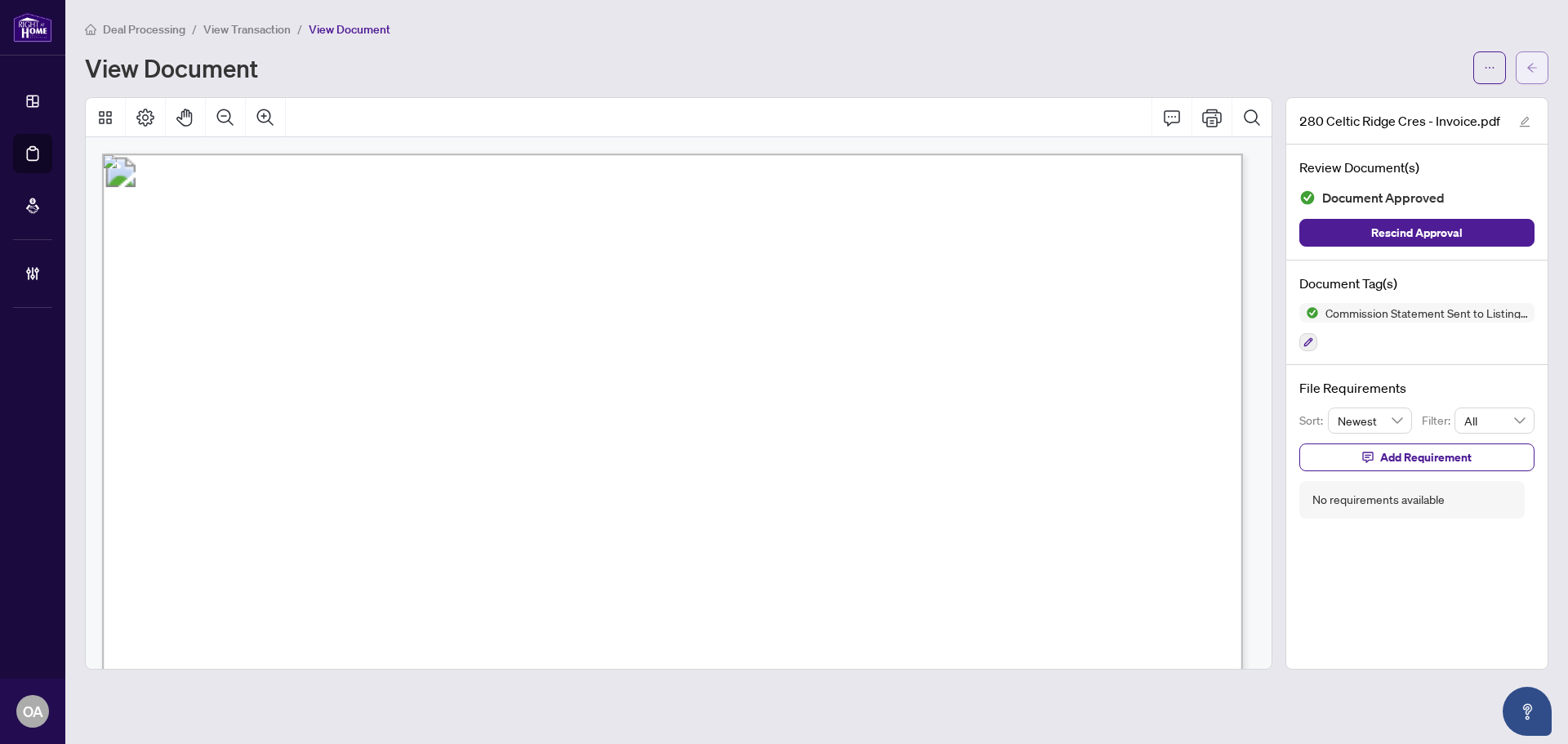
click at [1525, 64] on button "button" at bounding box center [1532, 67] width 33 height 33
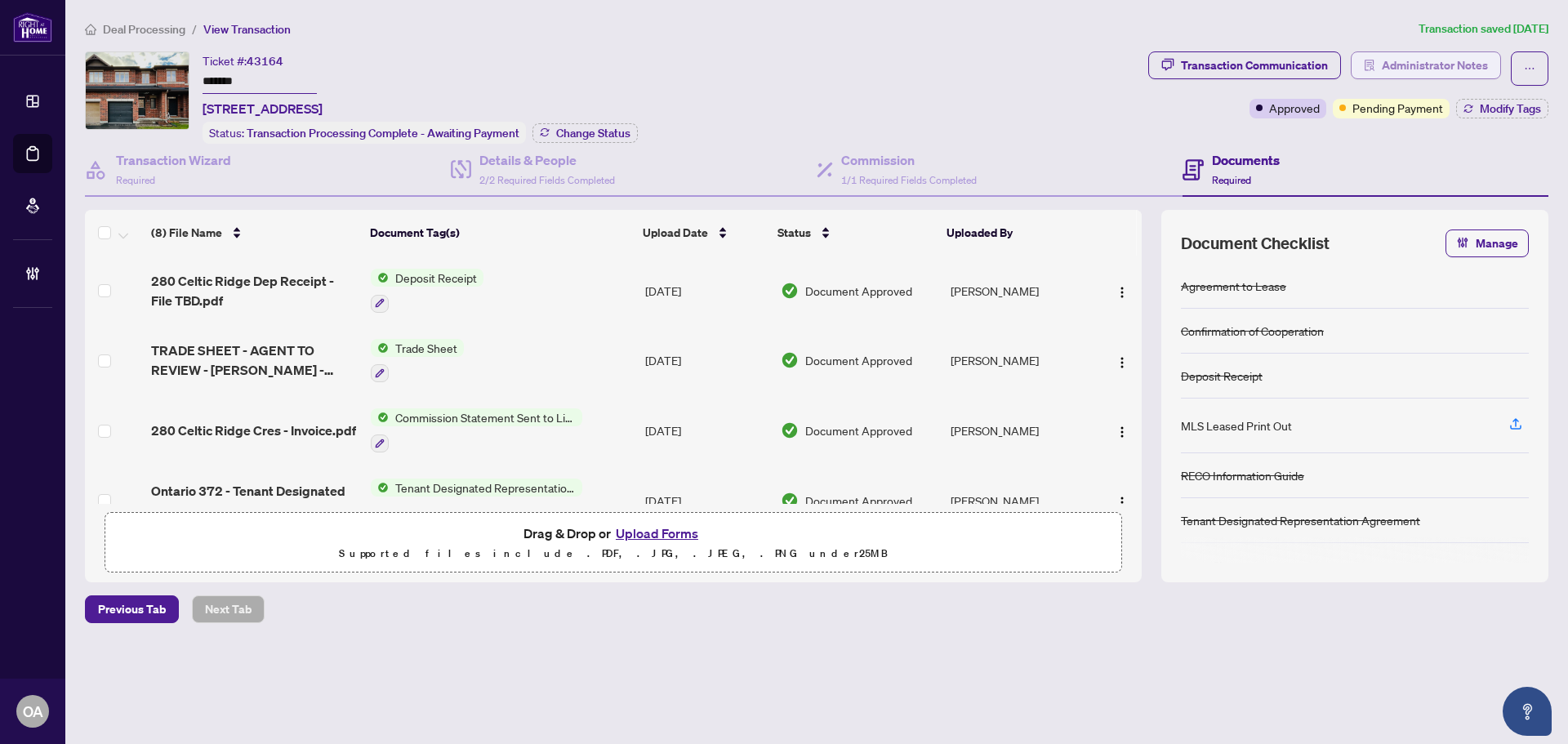
click at [1426, 54] on span "Administrator Notes" at bounding box center [1435, 65] width 106 height 26
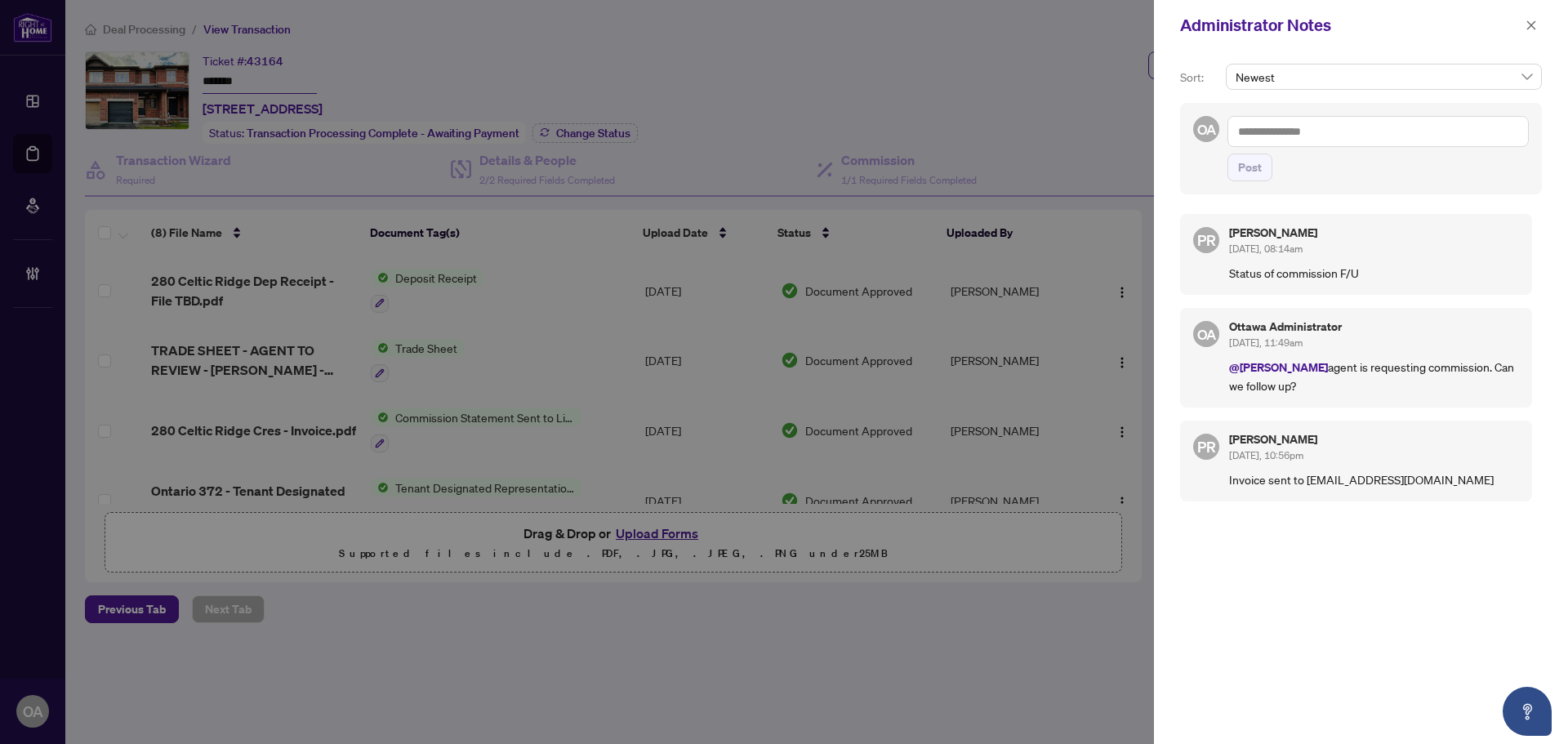
click at [1350, 143] on textarea at bounding box center [1378, 131] width 301 height 31
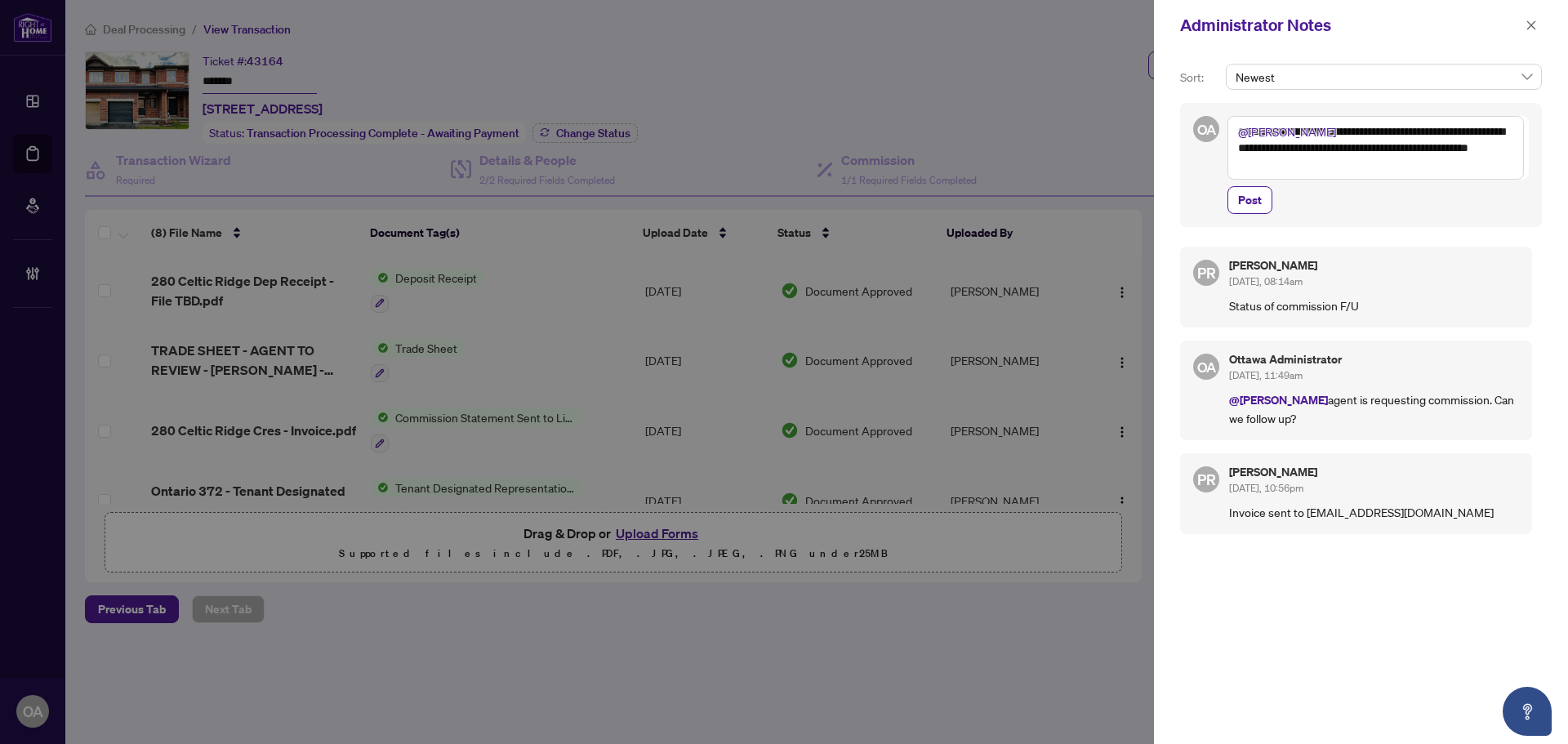
click at [1239, 132] on textarea "**********" at bounding box center [1376, 148] width 296 height 64
click at [1486, 168] on textarea "**********" at bounding box center [1376, 148] width 296 height 64
click at [1253, 168] on textarea "**********" at bounding box center [1376, 148] width 296 height 64
type textarea "**********"
click at [1202, 179] on div "**********" at bounding box center [1361, 165] width 362 height 124
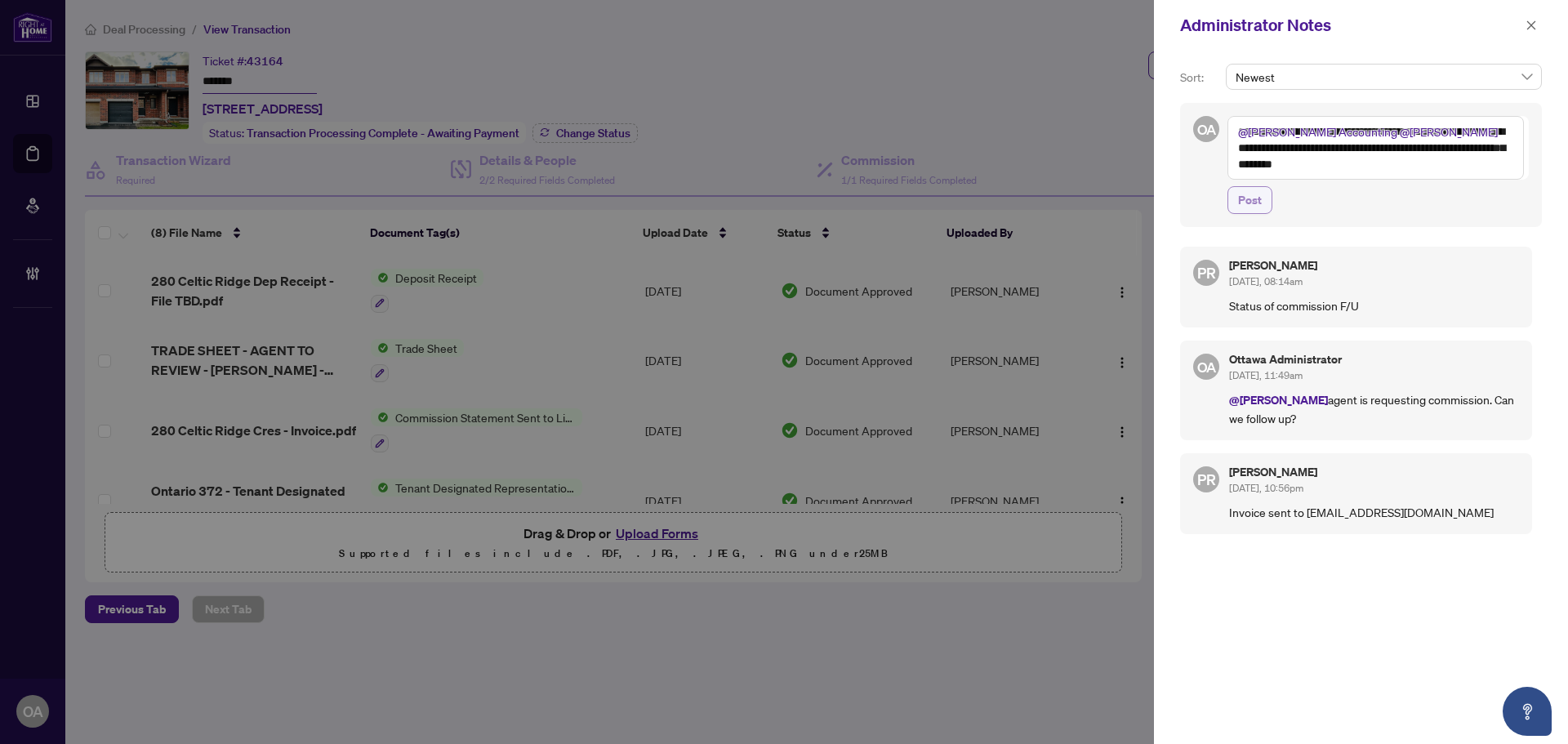
click at [1249, 201] on span "Post" at bounding box center [1250, 200] width 24 height 26
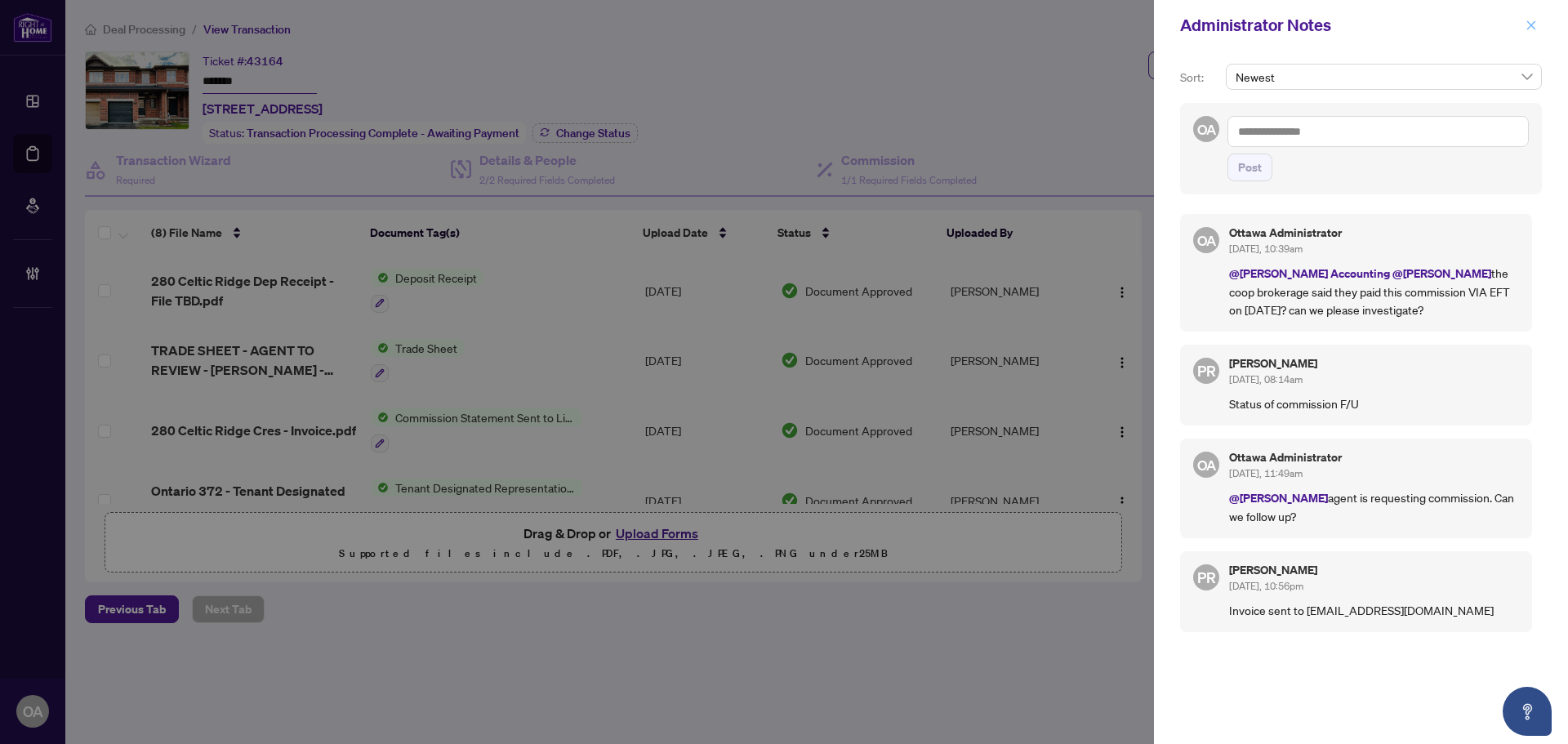
click at [1531, 25] on icon "close" at bounding box center [1531, 25] width 12 height 12
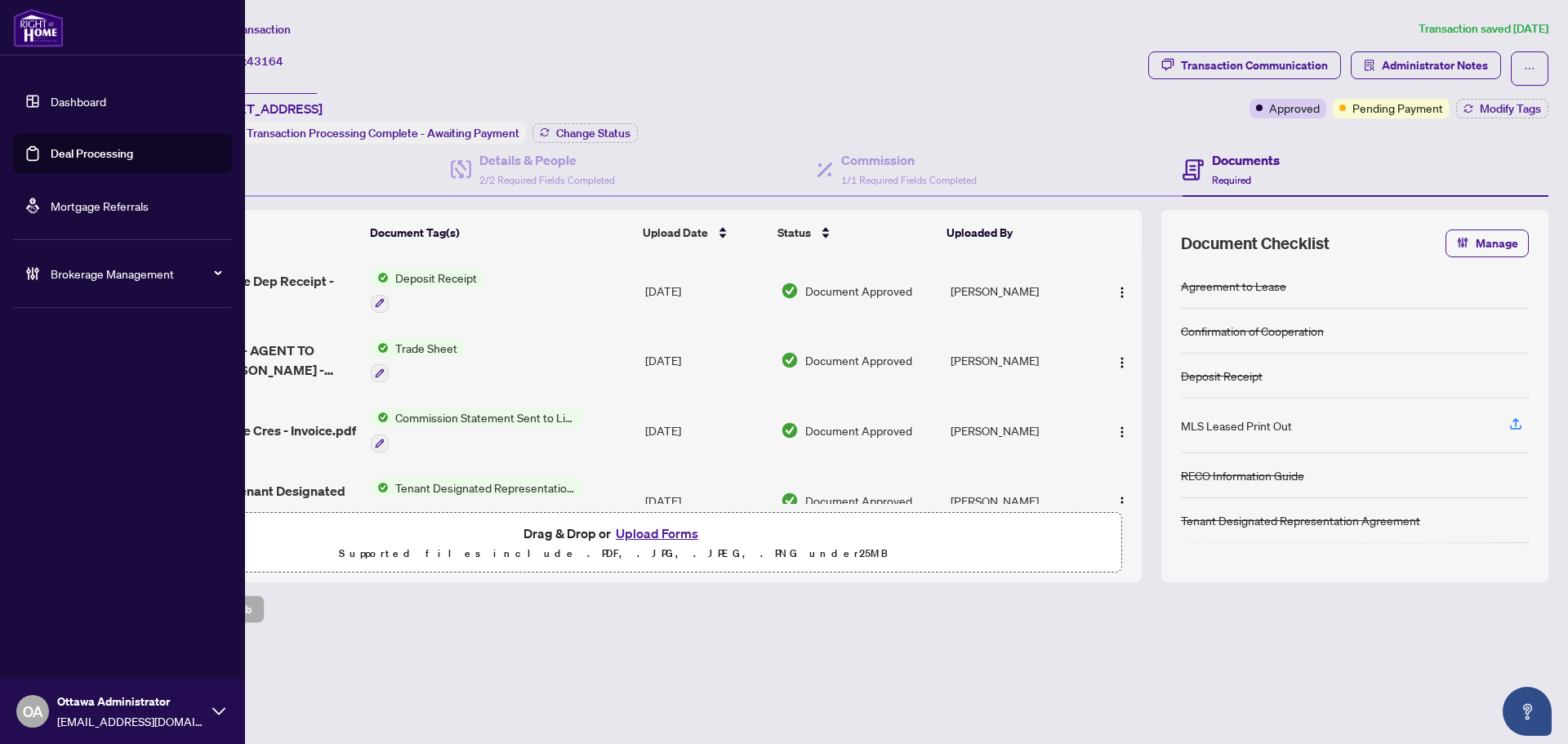
click at [51, 152] on link "Deal Processing" at bounding box center [91, 153] width 82 height 15
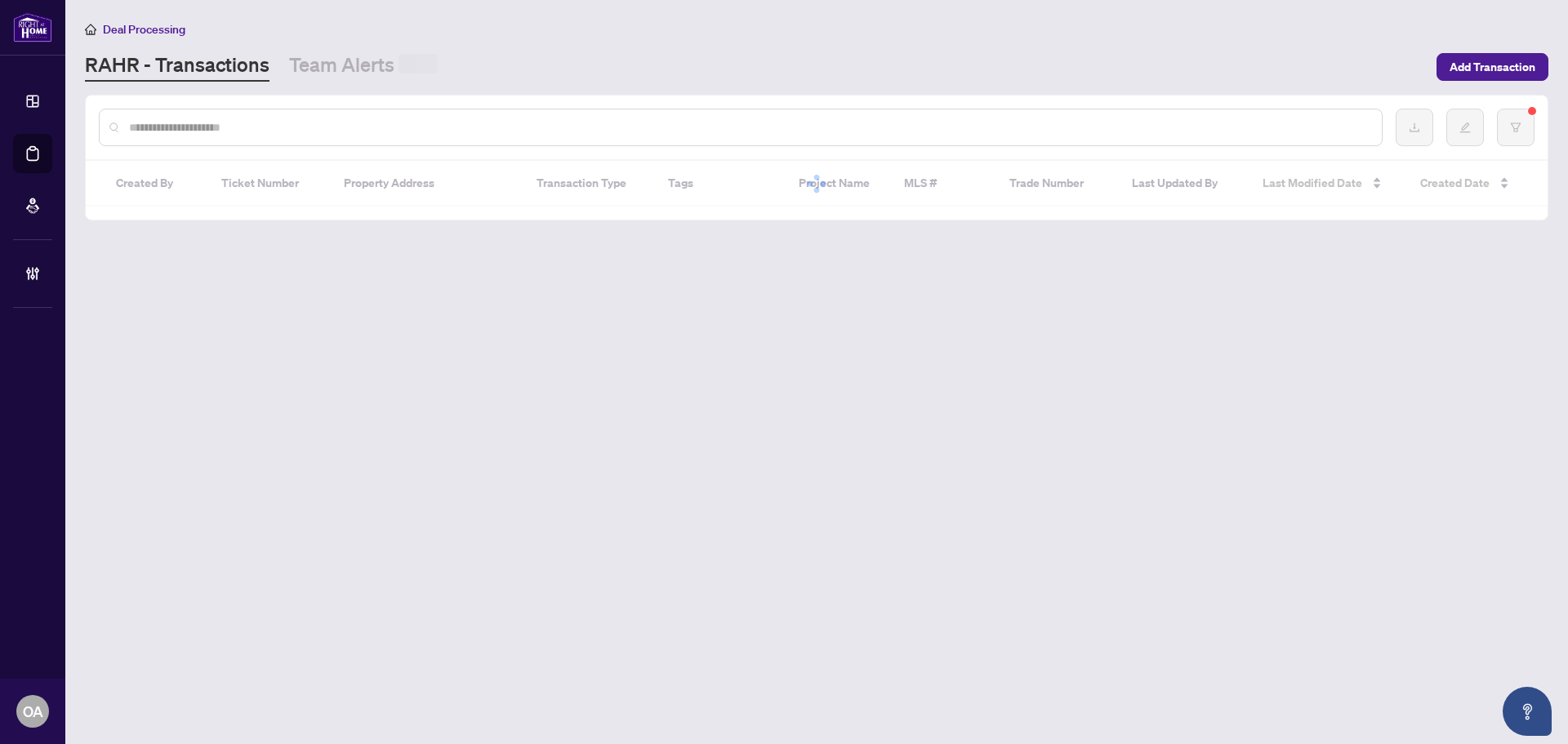
click at [302, 135] on input "text" at bounding box center [749, 128] width 1239 height 18
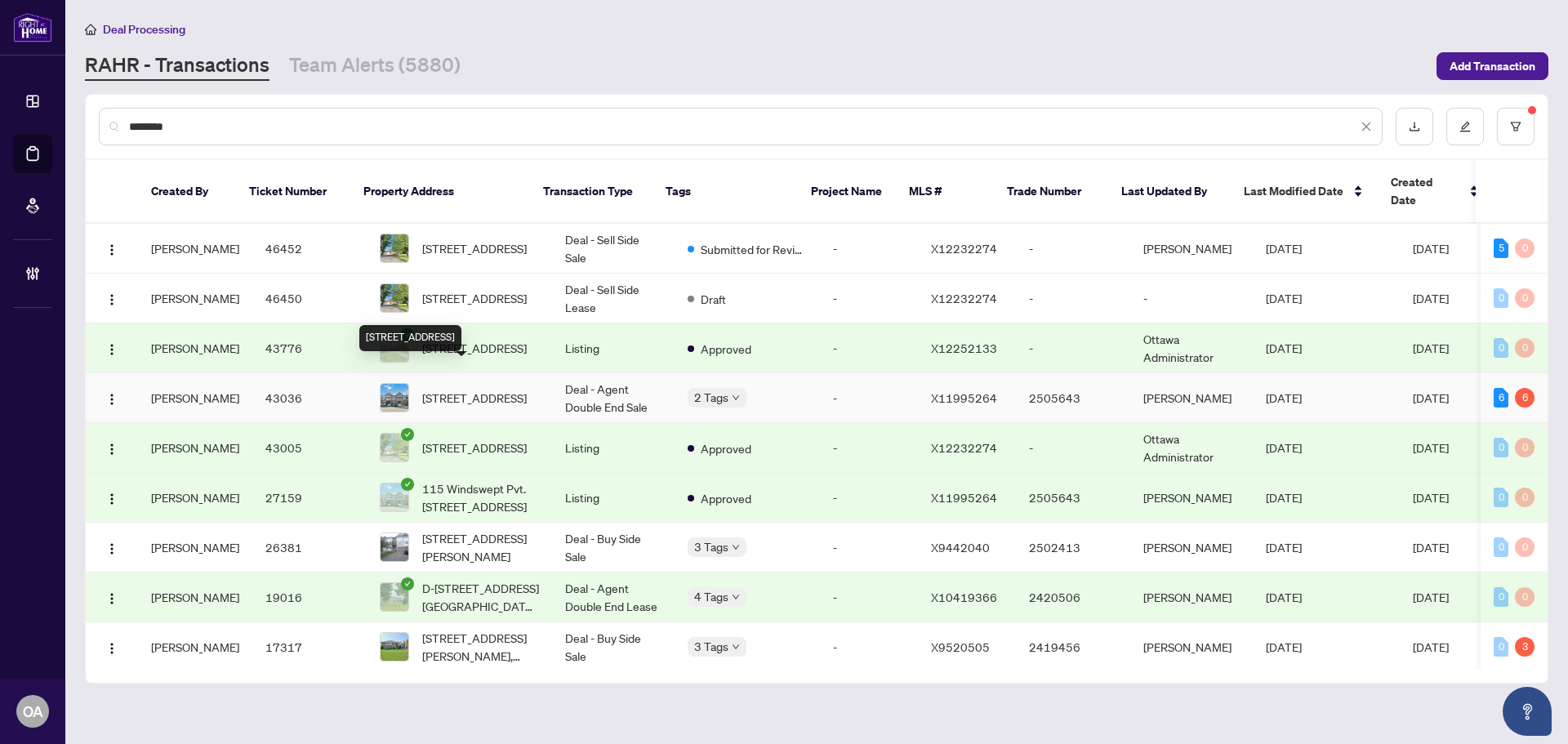
type input "********"
click at [503, 389] on span "[STREET_ADDRESS]" at bounding box center [474, 398] width 105 height 18
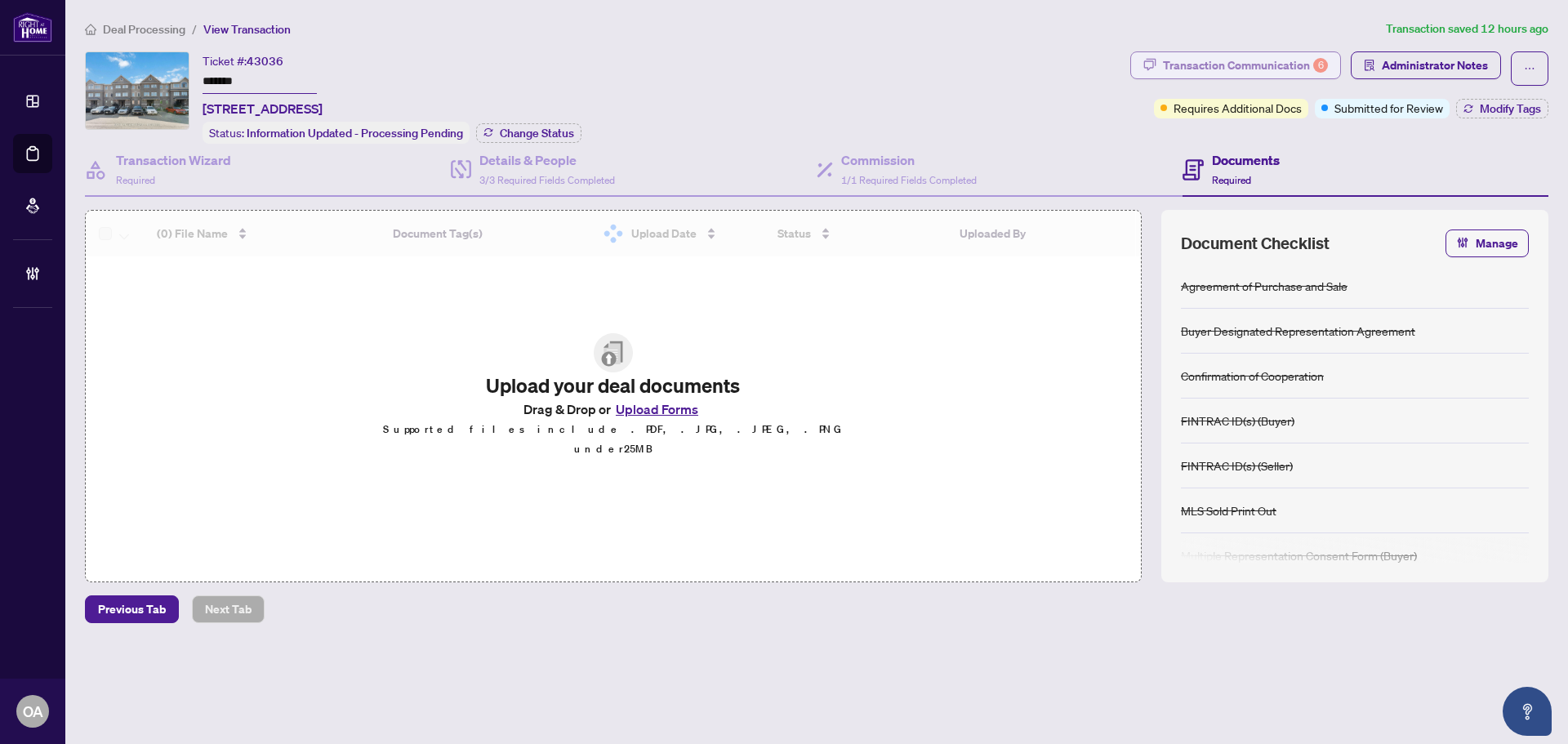
click at [1291, 67] on div "Transaction Communication 6" at bounding box center [1245, 65] width 165 height 26
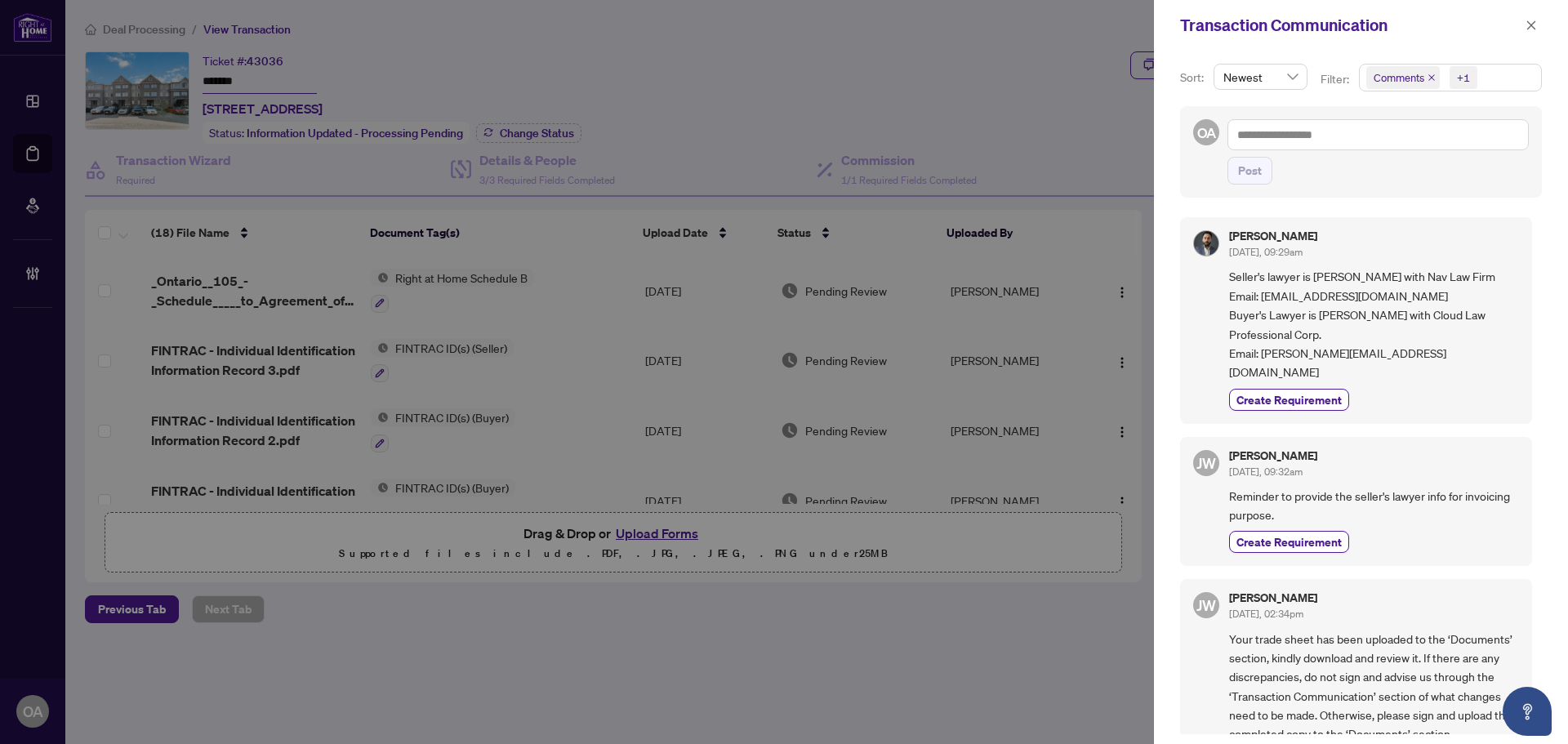
click at [1432, 74] on icon "close" at bounding box center [1431, 77] width 8 height 8
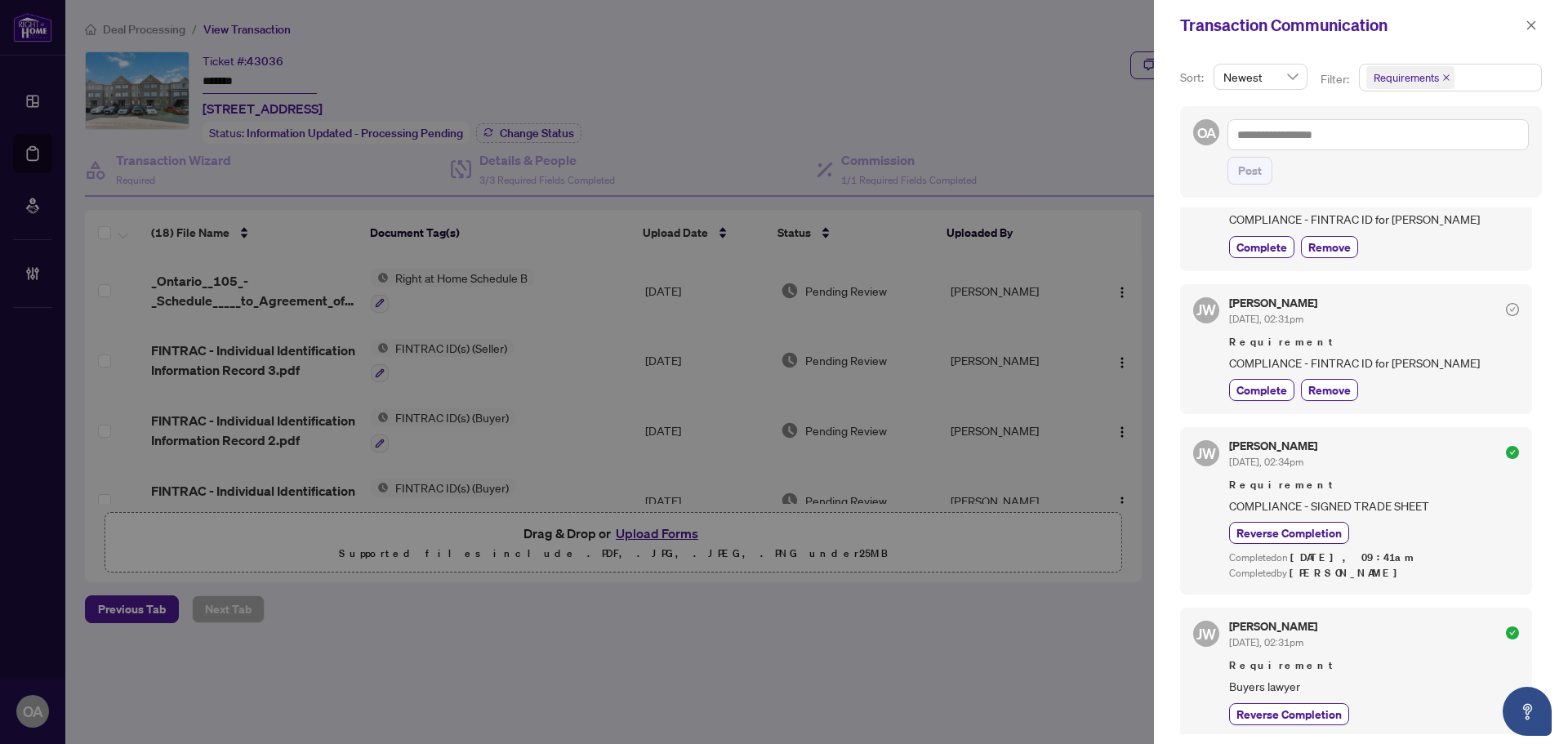
scroll to position [654, 0]
click at [1540, 22] on button "button" at bounding box center [1531, 26] width 21 height 20
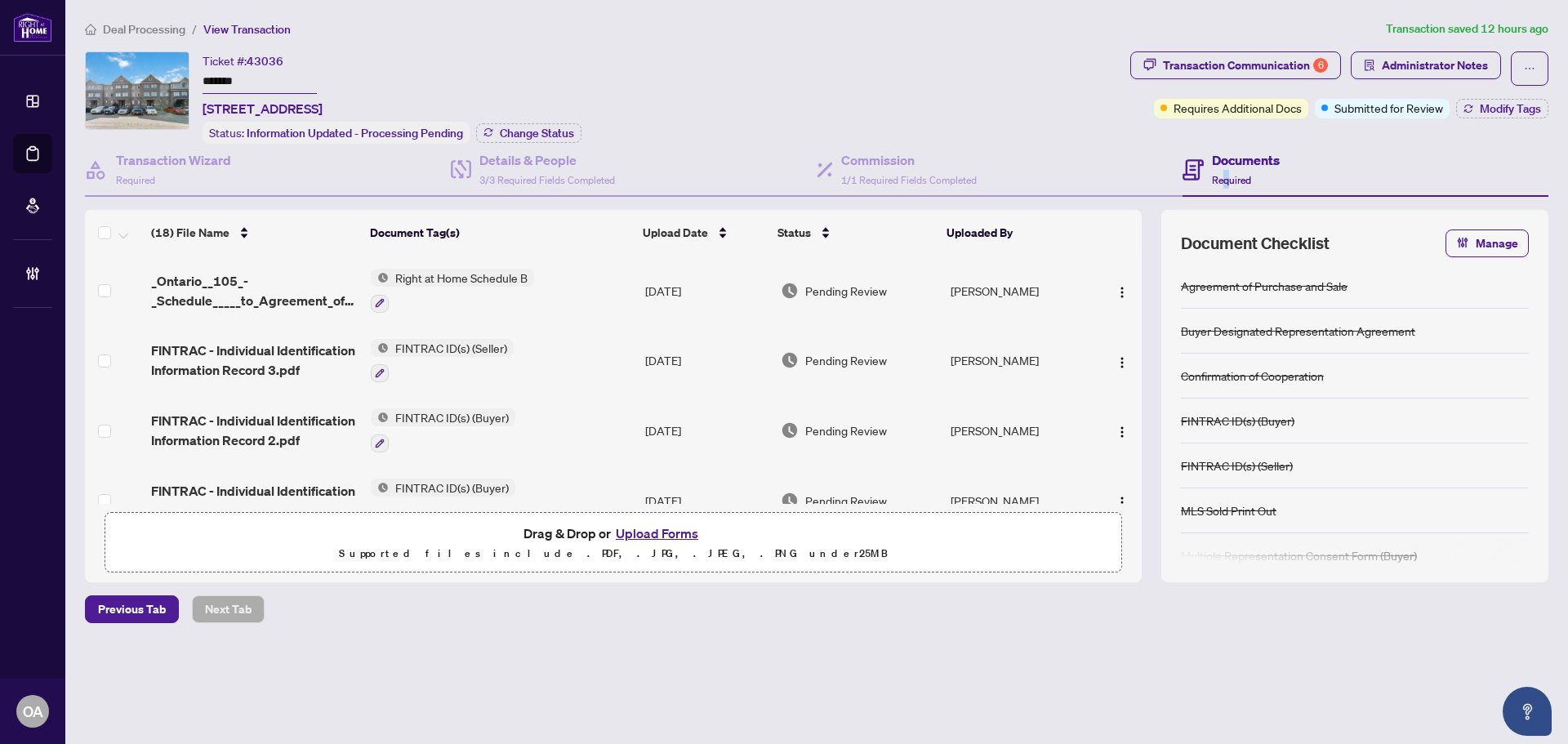
click at [1227, 168] on div "Documents Required" at bounding box center [1245, 169] width 67 height 38
click at [897, 168] on div "Commission 1/1 Required Fields Completed" at bounding box center [909, 169] width 136 height 38
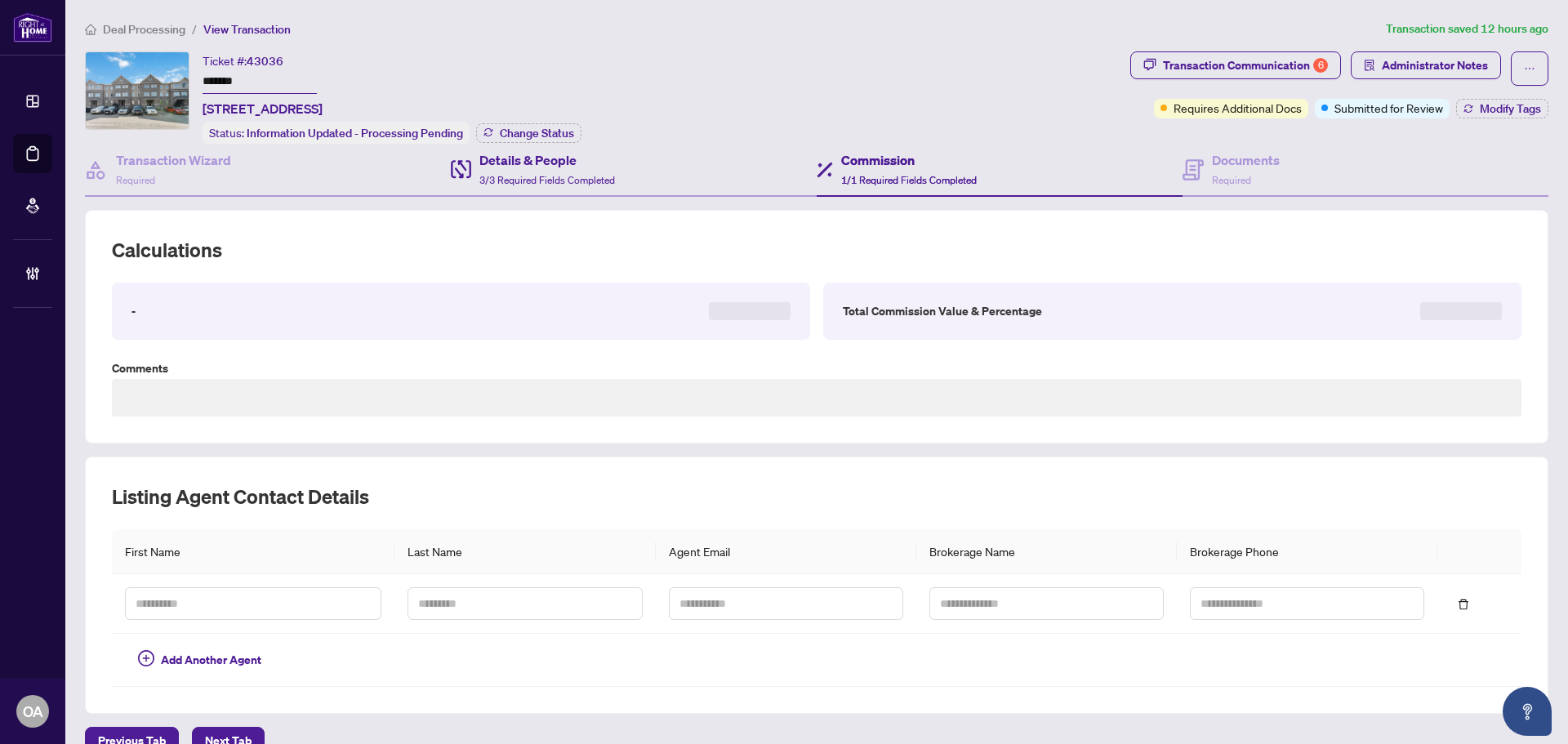
type textarea "**********"
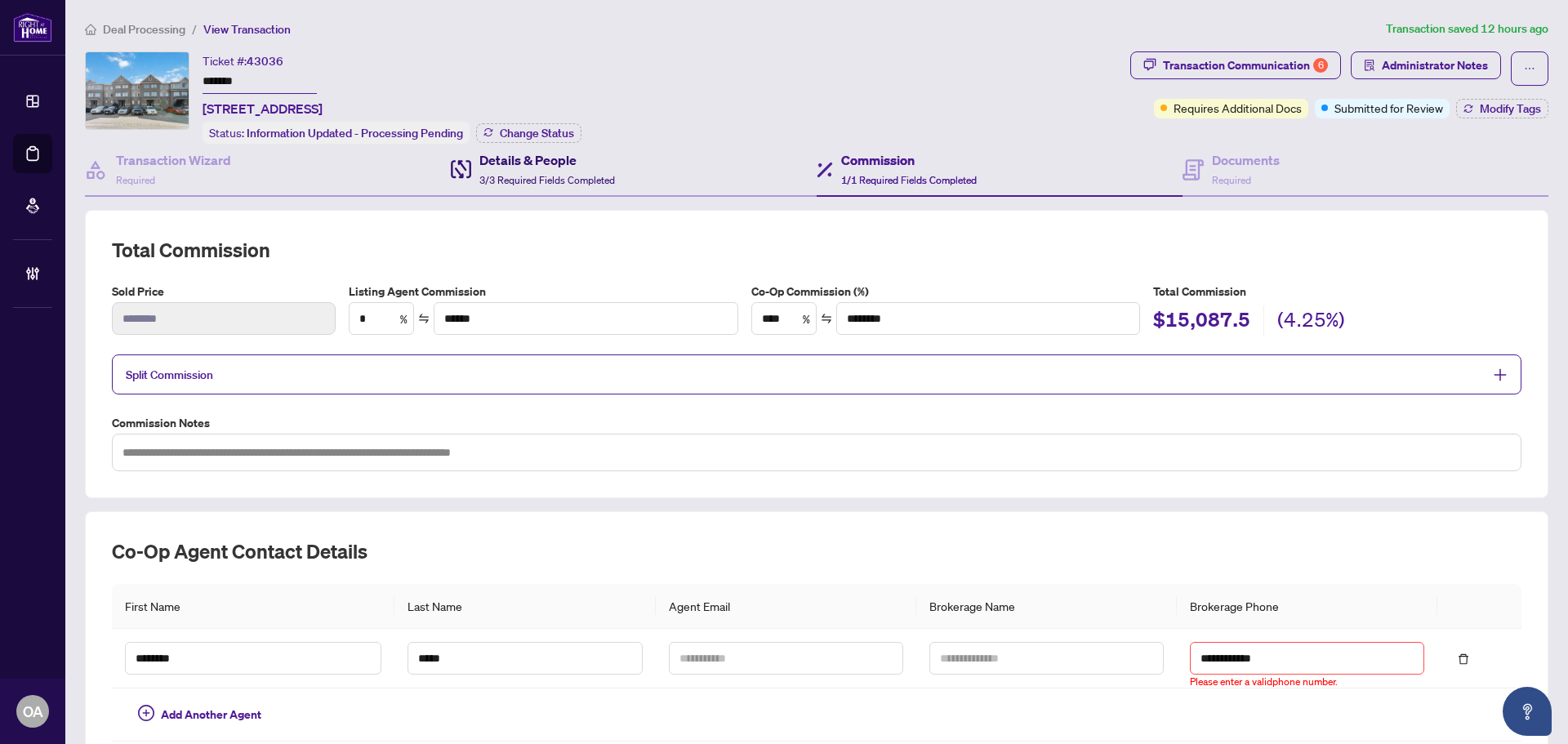
click at [544, 170] on div "Details & People 3/3 Required Fields Completed" at bounding box center [547, 169] width 136 height 38
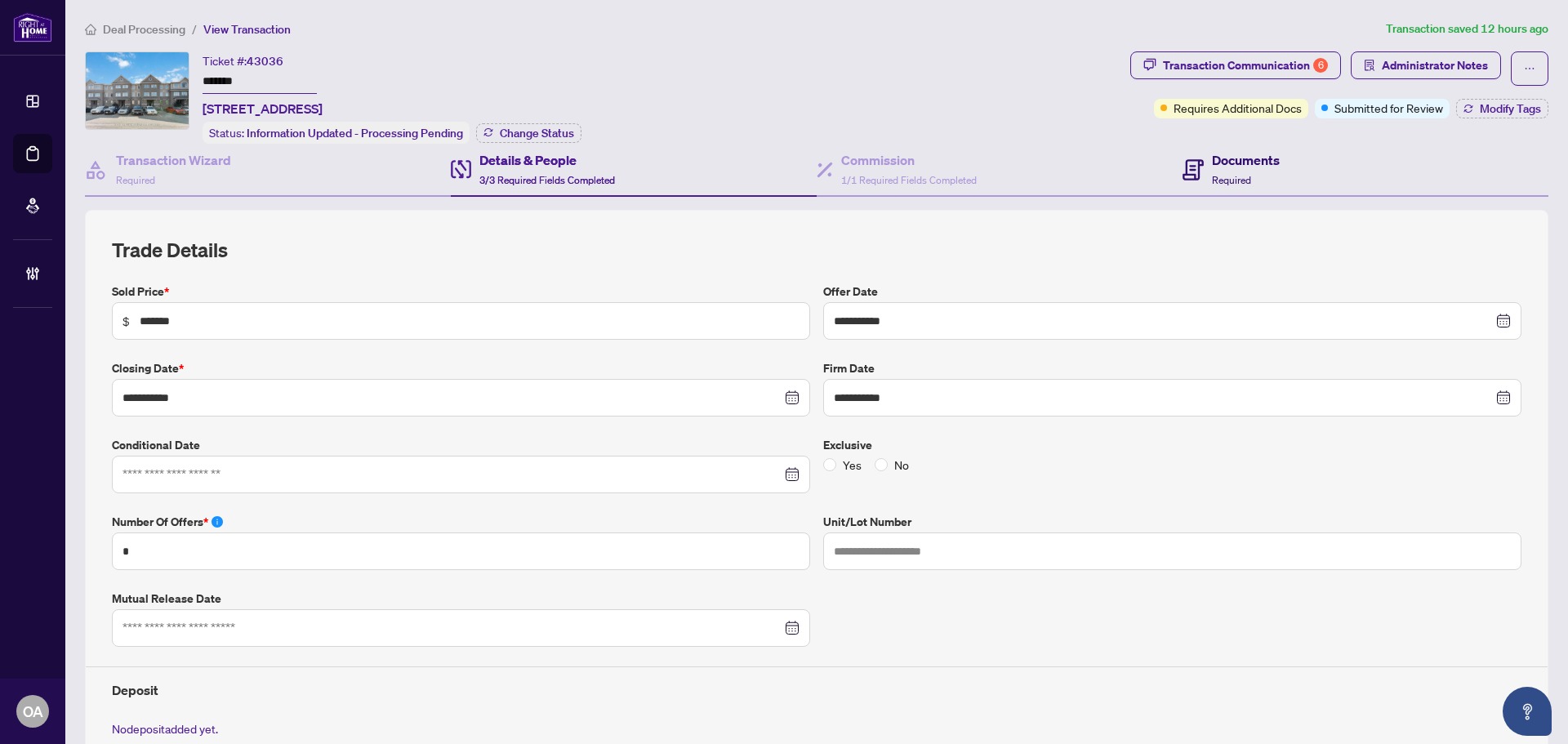
click at [1233, 160] on h4 "Documents" at bounding box center [1245, 161] width 67 height 20
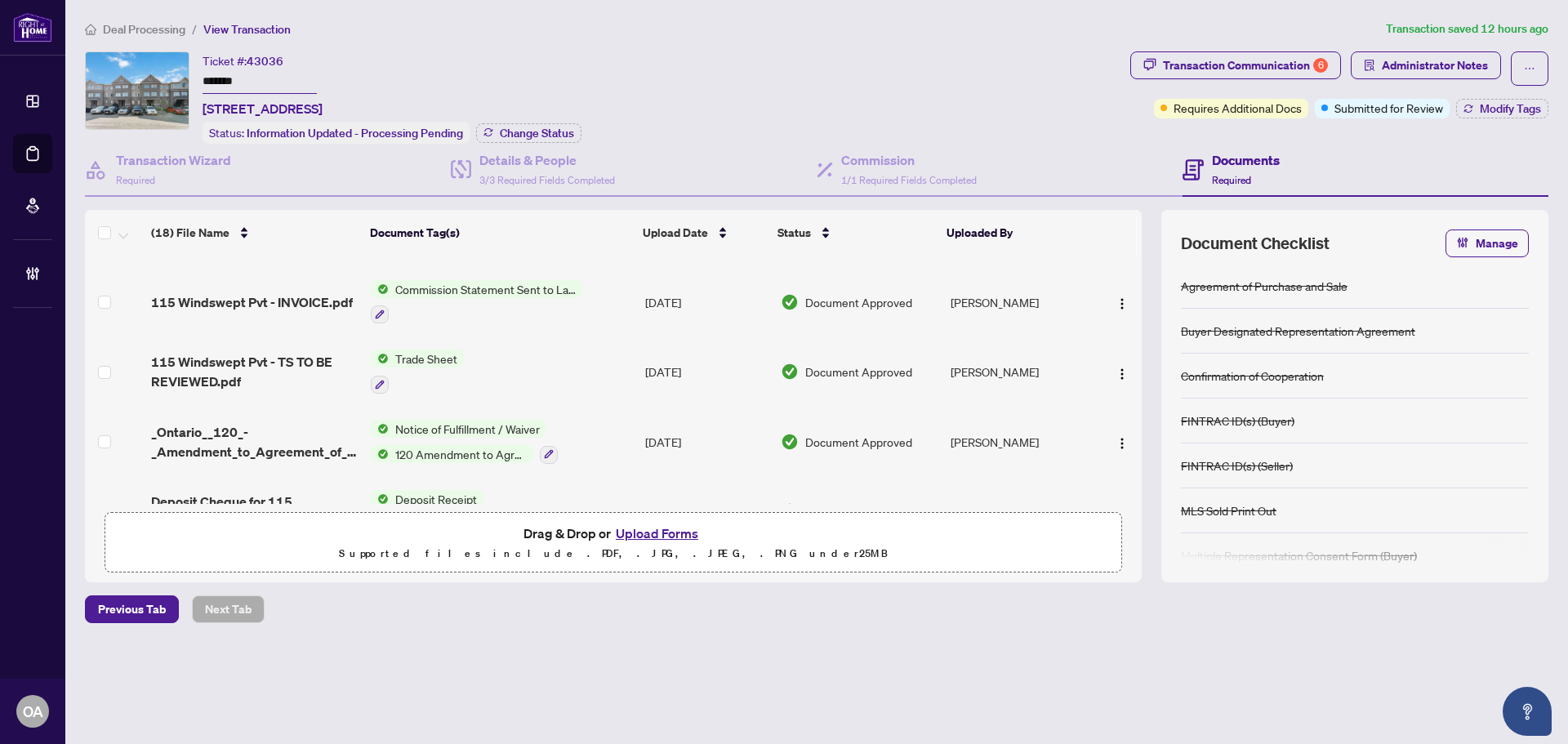
scroll to position [245, 0]
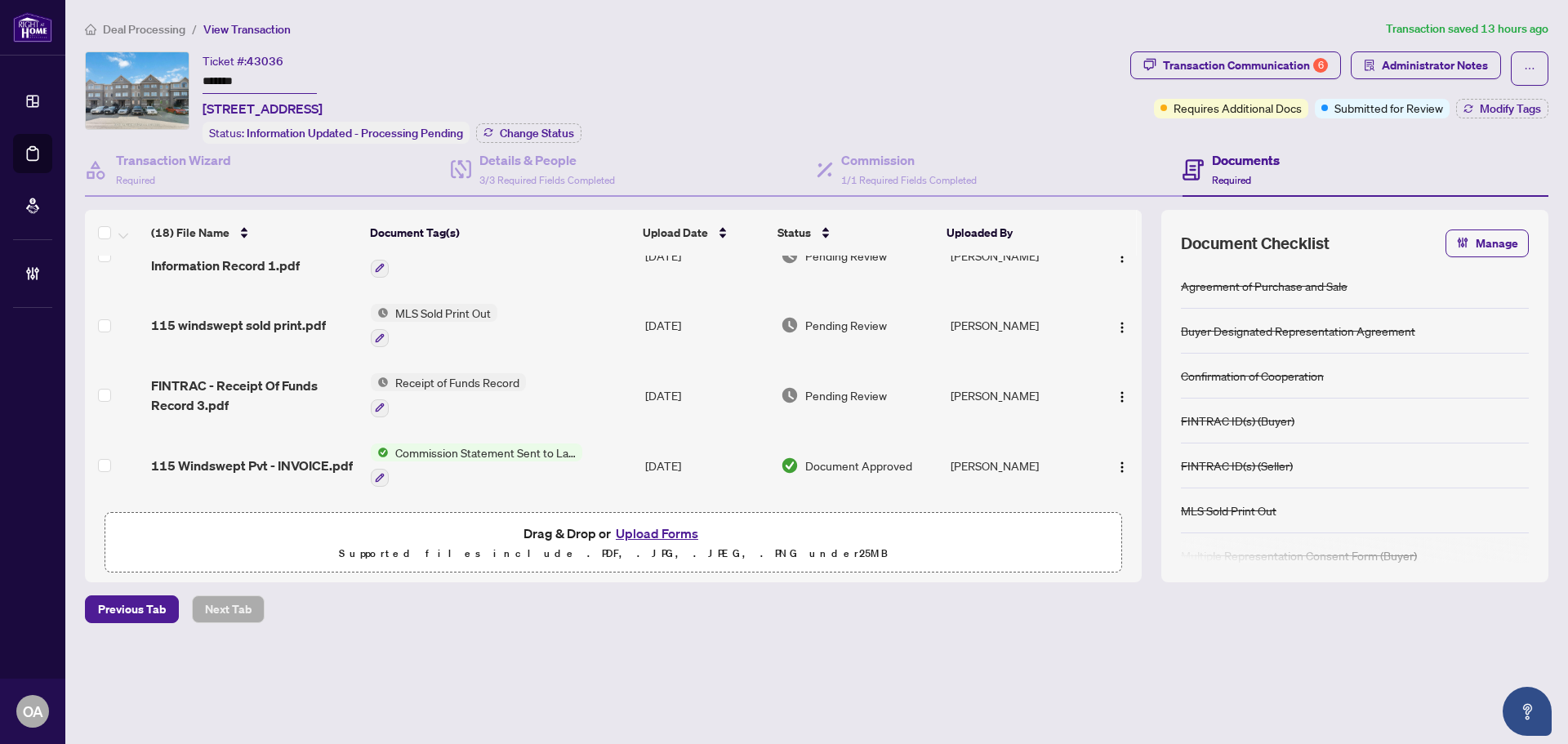
click at [225, 393] on span "FINTRAC - Receipt Of Funds Record 3.pdf" at bounding box center [254, 395] width 207 height 39
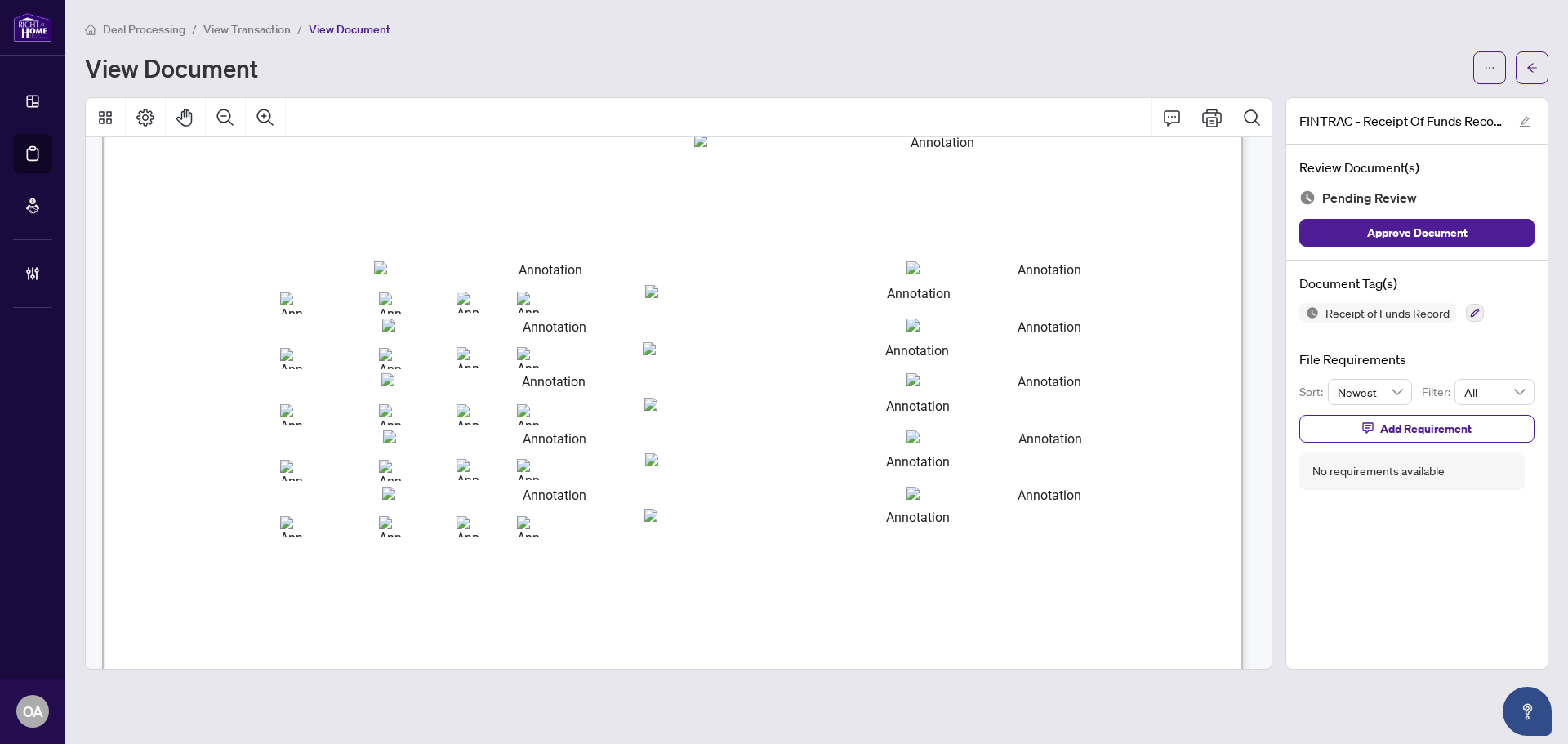
scroll to position [1552, 0]
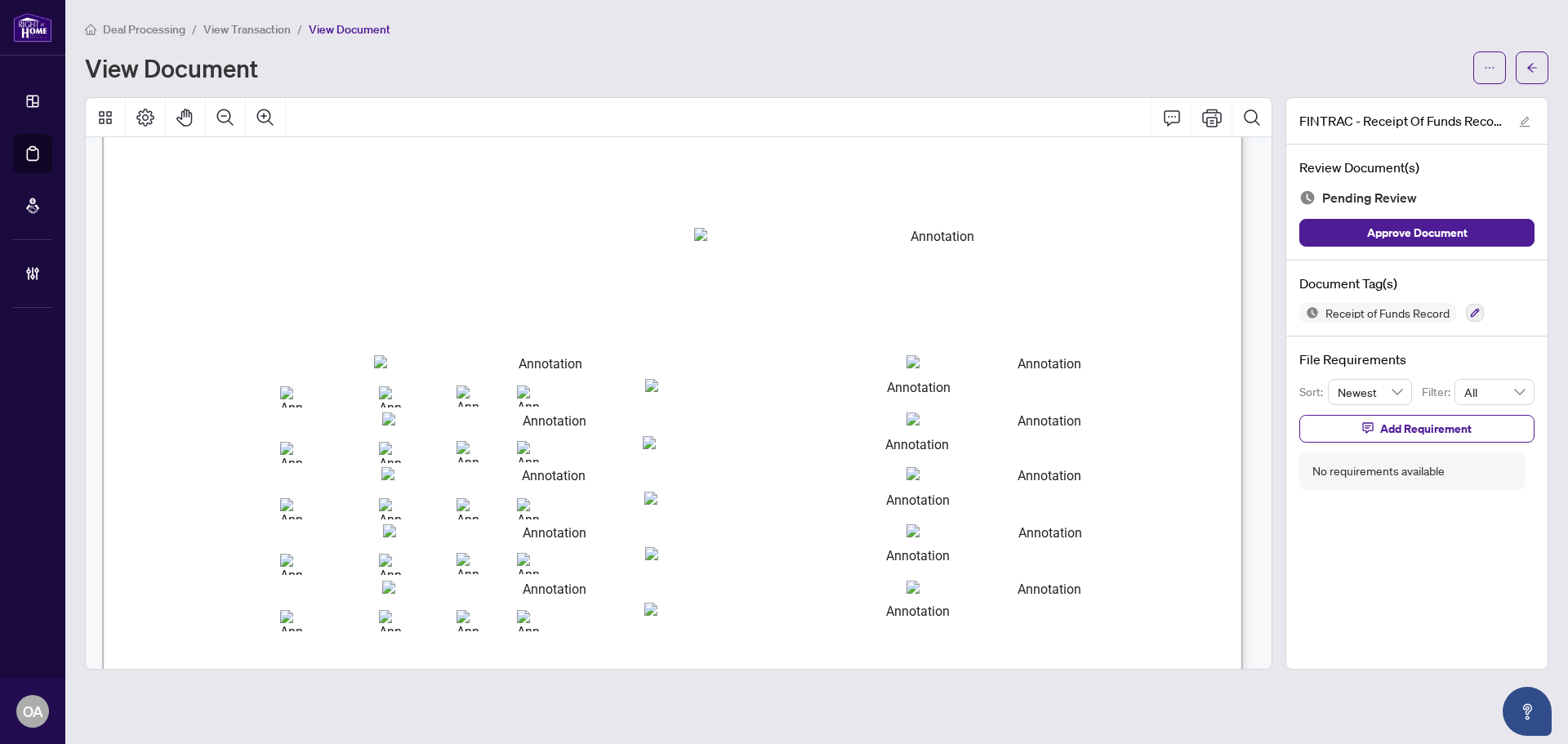
scroll to position [1633, 0]
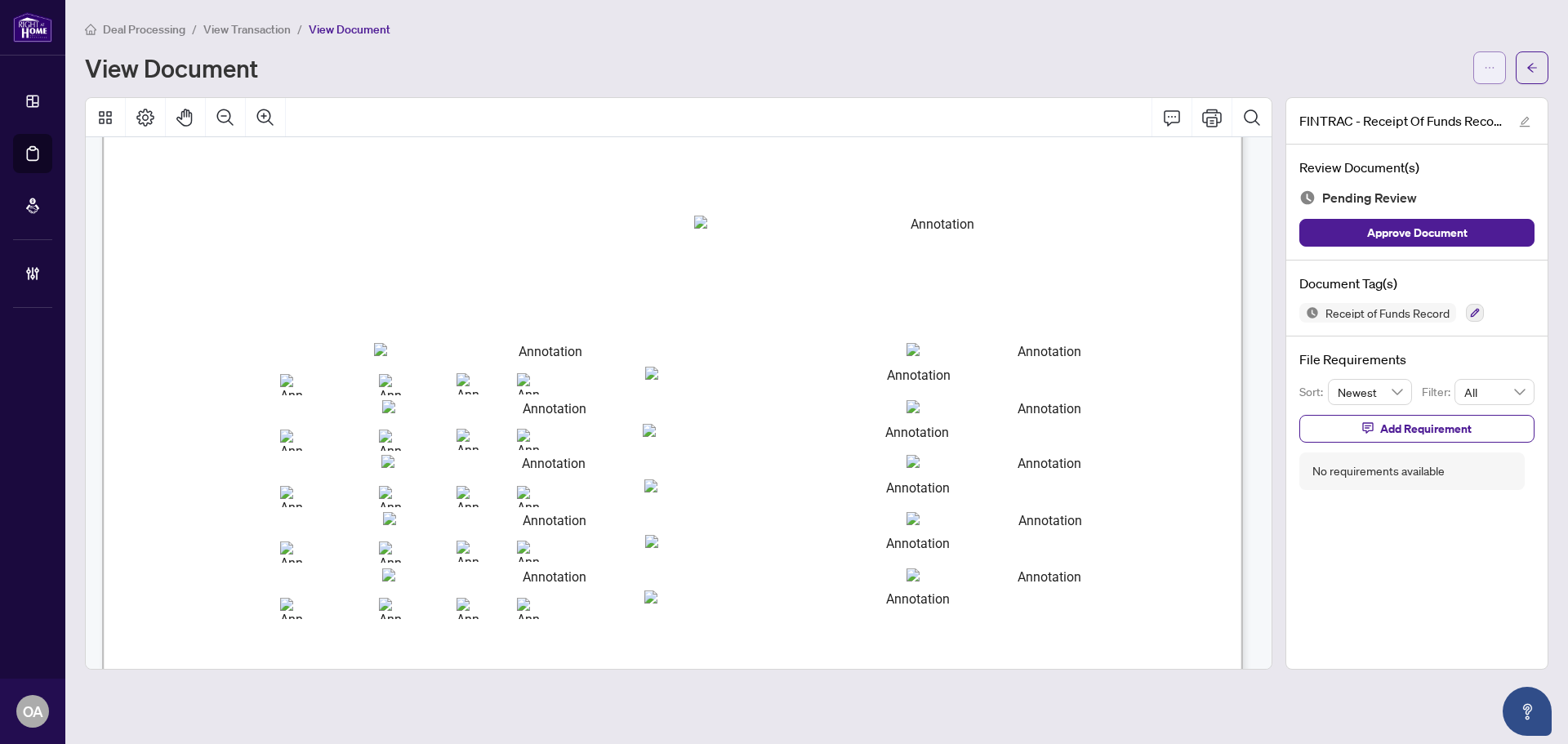
click at [1486, 70] on icon "ellipsis" at bounding box center [1489, 67] width 12 height 12
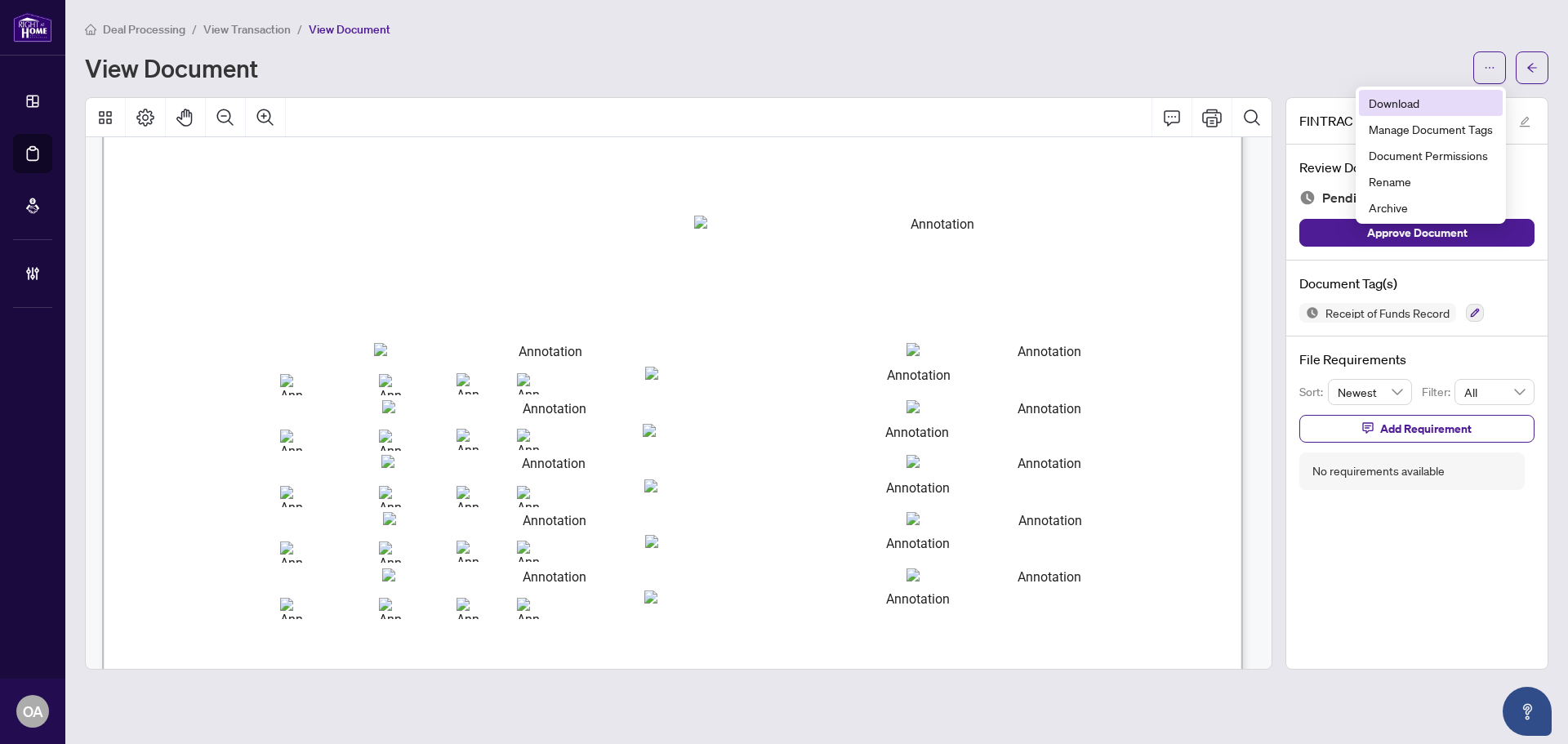
click at [1438, 100] on span "Download" at bounding box center [1431, 103] width 124 height 18
click at [1533, 67] on icon "arrow-left" at bounding box center [1532, 67] width 10 height 9
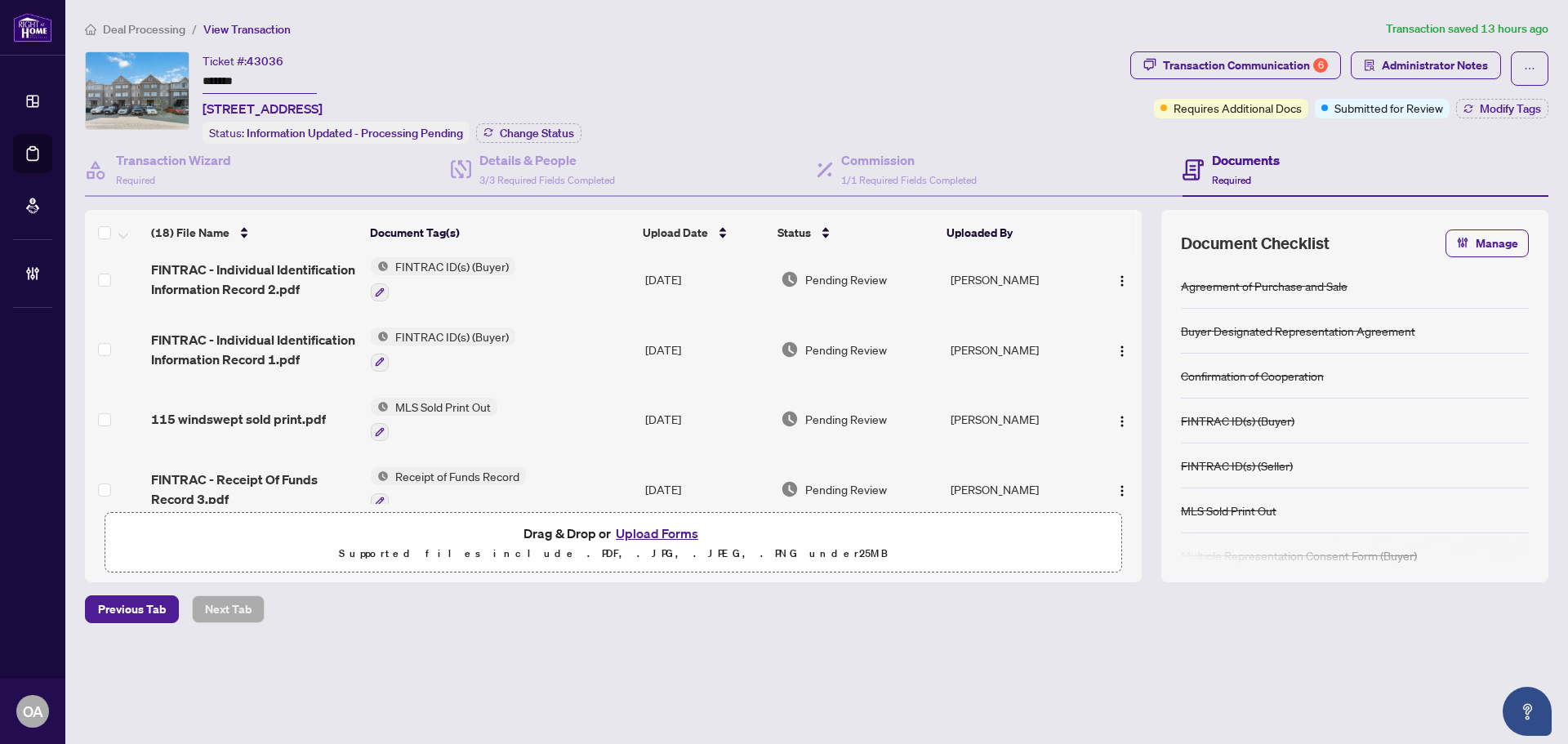
scroll to position [163, 0]
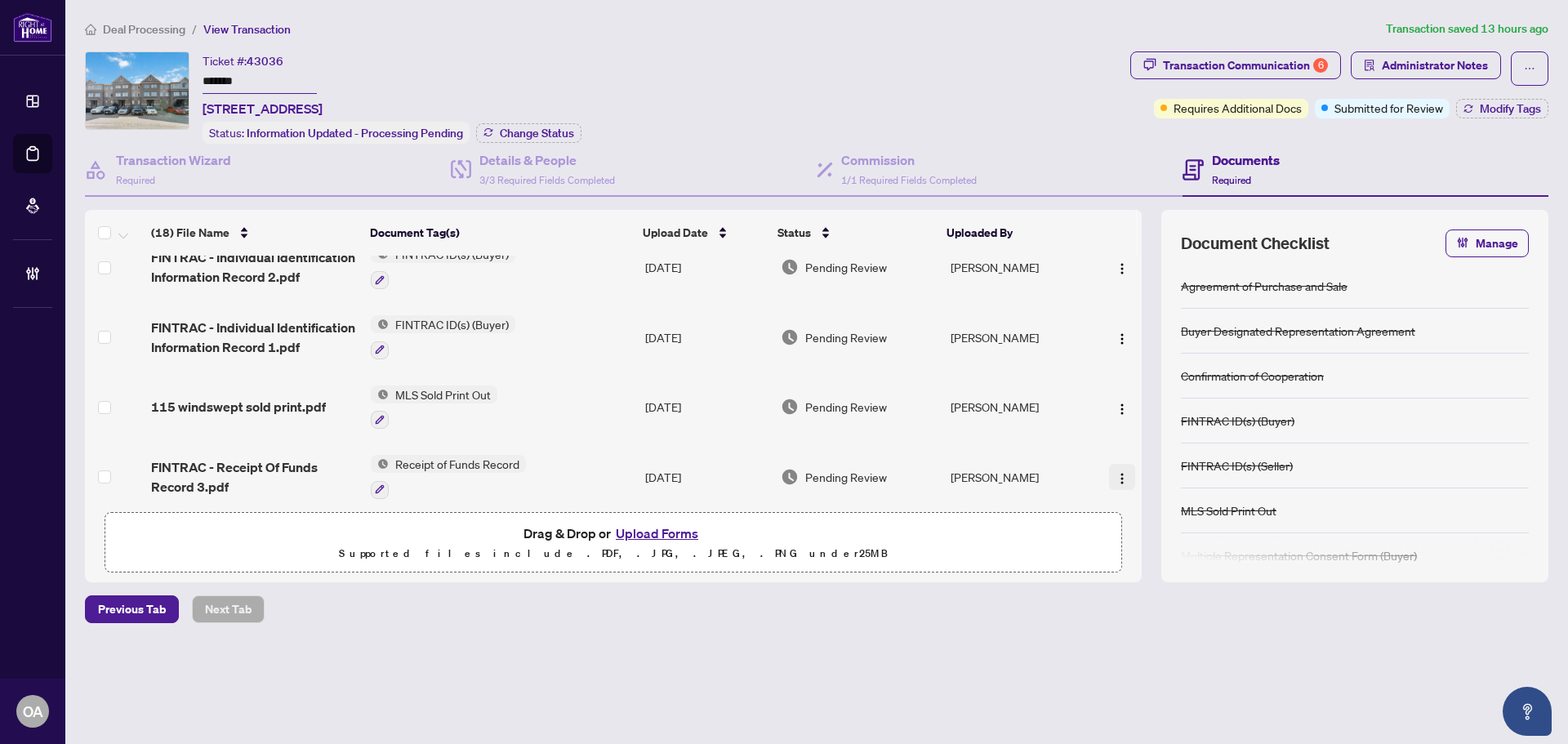
click at [1115, 472] on img "button" at bounding box center [1121, 478] width 13 height 13
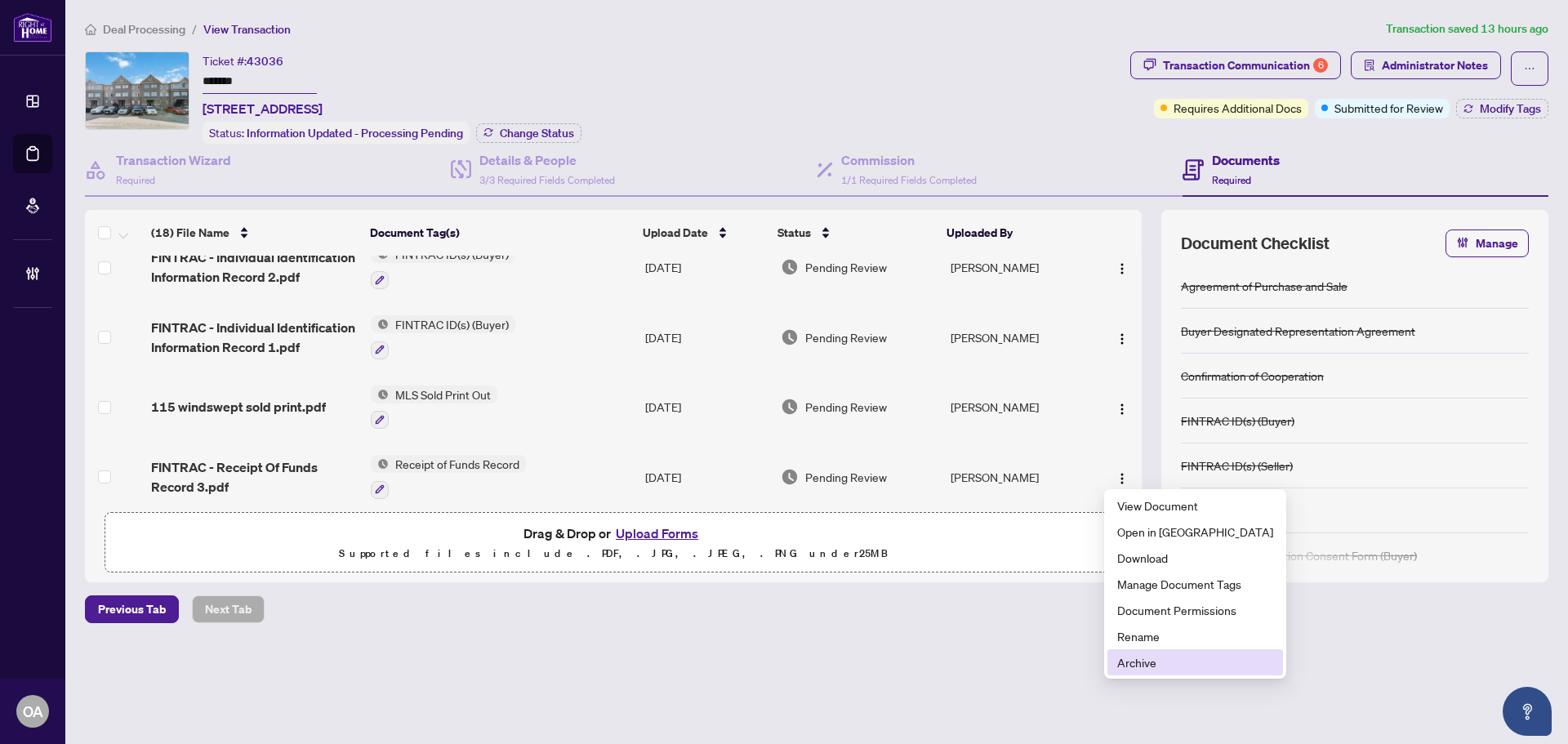
click at [1146, 667] on span "Archive" at bounding box center [1195, 662] width 156 height 18
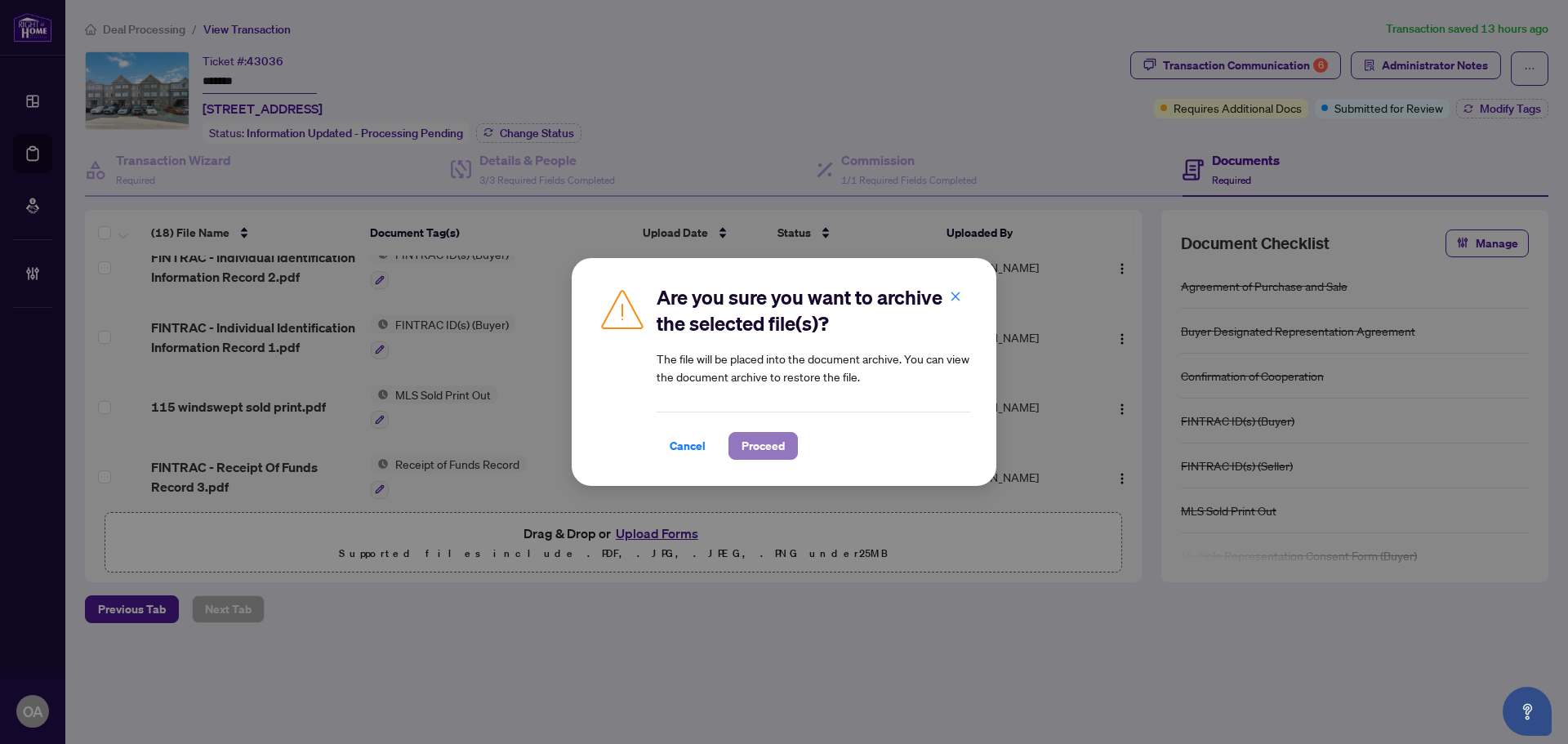
click at [761, 442] on span "Proceed" at bounding box center [762, 445] width 43 height 26
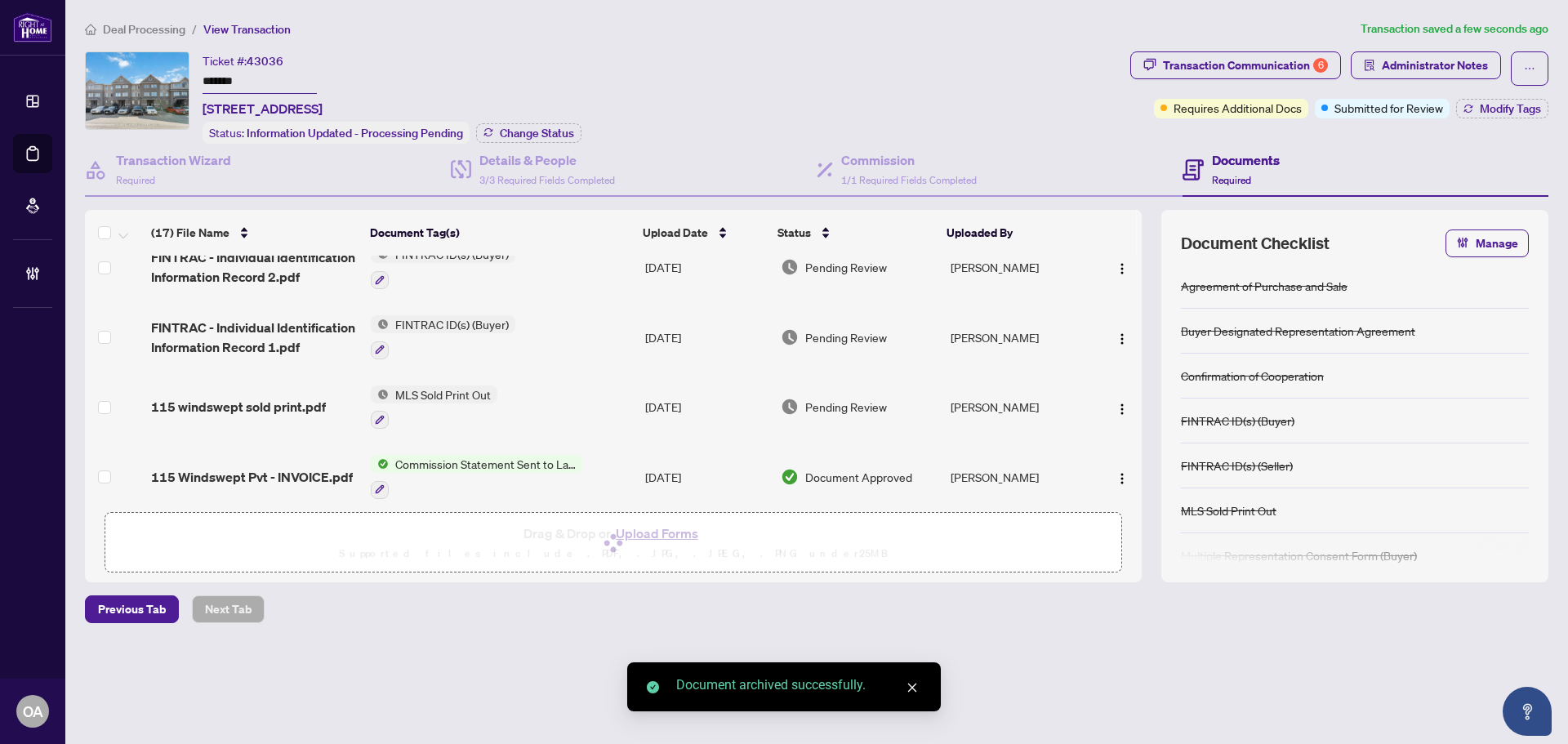
scroll to position [0, 0]
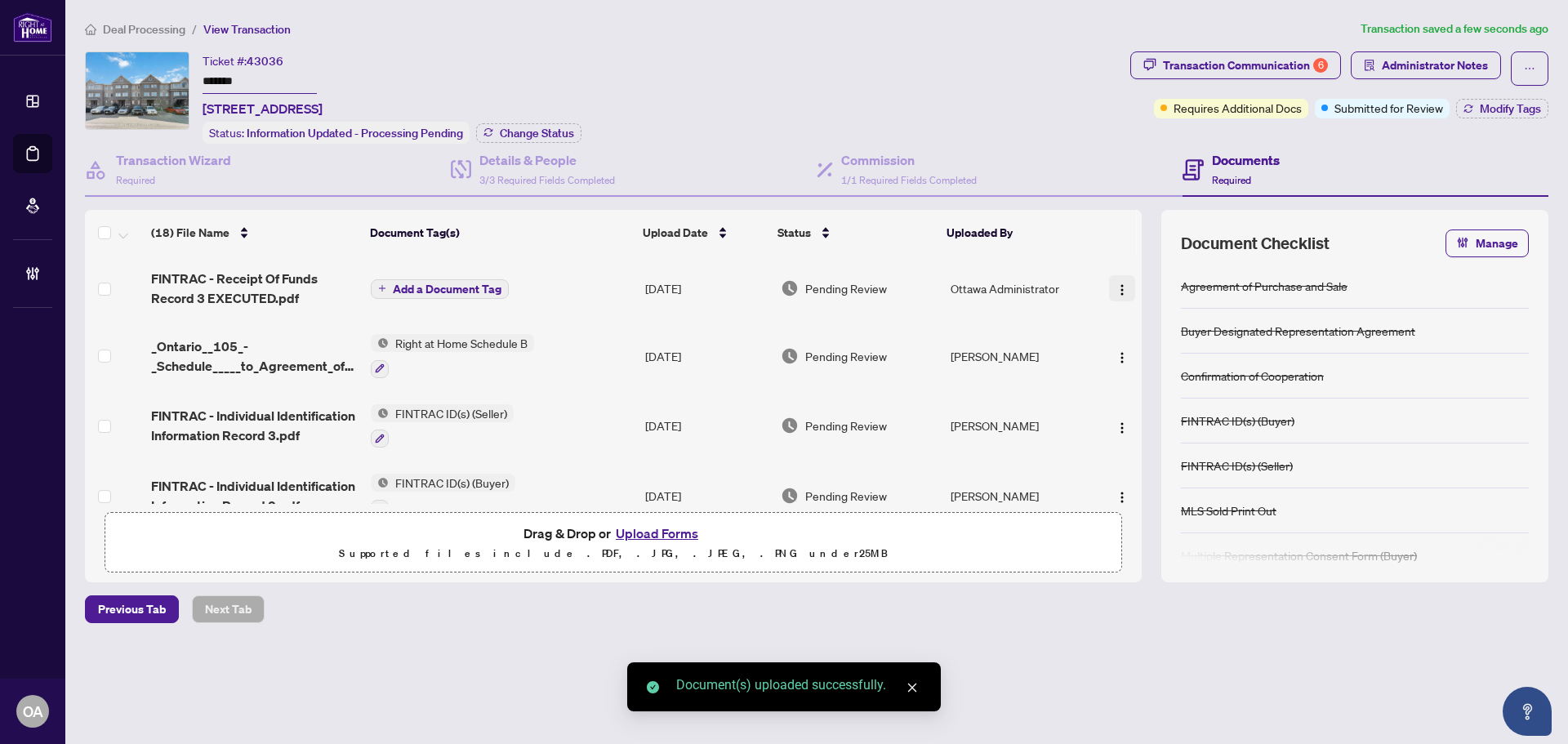
click at [1117, 284] on img "button" at bounding box center [1121, 290] width 13 height 13
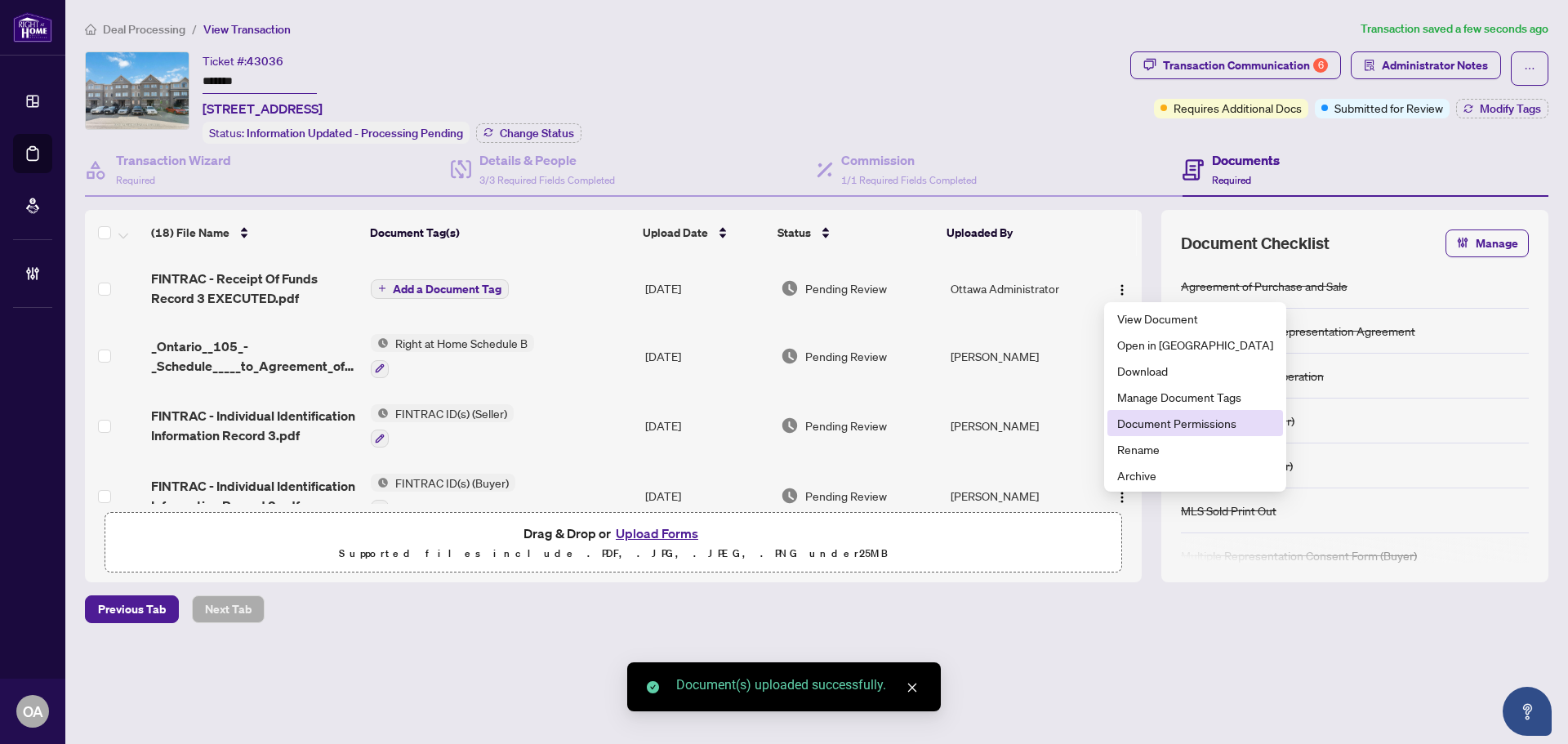
click at [1156, 432] on li "Document Permissions" at bounding box center [1195, 422] width 176 height 26
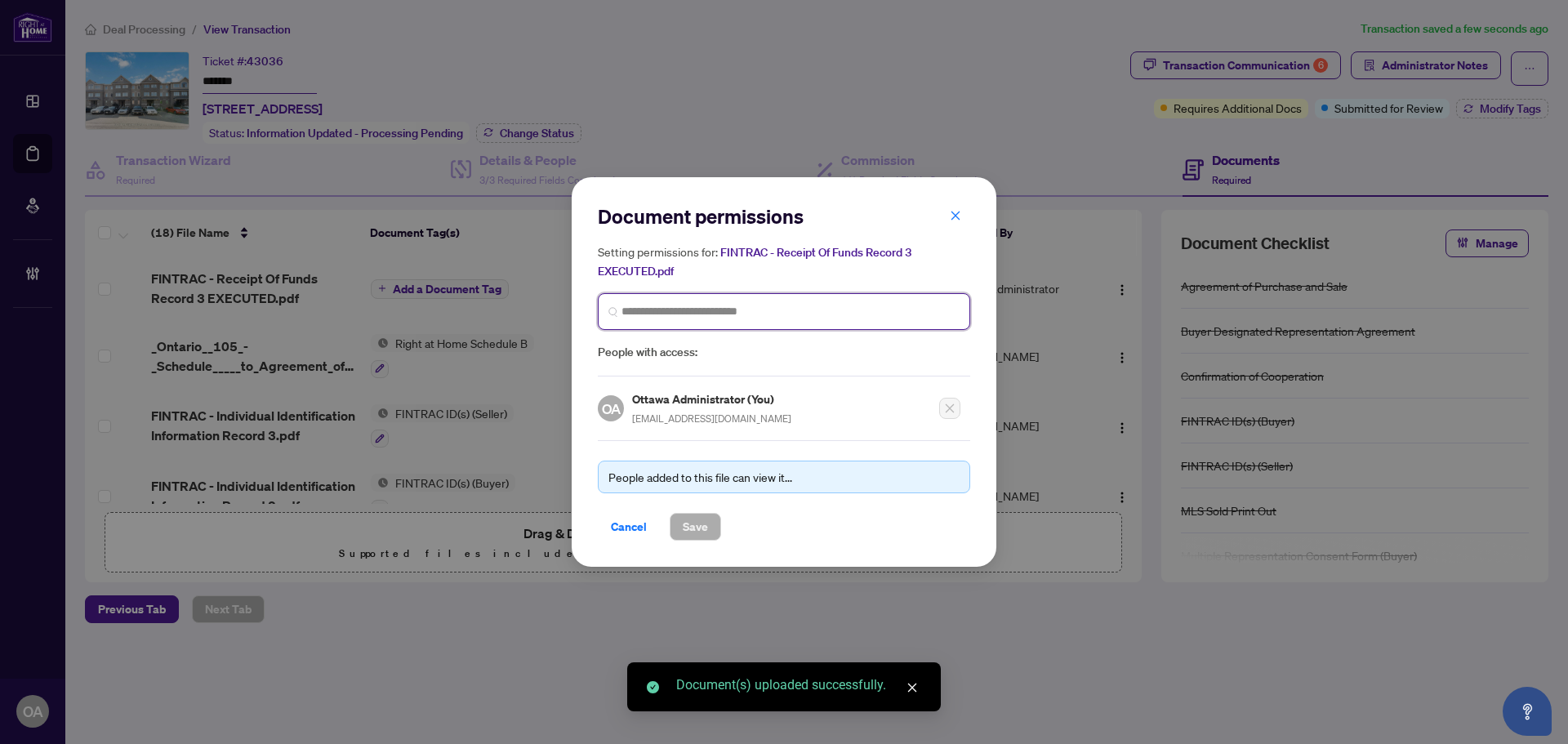
click at [681, 306] on input "search" at bounding box center [790, 311] width 338 height 17
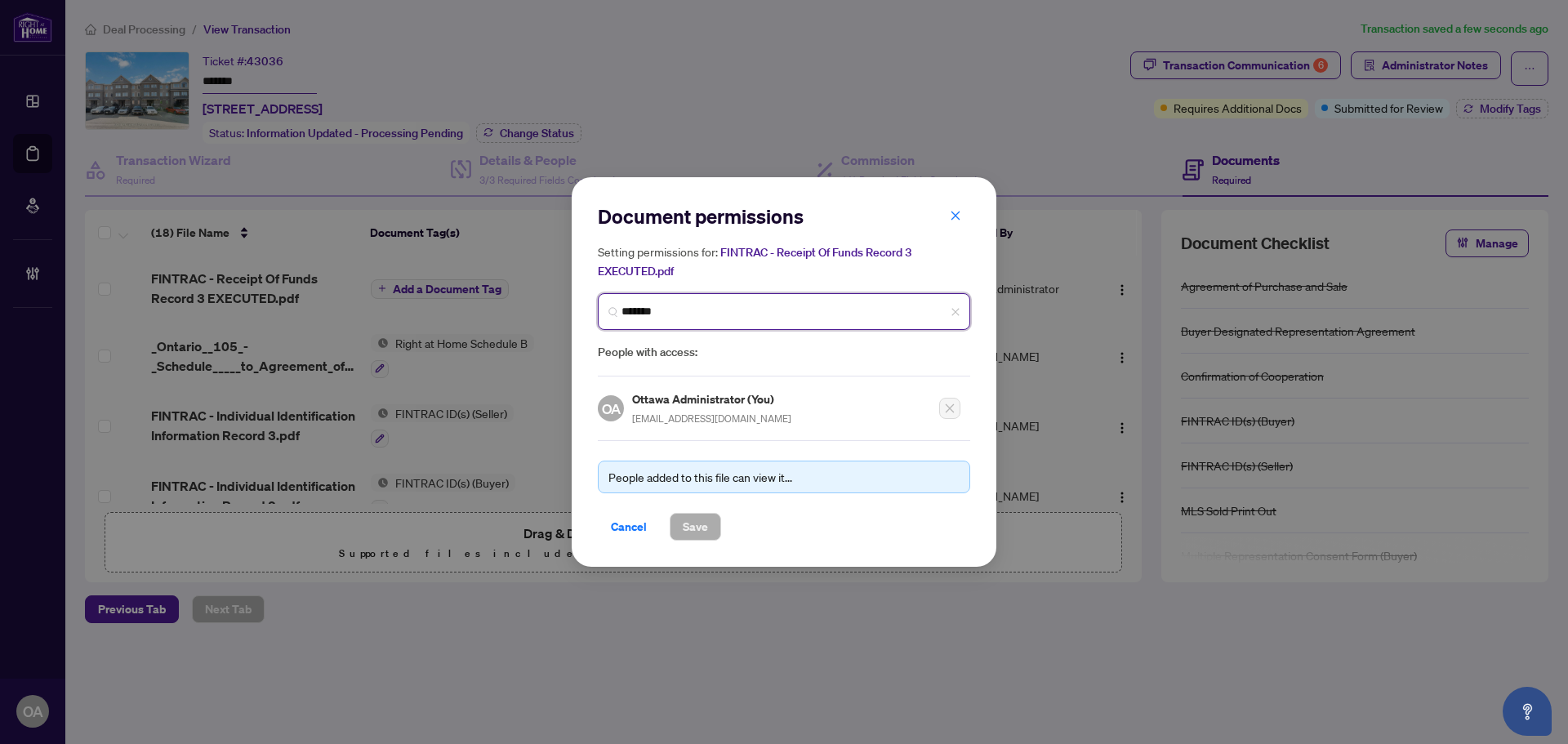
type input "********"
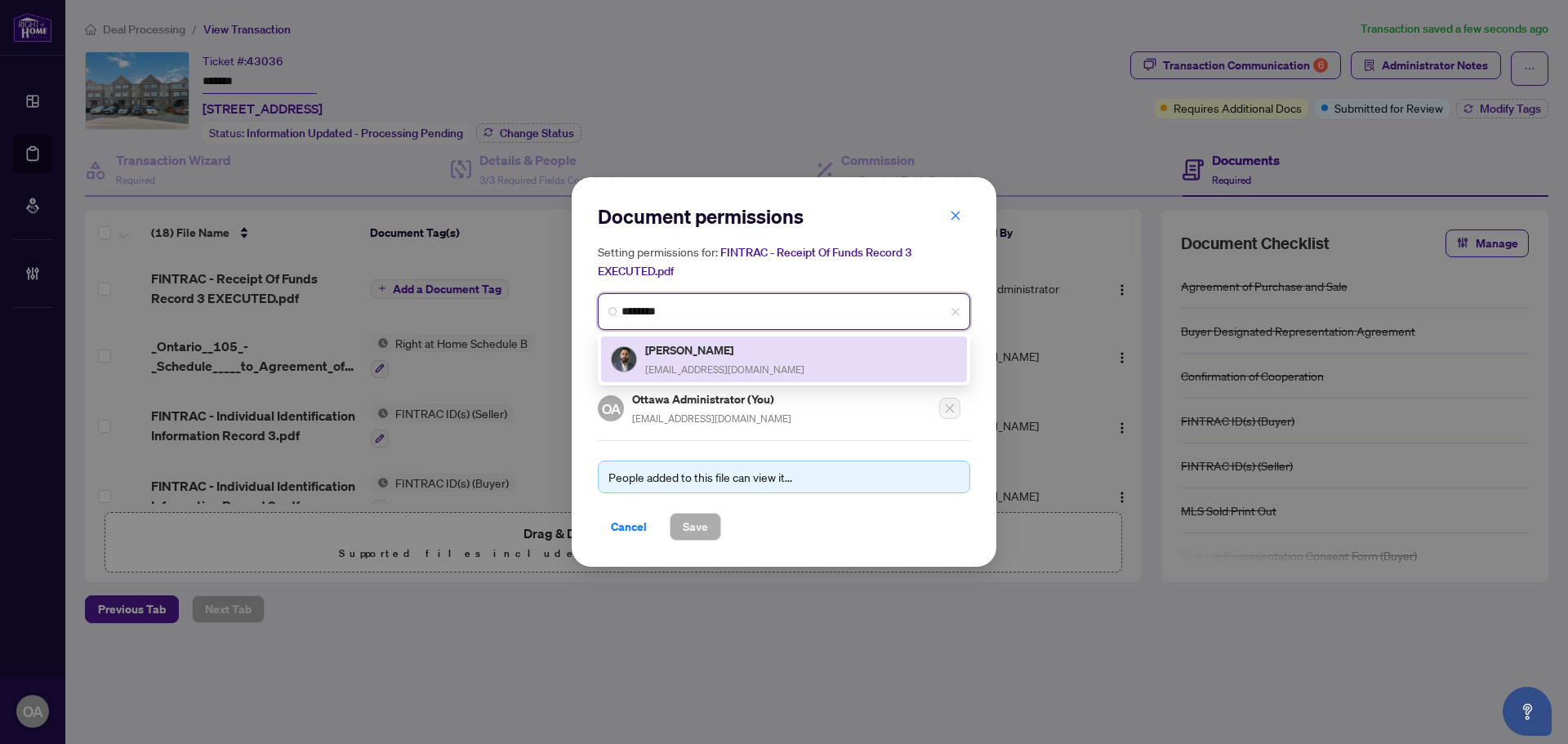
click at [685, 358] on div "[PERSON_NAME] [EMAIL_ADDRESS][DOMAIN_NAME]" at bounding box center [725, 359] width 160 height 37
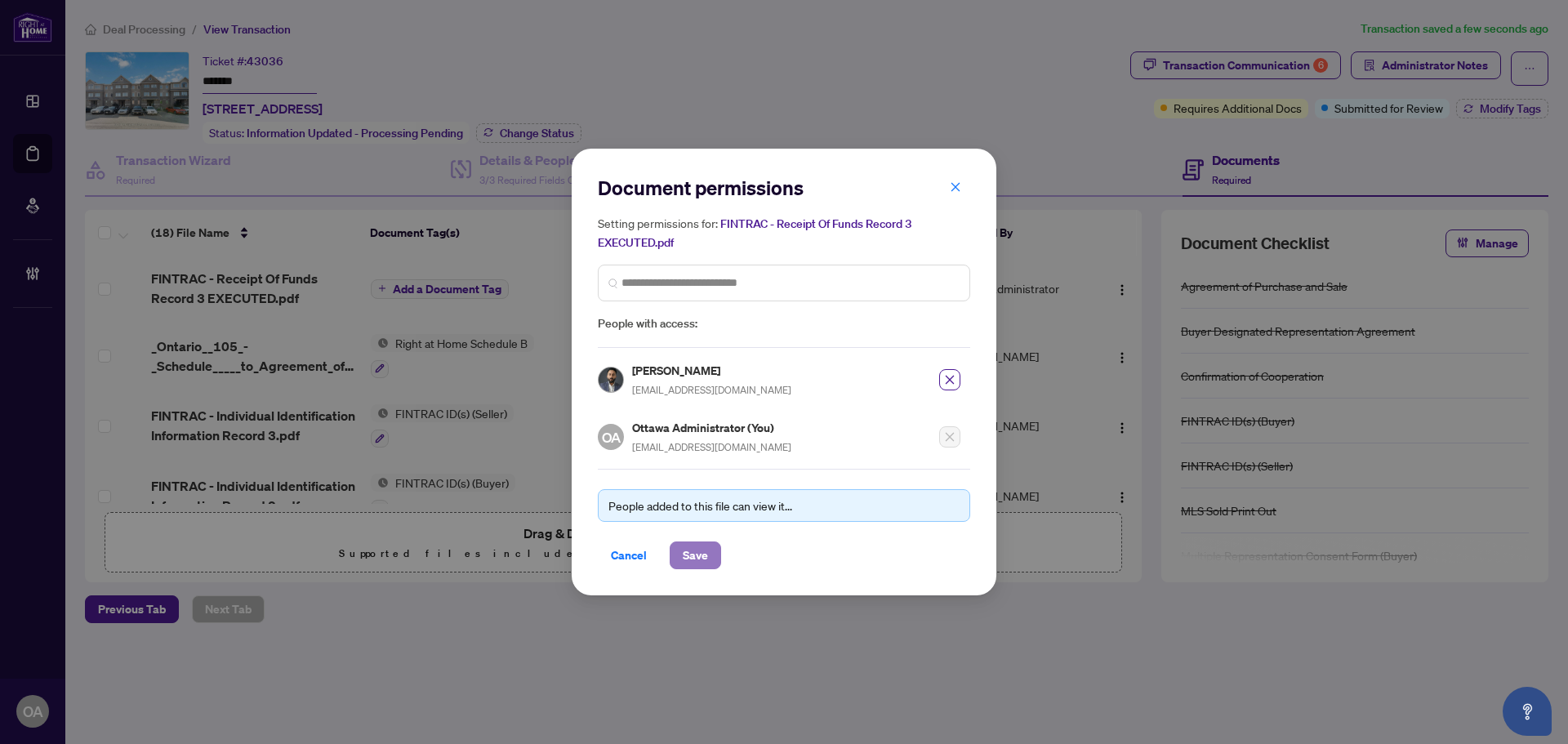
click at [696, 545] on span "Save" at bounding box center [695, 555] width 26 height 26
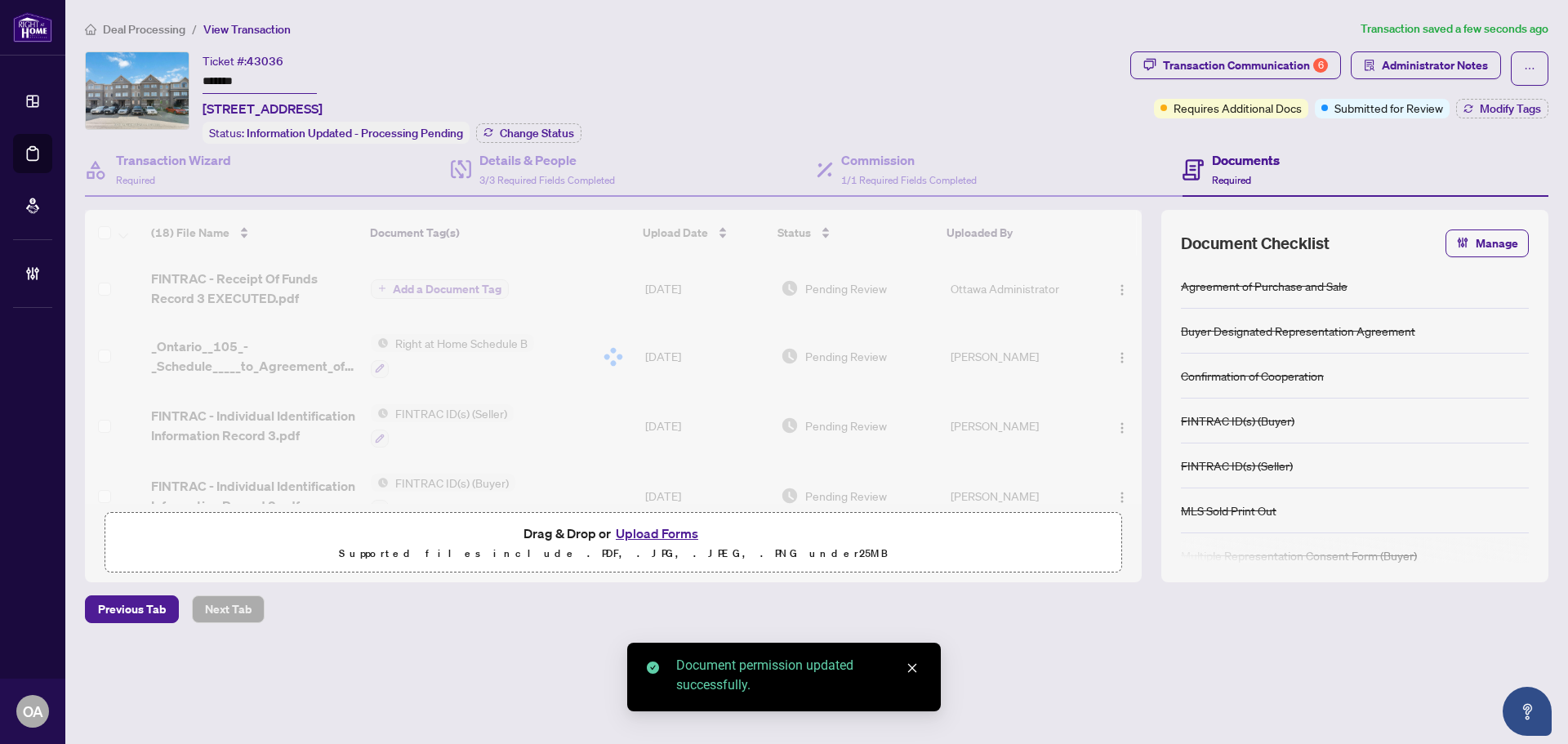
click at [1434, 59] on div "Document permissions Setting permissions for: FINTRAC - Receipt Of Funds Record…" at bounding box center [784, 372] width 1568 height 744
click at [1429, 59] on span "Administrator Notes" at bounding box center [1435, 65] width 106 height 26
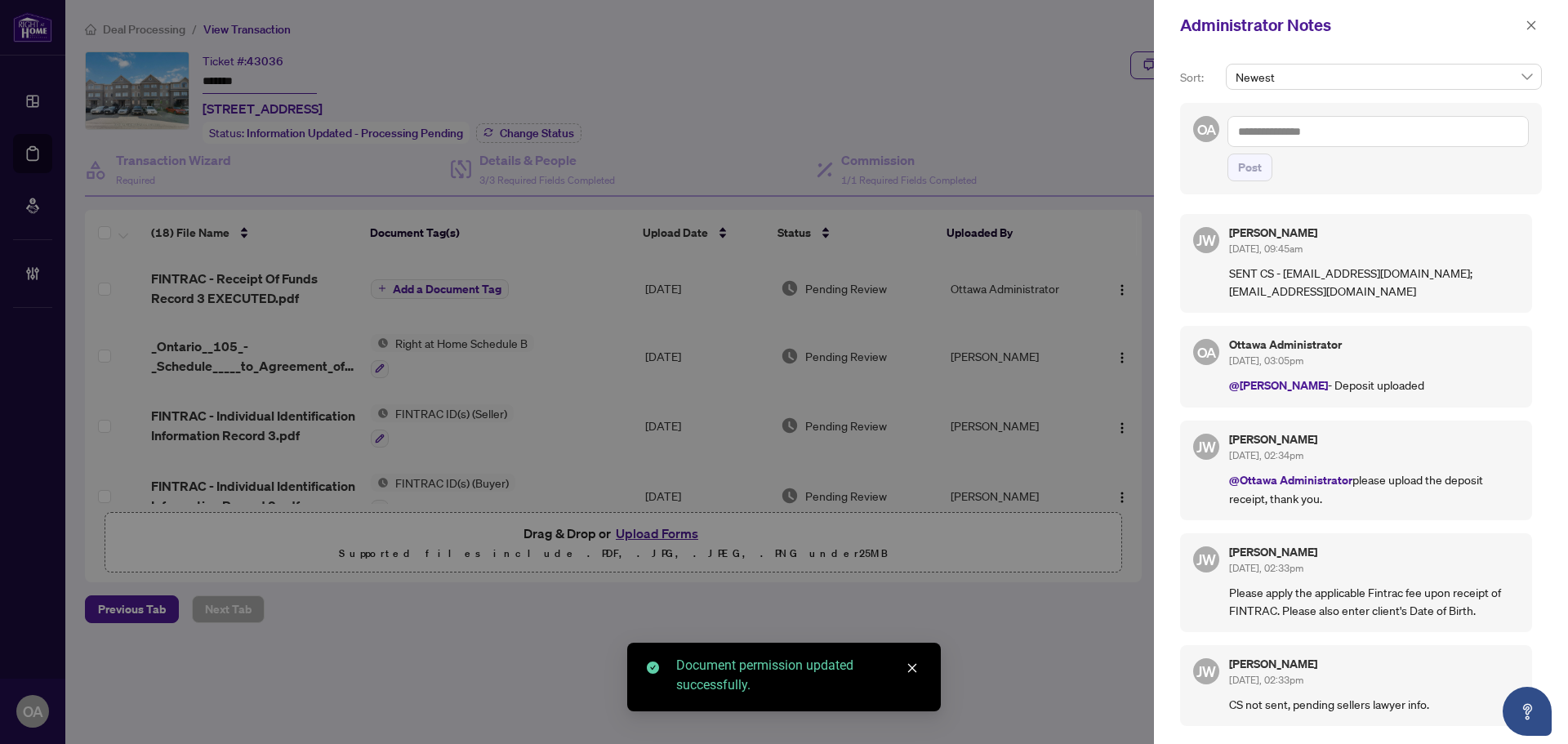
click at [1299, 129] on textarea at bounding box center [1378, 131] width 301 height 31
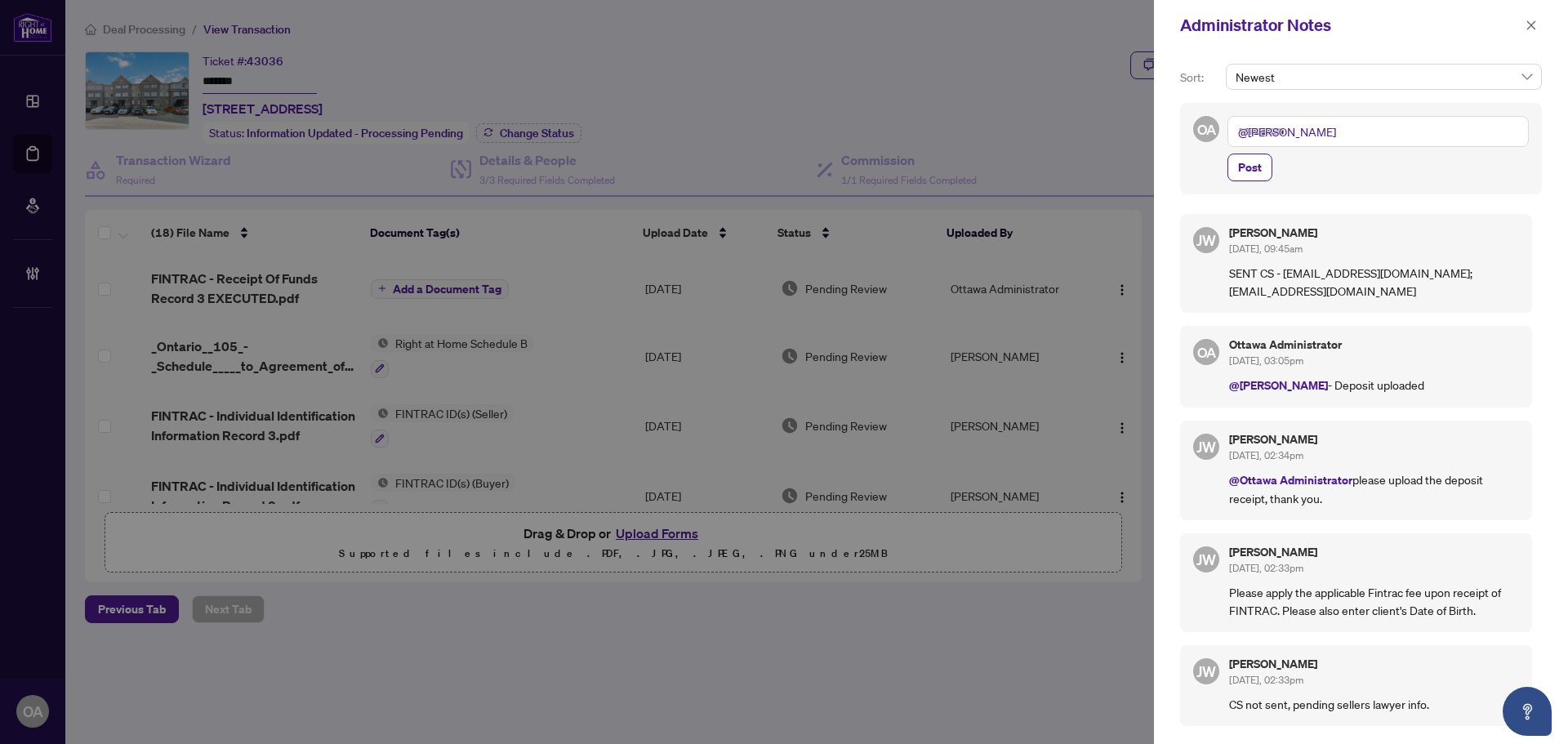
type textarea "**********"
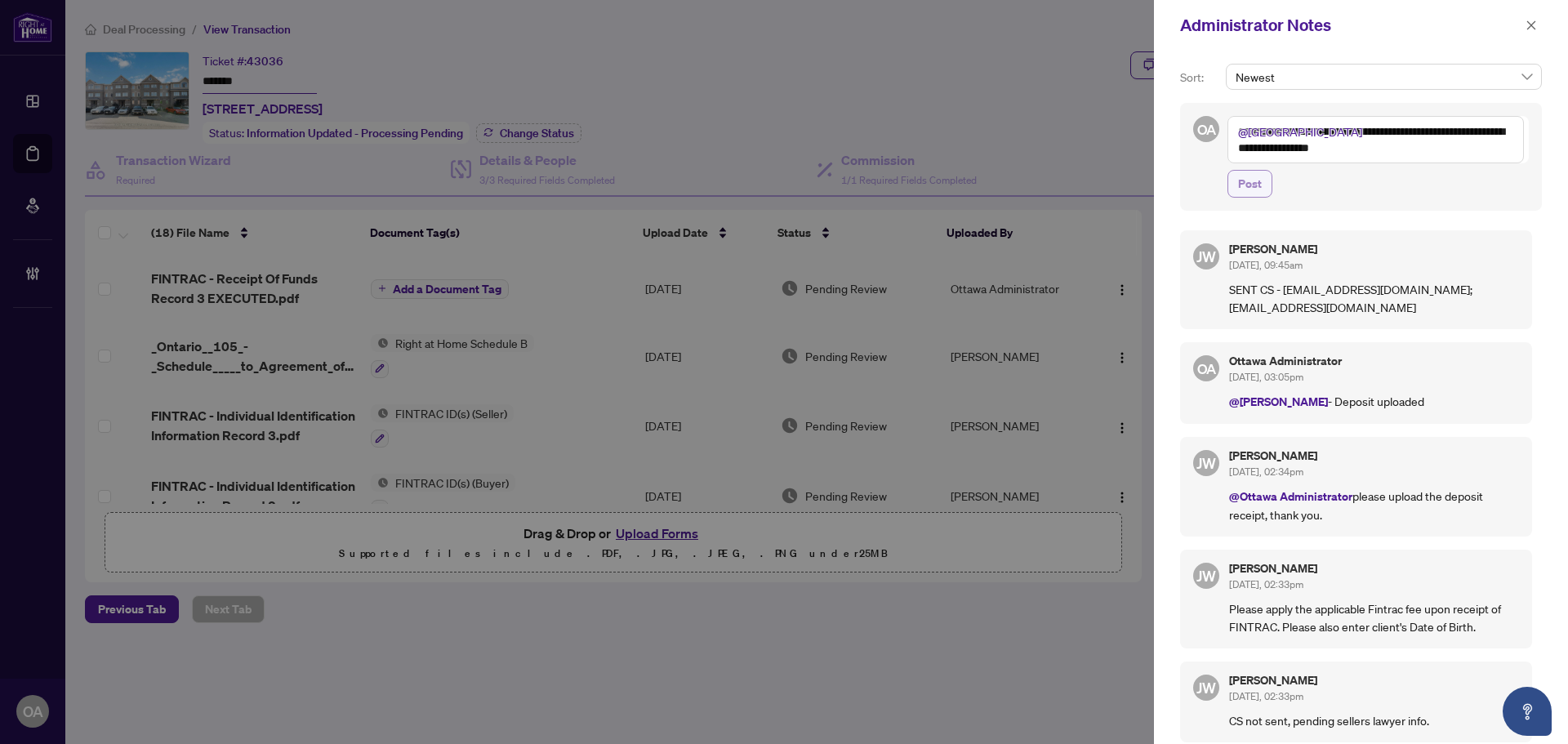
type textarea "**********"
click at [1260, 192] on span "Post" at bounding box center [1250, 184] width 24 height 26
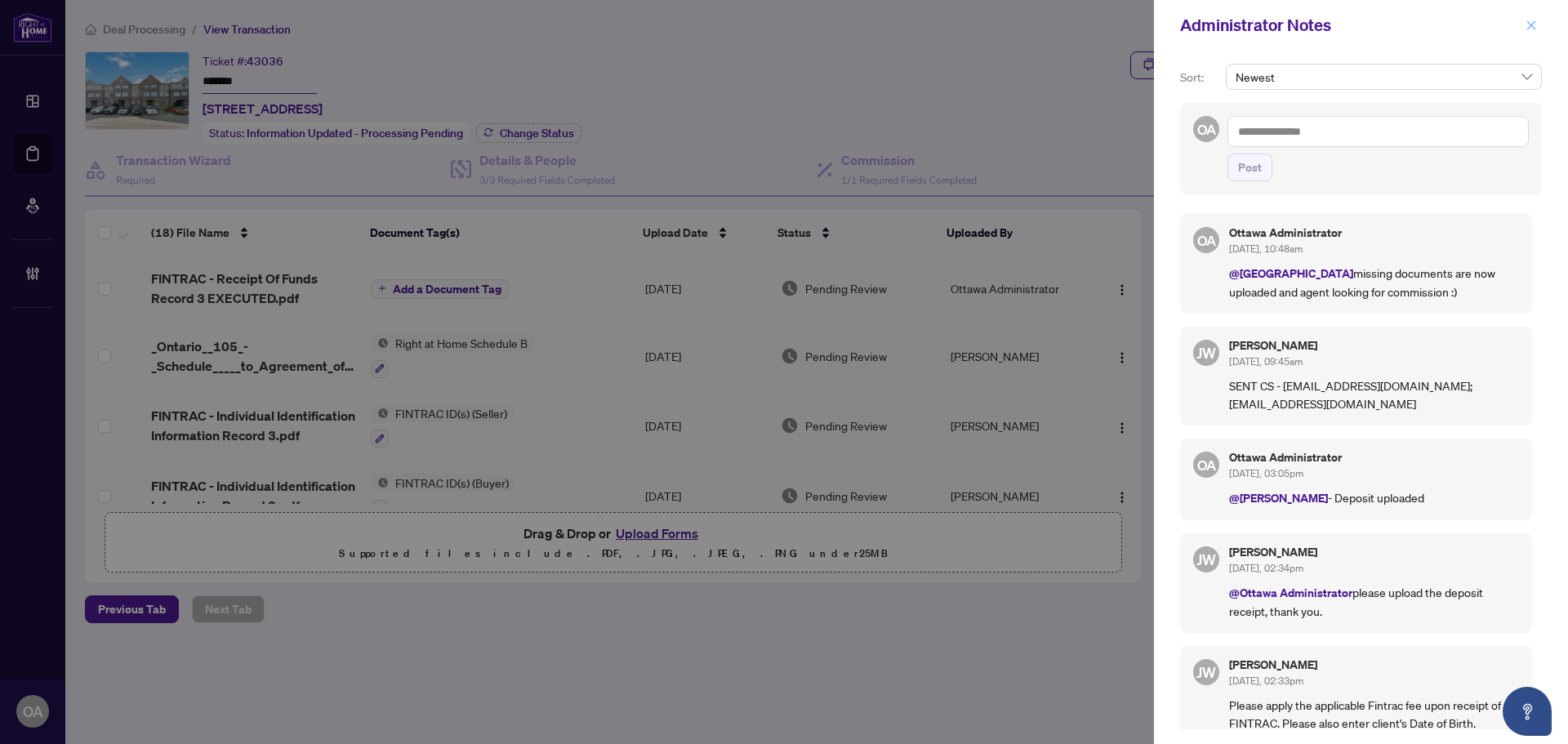
click at [1532, 29] on icon "close" at bounding box center [1531, 25] width 12 height 12
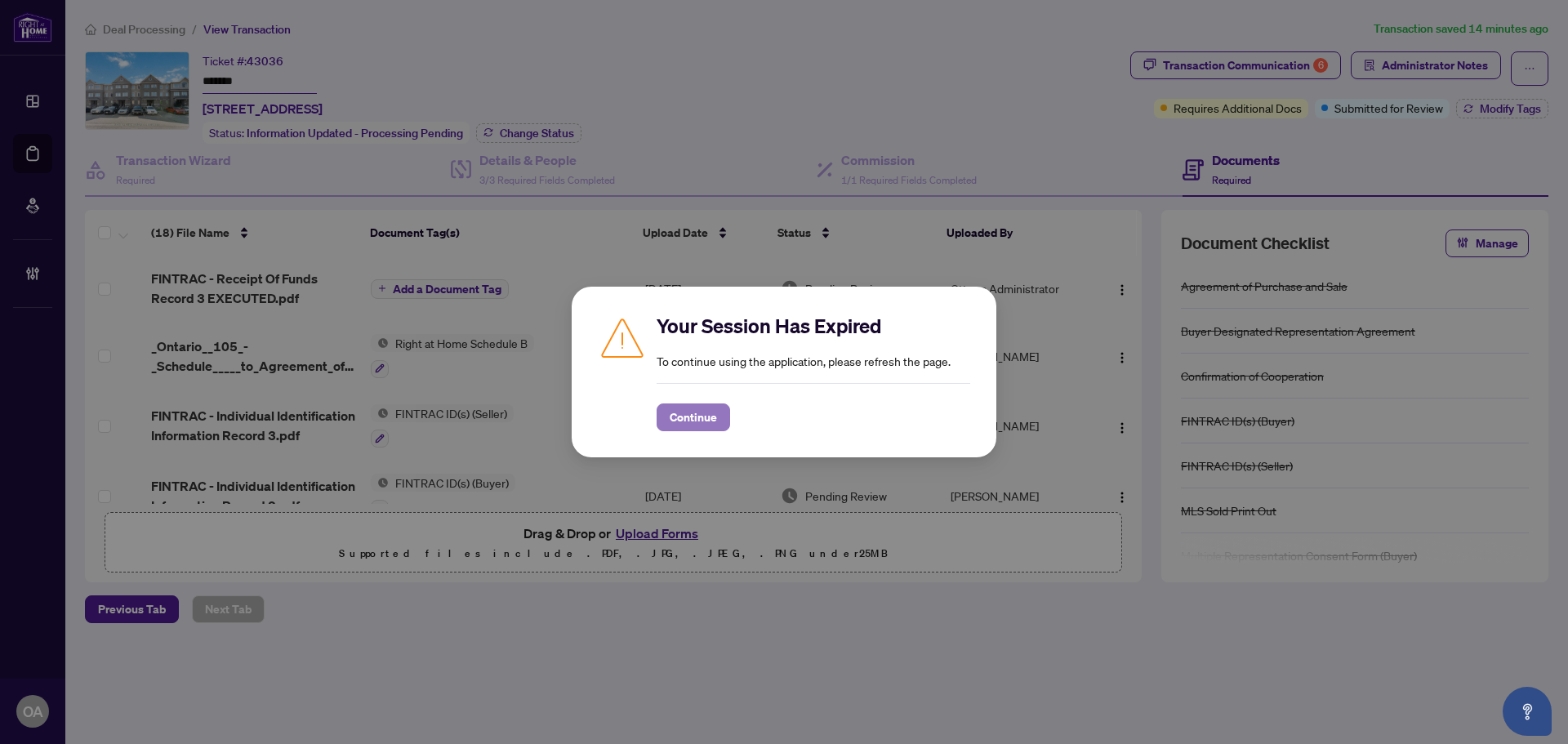
click at [681, 403] on button "Continue" at bounding box center [693, 417] width 74 height 27
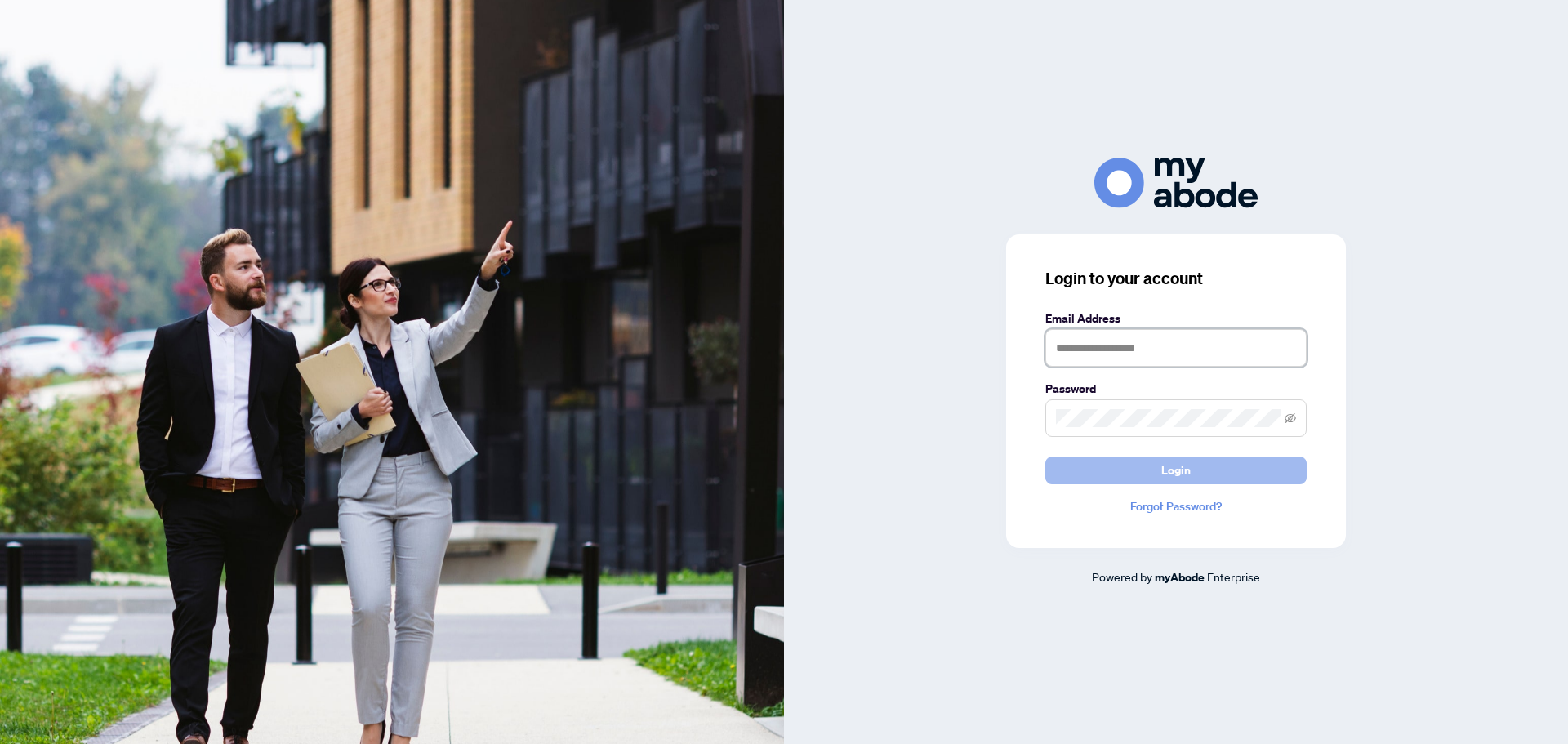
type input "**********"
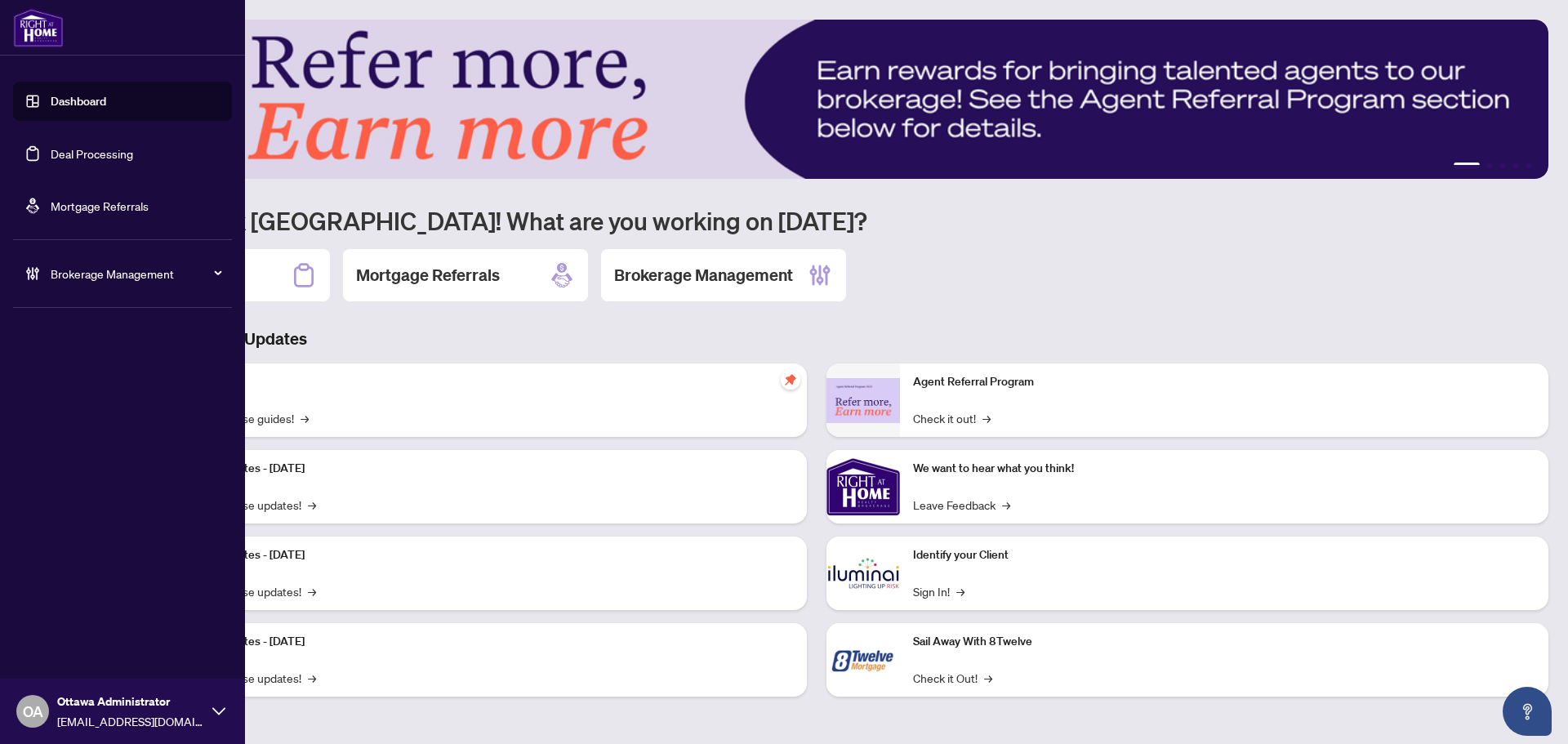
click at [24, 261] on div "Brokerage Management" at bounding box center [122, 274] width 219 height 39
click at [149, 286] on div "Brokerage Management" at bounding box center [122, 274] width 219 height 39
drag, startPoint x: 111, startPoint y: 390, endPoint x: 98, endPoint y: 294, distance: 96.9
click at [110, 390] on div "Dashboard Deal Processing Mortgage Referrals Brokerage Management Settings Over…" at bounding box center [122, 372] width 245 height 744
click at [107, 272] on span "Brokerage Management" at bounding box center [136, 273] width 170 height 18
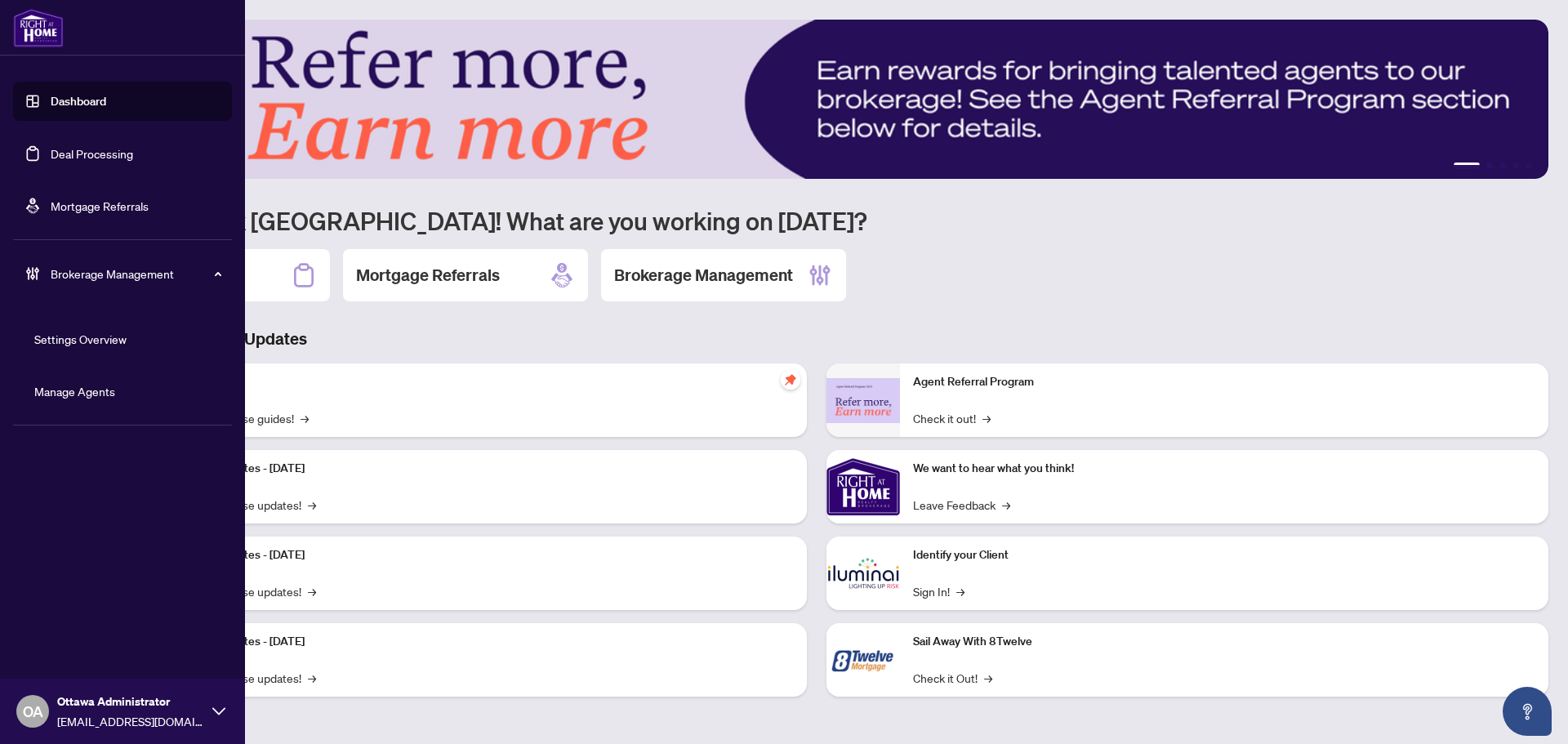
click at [90, 385] on link "Manage Agents" at bounding box center [74, 391] width 81 height 15
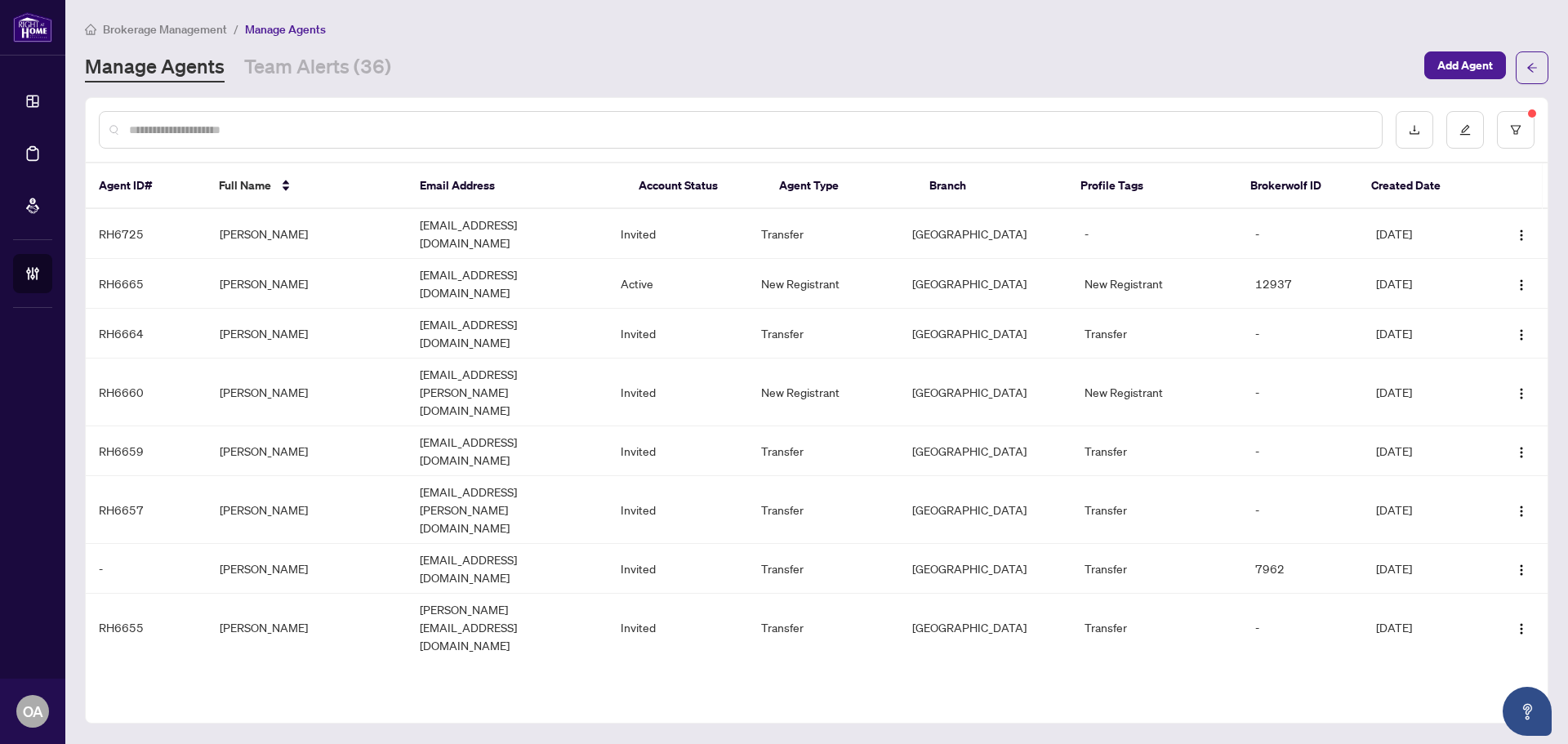
click at [451, 132] on input "text" at bounding box center [749, 129] width 1239 height 18
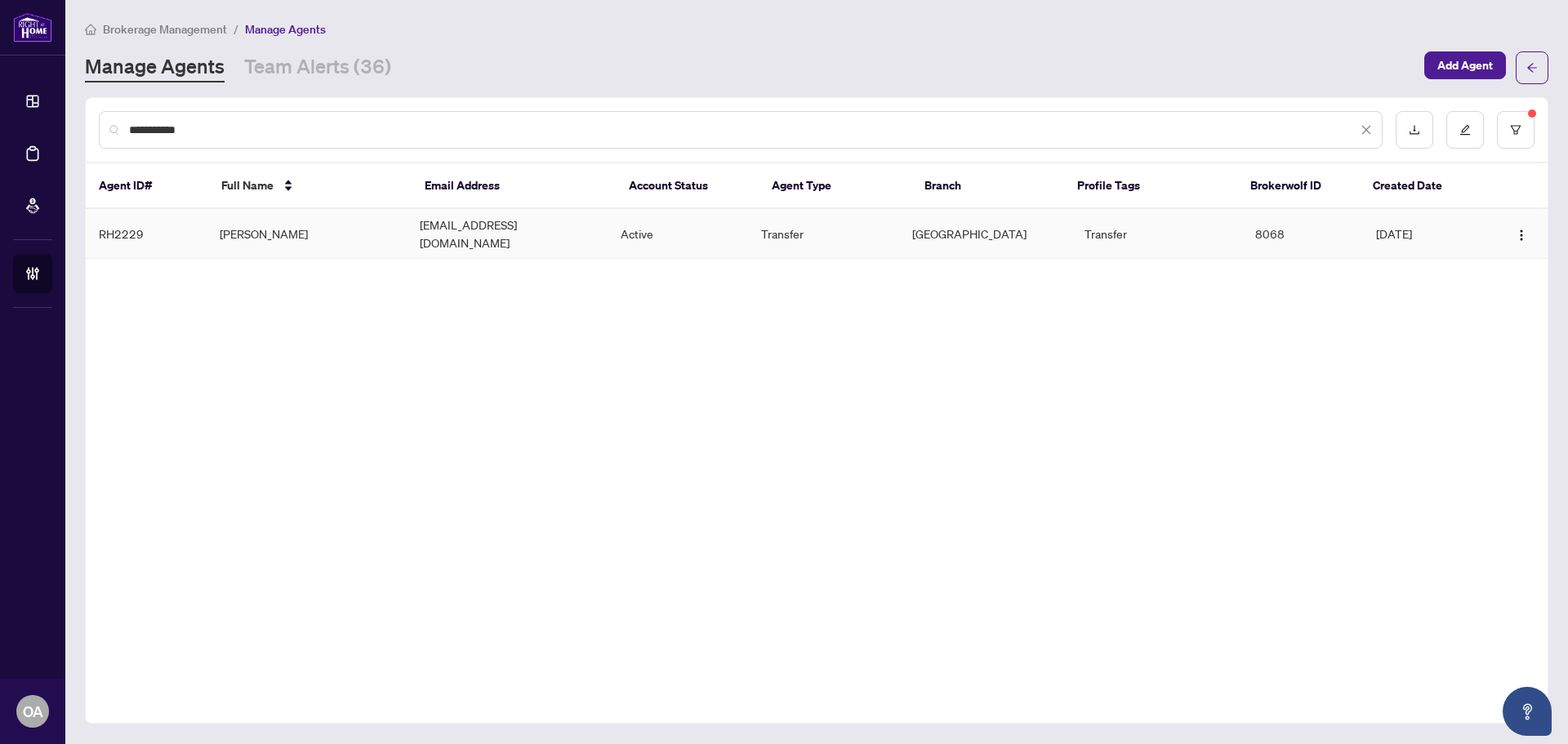
type input "**********"
click at [590, 249] on div "Agent ID# Full Name Email Address Account Status Agent Type Branch Profile Tags…" at bounding box center [816, 217] width 1462 height 109
click at [596, 240] on td "liana@lianarobinson.ca" at bounding box center [507, 234] width 201 height 50
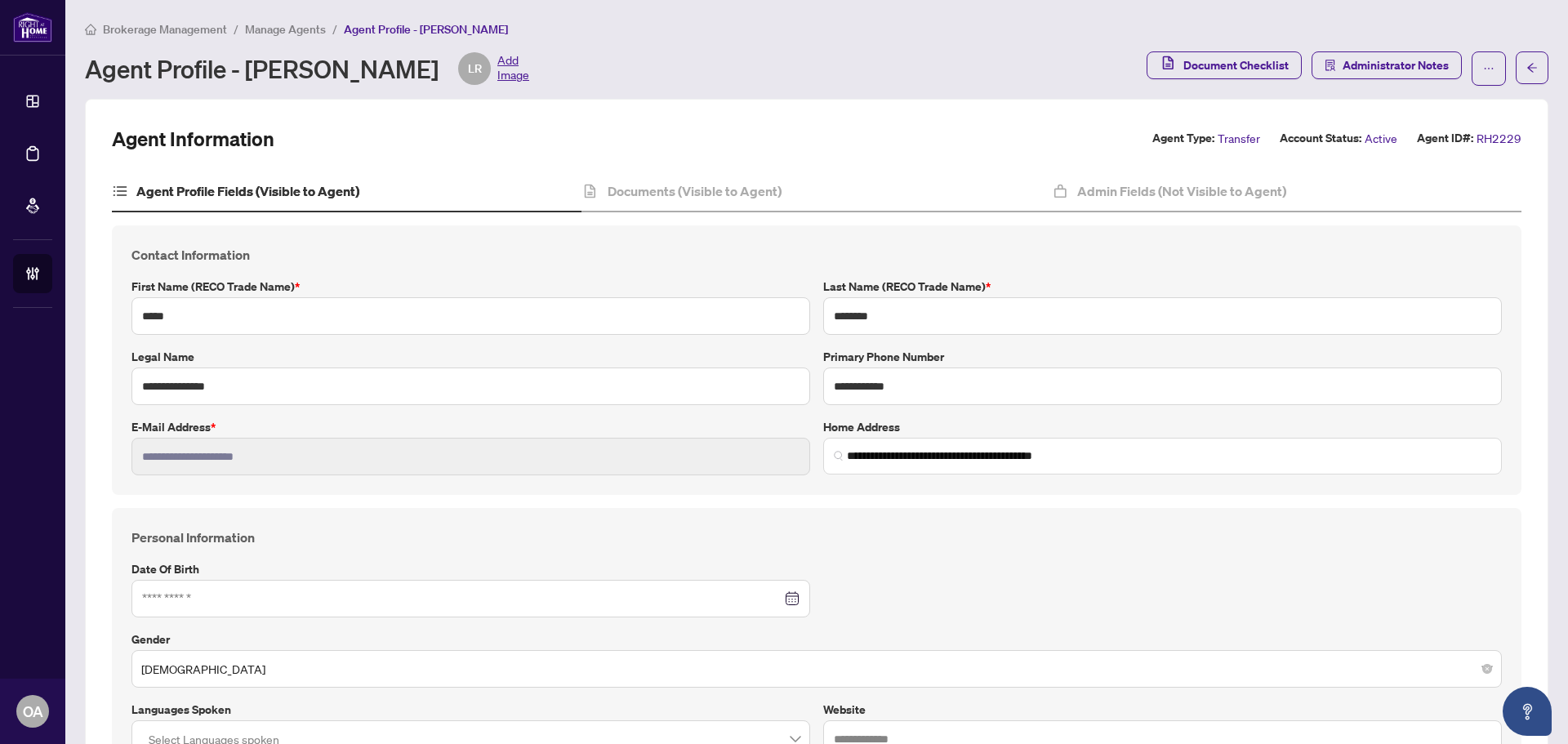
type input "*****"
type input "********"
type input "**********"
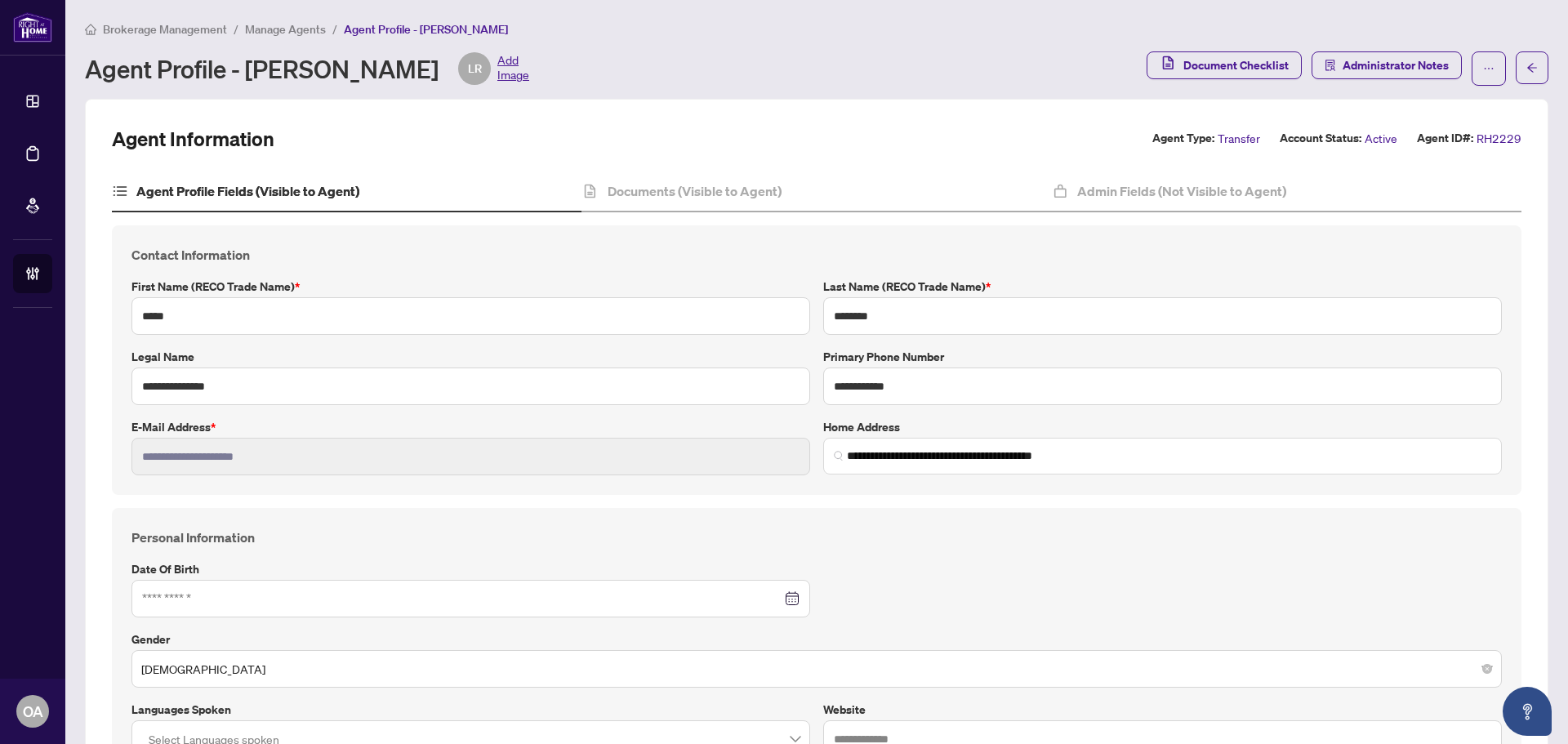
type input "*********"
type input "*"
type input "*******"
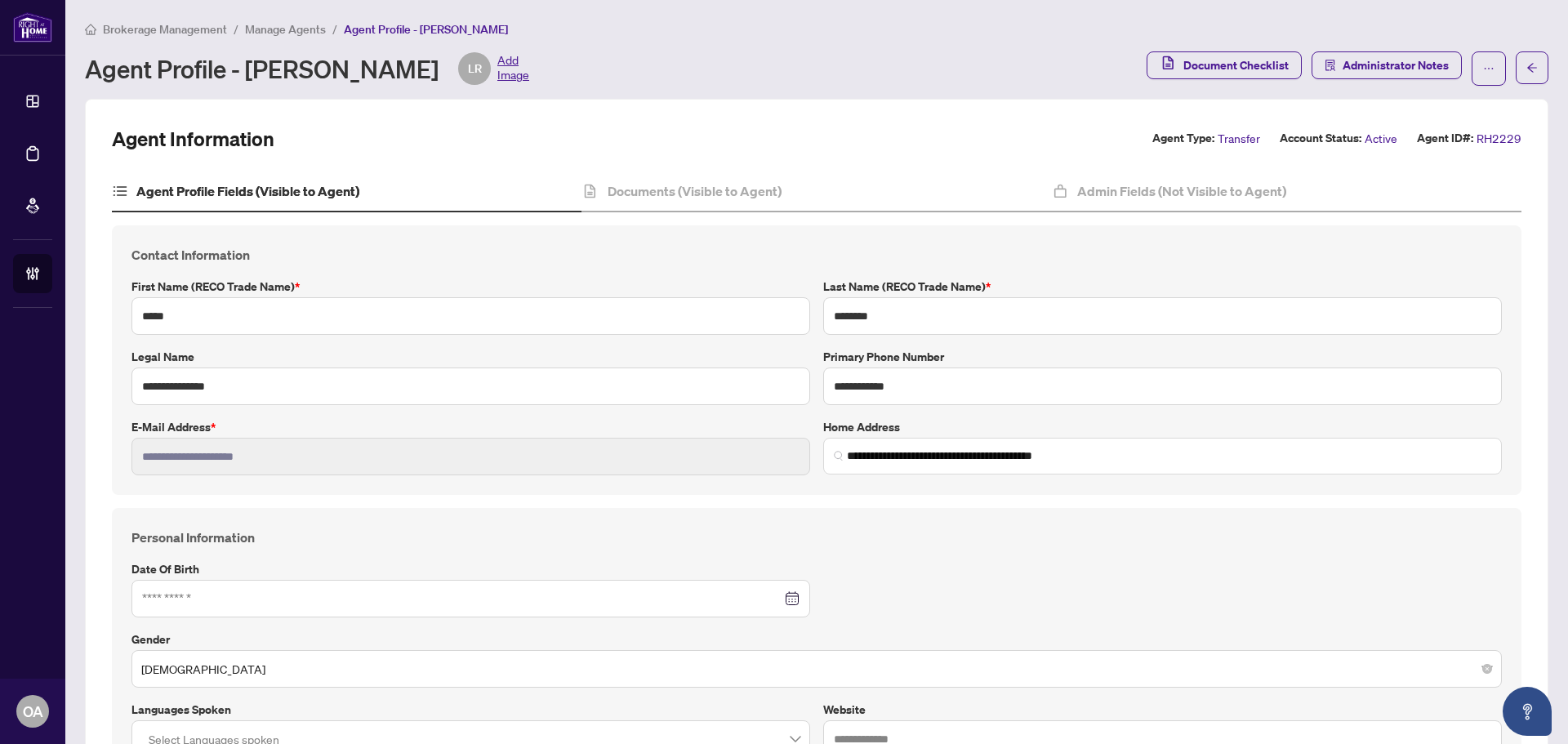
type input "****"
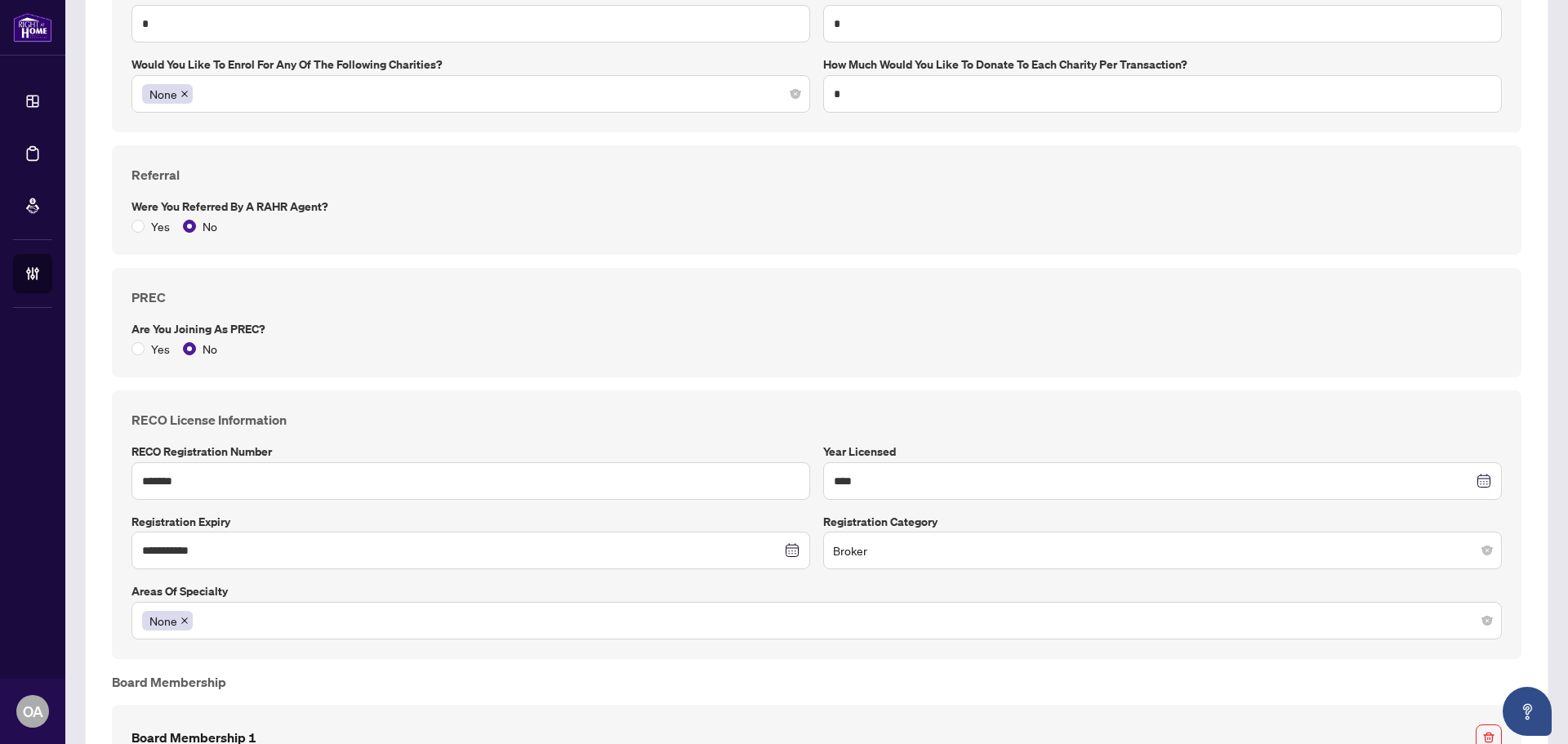
scroll to position [1389, 0]
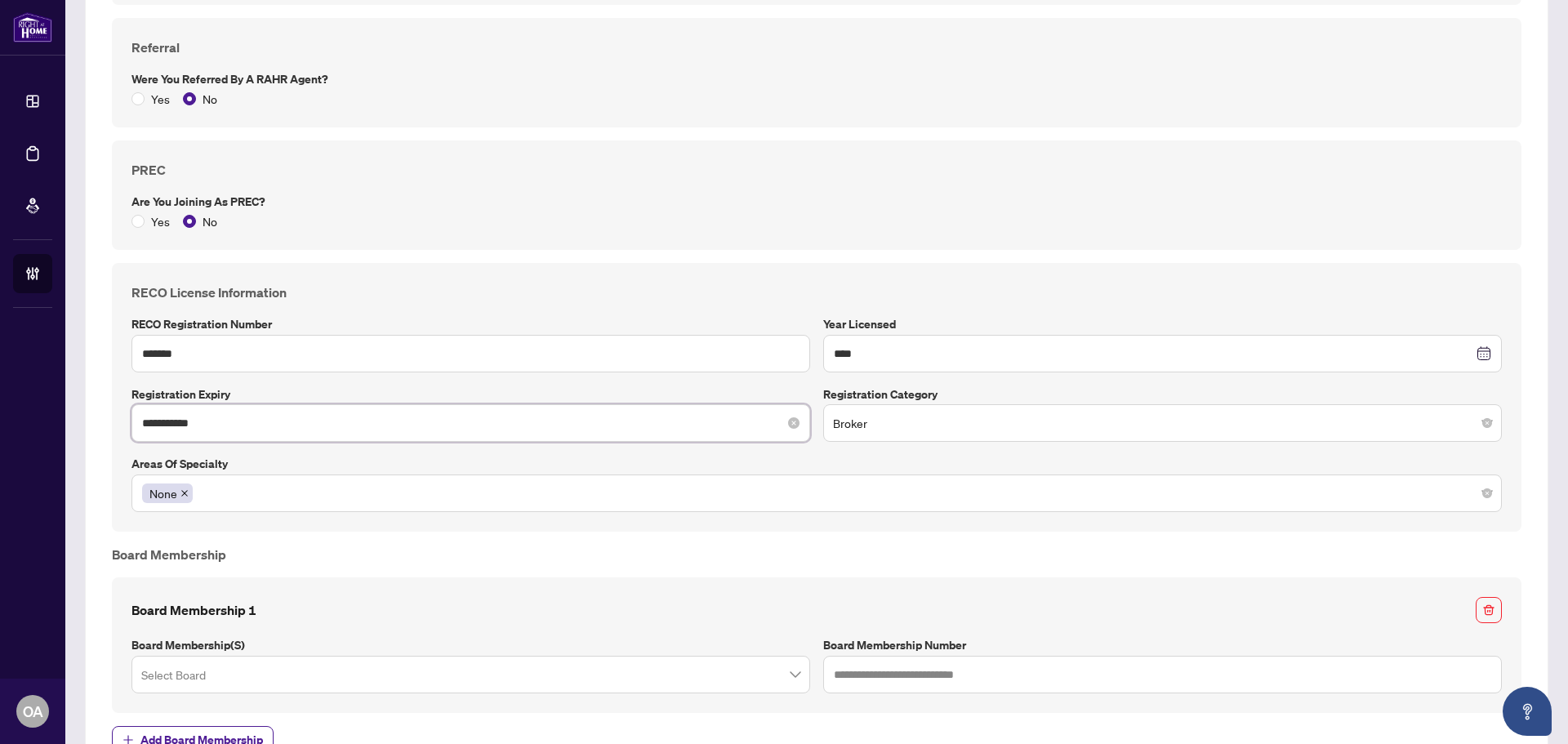
click at [271, 427] on input "**********" at bounding box center [461, 423] width 639 height 18
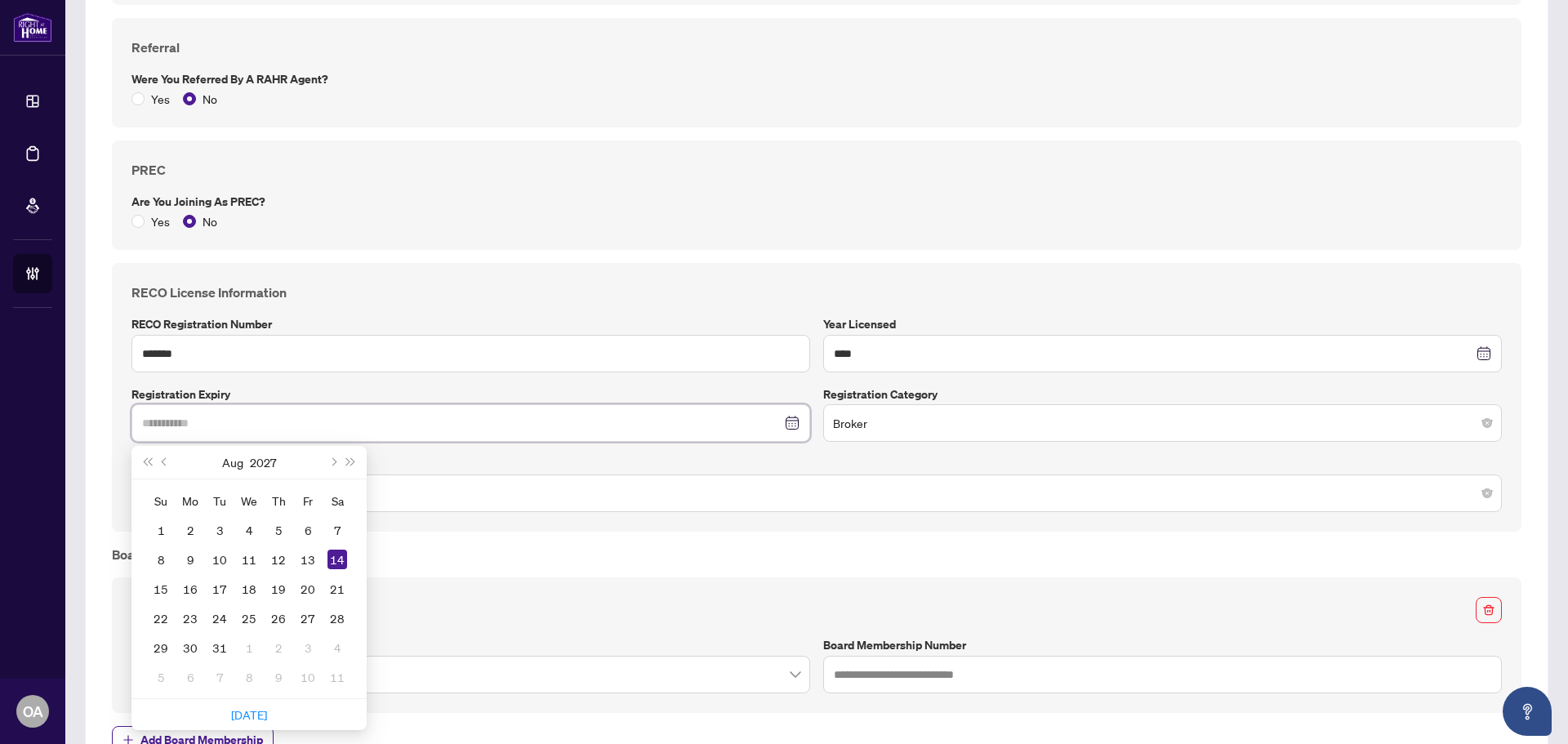
type input "**********"
drag, startPoint x: 343, startPoint y: 558, endPoint x: 425, endPoint y: 524, distance: 88.8
click at [342, 558] on div "14" at bounding box center [337, 560] width 20 height 20
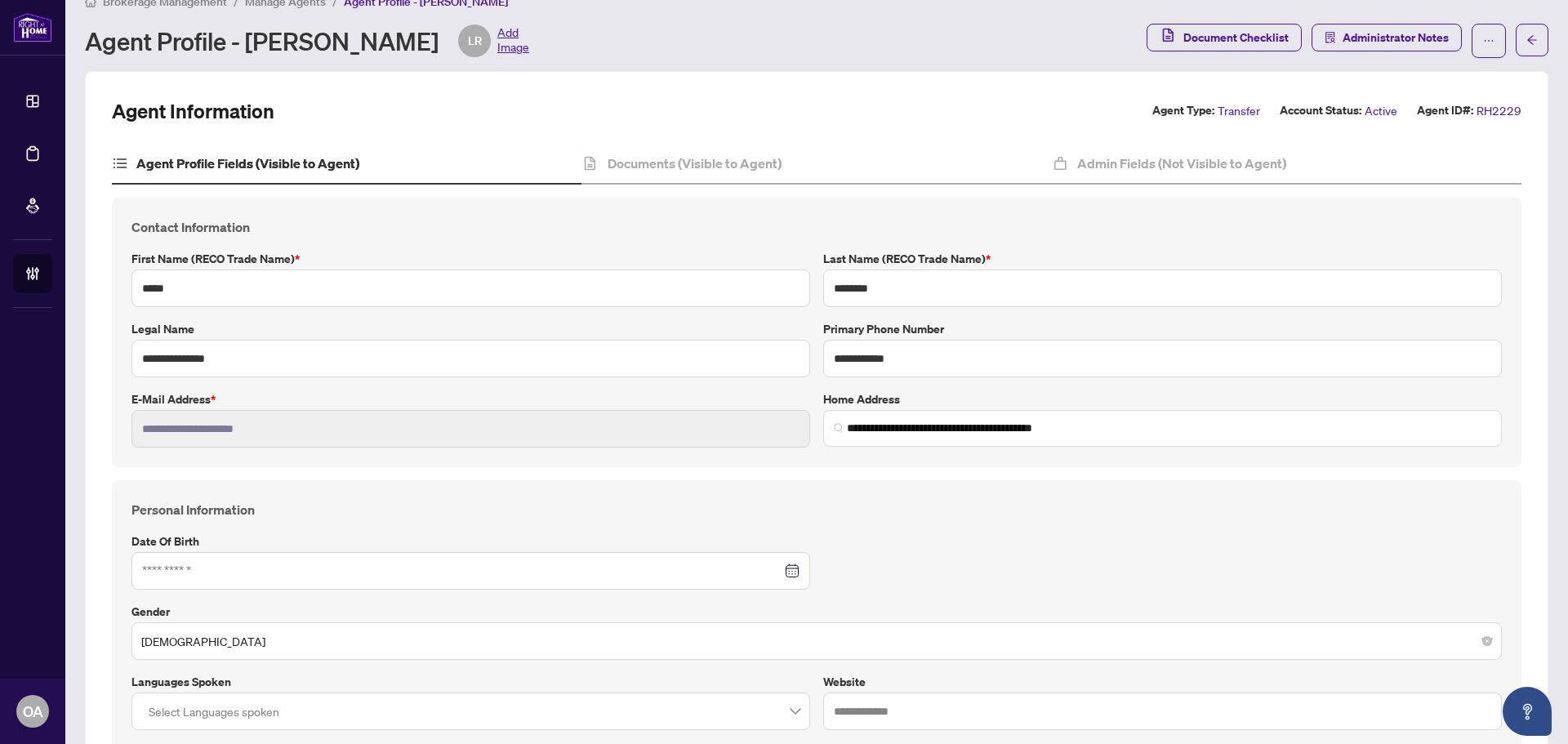
scroll to position [0, 0]
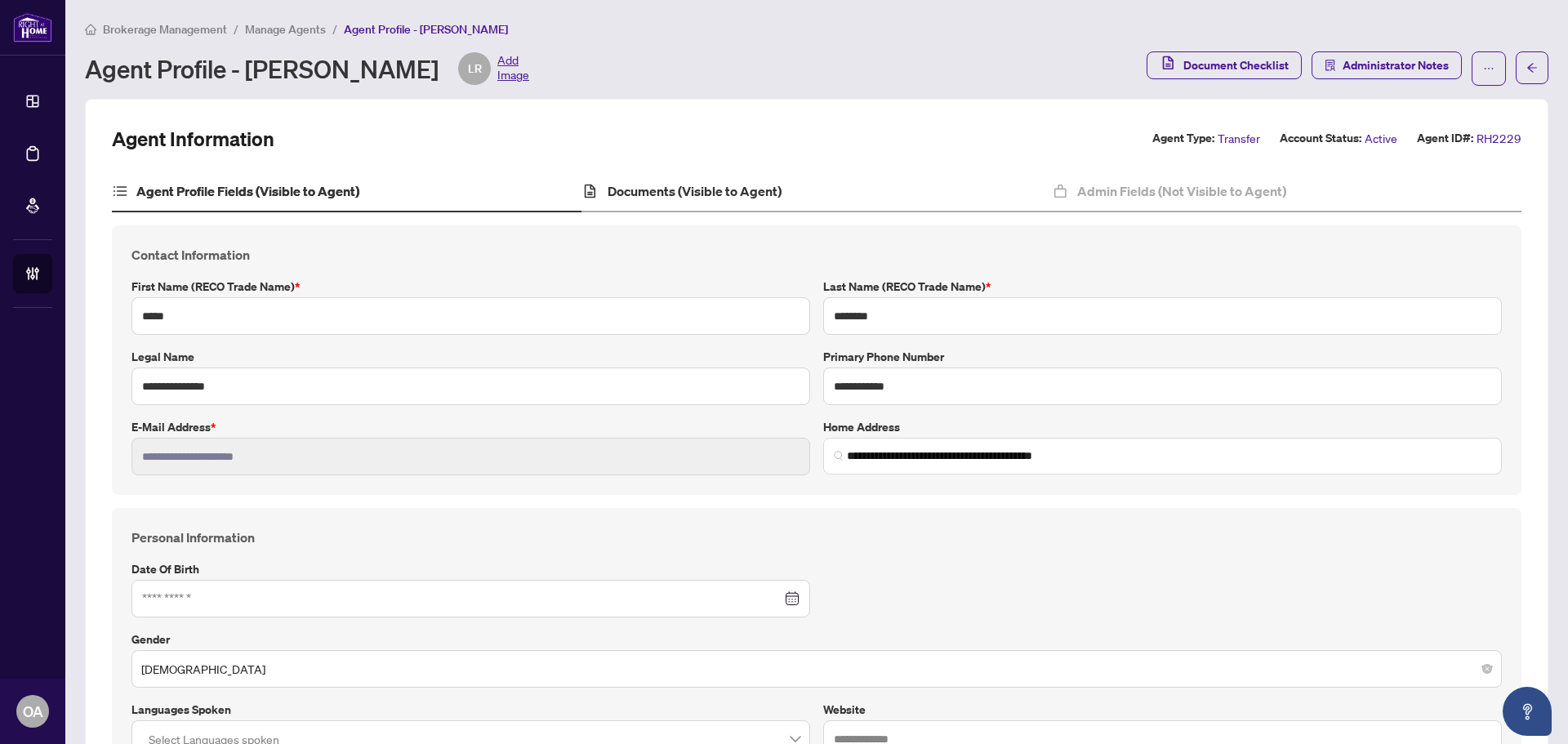
click at [727, 206] on div "Documents (Visible to Agent)" at bounding box center [816, 192] width 470 height 41
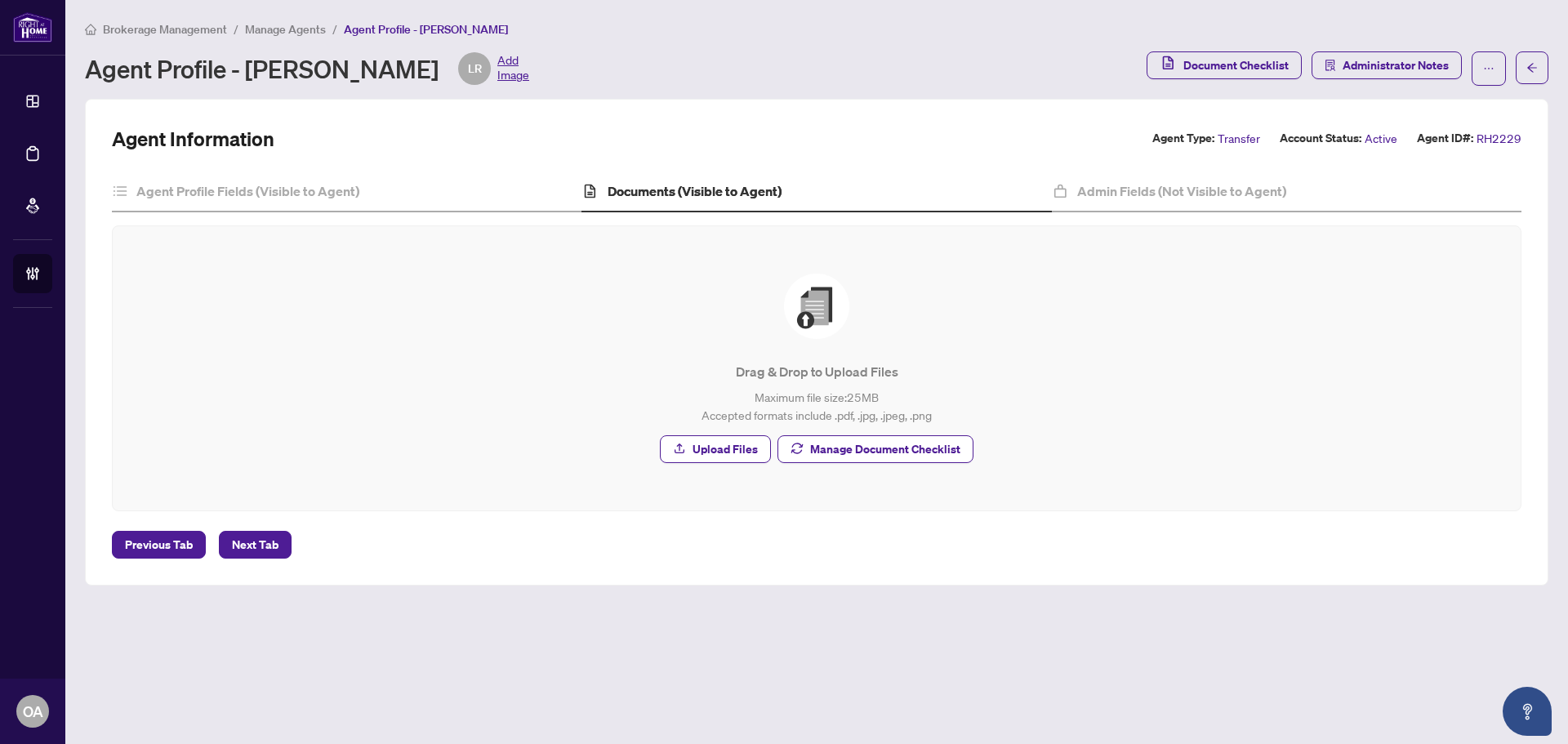
drag, startPoint x: 872, startPoint y: 305, endPoint x: 881, endPoint y: 300, distance: 10.3
click at [881, 300] on div "Drag & Drop to Upload Files Maximum file size: 25 MB Accepted formats include .…" at bounding box center [816, 369] width 1343 height 190
click at [1540, 74] on button "button" at bounding box center [1532, 67] width 33 height 33
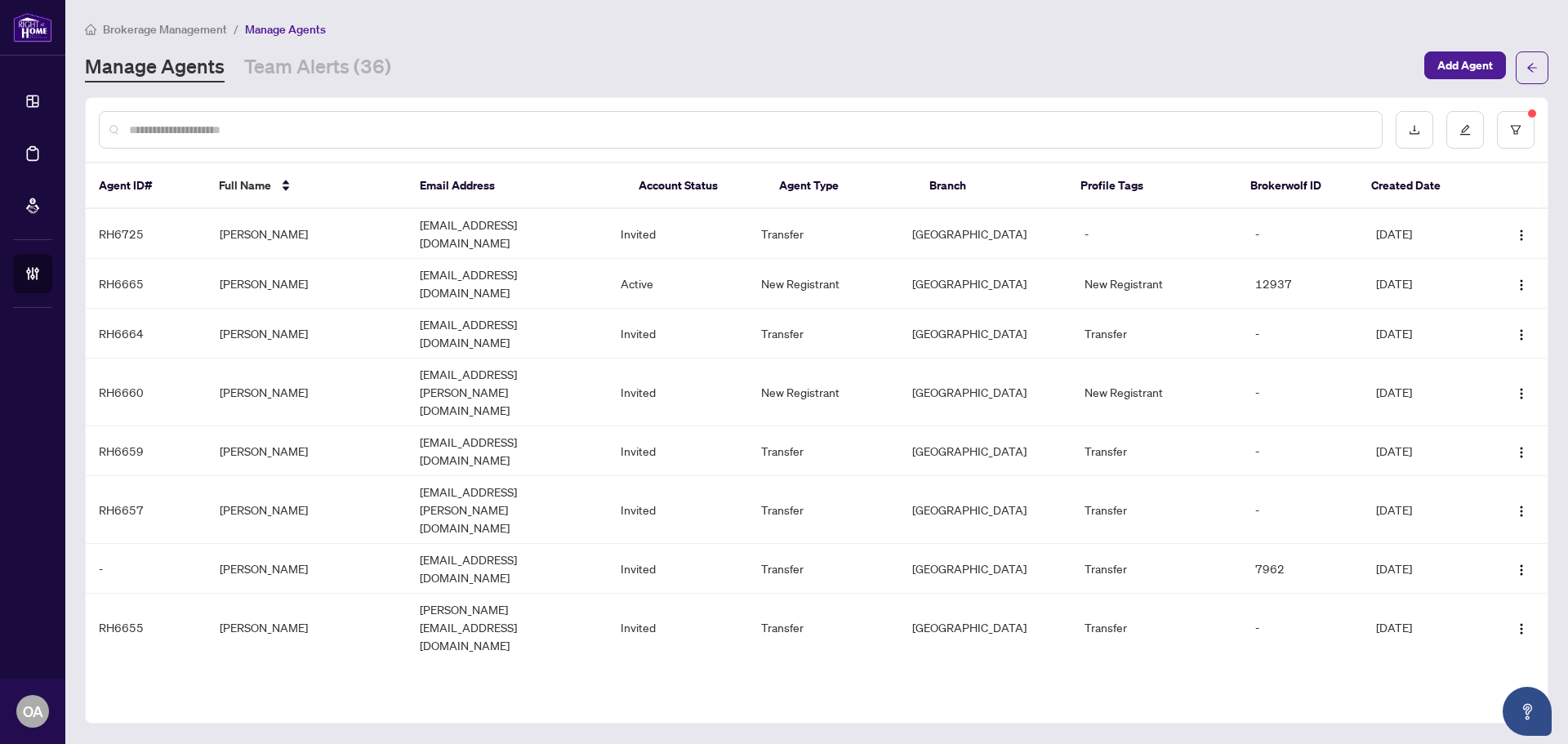
click at [510, 115] on div at bounding box center [740, 129] width 1283 height 37
drag, startPoint x: 474, startPoint y: 123, endPoint x: 510, endPoint y: 133, distance: 37.4
click at [488, 127] on input "text" at bounding box center [749, 129] width 1239 height 18
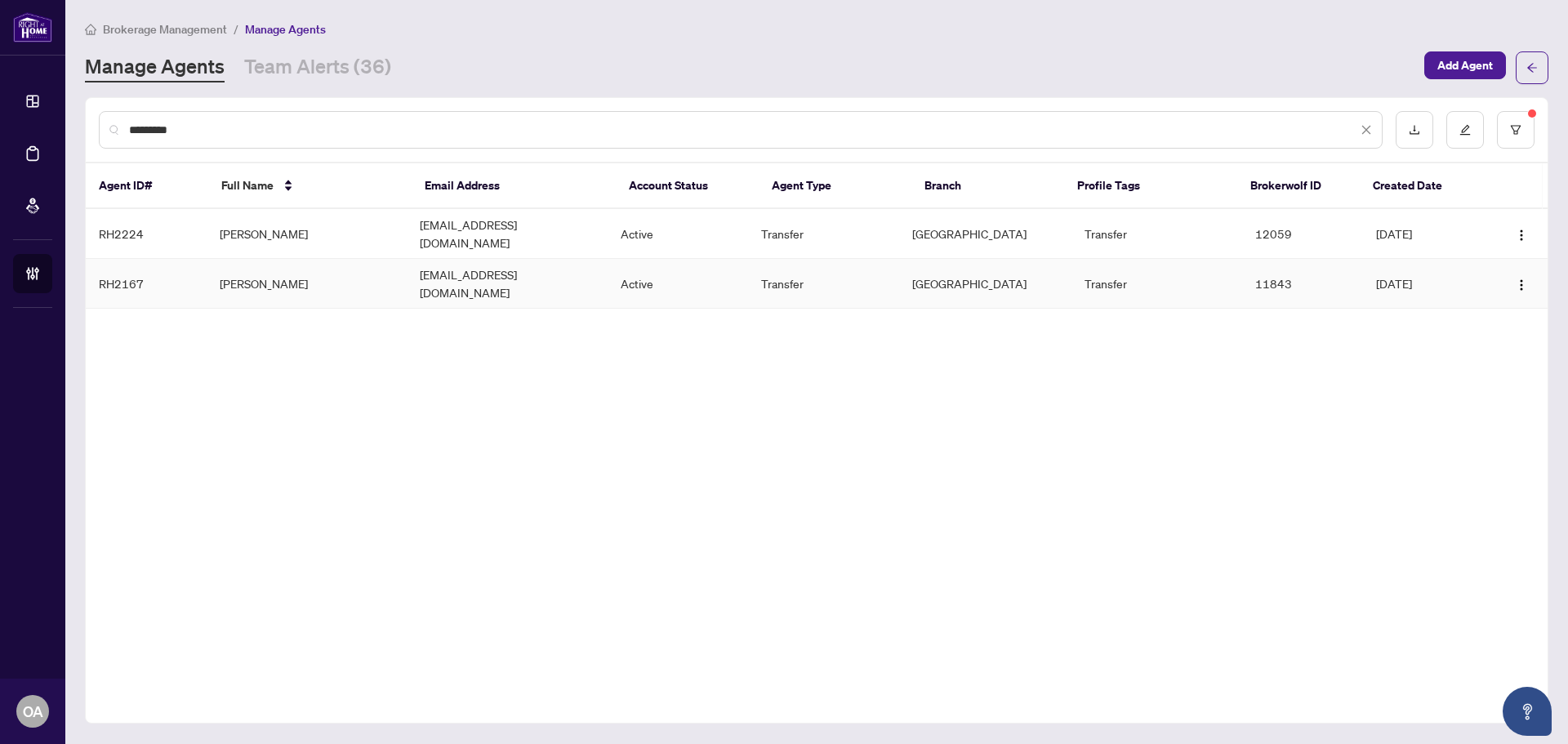
type input "*********"
click at [495, 275] on td "johnphan98@gmail.com" at bounding box center [507, 284] width 201 height 50
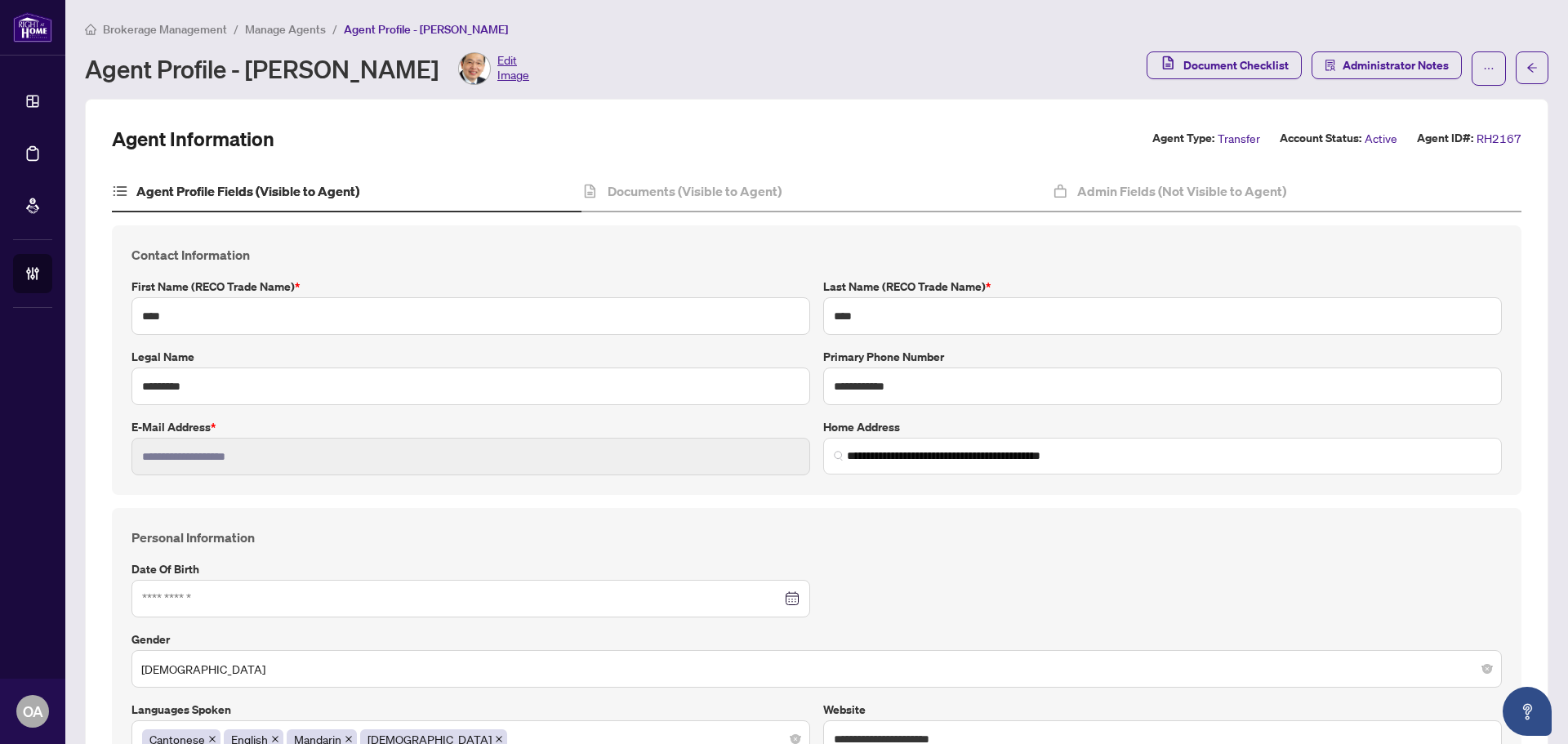
type input "**********"
type input "****"
type input "**********"
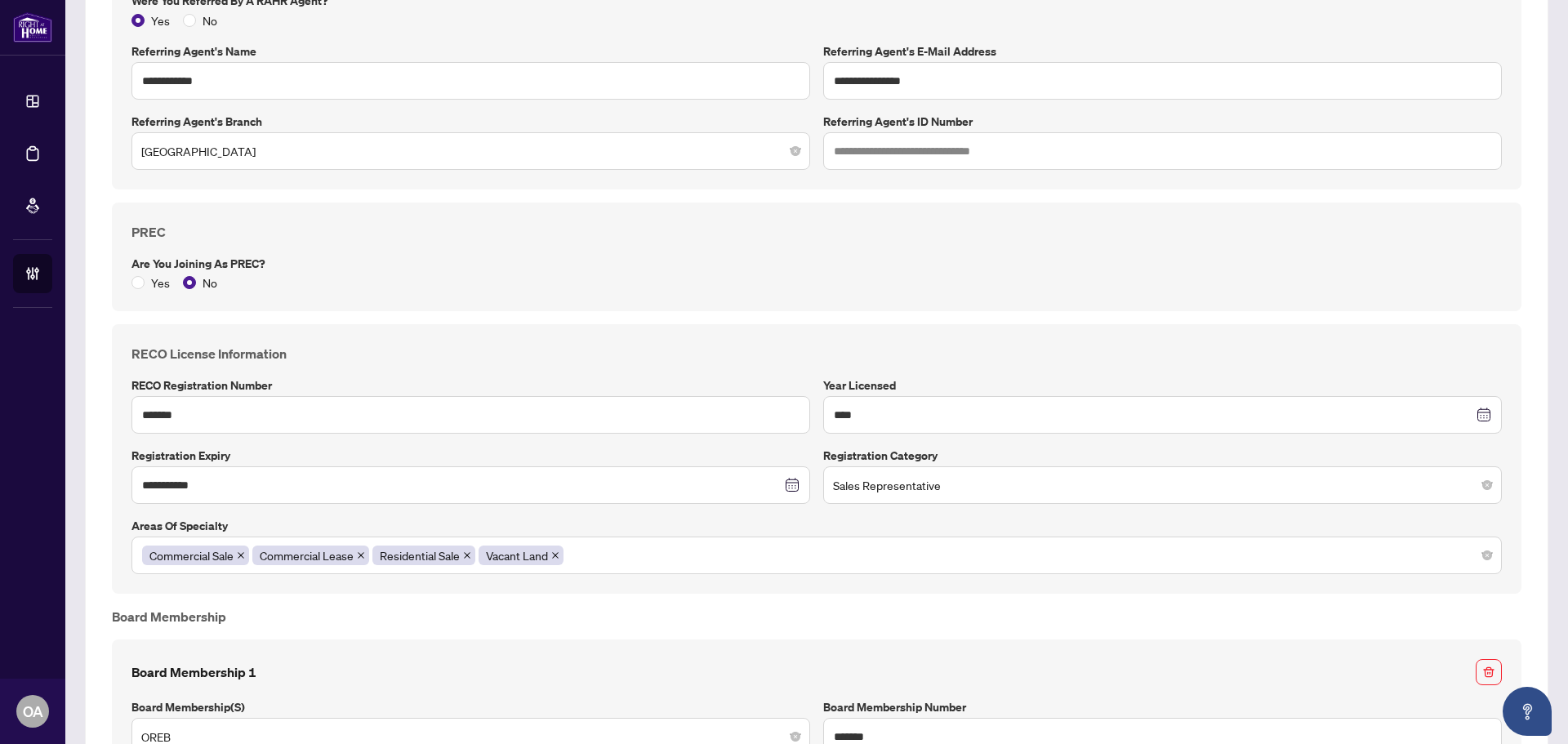
scroll to position [1555, 0]
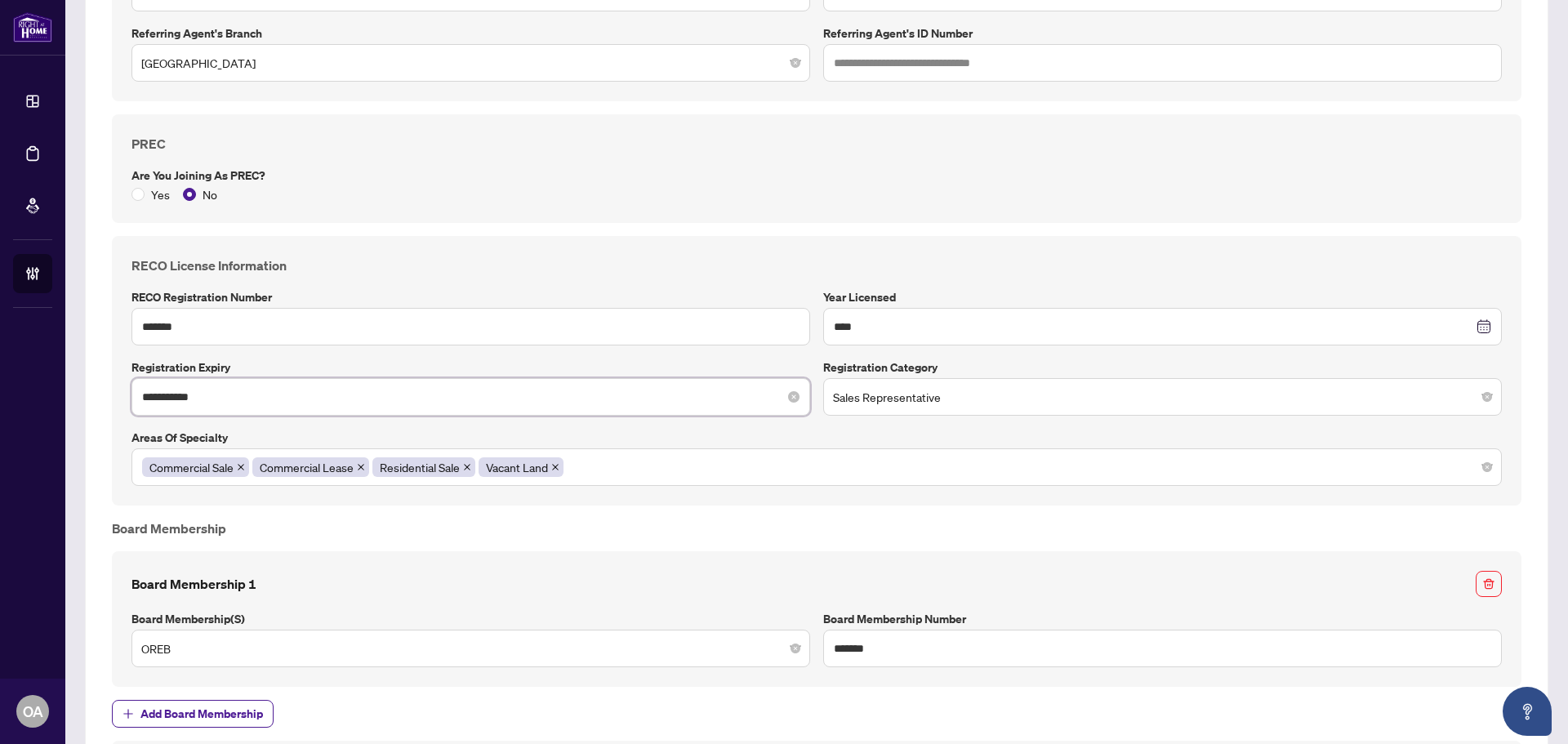
click at [265, 396] on input "**********" at bounding box center [461, 397] width 639 height 18
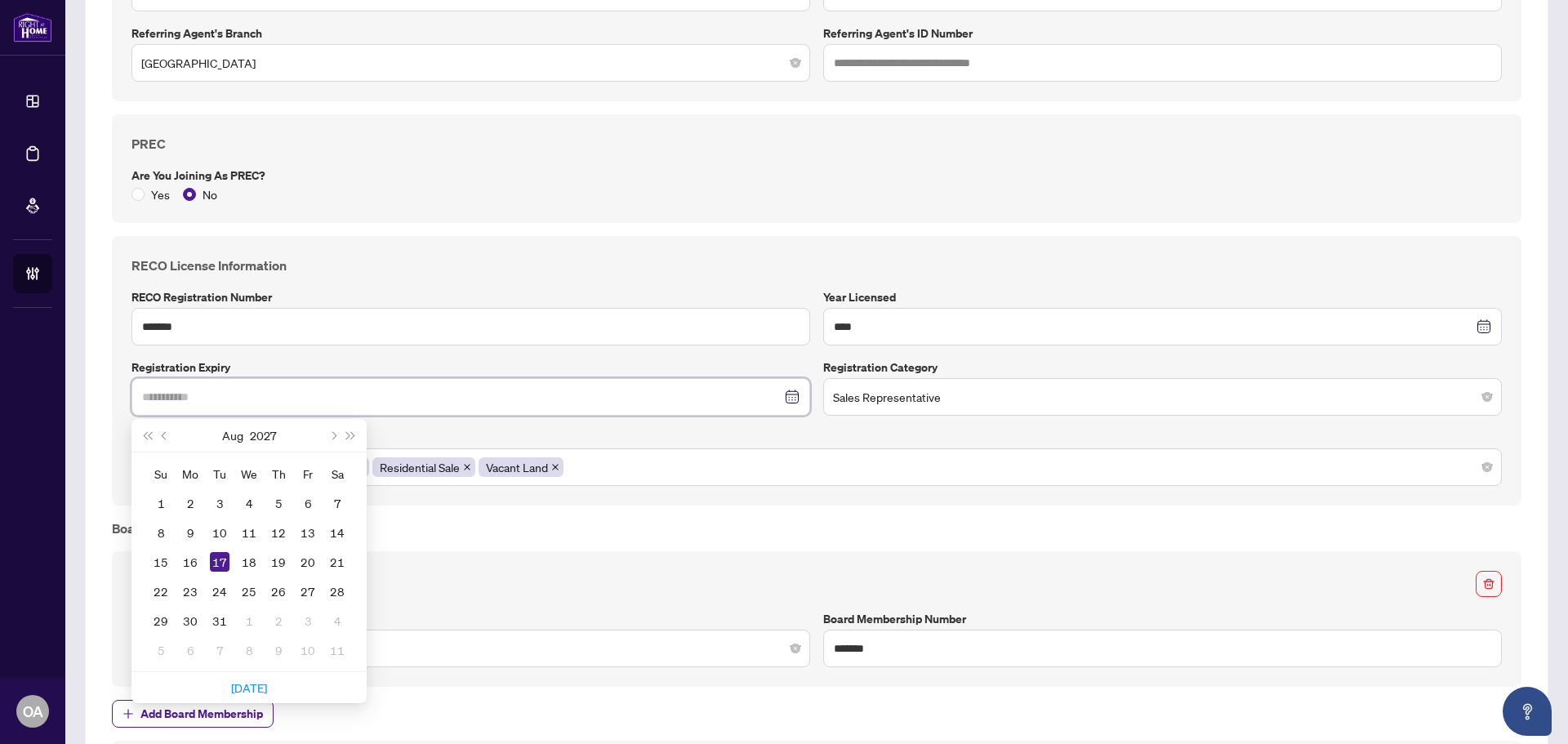
type input "**********"
click at [222, 564] on div "17" at bounding box center [220, 562] width 20 height 20
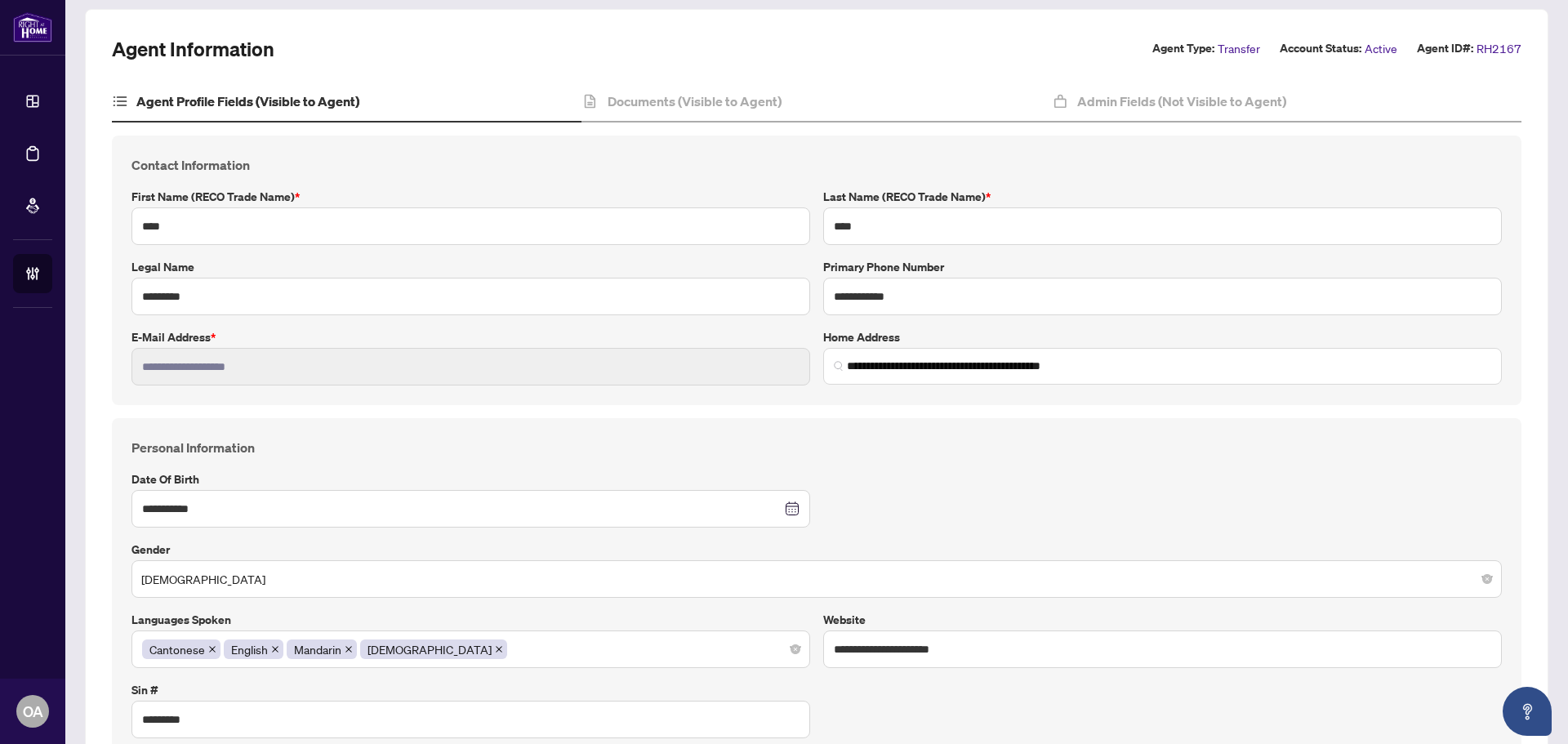
scroll to position [0, 0]
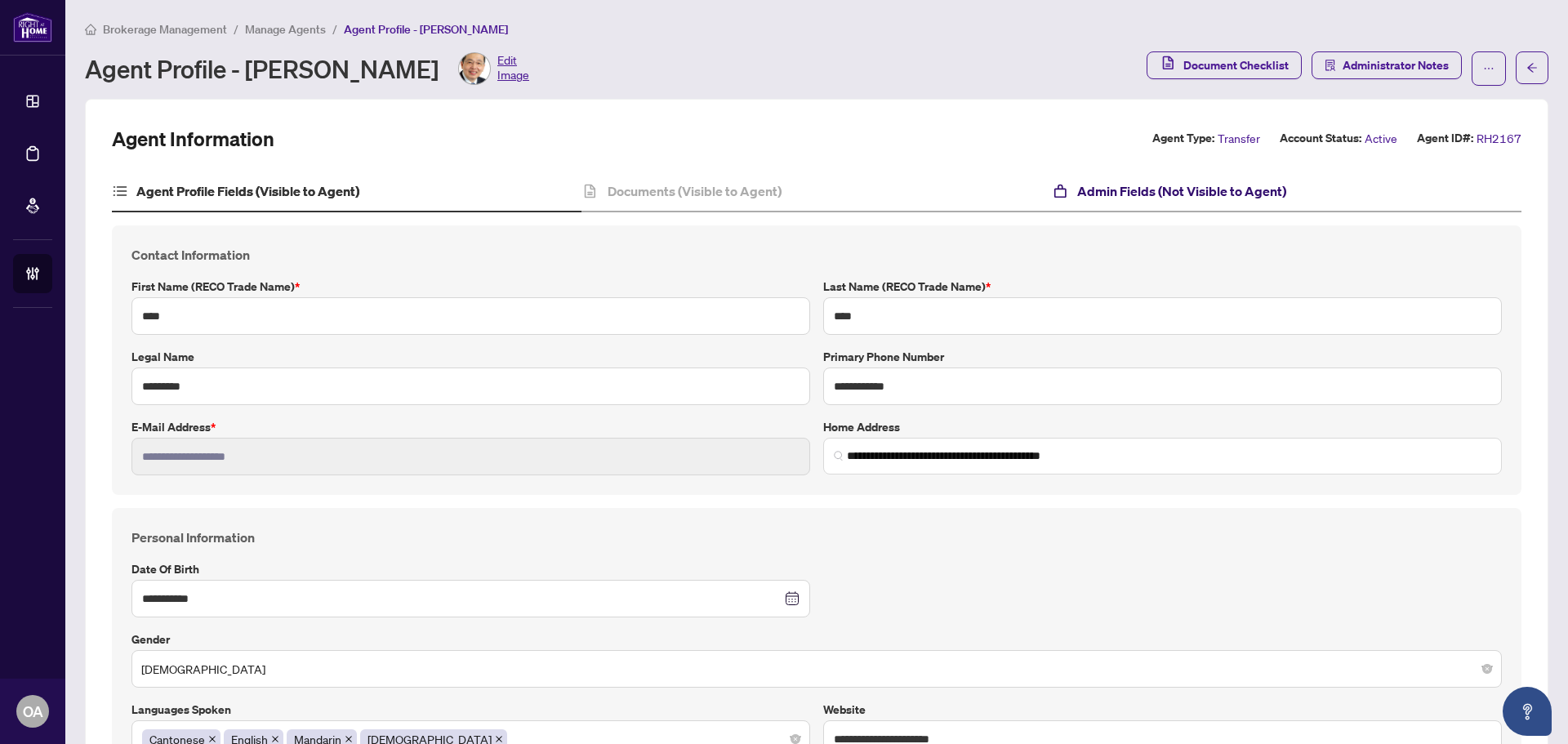
click at [1171, 187] on h4 "Admin Fields (Not Visible to Agent)" at bounding box center [1182, 192] width 209 height 20
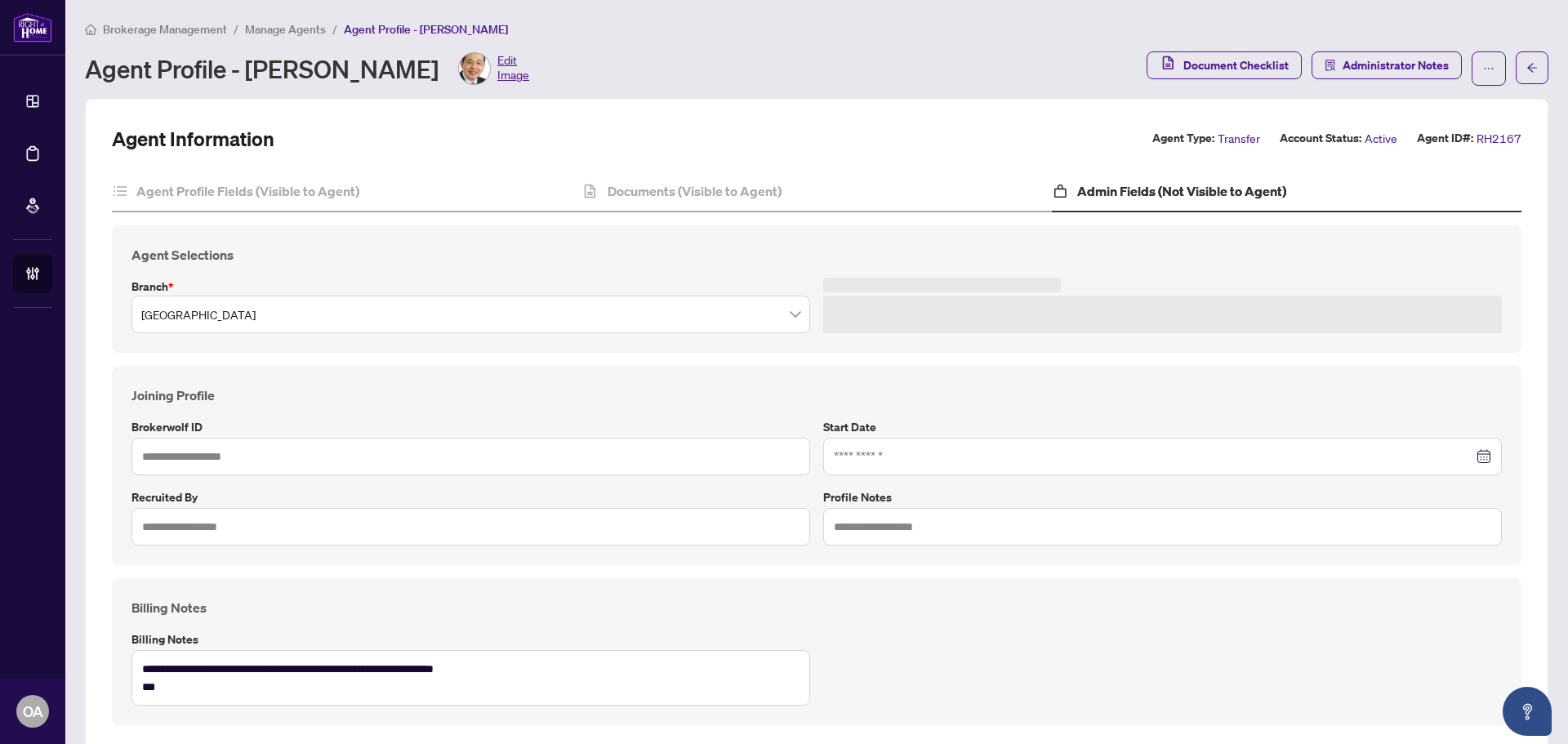
type input "*****"
type input "**********"
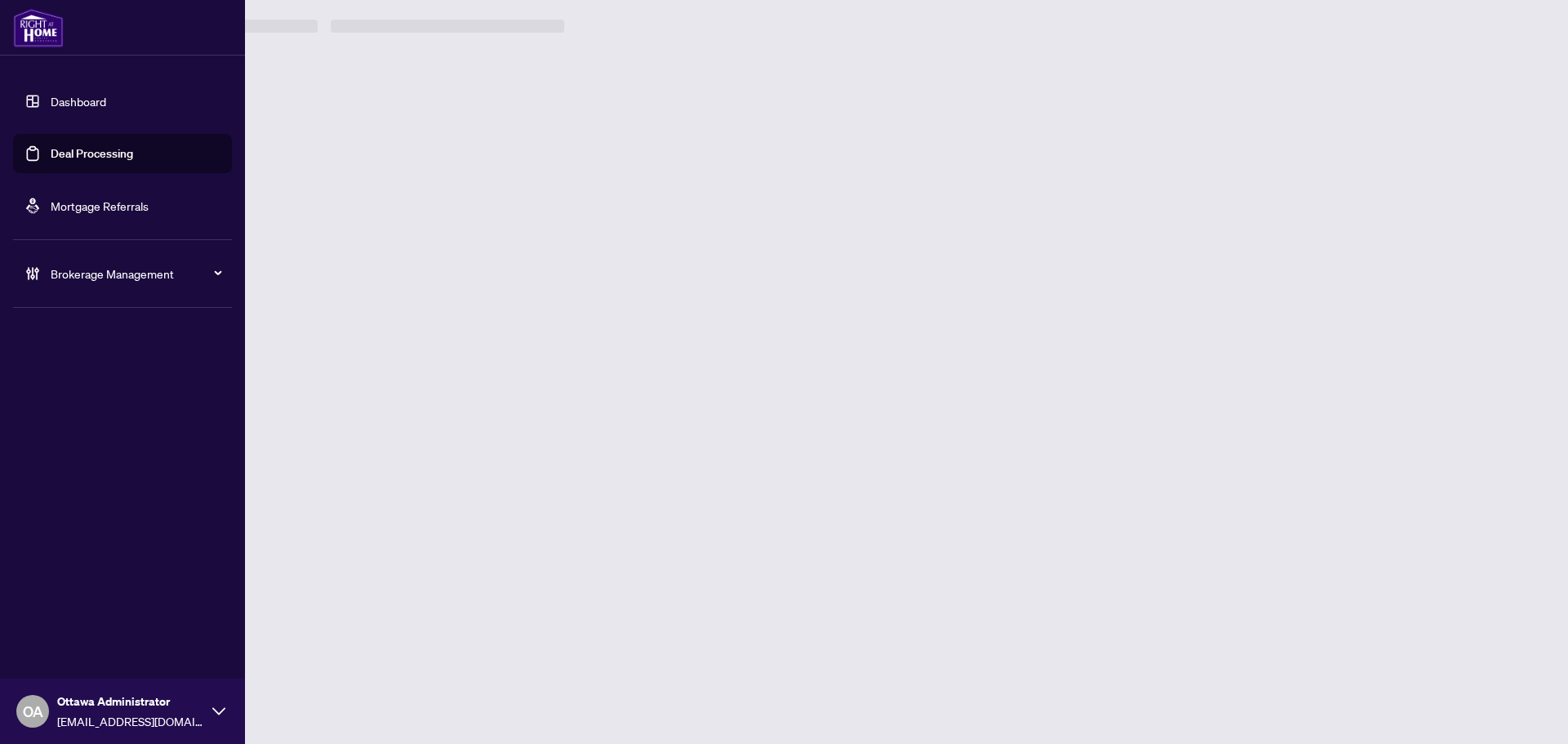
click at [51, 161] on link "Deal Processing" at bounding box center [91, 153] width 82 height 15
click at [98, 154] on link "Deal Processing" at bounding box center [91, 153] width 82 height 15
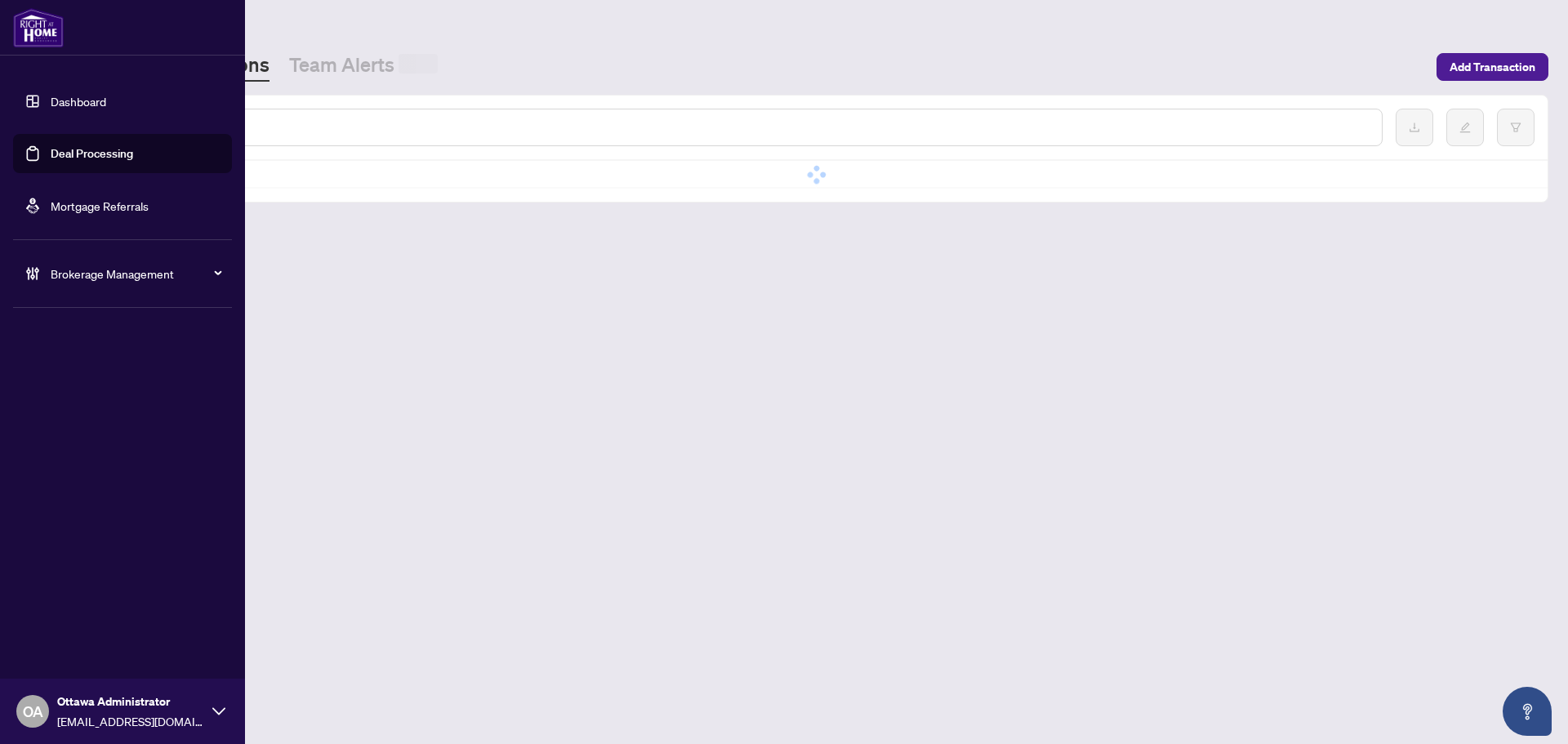
drag, startPoint x: 347, startPoint y: 124, endPoint x: 364, endPoint y: 109, distance: 22.7
click at [353, 122] on input "text" at bounding box center [749, 128] width 1239 height 18
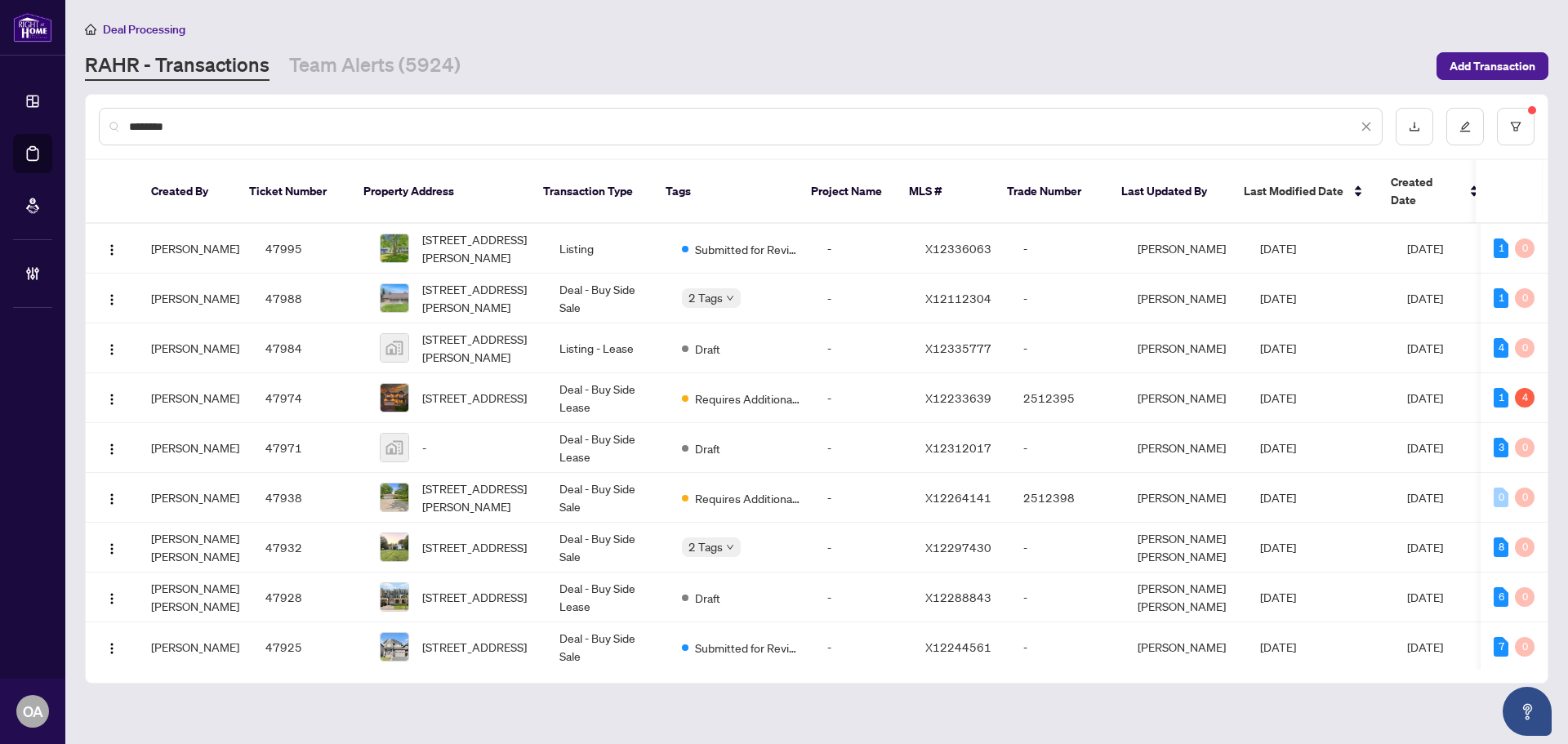
type input "*********"
